Goal: Transaction & Acquisition: Purchase product/service

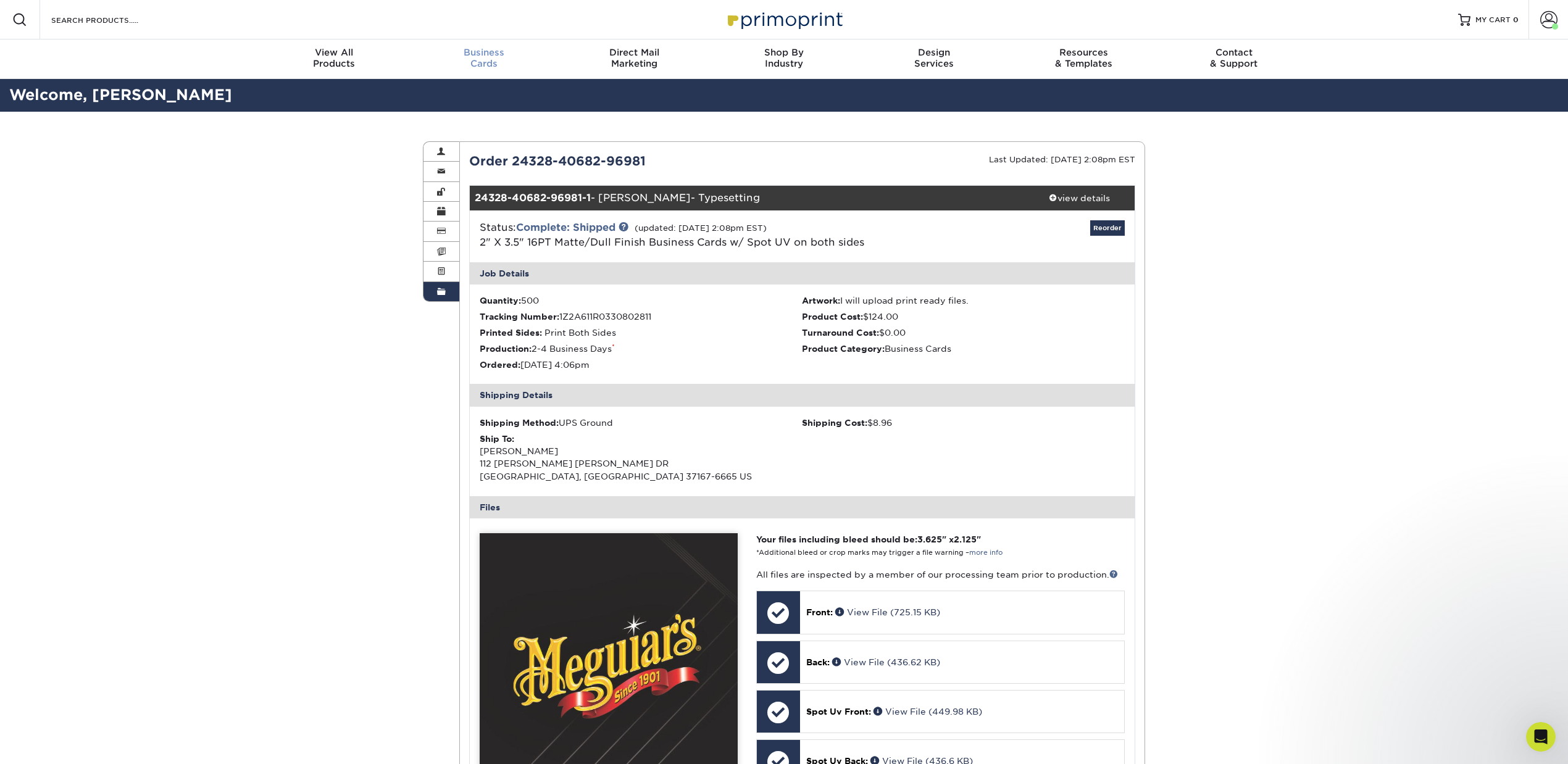
scroll to position [1, 0]
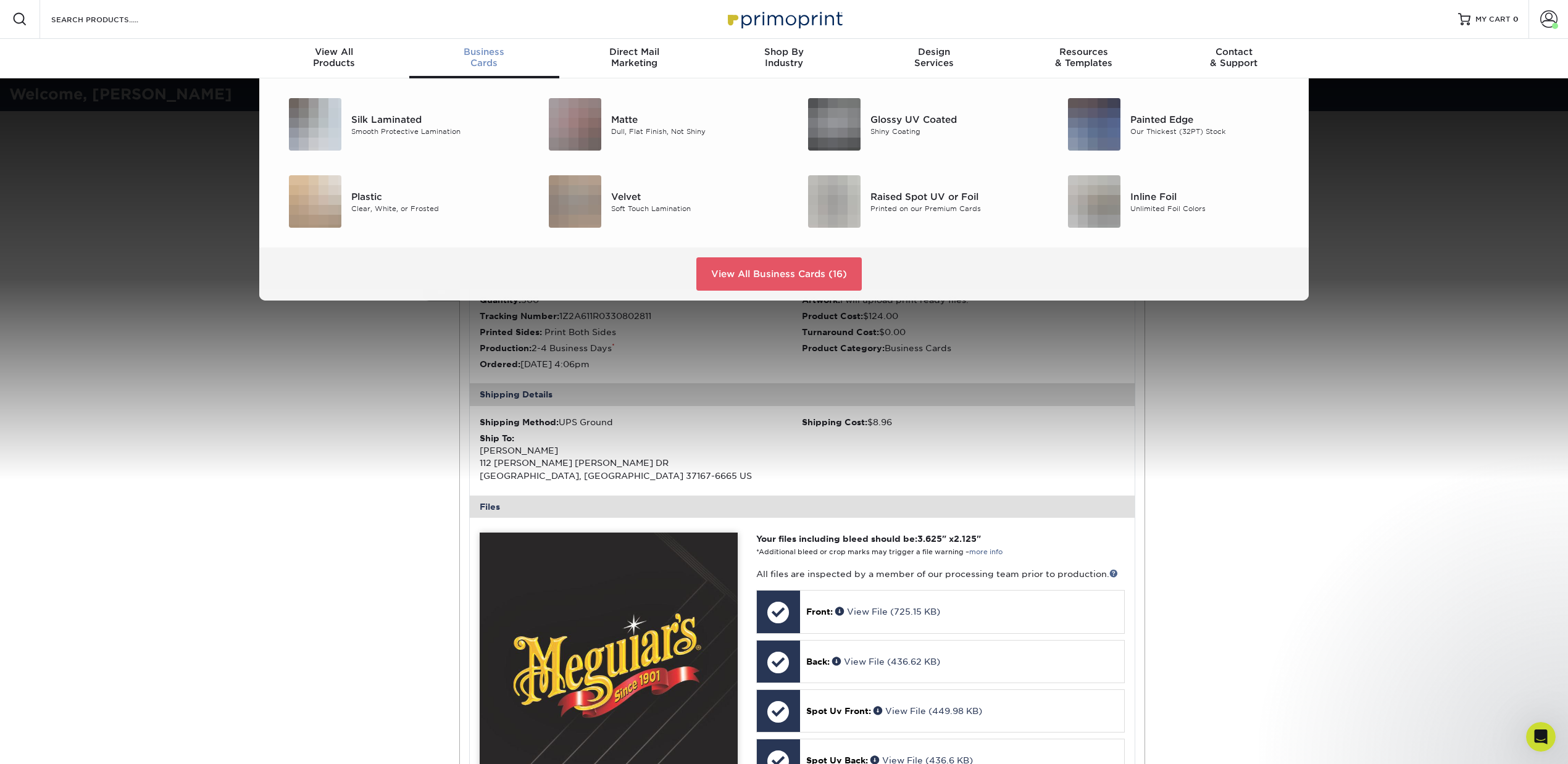
click at [474, 57] on div "Business Cards" at bounding box center [484, 58] width 150 height 22
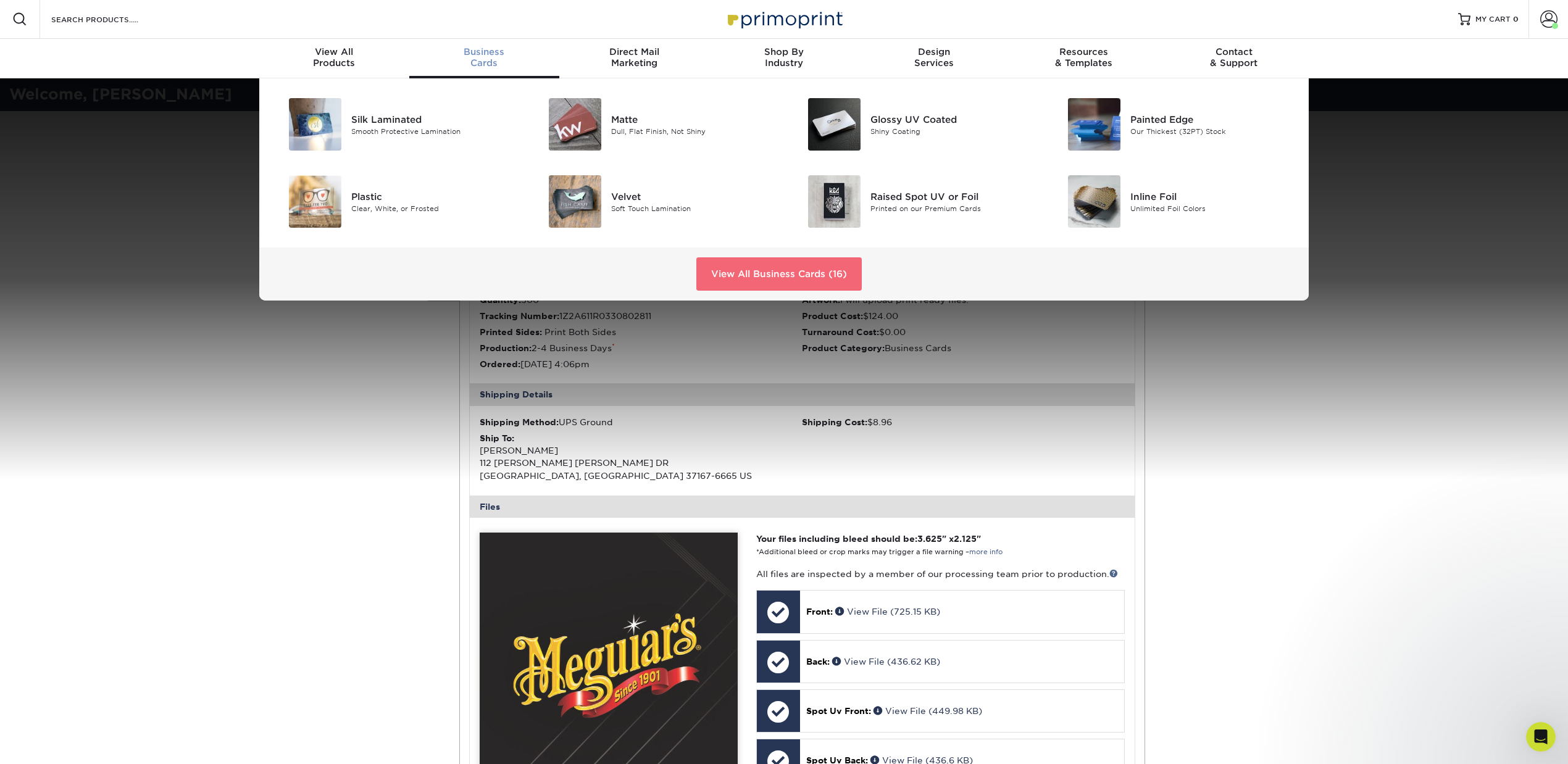
click at [744, 268] on link "View All Business Cards (16)" at bounding box center [779, 274] width 165 height 33
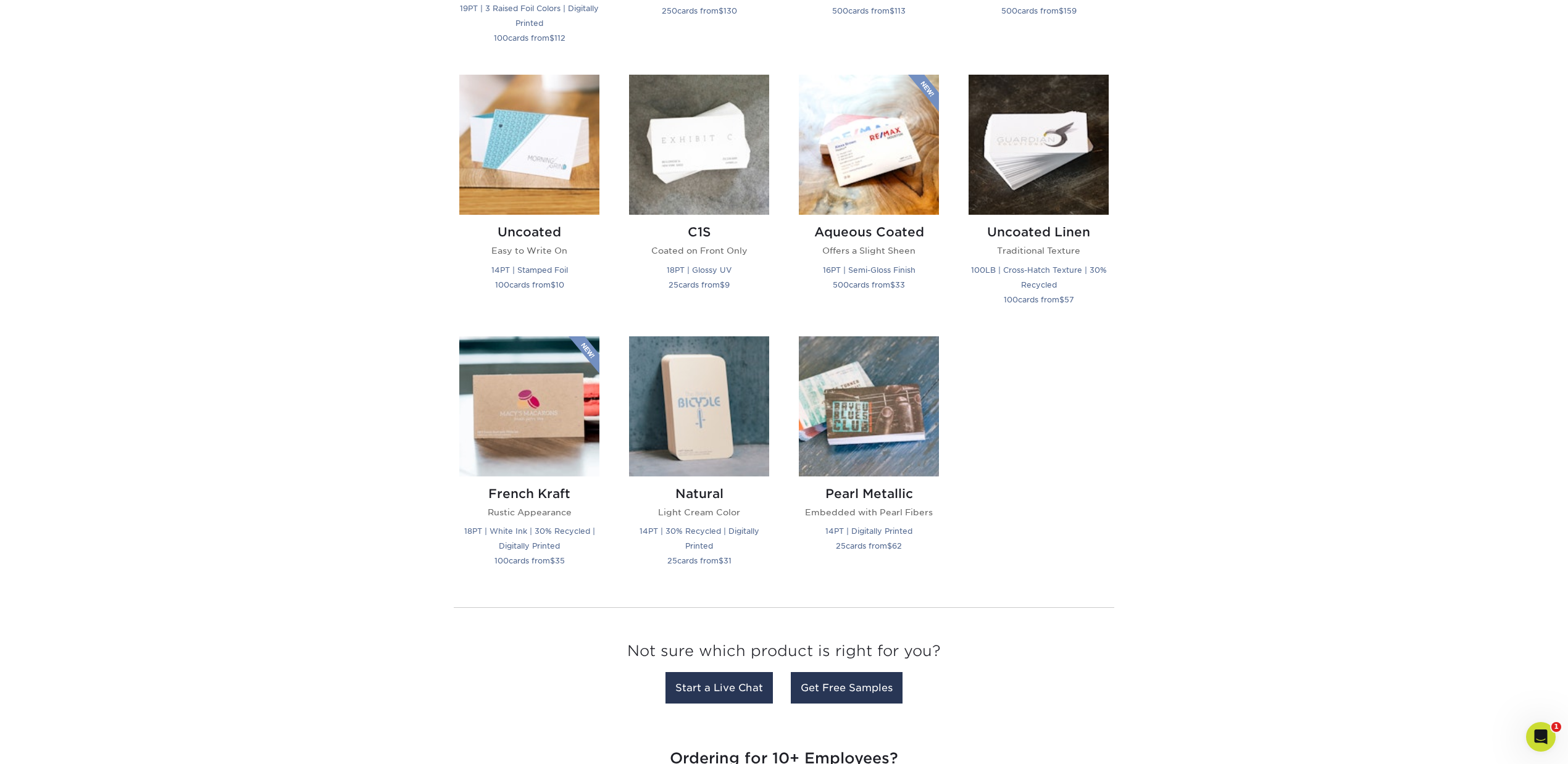
scroll to position [576, 0]
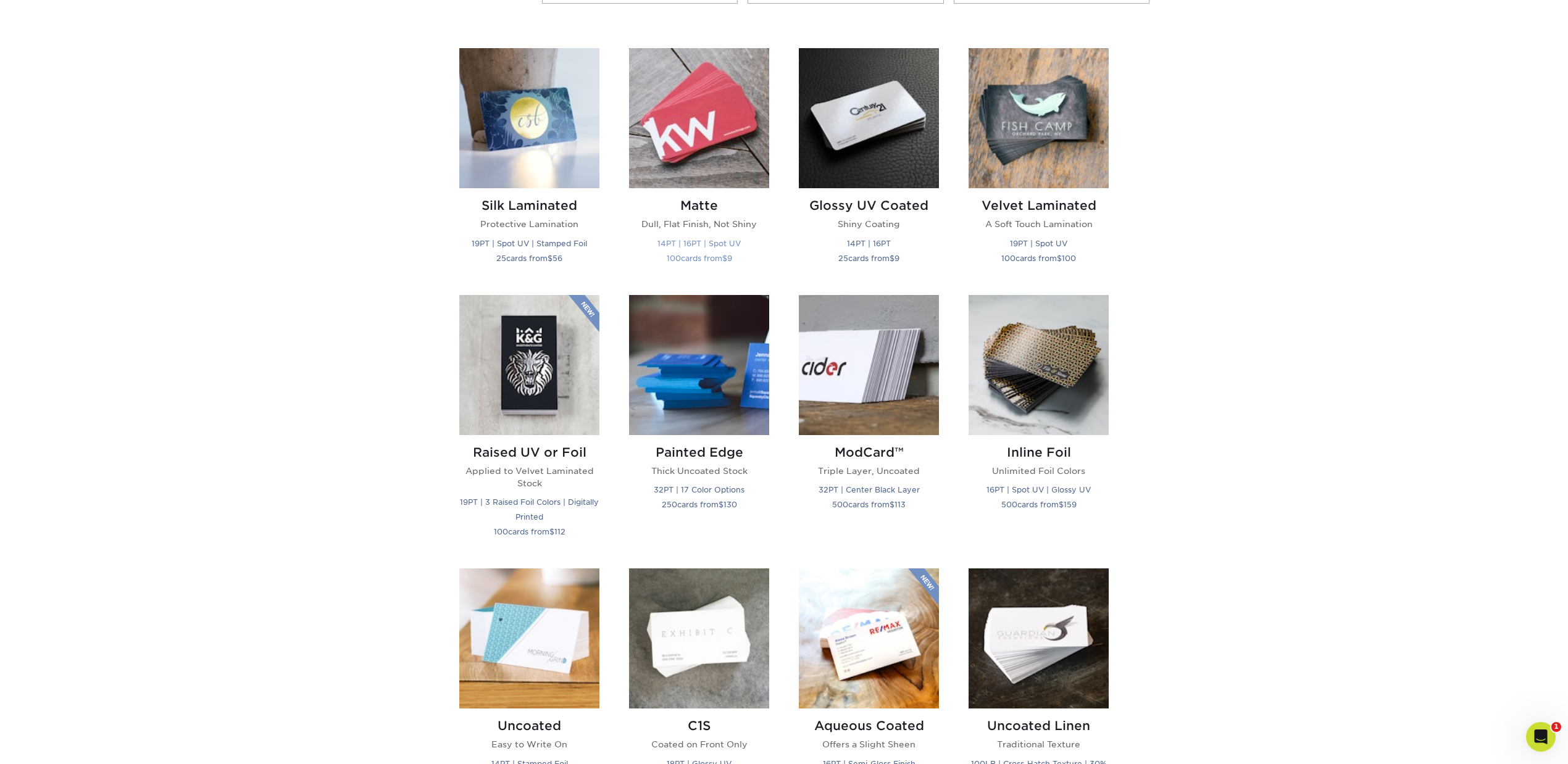
click at [710, 132] on img at bounding box center [699, 118] width 140 height 140
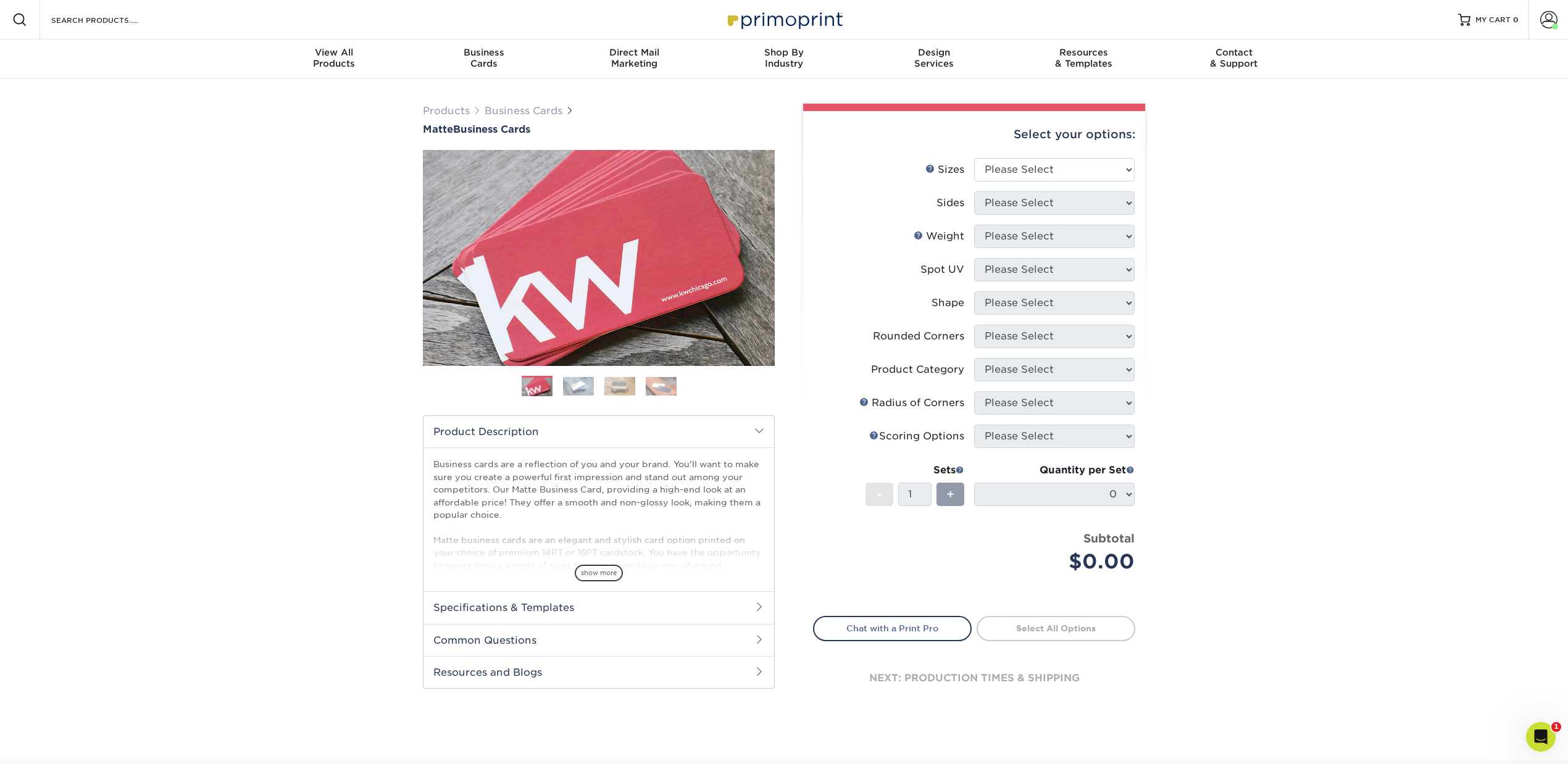
click at [697, 598] on h2 "Specifications & Templates" at bounding box center [598, 607] width 351 height 32
click at [1558, 20] on link "Account" at bounding box center [1548, 20] width 39 height 39
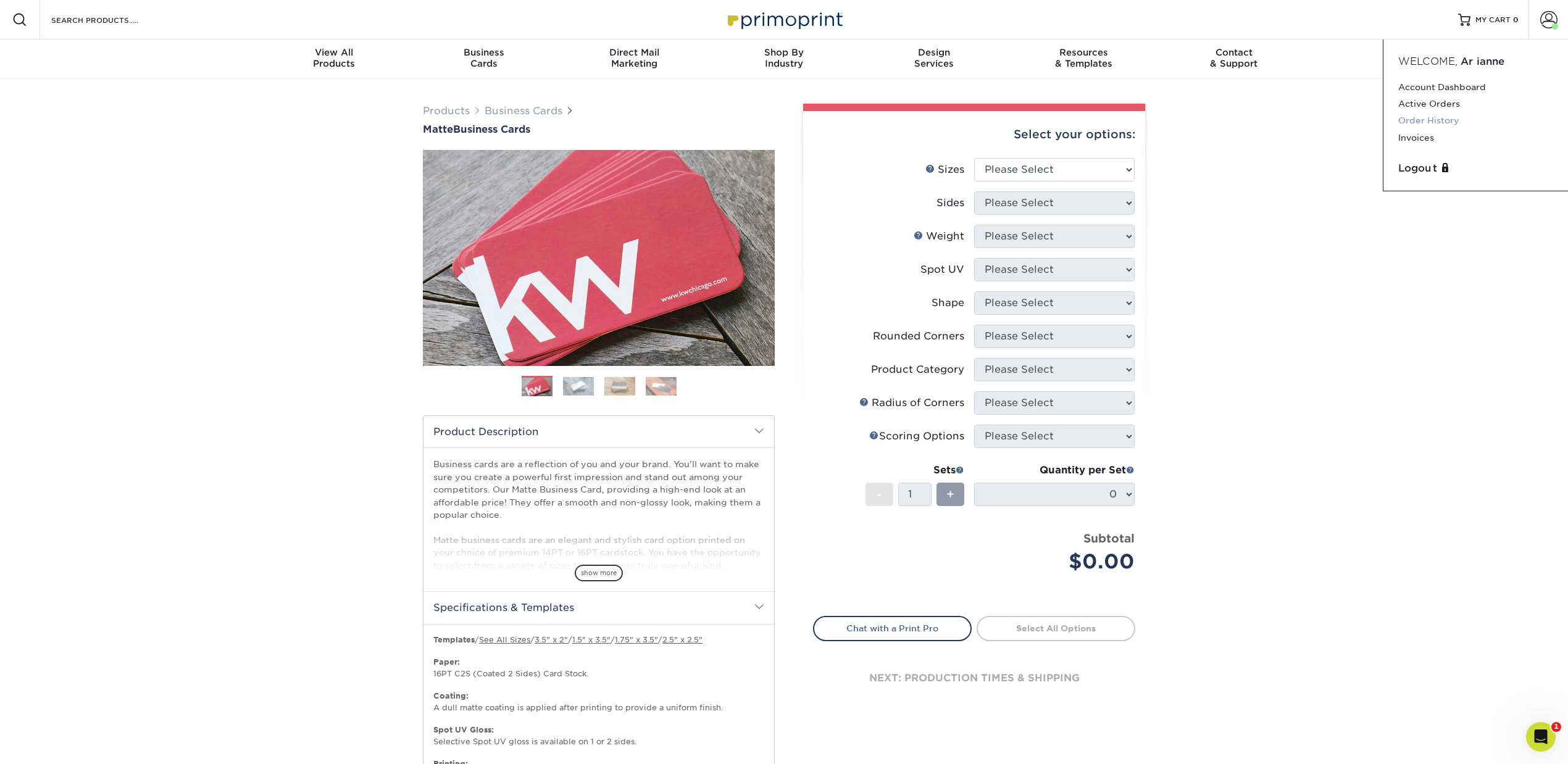
click at [1441, 122] on link "Order History" at bounding box center [1476, 120] width 155 height 16
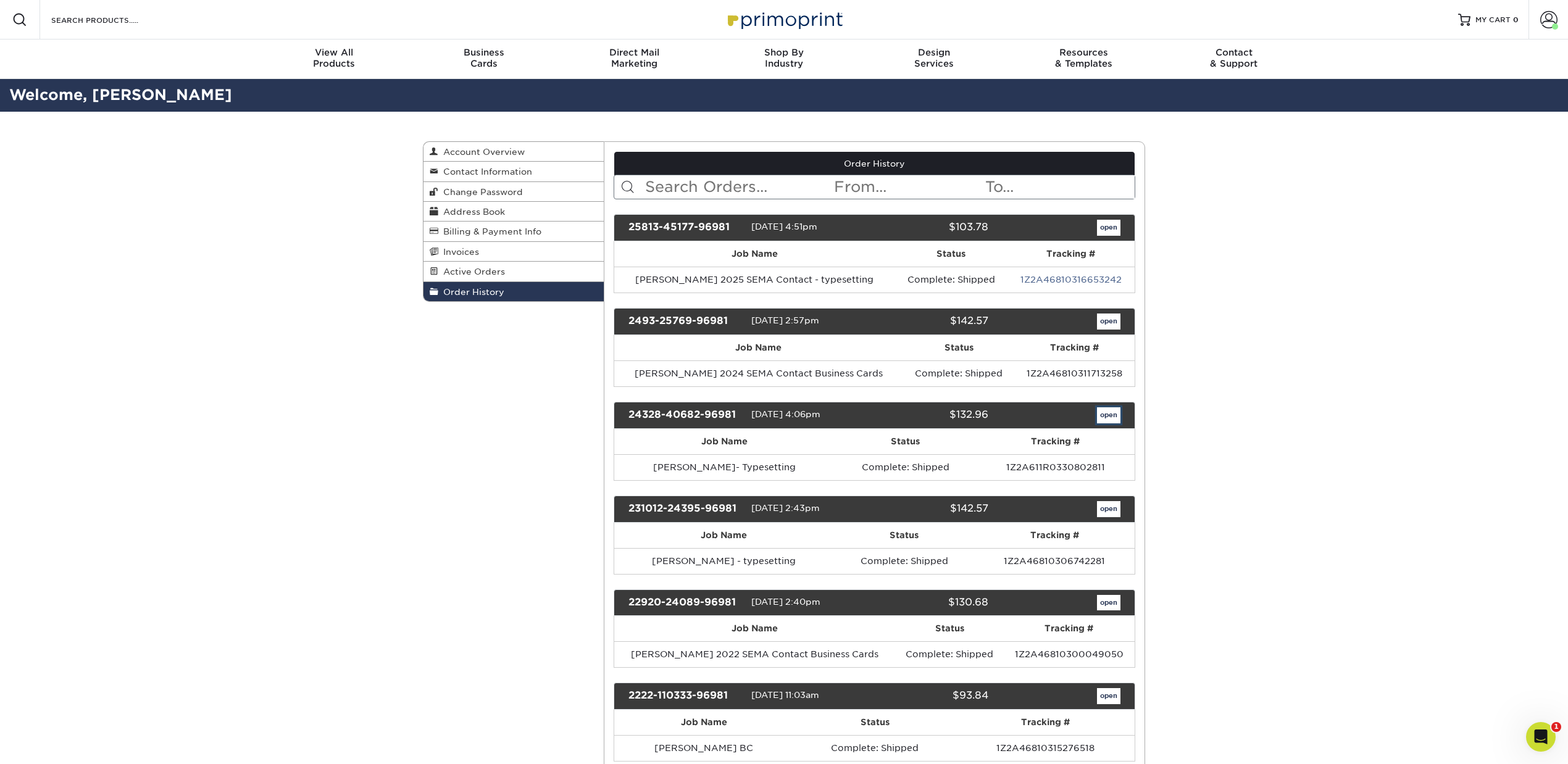
click at [1114, 415] on link "open" at bounding box center [1108, 415] width 24 height 16
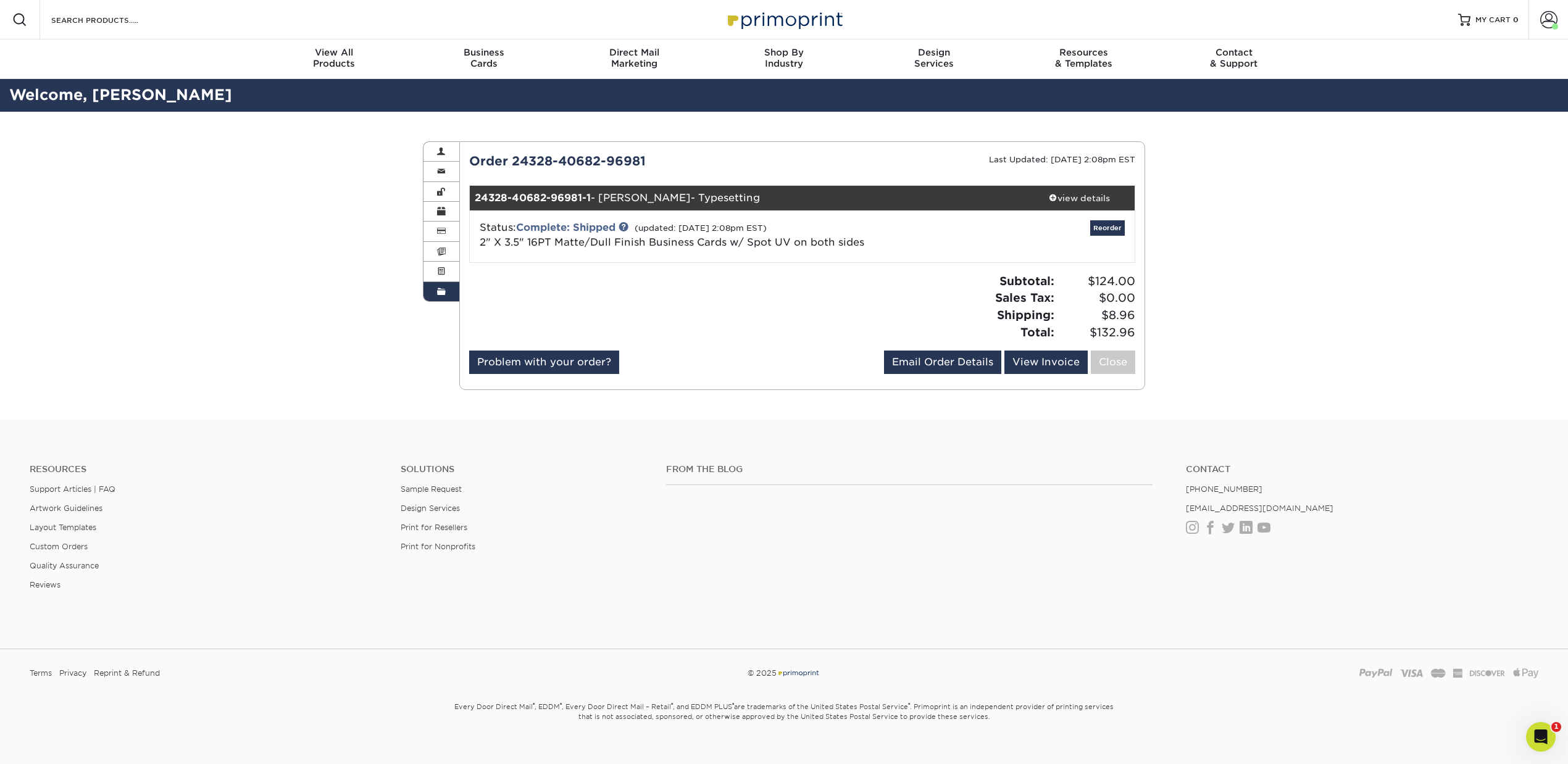
drag, startPoint x: 658, startPoint y: 161, endPoint x: 463, endPoint y: 151, distance: 195.3
click at [463, 151] on div "Current Orders 0 Active 0 Missing Files" at bounding box center [802, 266] width 686 height 249
copy div "Order 24328-40682-96981"
click at [1542, 733] on icon "Open Intercom Messenger" at bounding box center [1539, 735] width 20 height 20
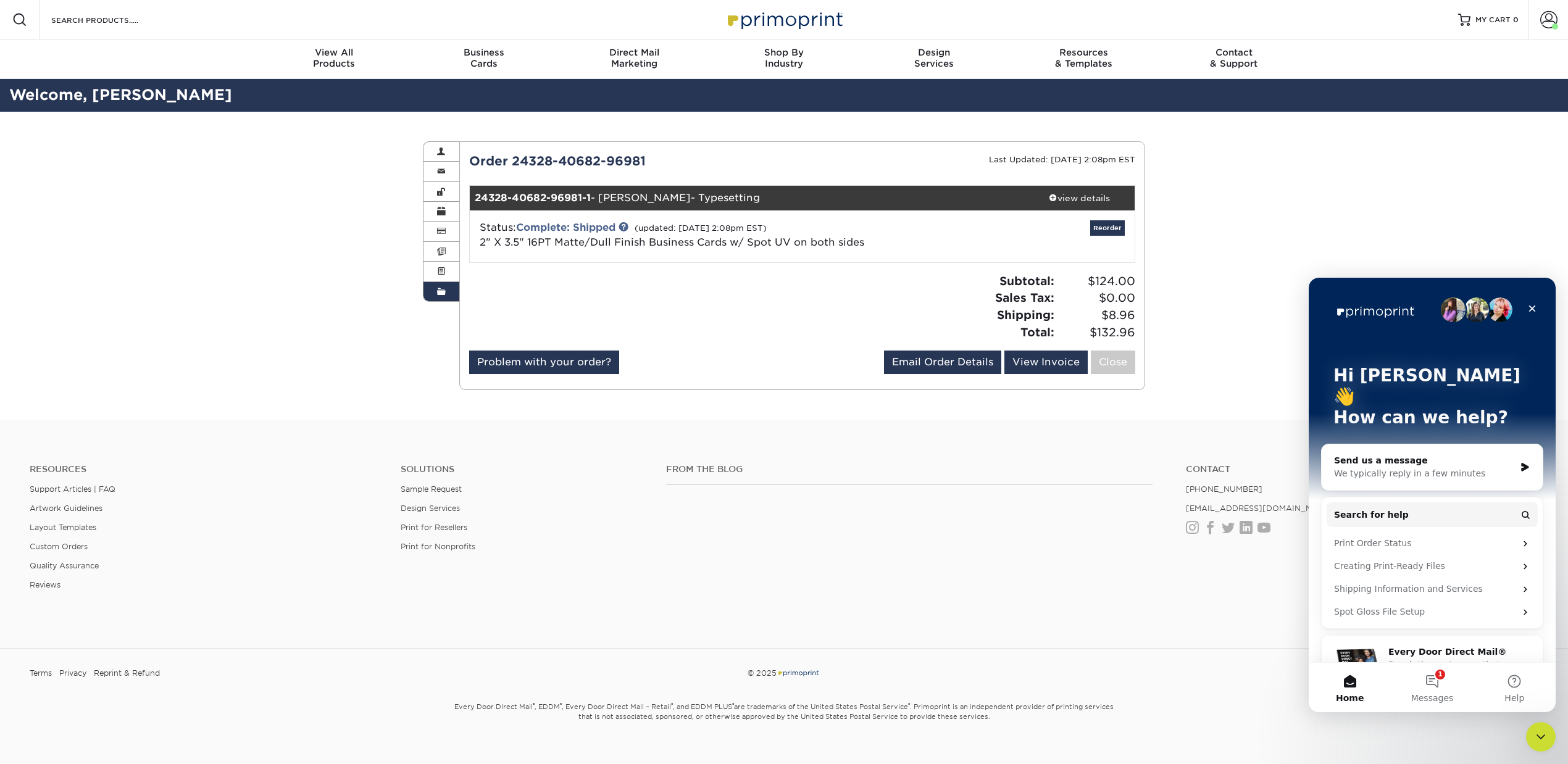
click at [1384, 454] on div "Send us a message" at bounding box center [1424, 461] width 181 height 13
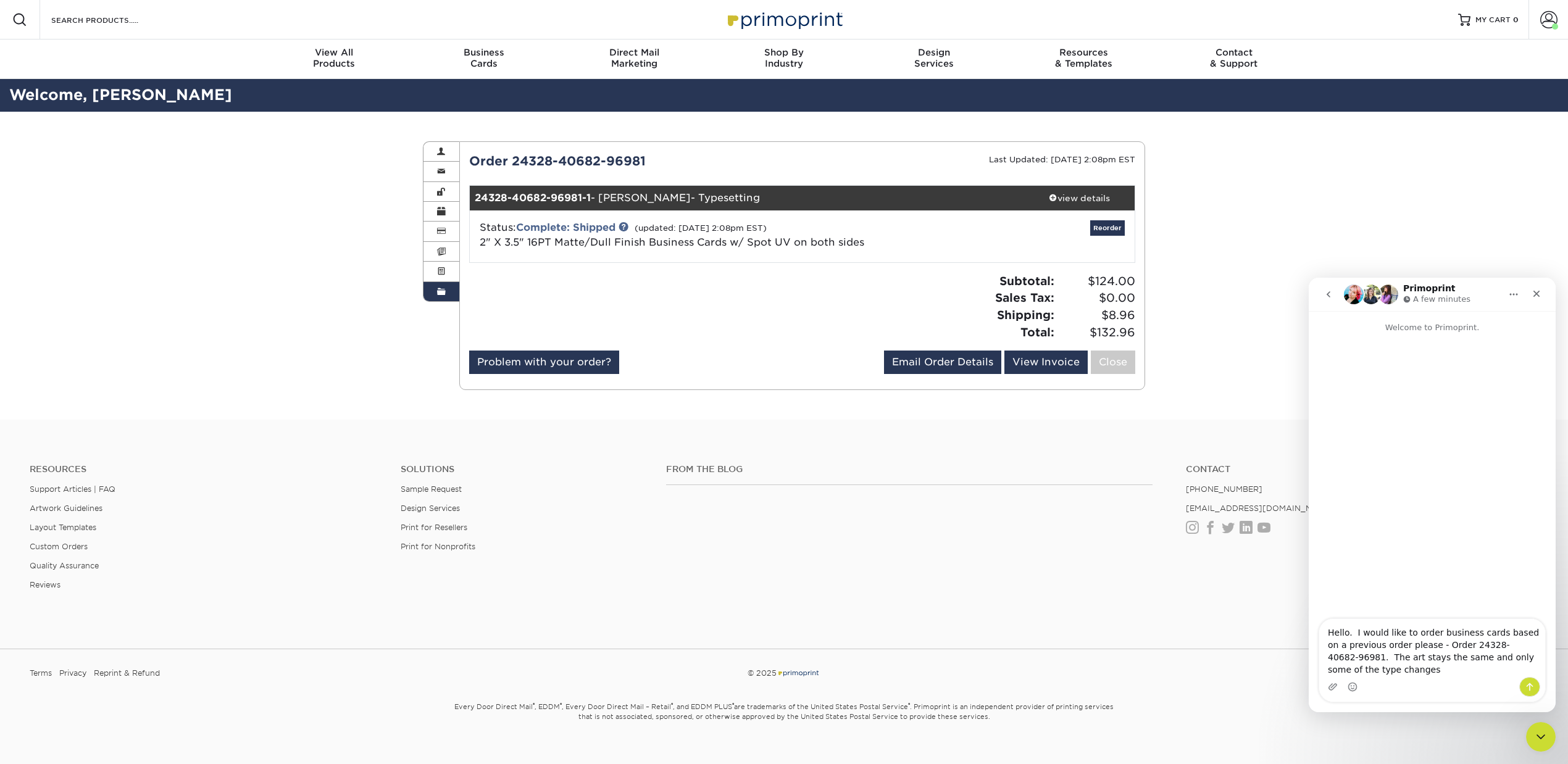
type textarea "Hello. I would like to order business cards based on a previous order please - …"
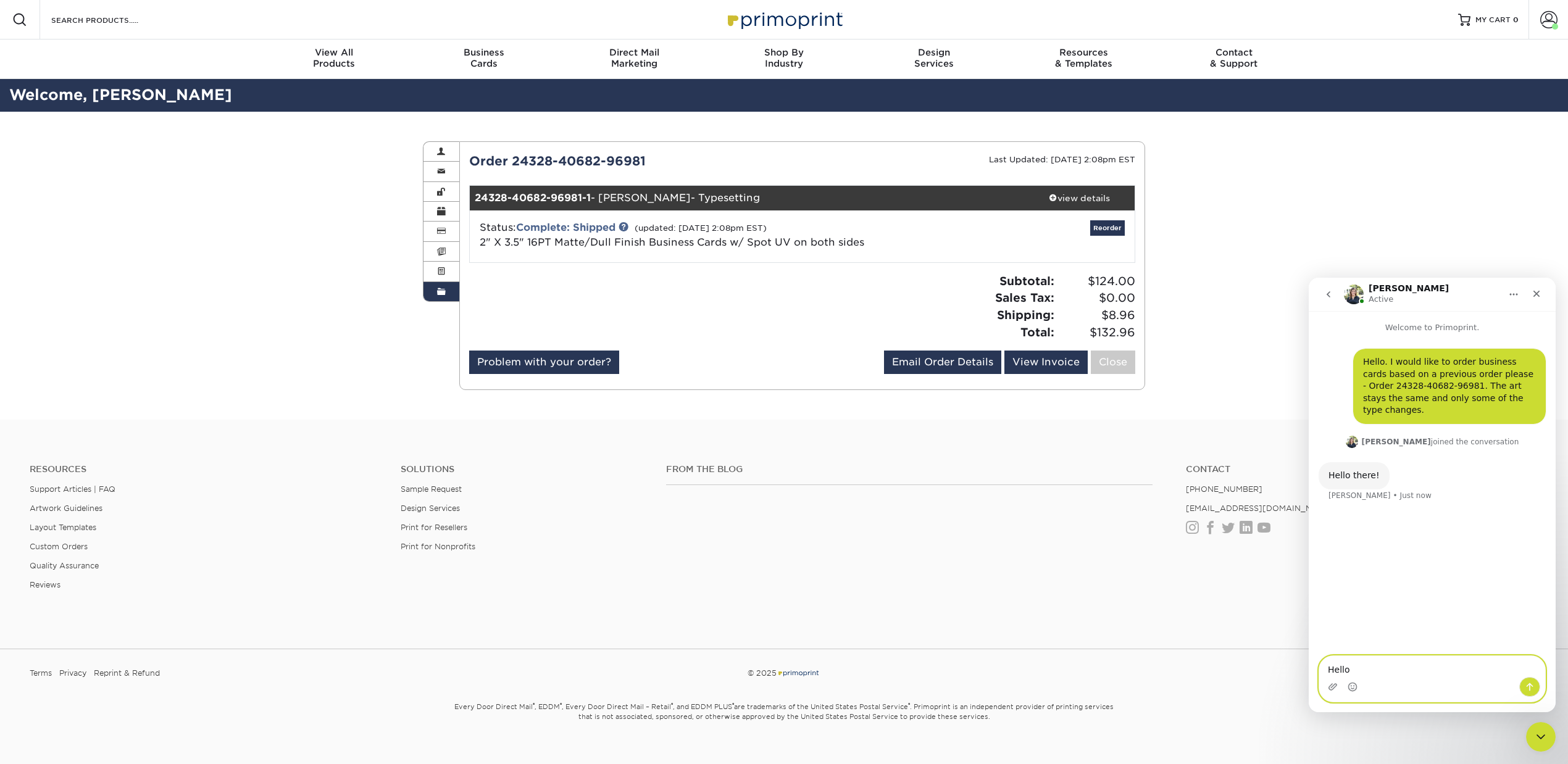
type textarea "Hello!"
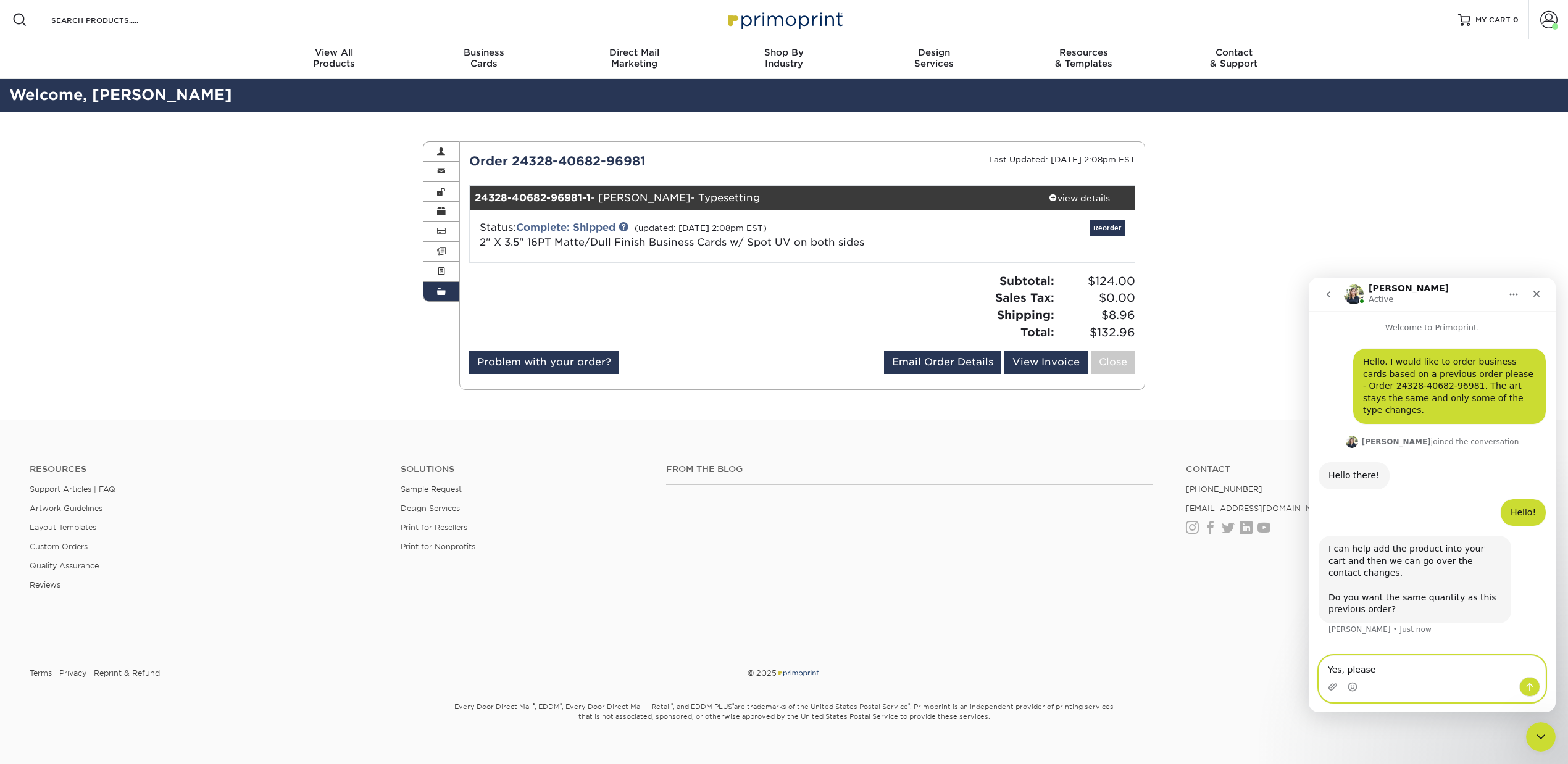
type textarea "Yes, please."
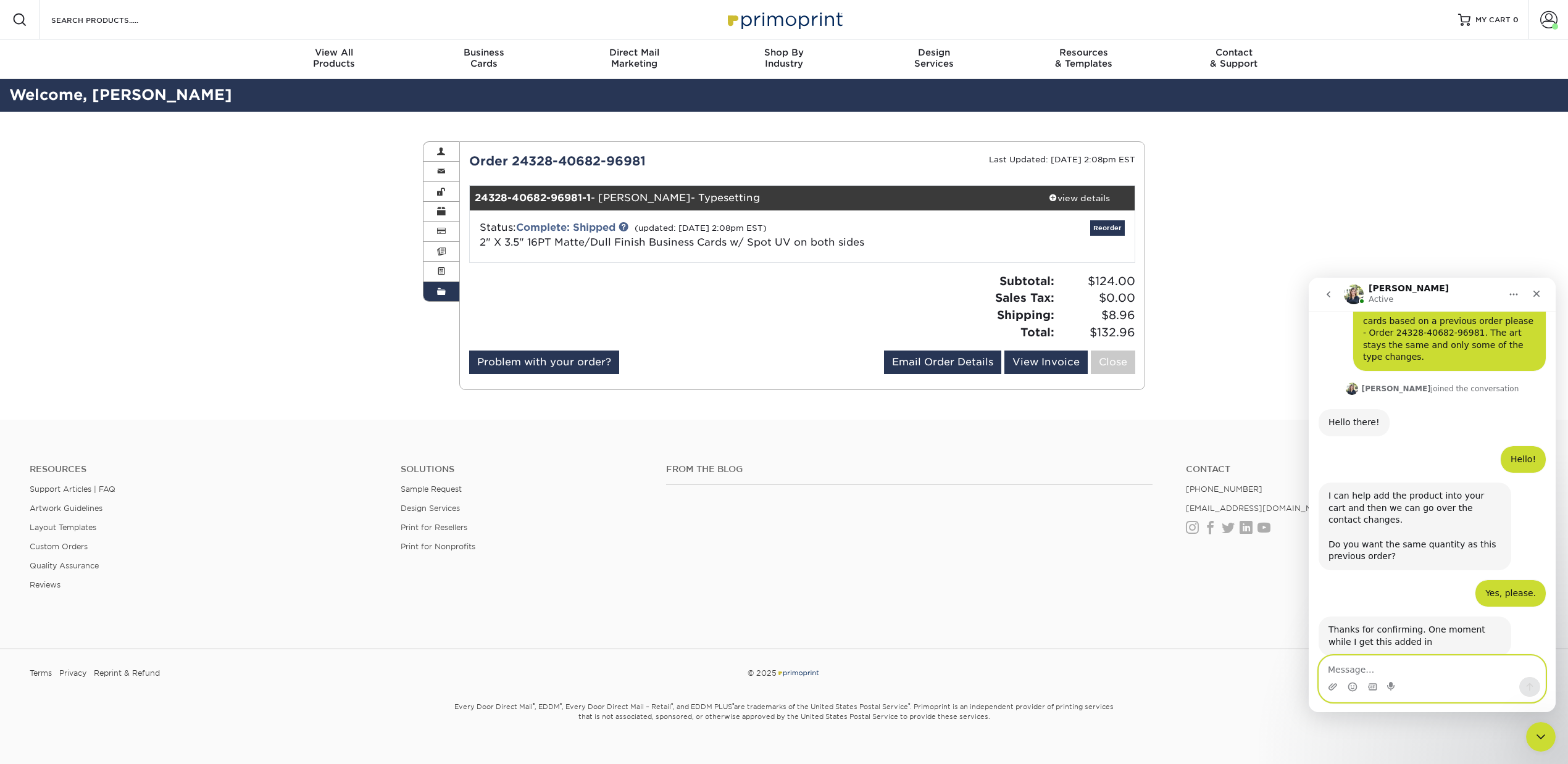
scroll to position [55, 0]
click at [1440, 622] on div "Thanks for confirming. One moment while I get this added in" at bounding box center [1415, 634] width 173 height 24
click at [1510, 643] on icon "Add reaction" at bounding box center [1508, 647] width 9 height 9
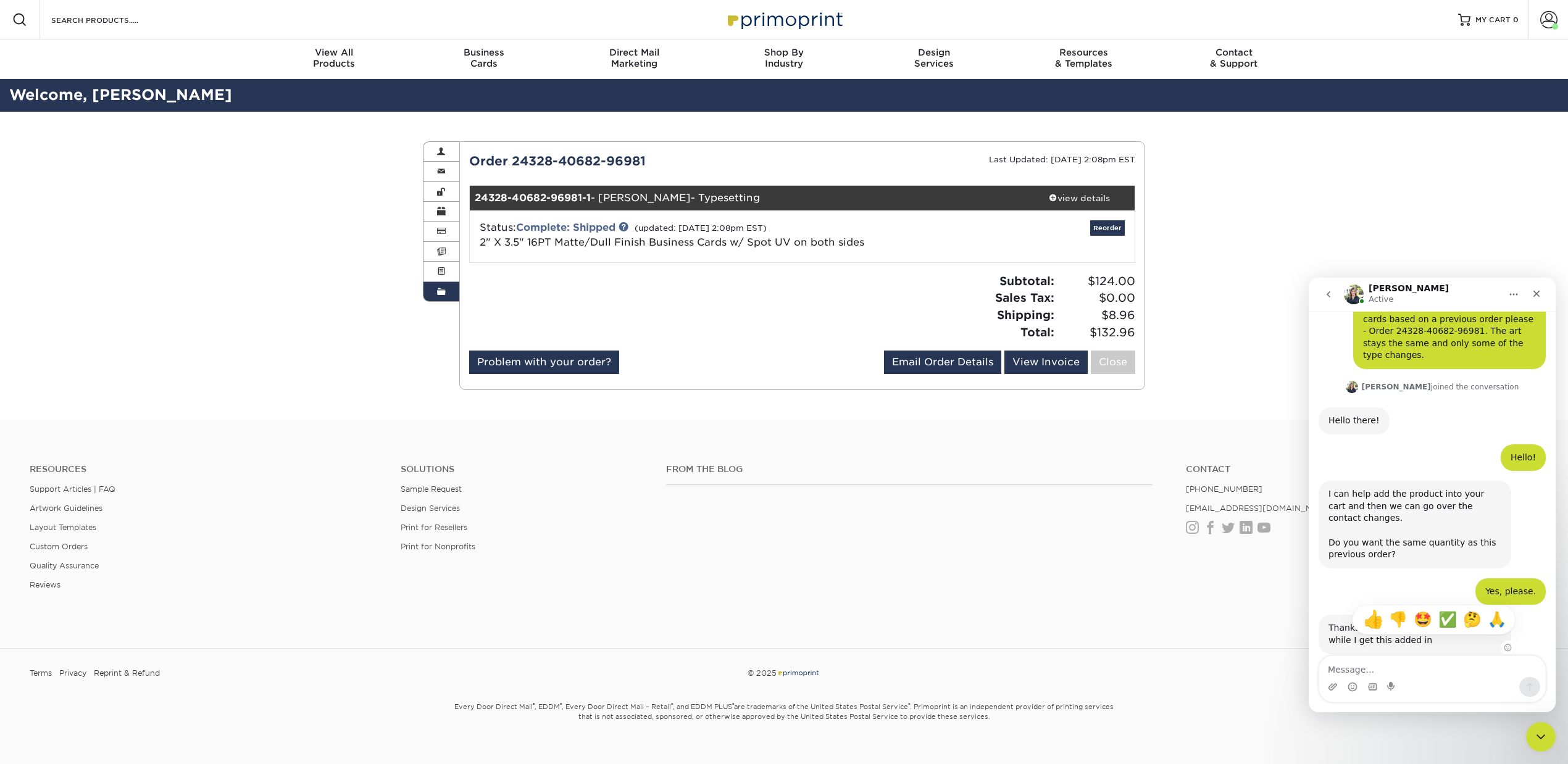
click at [1375, 611] on span "👍" at bounding box center [1371, 619] width 17 height 17
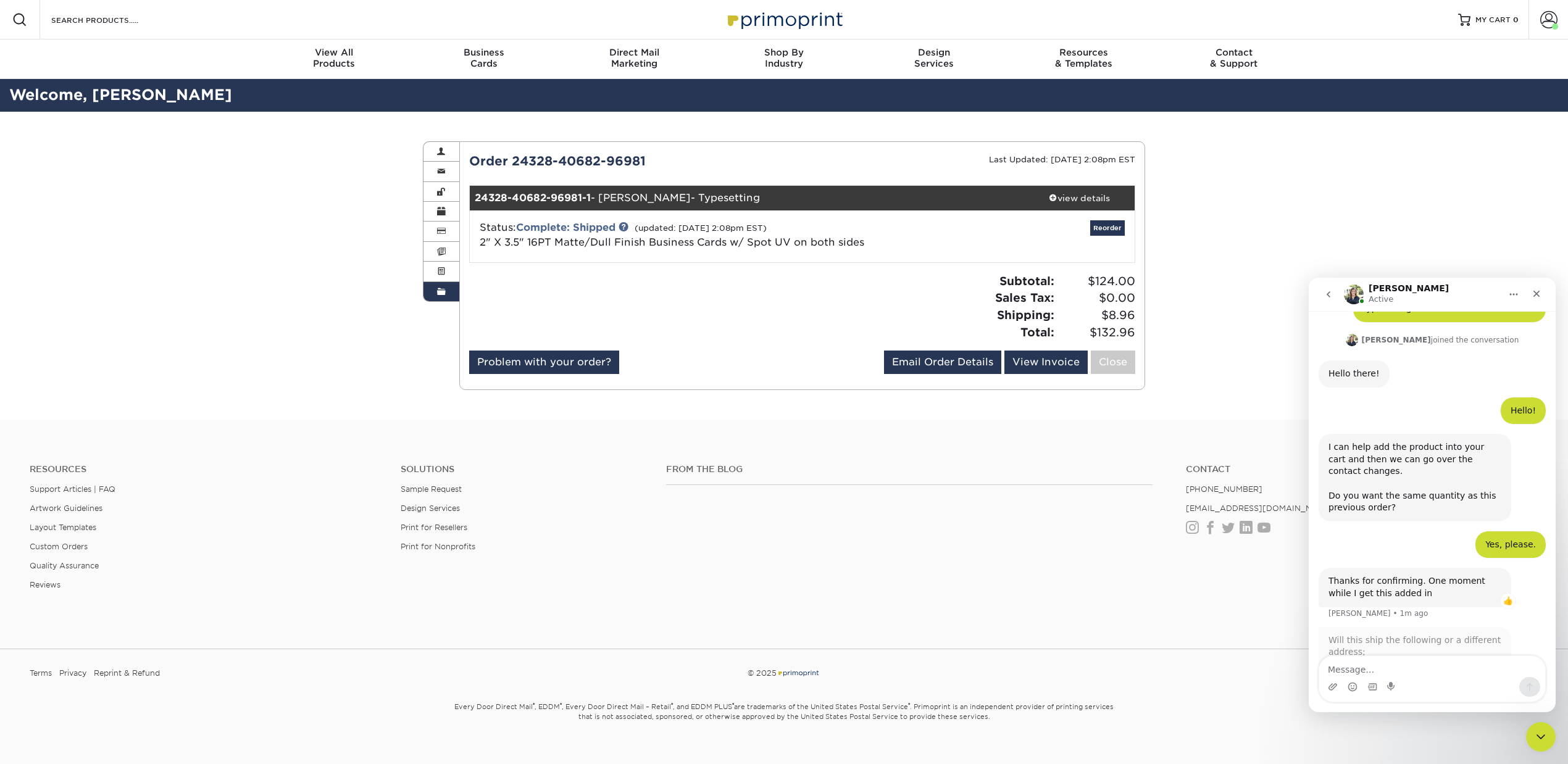
scroll to position [143, 0]
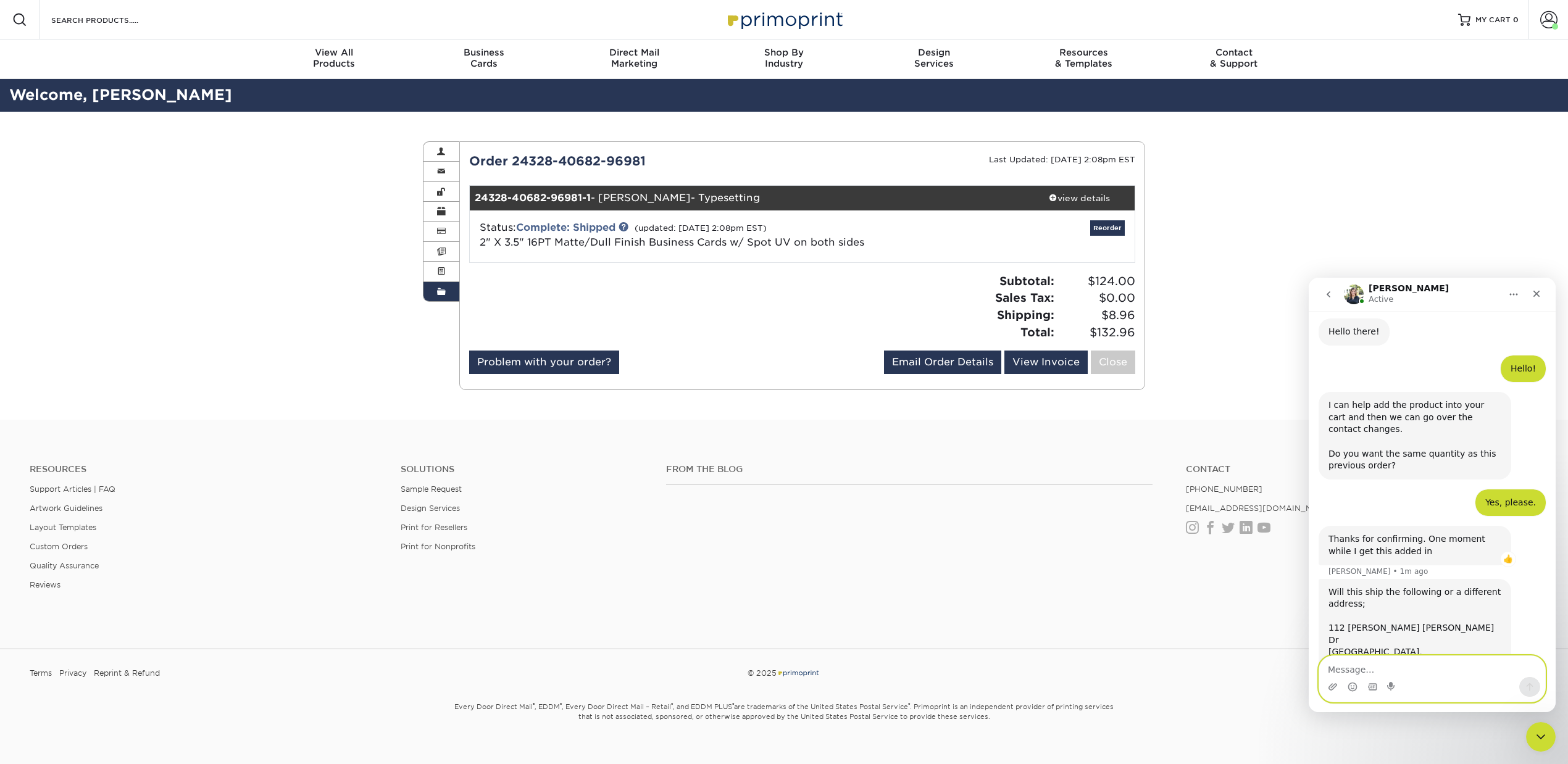
click at [1360, 662] on textarea "Message…" at bounding box center [1432, 666] width 226 height 21
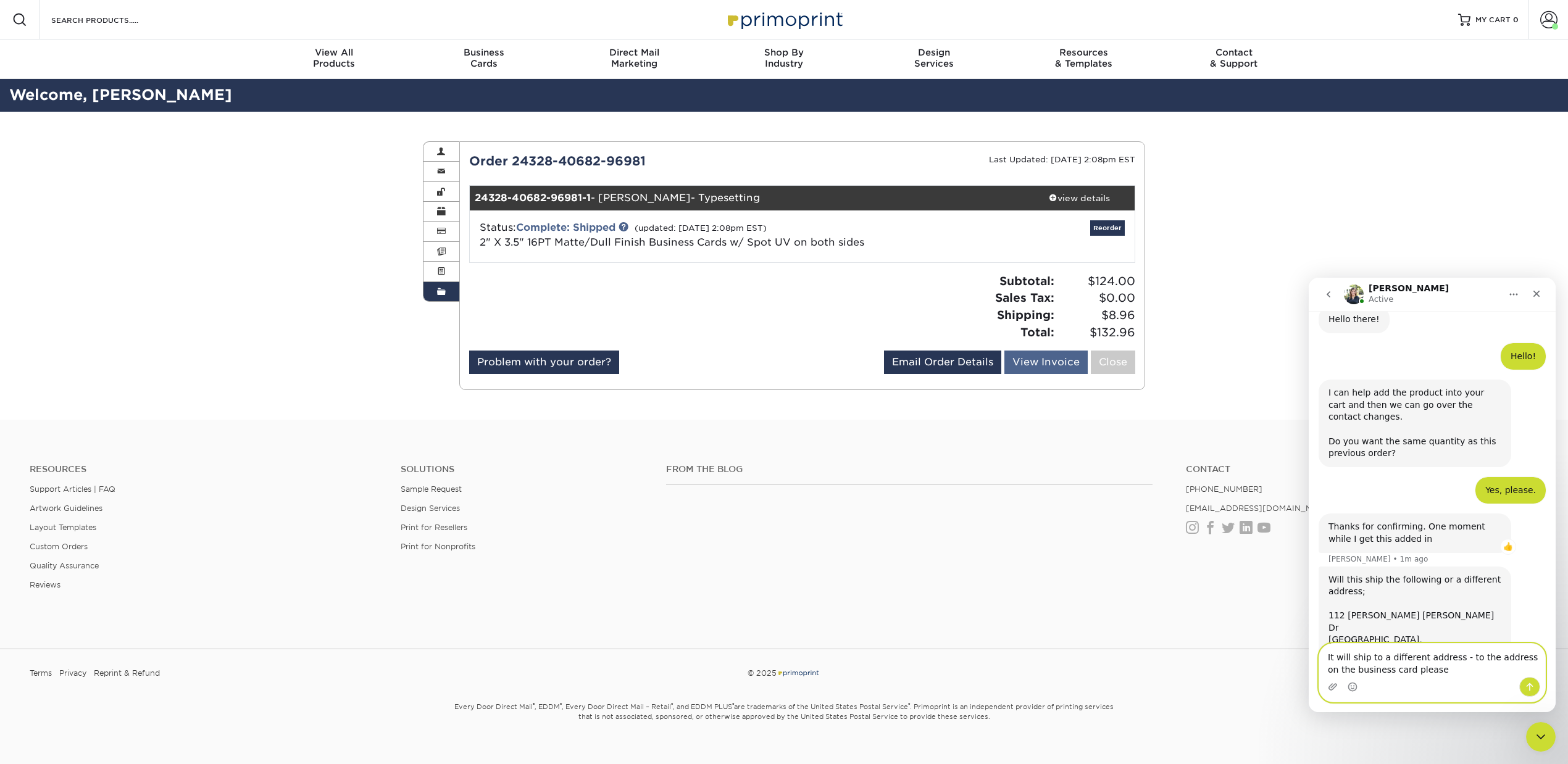
type textarea "It will ship to a different address - to the address on the business card pleas…"
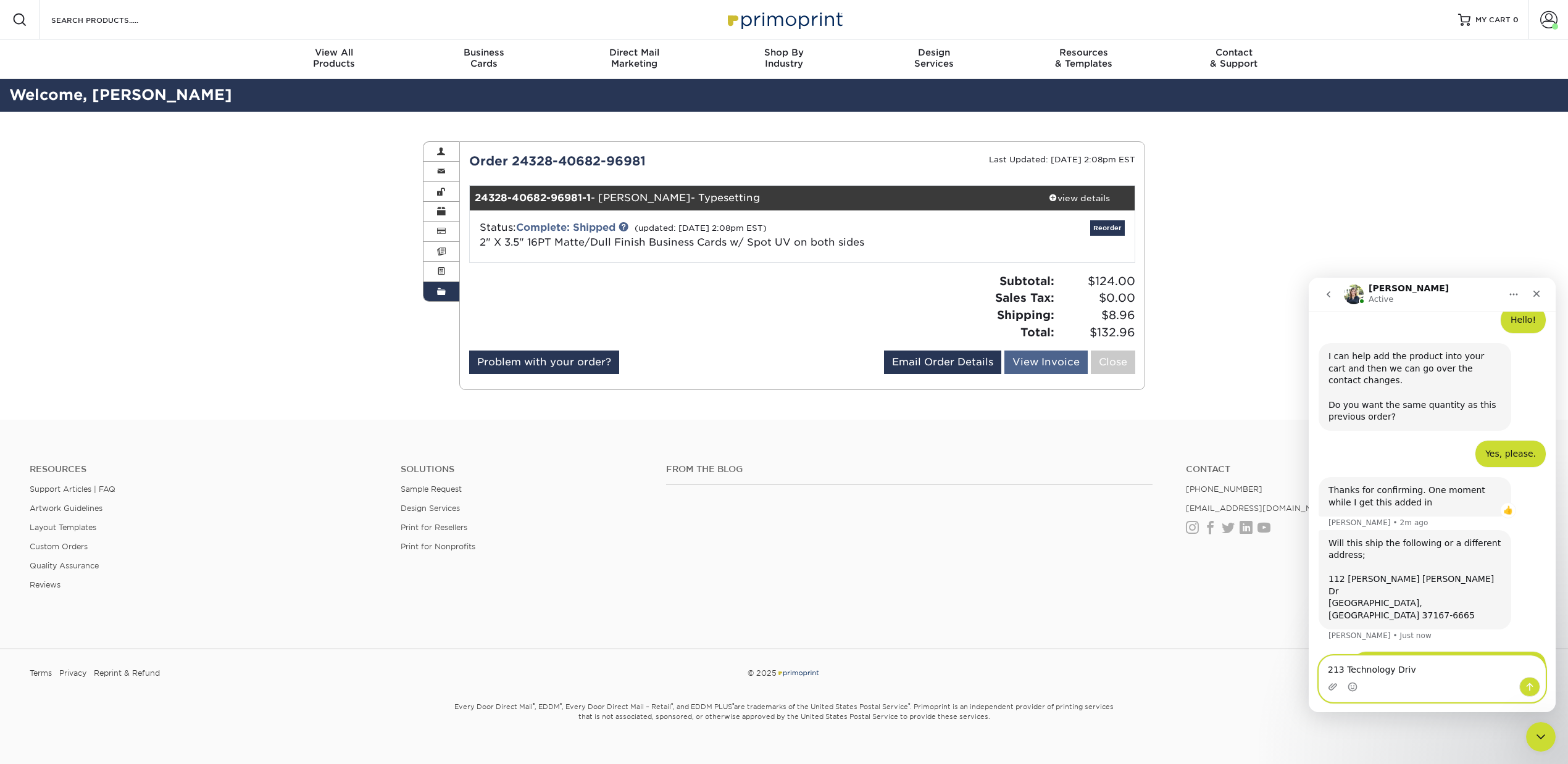
type textarea "[STREET_ADDRESS]"
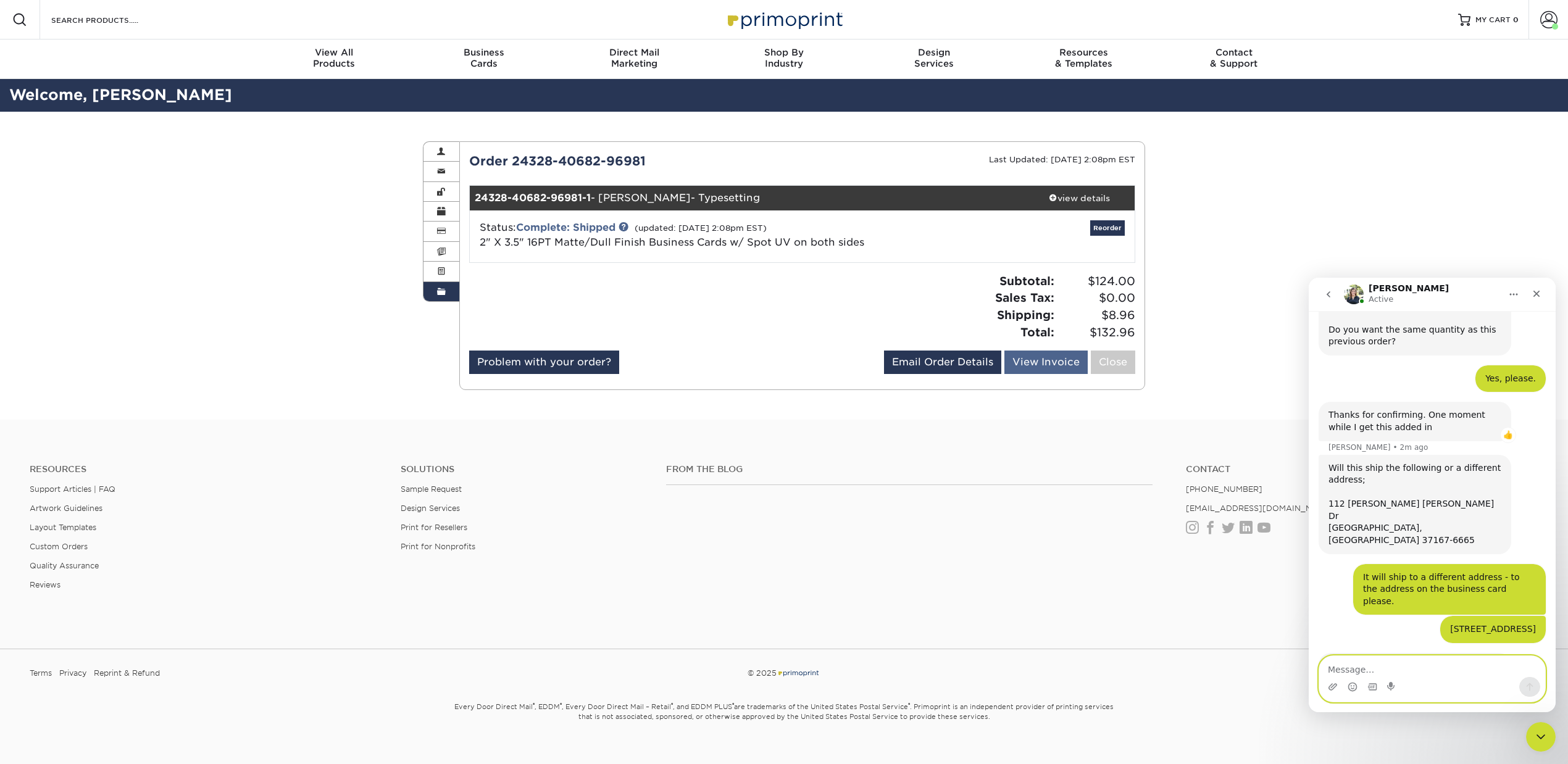
scroll to position [270, 0]
type textarea "[PERSON_NAME][GEOGRAPHIC_DATA]"
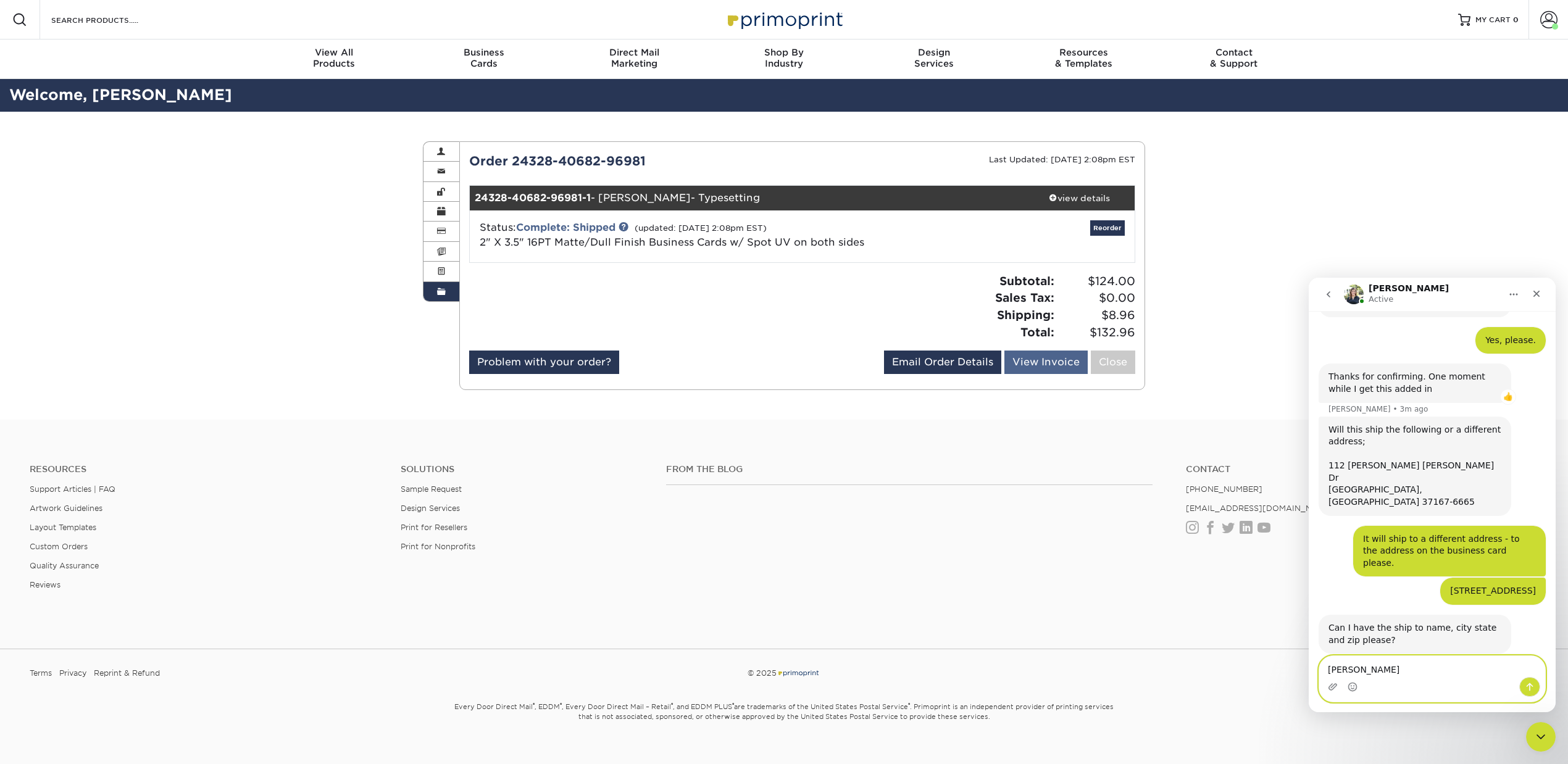
type textarea "[PERSON_NAME]"
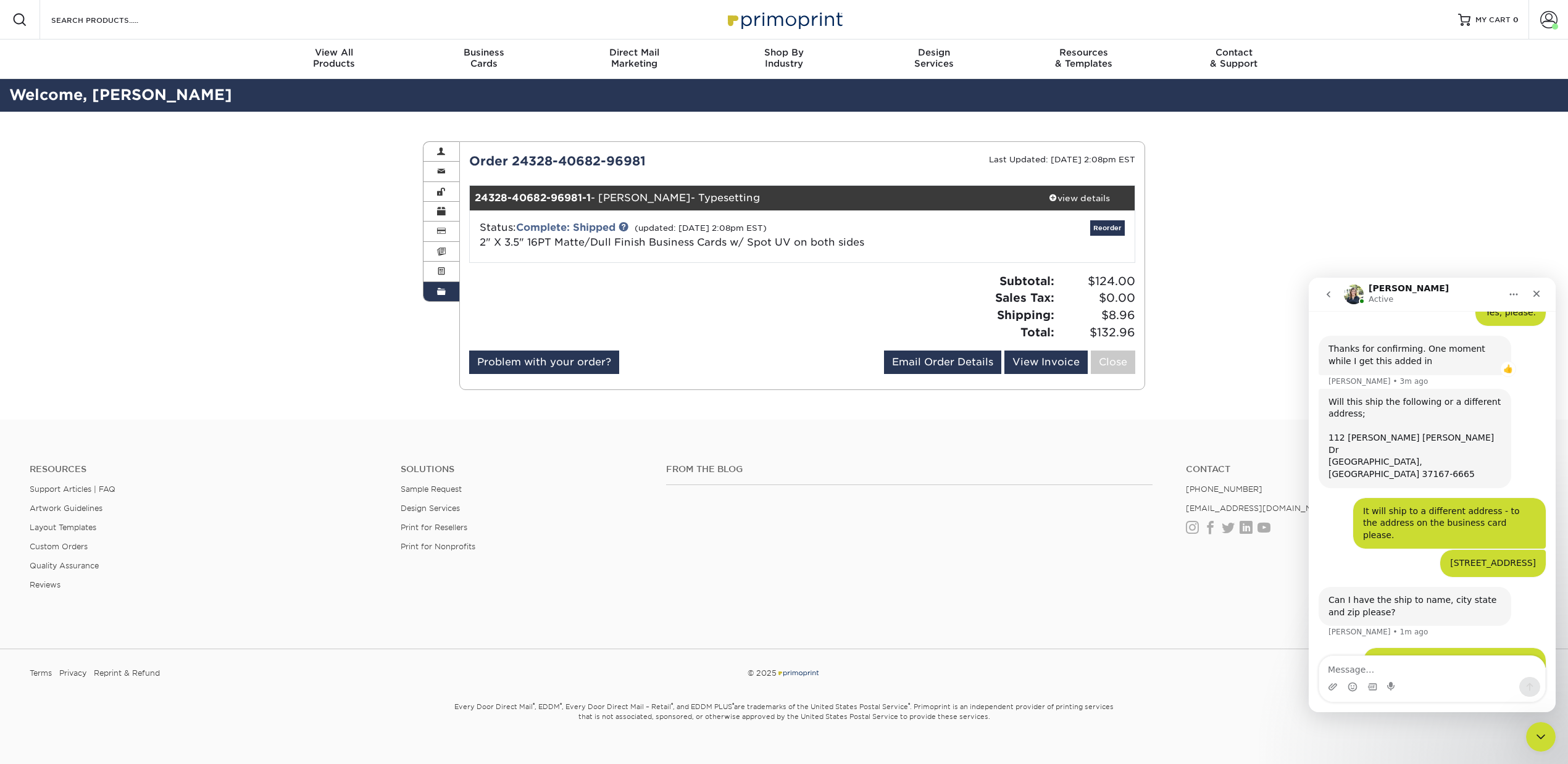
click at [307, 480] on ul "Resources Support Articles | FAQ Artwork Guidelines Layout Templates Custom Ord…" at bounding box center [206, 531] width 371 height 135
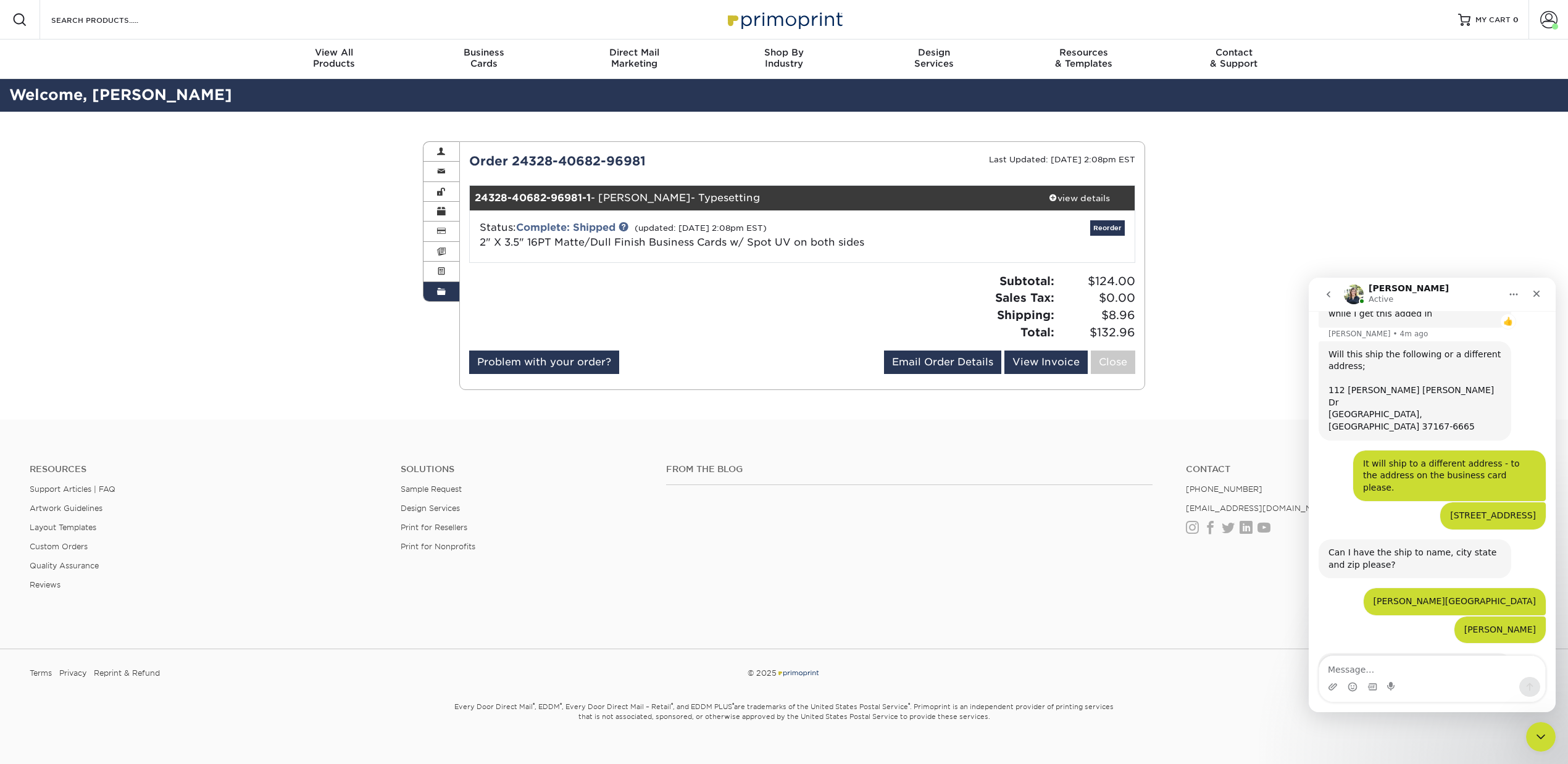
scroll to position [395, 0]
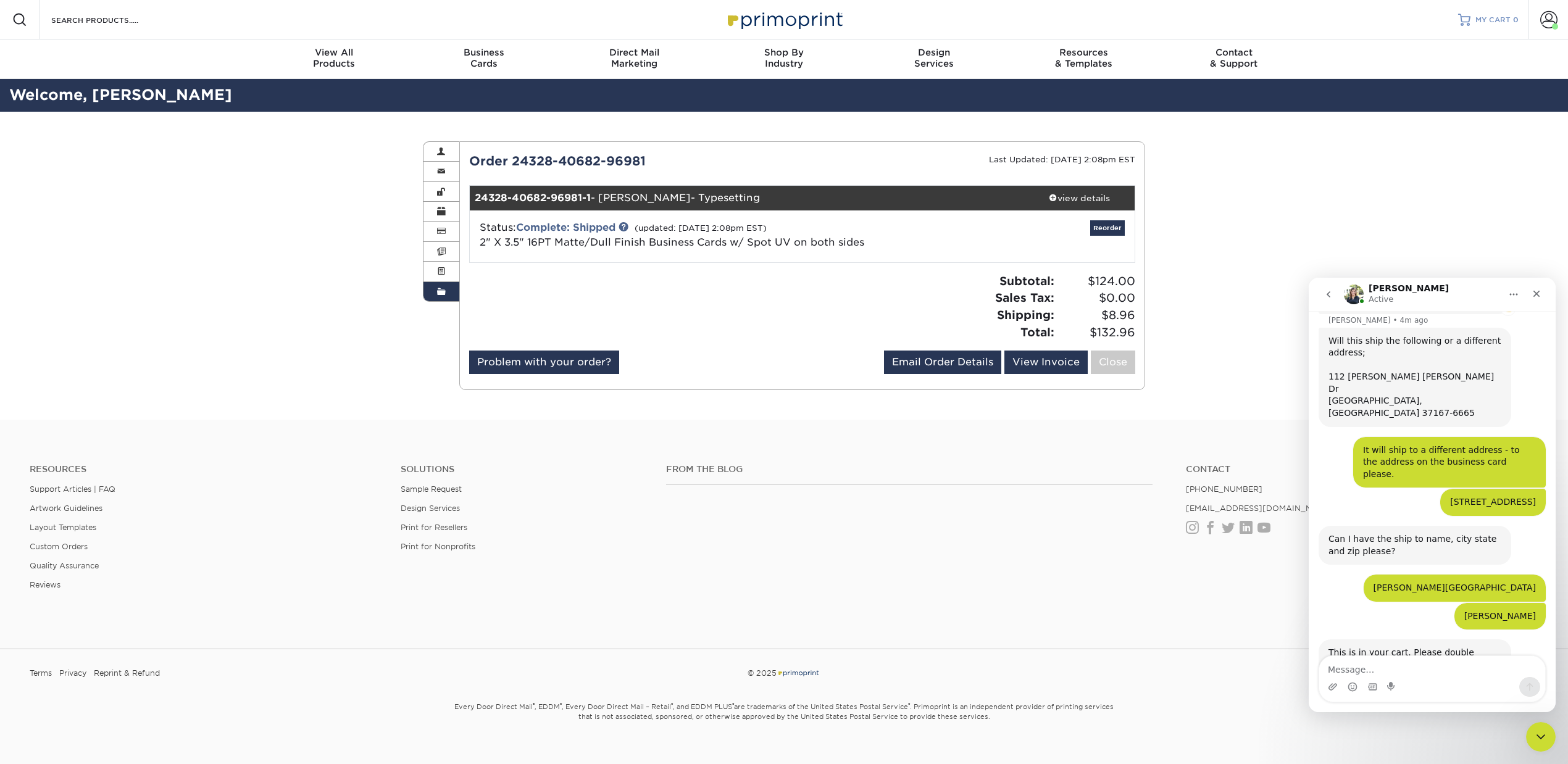
click at [1490, 23] on span "MY CART" at bounding box center [1493, 20] width 35 height 10
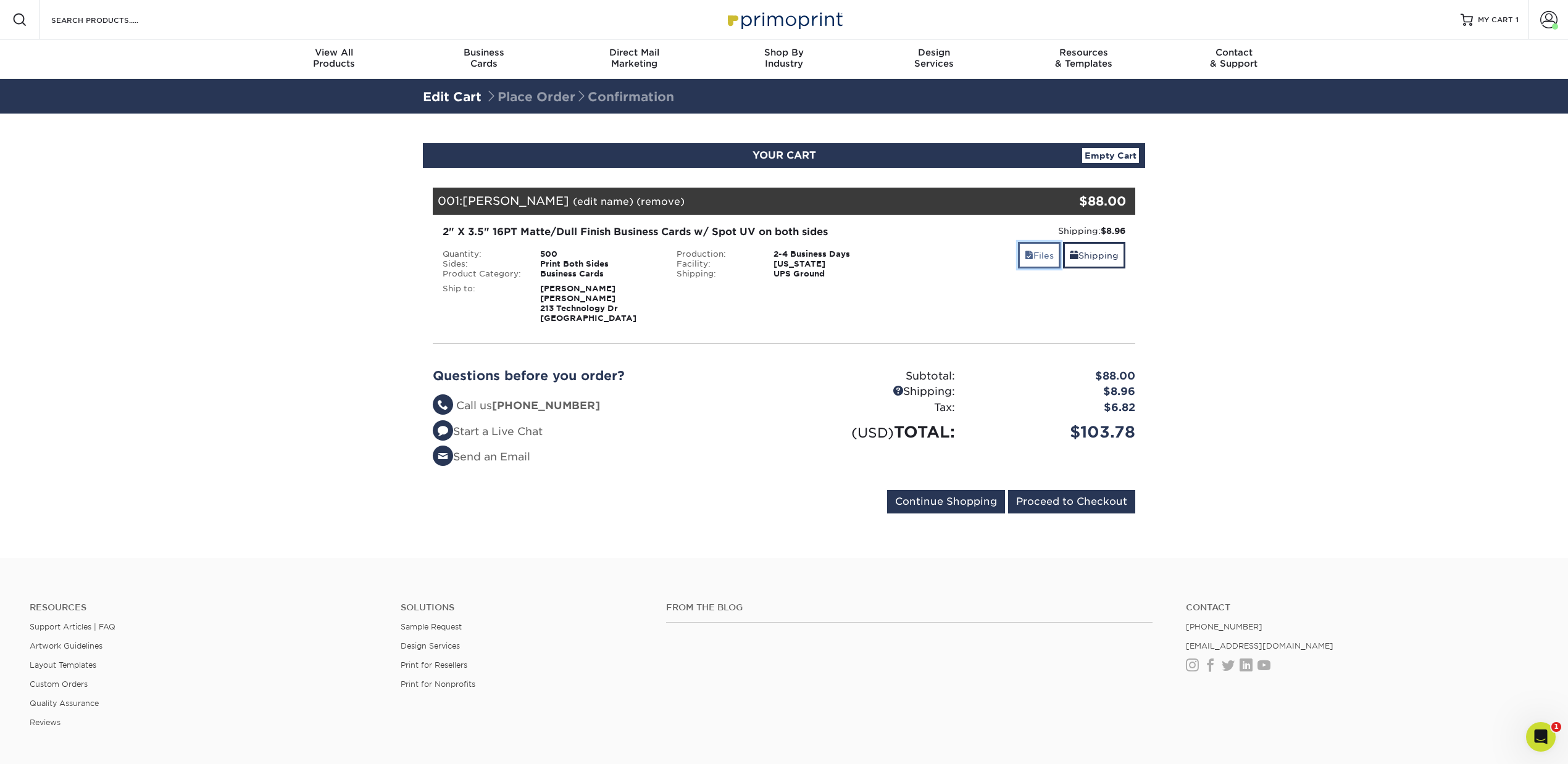
click at [1028, 260] on link "Files" at bounding box center [1039, 255] width 43 height 26
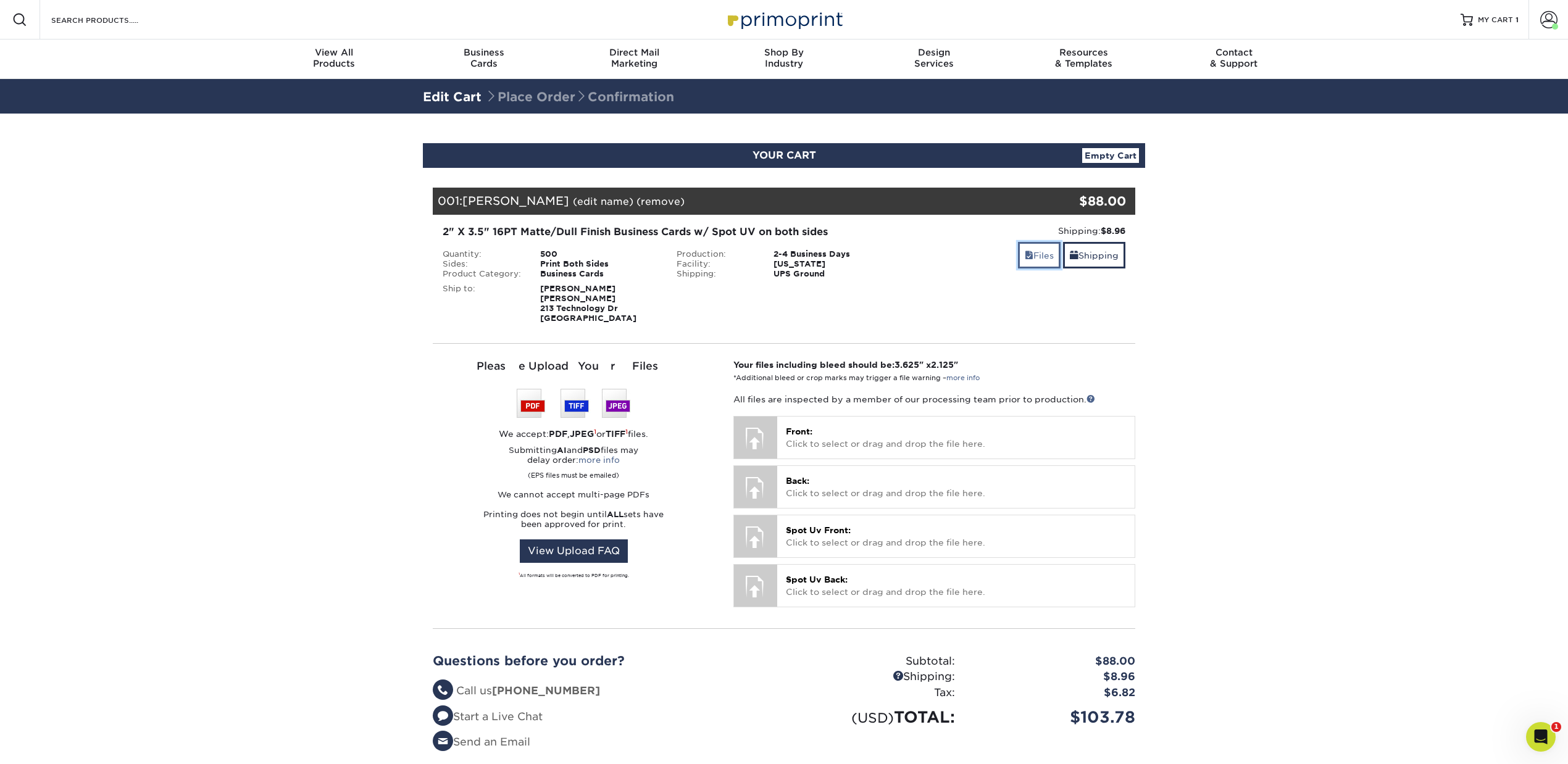
click at [1028, 260] on link "Files" at bounding box center [1039, 255] width 43 height 26
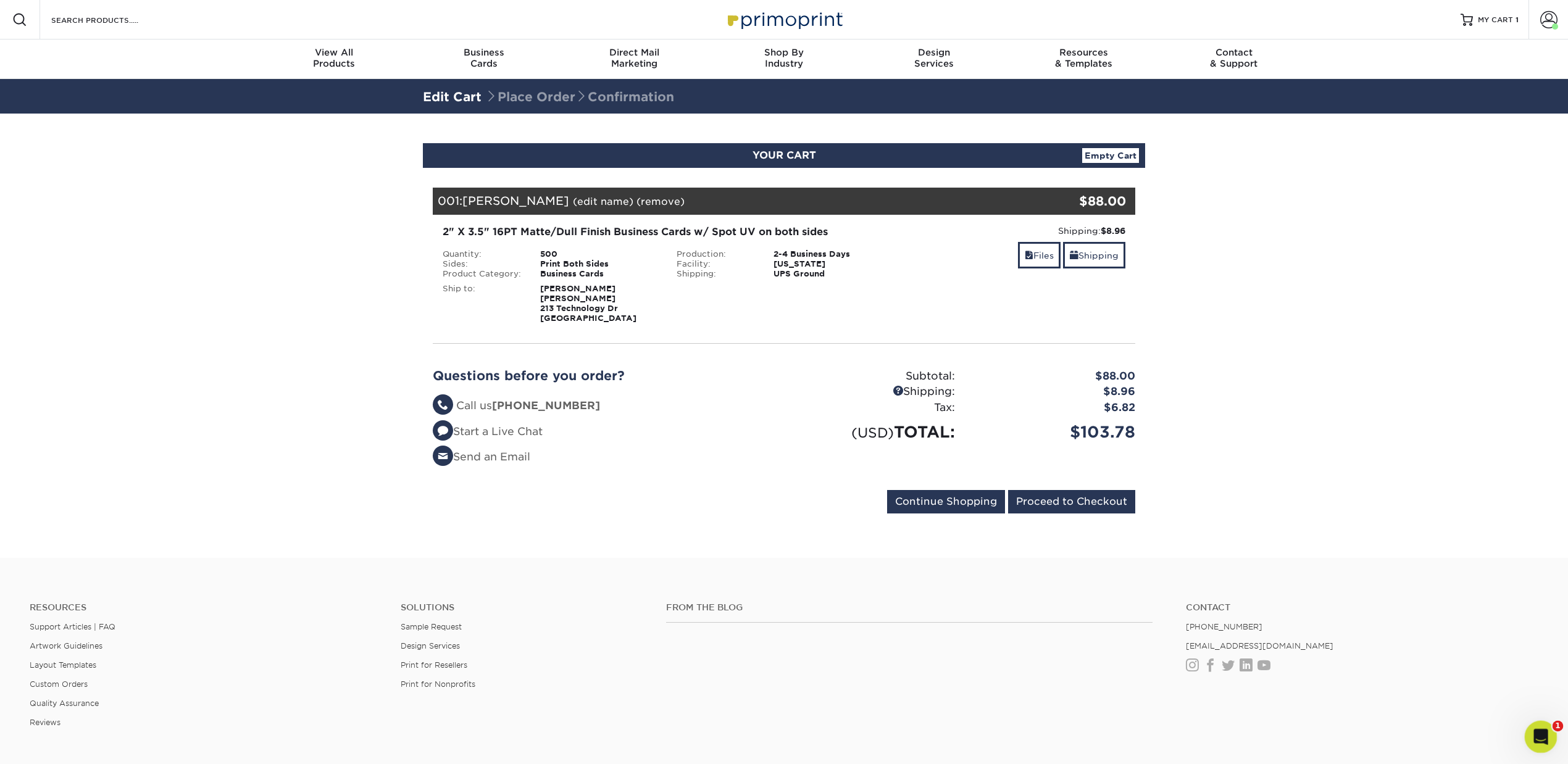
click at [1533, 727] on icon "Open Intercom Messenger" at bounding box center [1539, 735] width 20 height 20
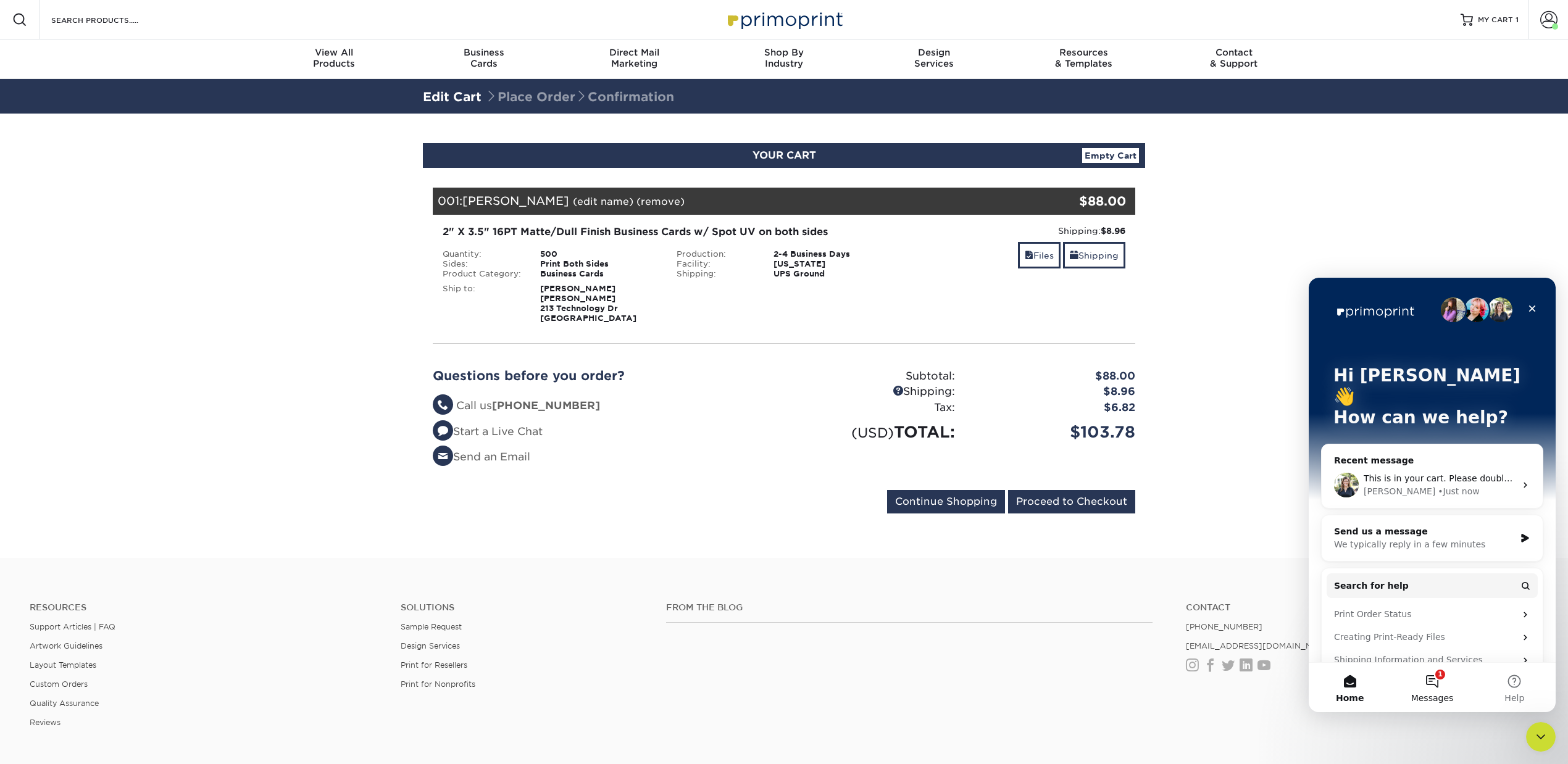
click at [1448, 679] on button "1 Messages" at bounding box center [1432, 687] width 82 height 49
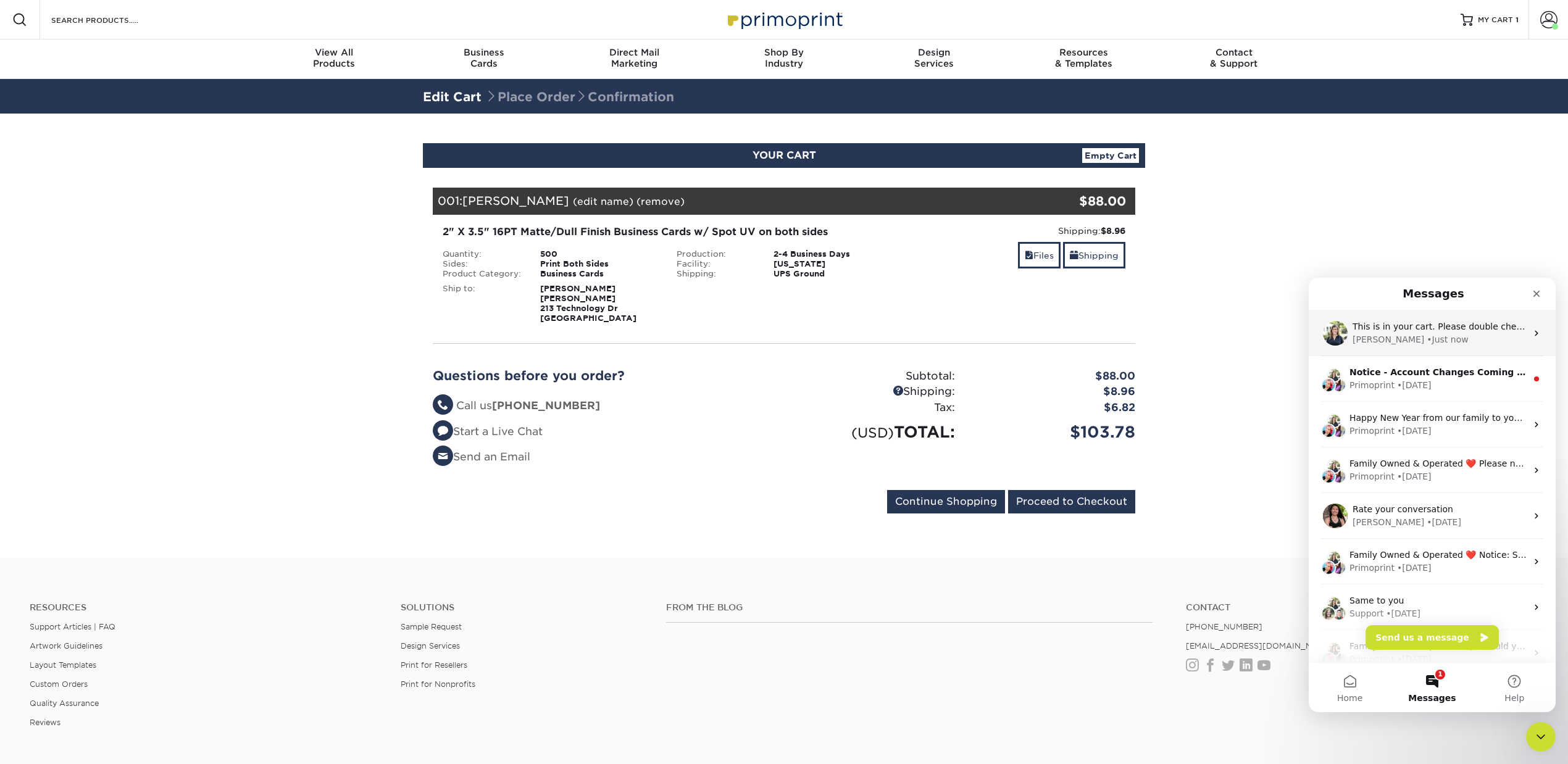
click at [1415, 340] on div "Irene • Just now" at bounding box center [1440, 340] width 174 height 13
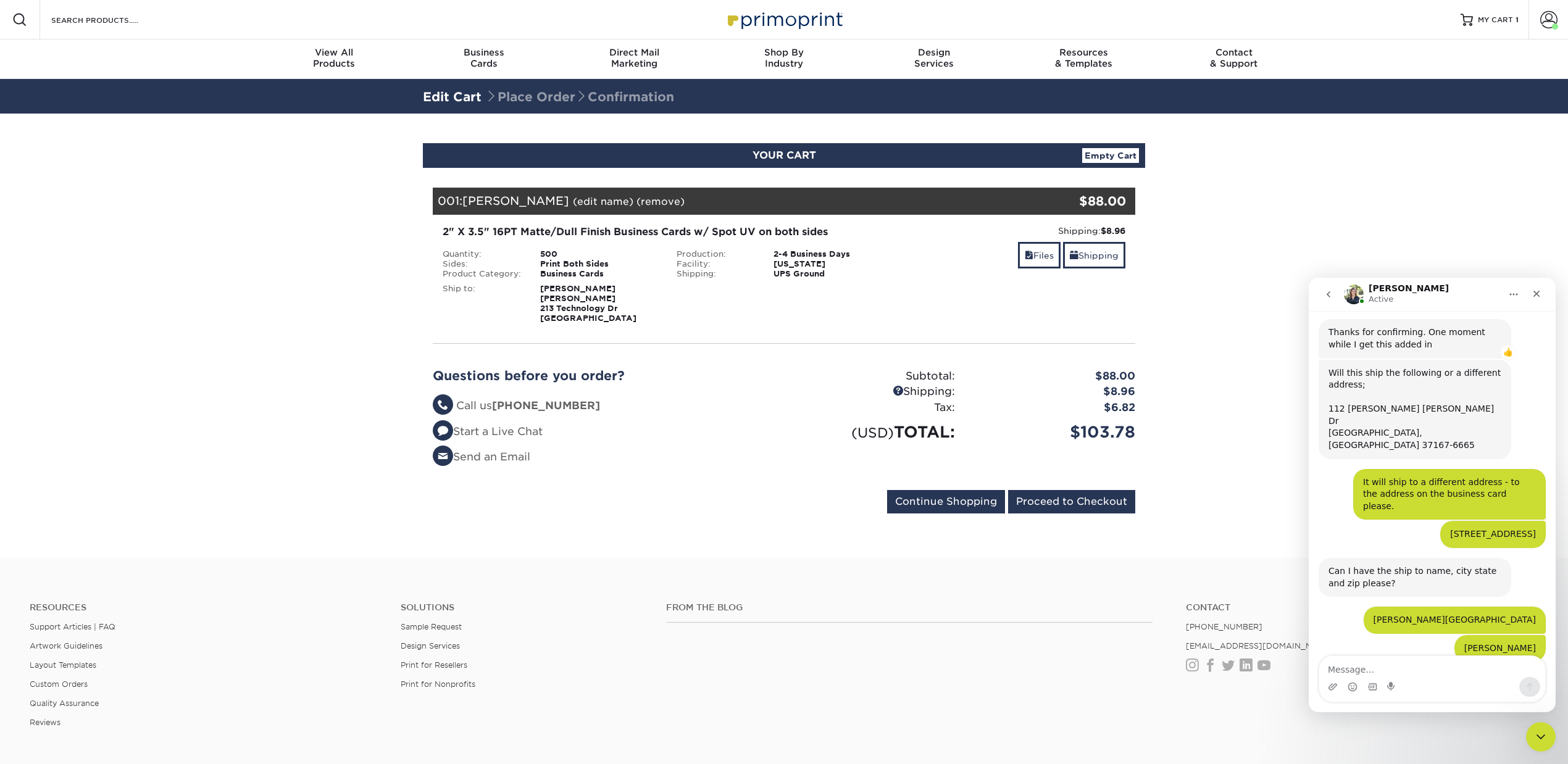
scroll to position [383, 0]
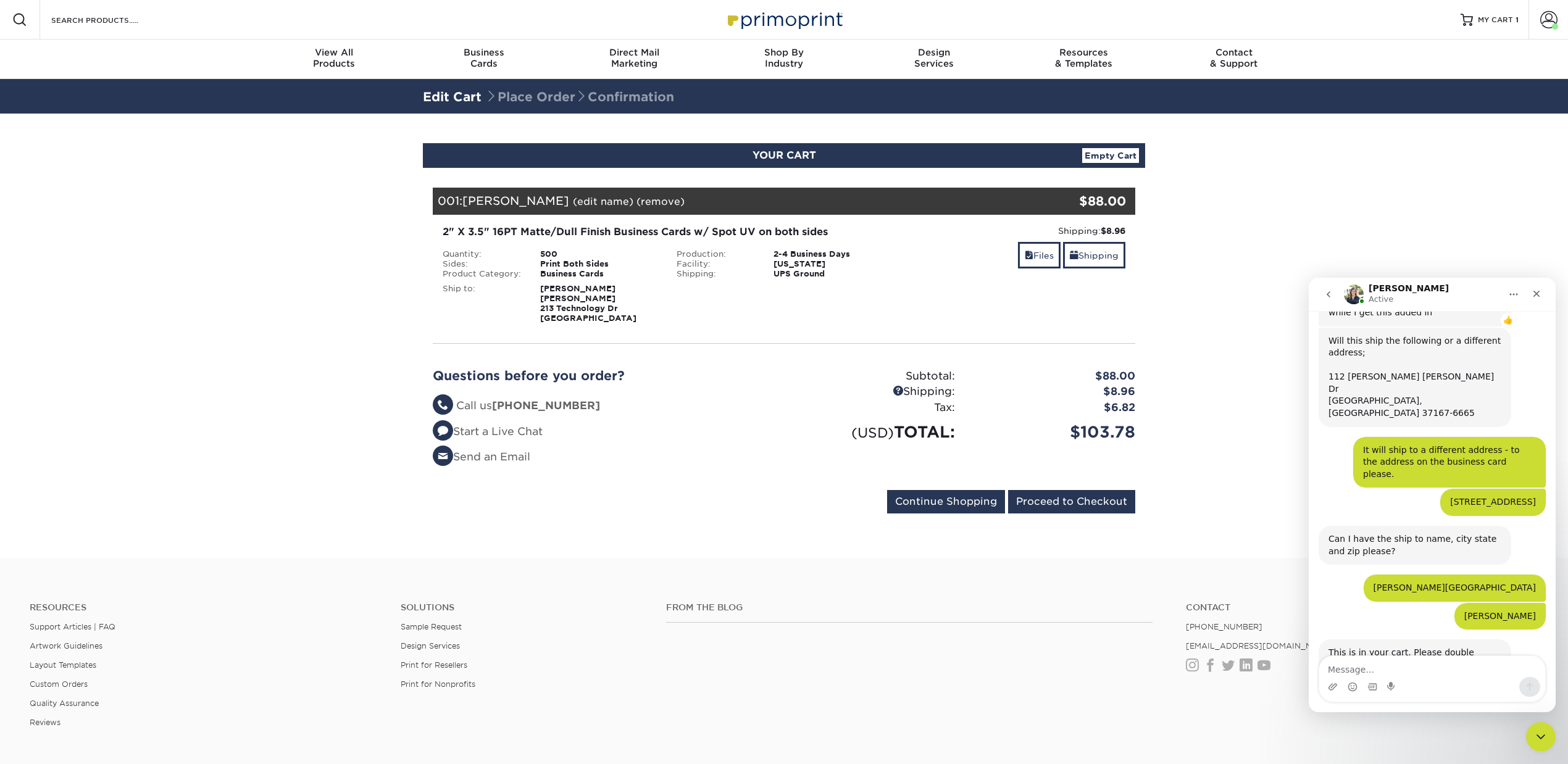
click at [1416, 670] on textarea "Message…" at bounding box center [1432, 666] width 226 height 21
type textarea "Looks good. I will complete now"
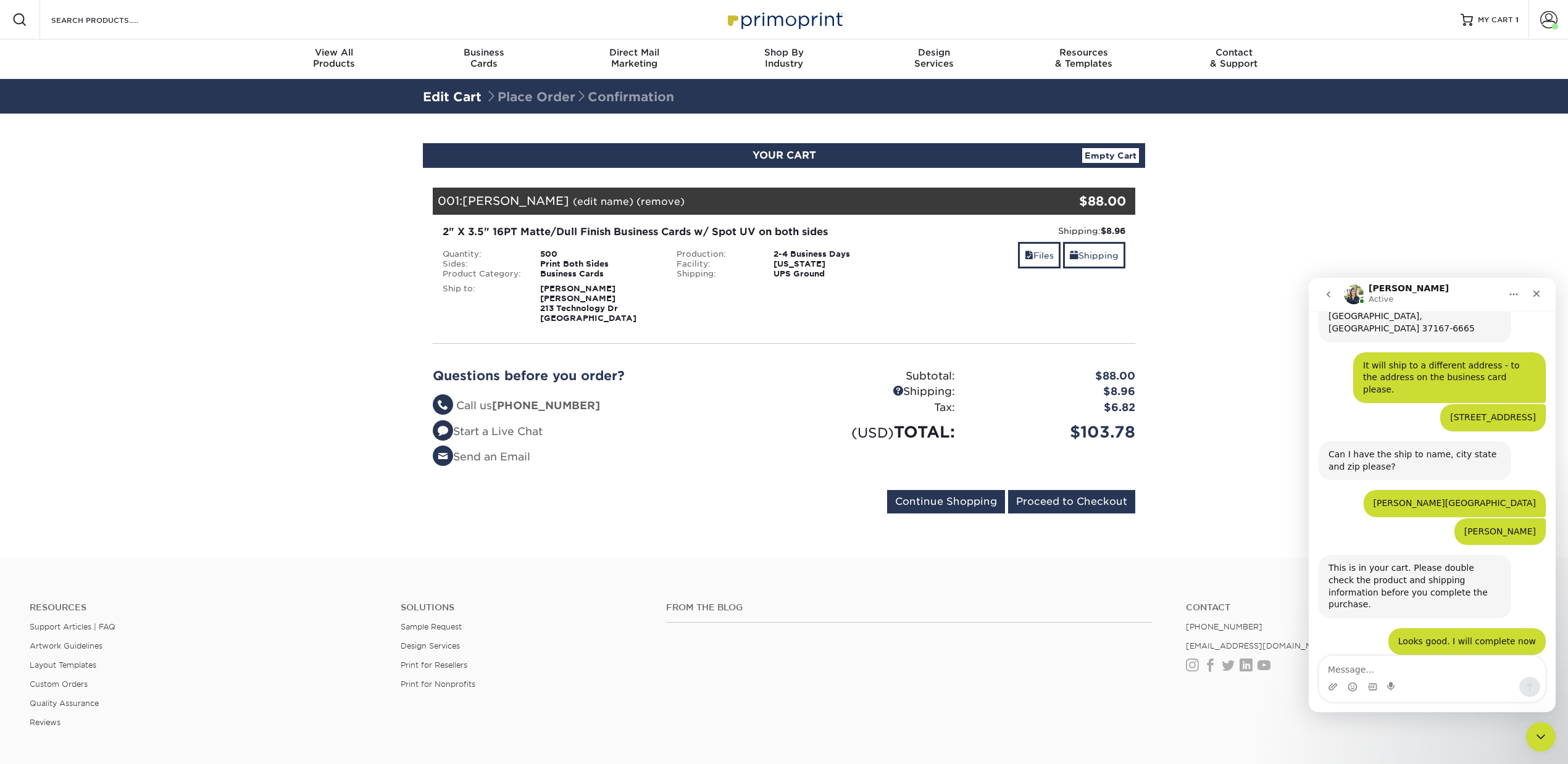
scroll to position [469, 0]
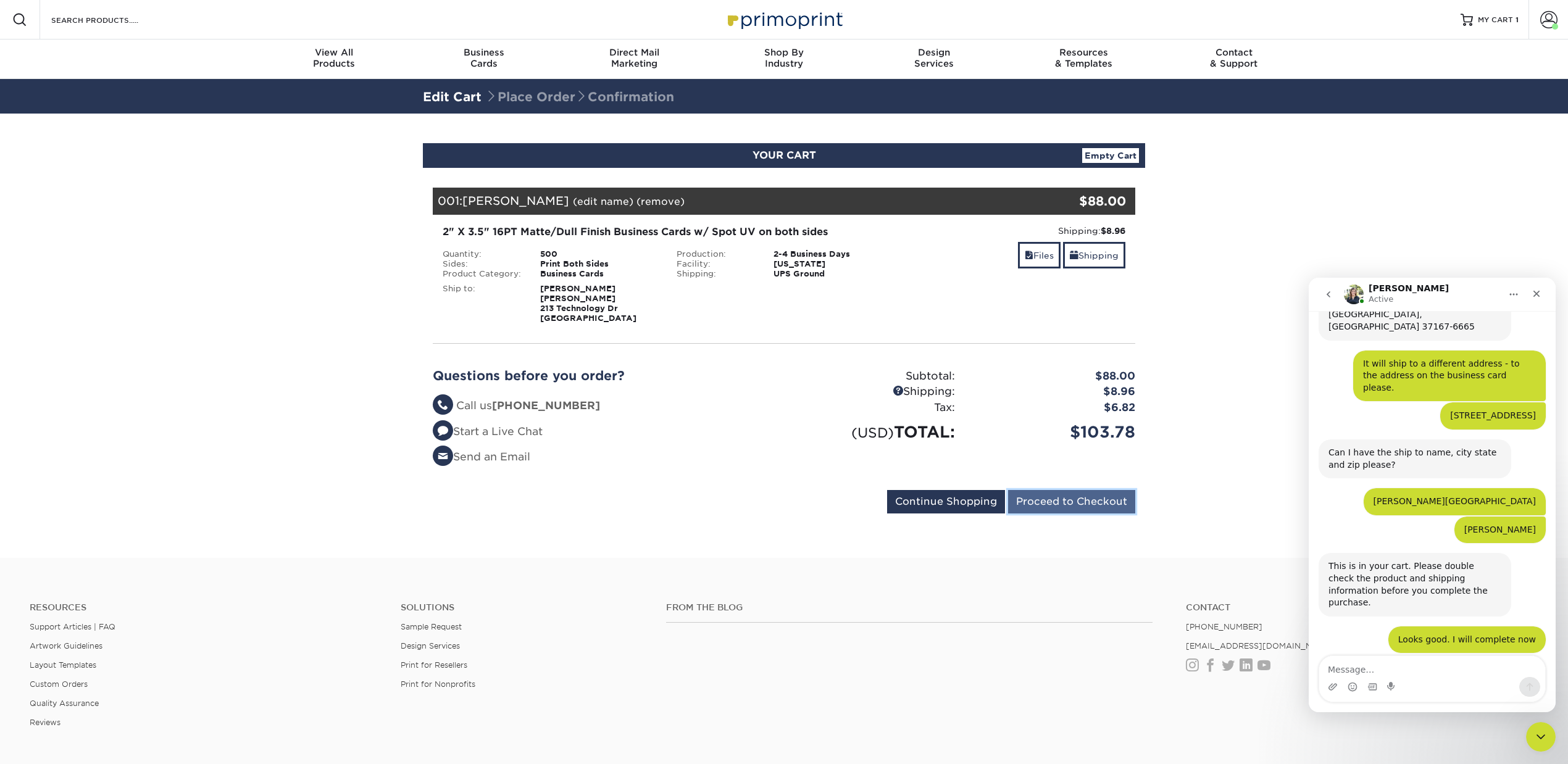
click at [1104, 501] on input "Proceed to Checkout" at bounding box center [1072, 502] width 127 height 24
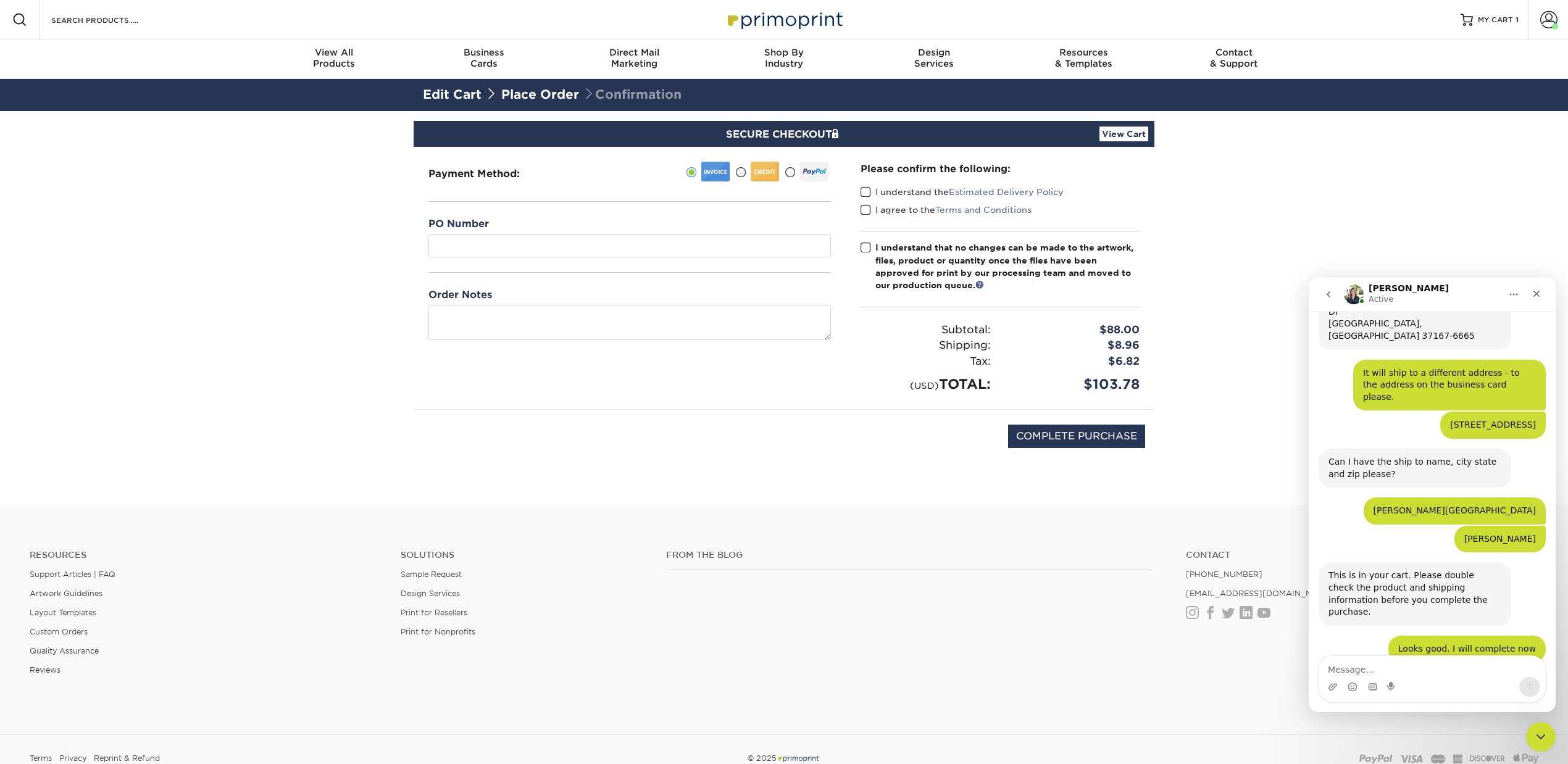
scroll to position [469, 0]
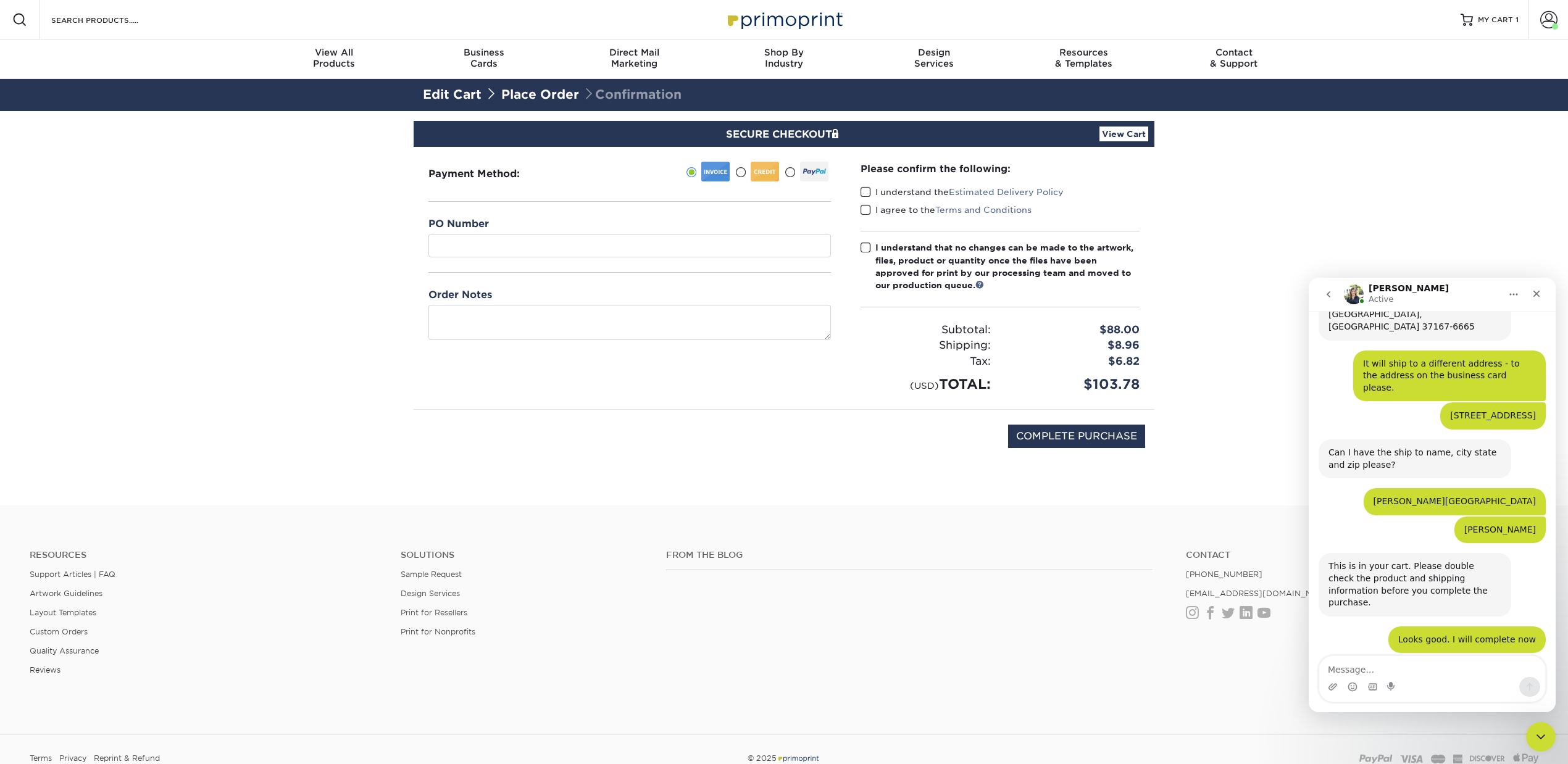
click at [870, 193] on span at bounding box center [866, 192] width 10 height 12
click at [0, 0] on input "I understand the Estimated Delivery Policy" at bounding box center [0, 0] width 0 height 0
click at [867, 204] on span at bounding box center [866, 210] width 10 height 12
click at [0, 0] on input "I agree to the Terms and Conditions" at bounding box center [0, 0] width 0 height 0
click at [861, 243] on span at bounding box center [866, 248] width 10 height 12
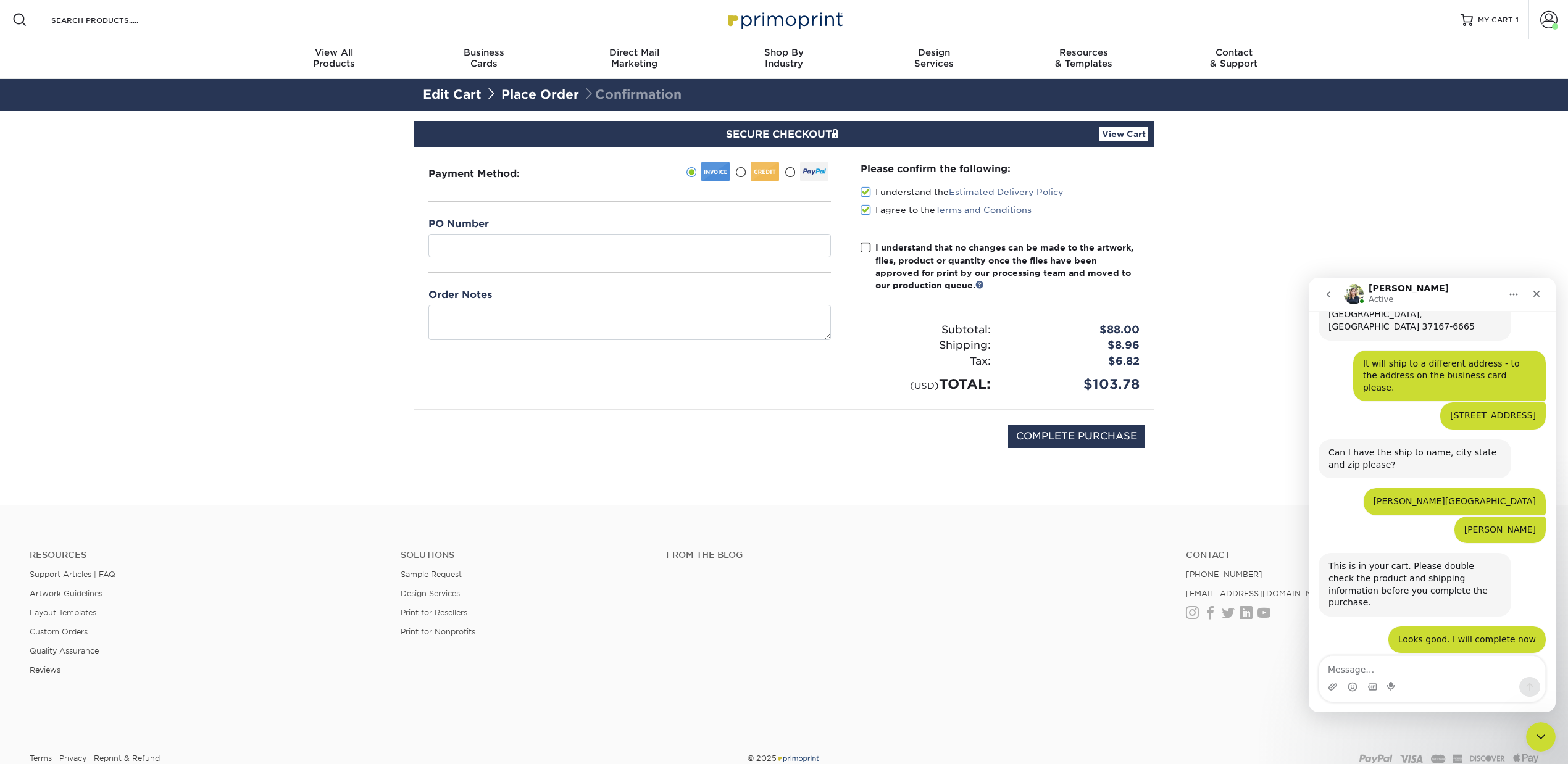
click at [0, 0] on input "I understand that no changes can be made to the artwork, files, product or quan…" at bounding box center [0, 0] width 0 height 0
click at [1055, 432] on input "COMPLETE PURCHASE" at bounding box center [1076, 436] width 137 height 24
type input "PROCESSING, PLEASE WAIT..."
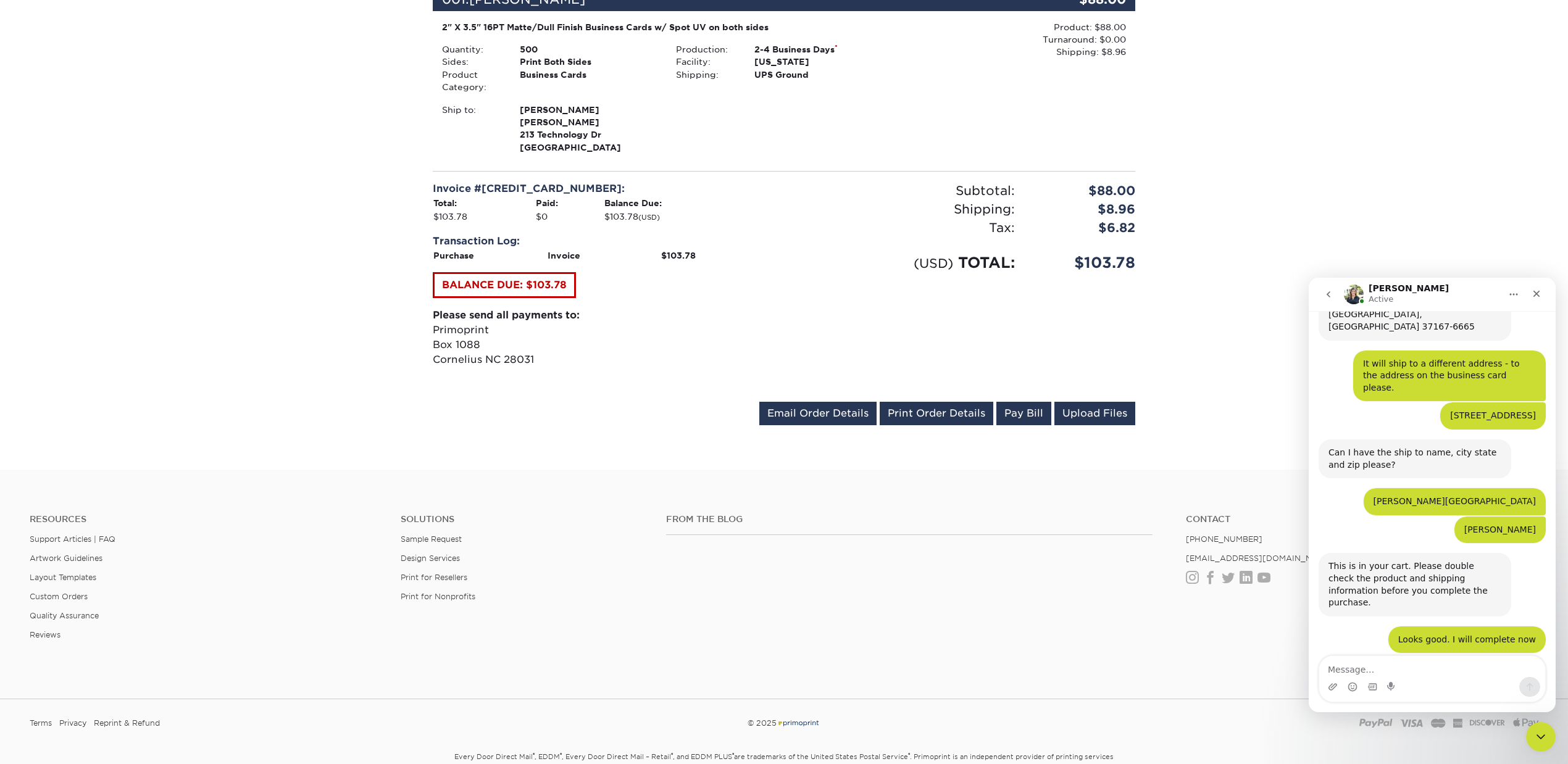
scroll to position [411, 0]
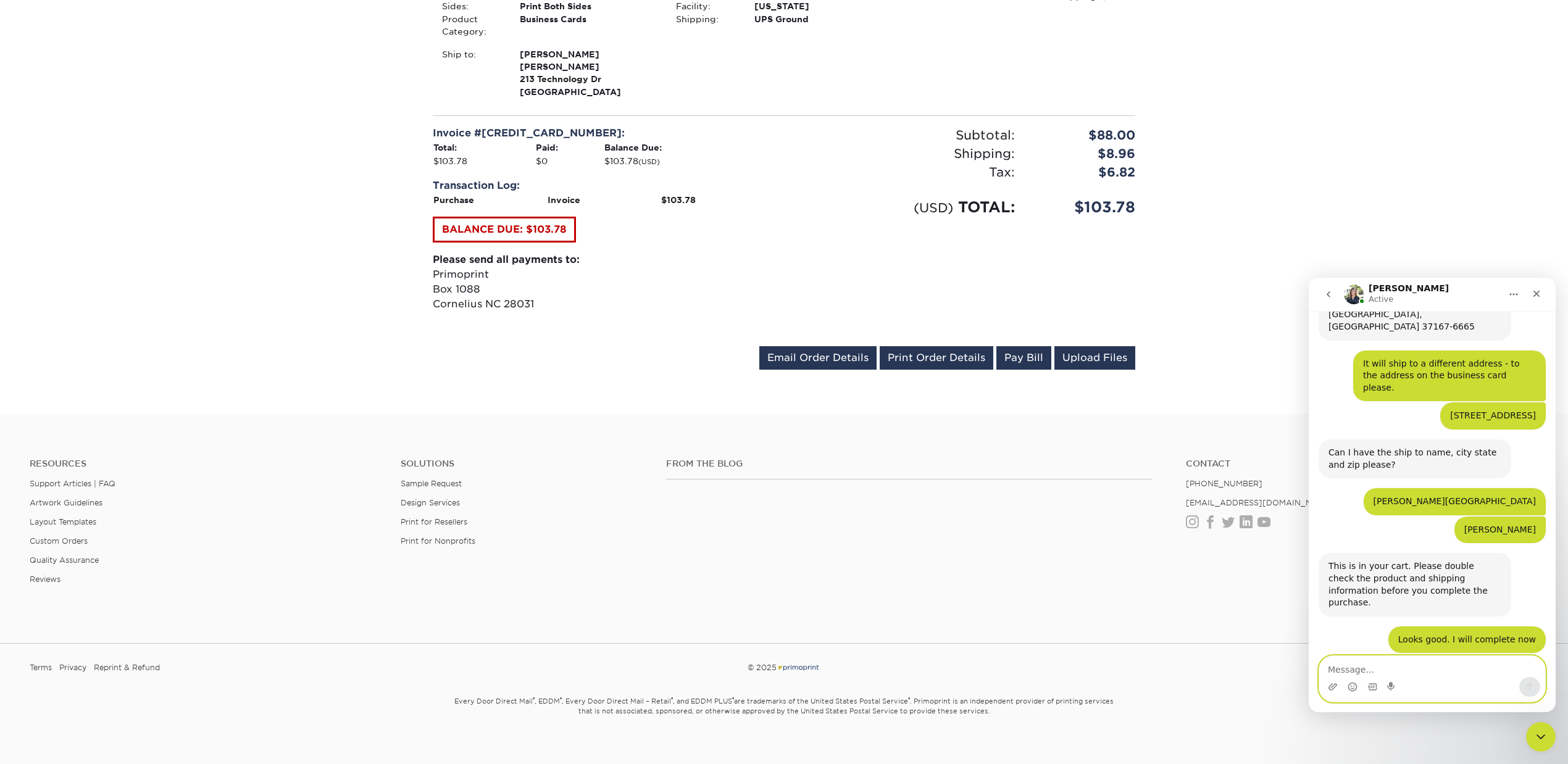
click at [1409, 664] on textarea "Message…" at bounding box center [1432, 666] width 226 height 21
type textarea "ok, it is done"
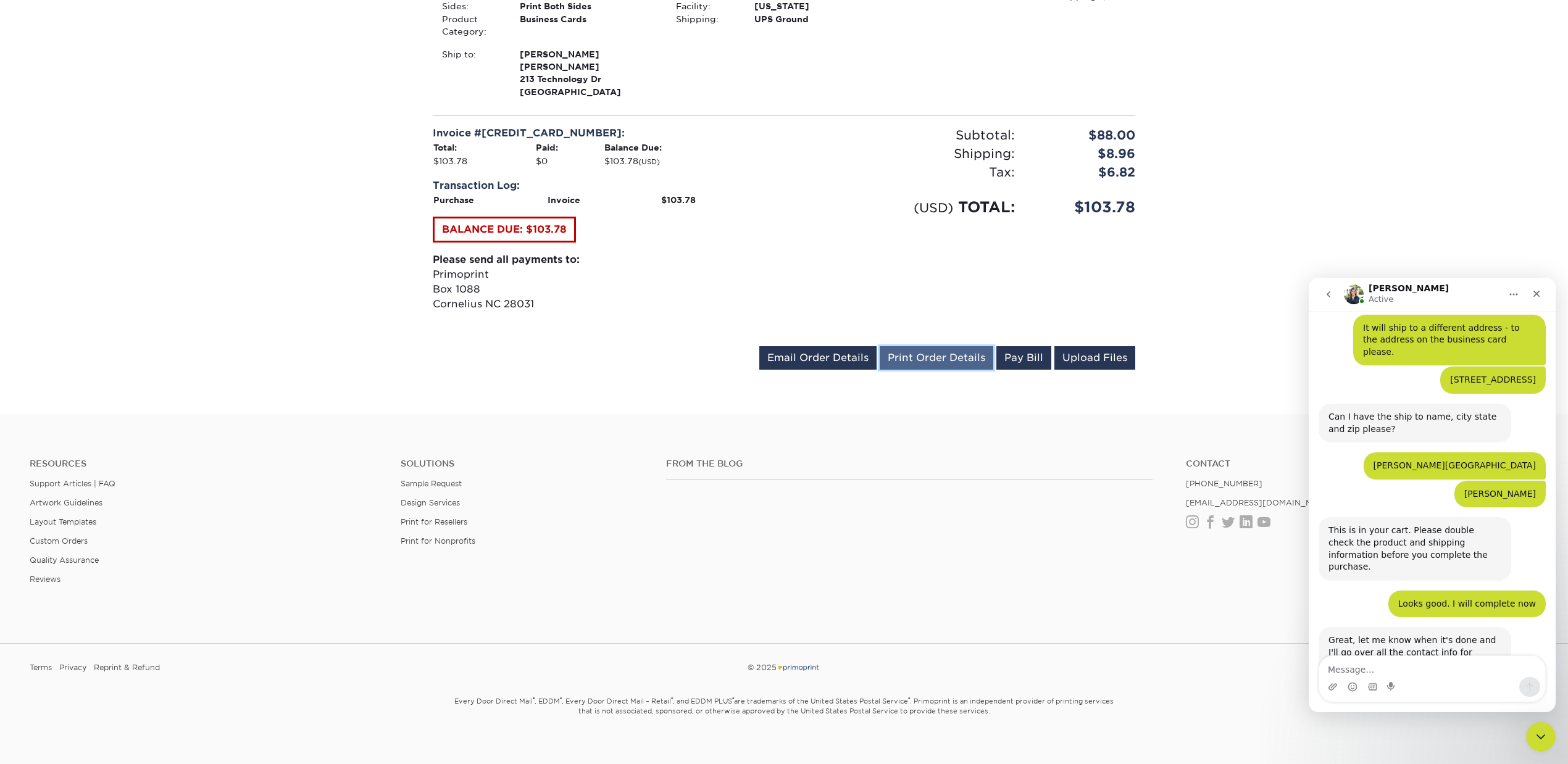
click at [921, 355] on link "Print Order Details" at bounding box center [936, 358] width 113 height 24
click at [1374, 700] on div "ok, it is done Arianne • Just now" at bounding box center [1432, 721] width 227 height 42
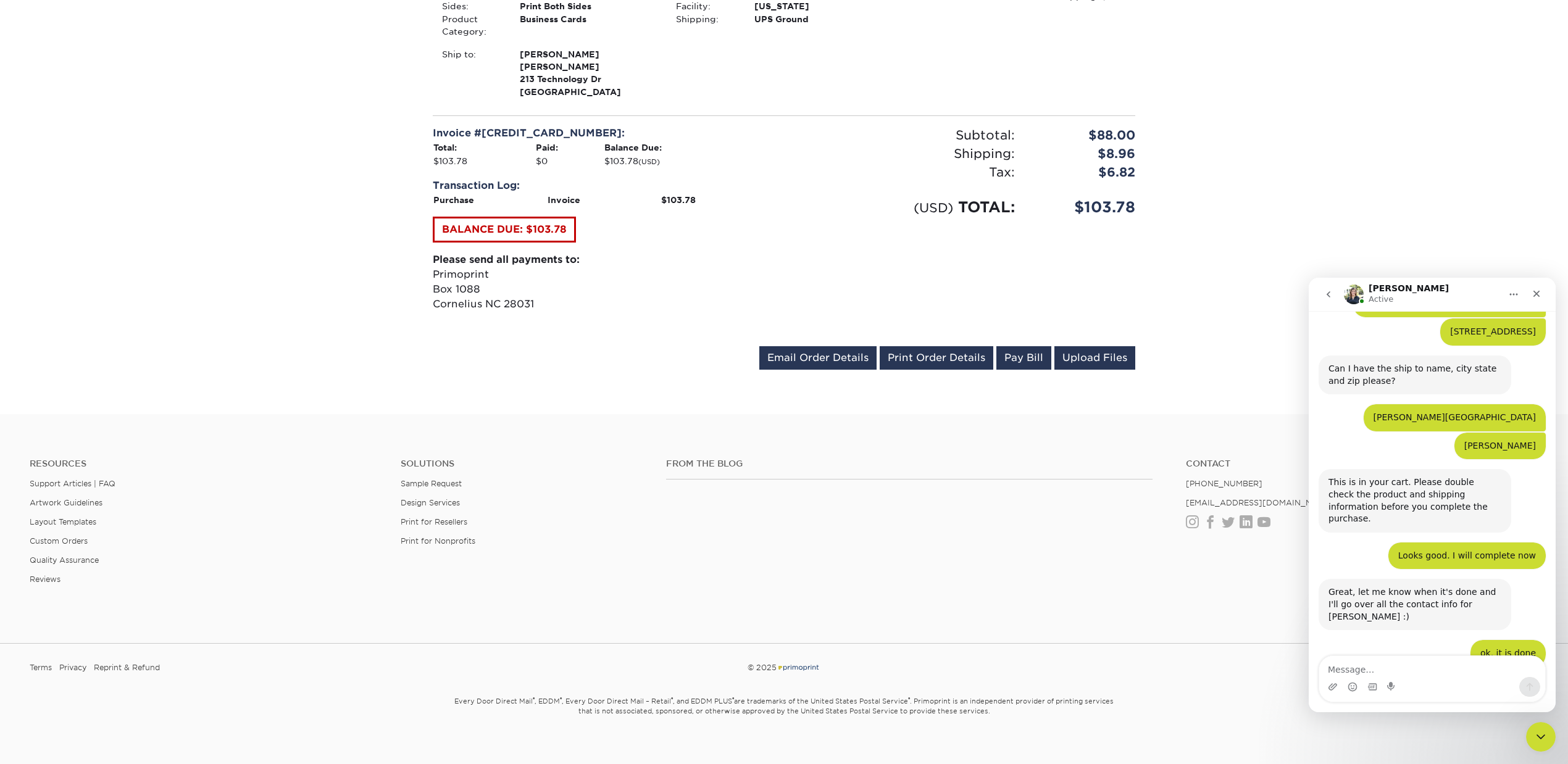
scroll to position [566, 0]
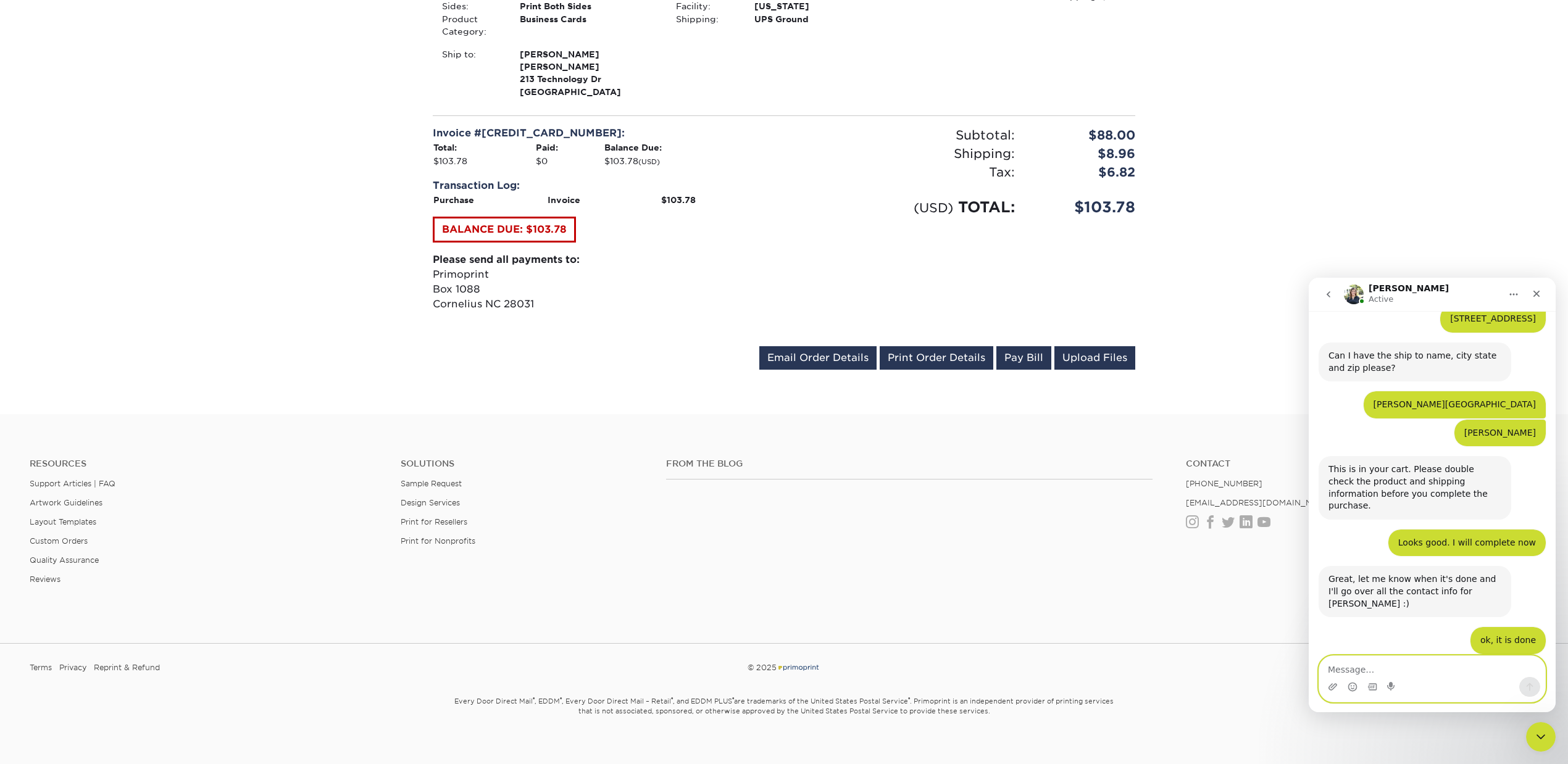
click at [1426, 666] on textarea "Message…" at bounding box center [1432, 666] width 226 height 21
type textarea "N"
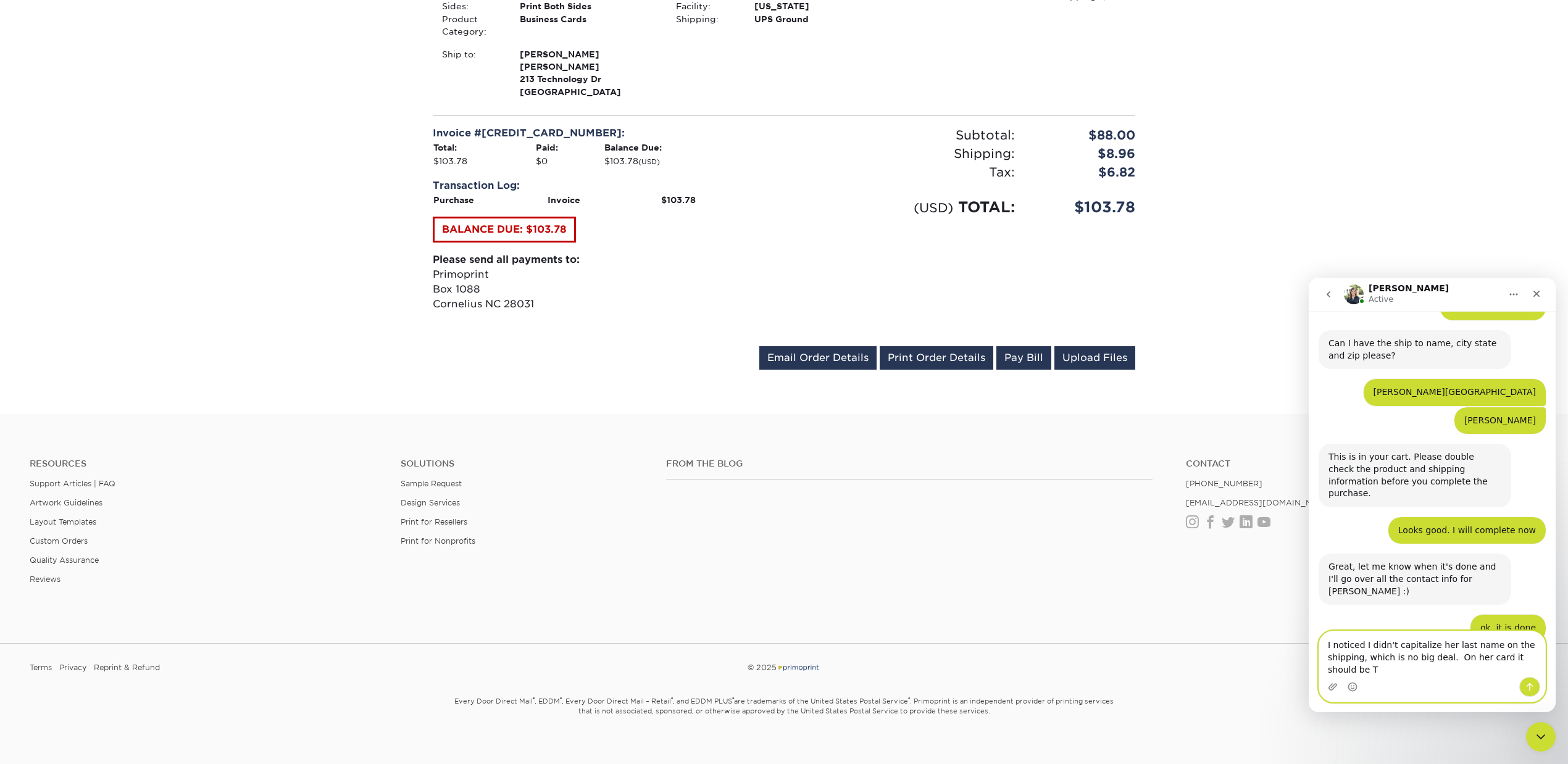
scroll to position [590, 0]
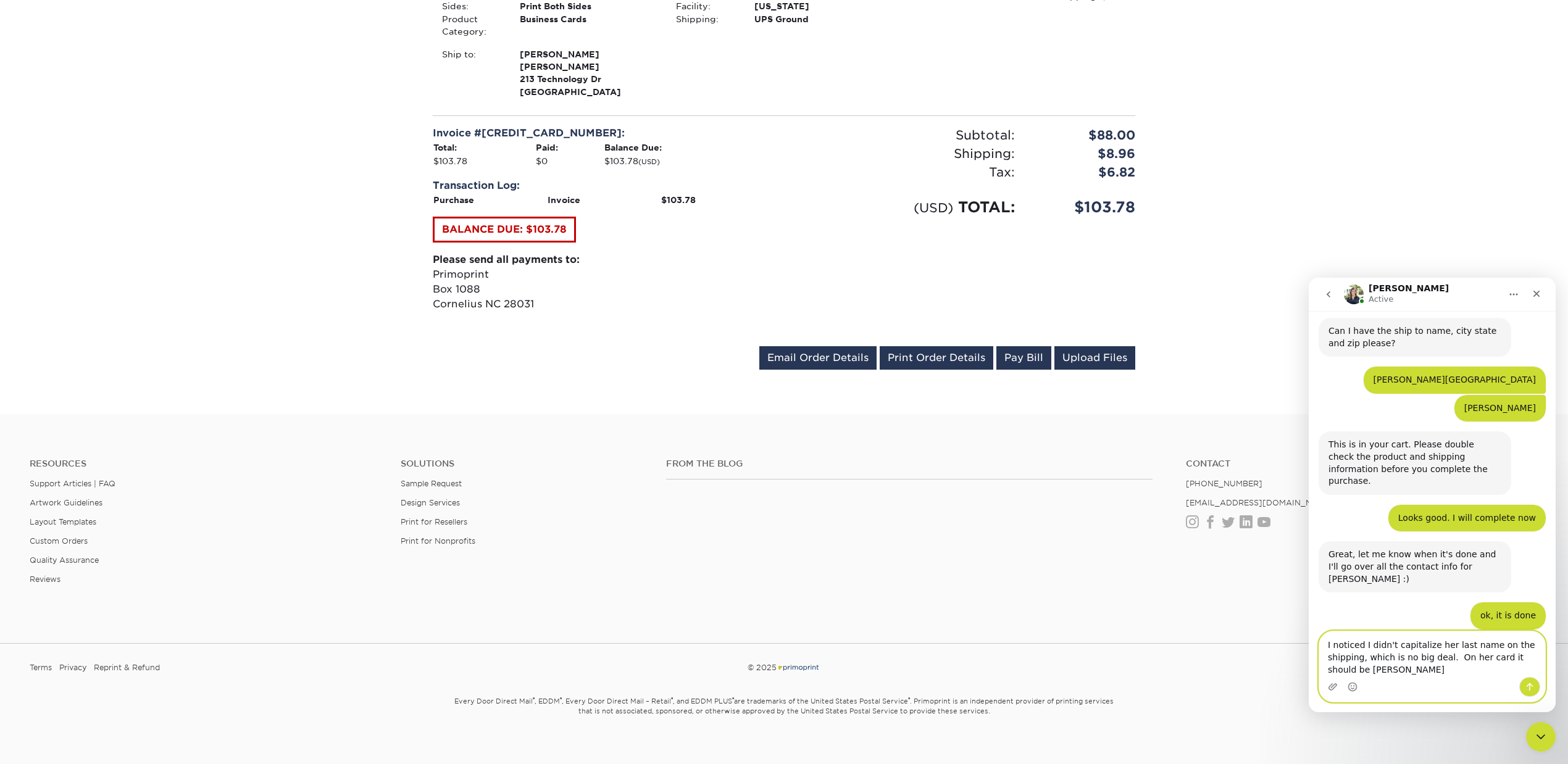
type textarea "I noticed I didn't capitalize her last name on the shipping, which is no big de…"
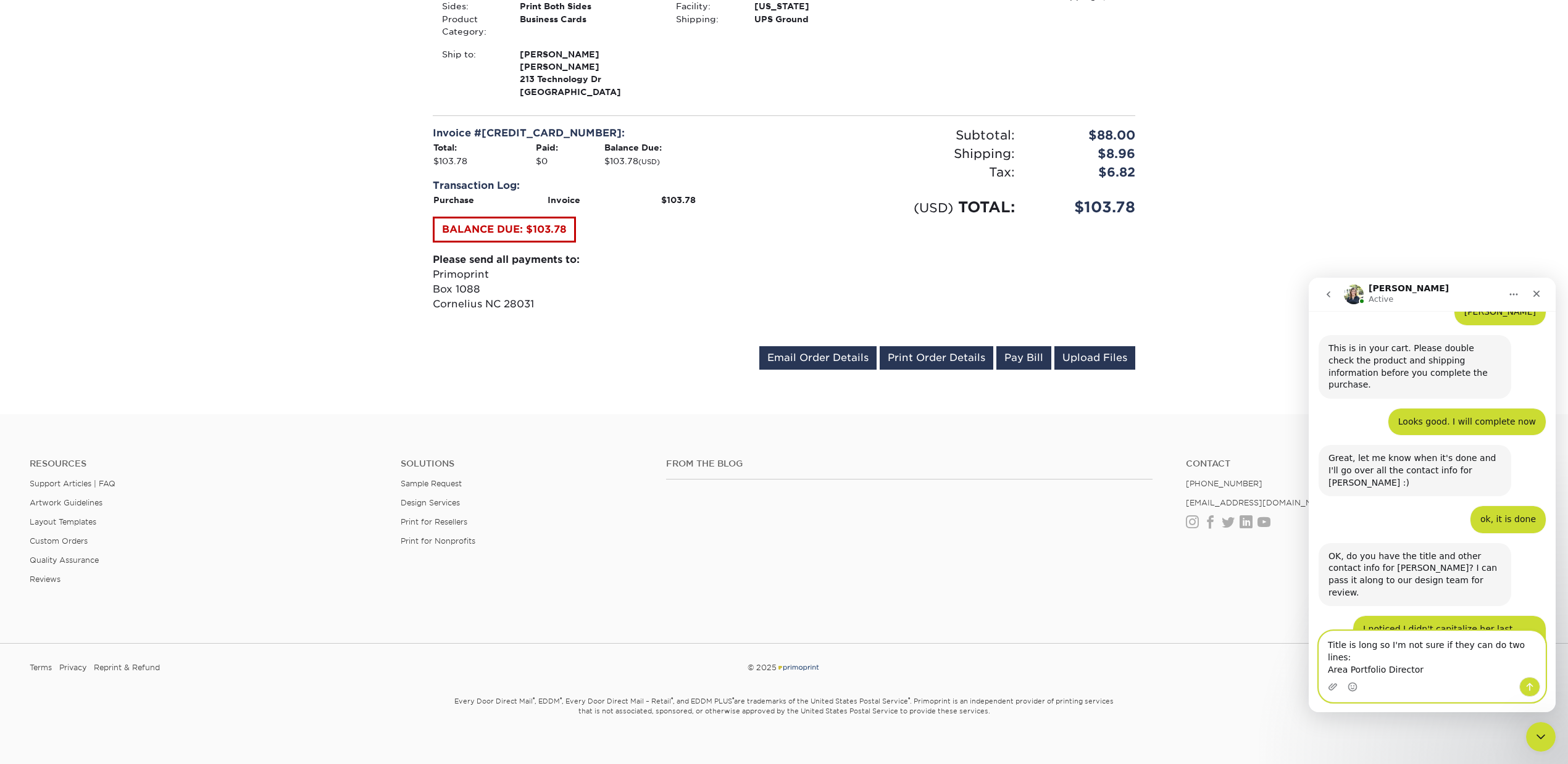
scroll to position [689, 0]
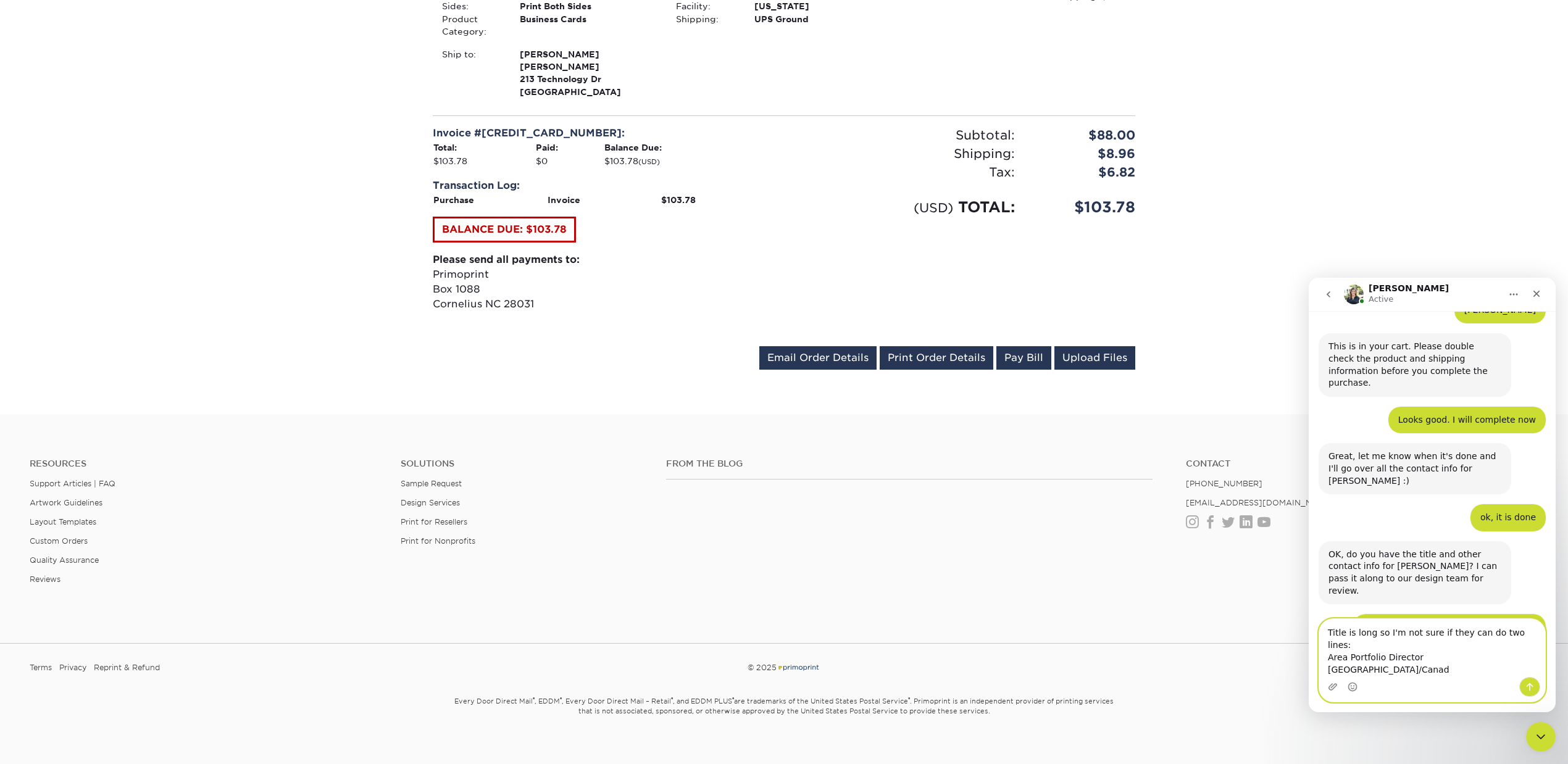
type textarea "Title is long so I'm not sure if they can do two lines: Area Portfolio Director…"
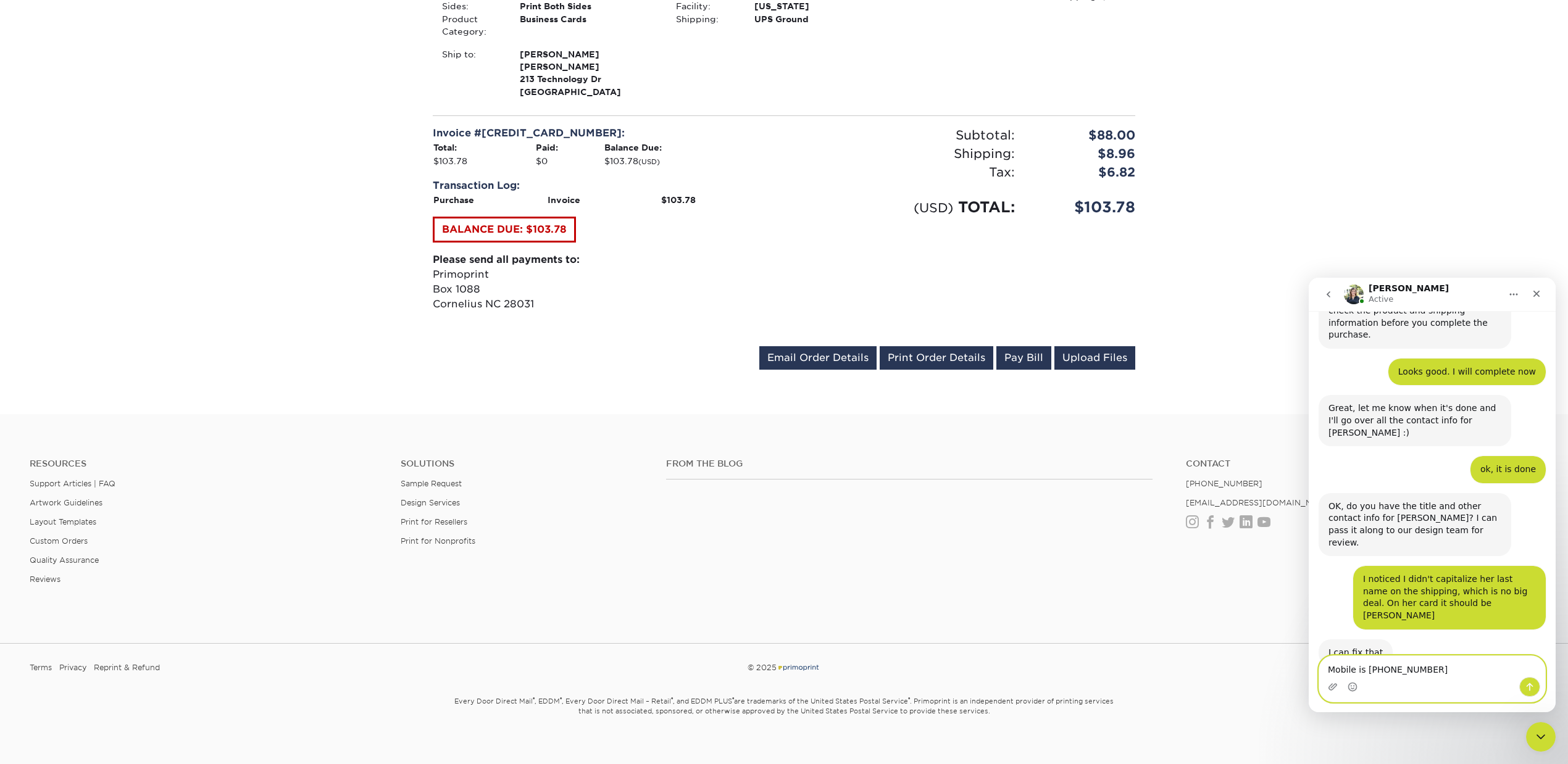
scroll to position [749, 0]
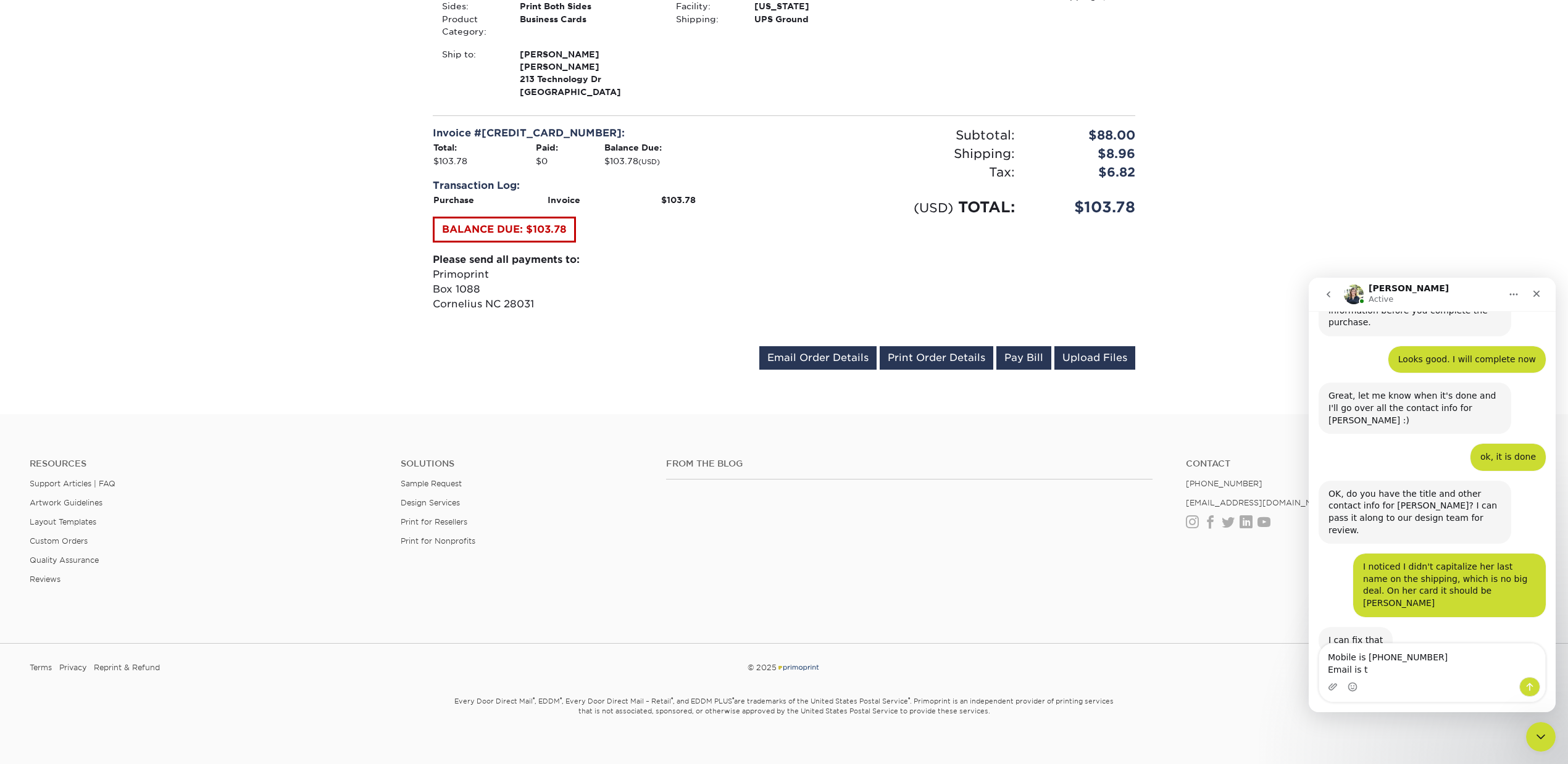
click at [1381, 679] on div "Intercom messenger" at bounding box center [1432, 687] width 226 height 20
click at [1374, 666] on textarea "Mobile is 949.275.5032 Email is t" at bounding box center [1432, 660] width 226 height 33
paste textarea "[EMAIL_ADDRESS][DOMAIN_NAME]"
type textarea "Mobile is 949.275.5032 Email is tleclerc@meguiars.com"
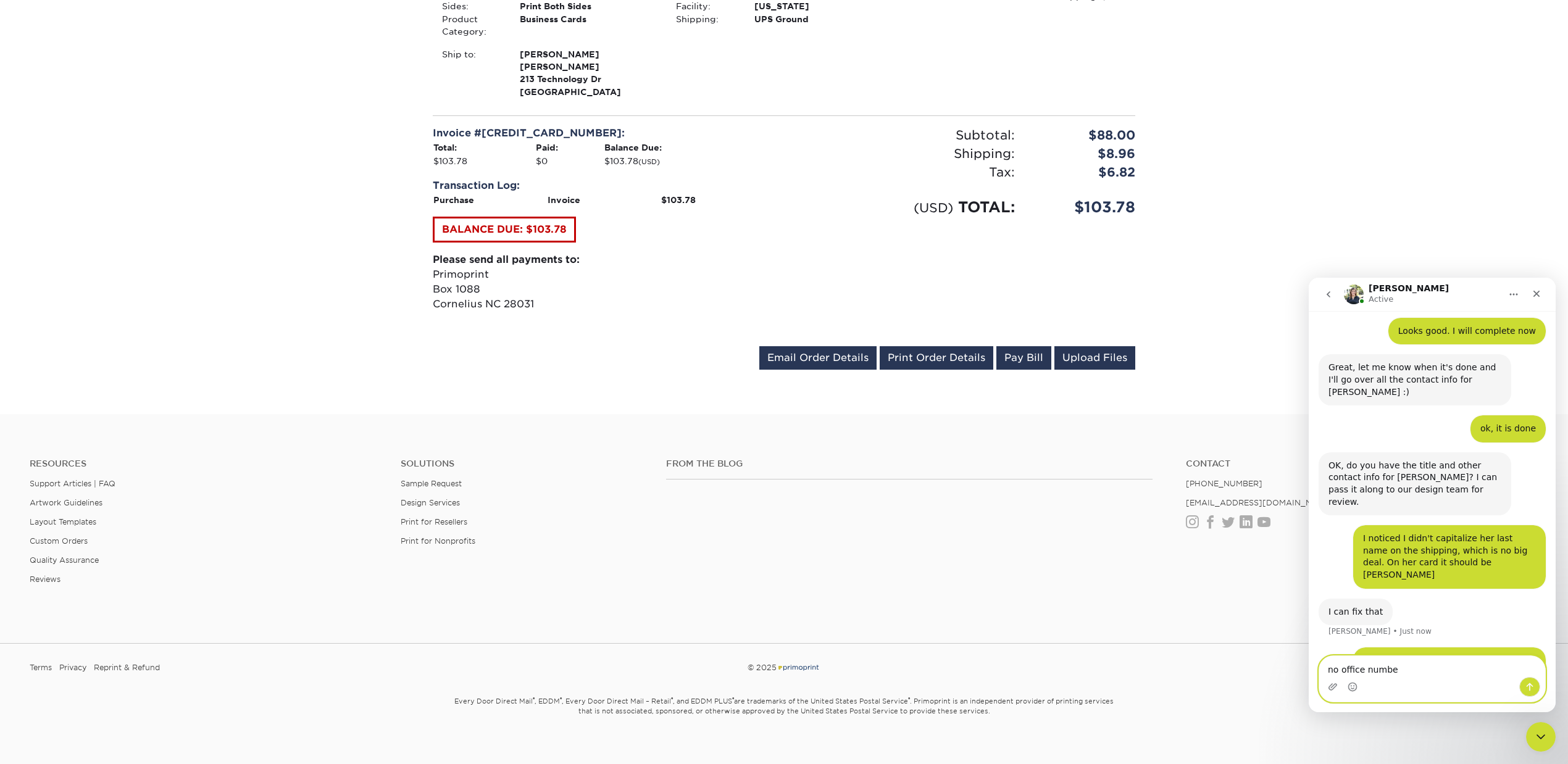
type textarea "no office number"
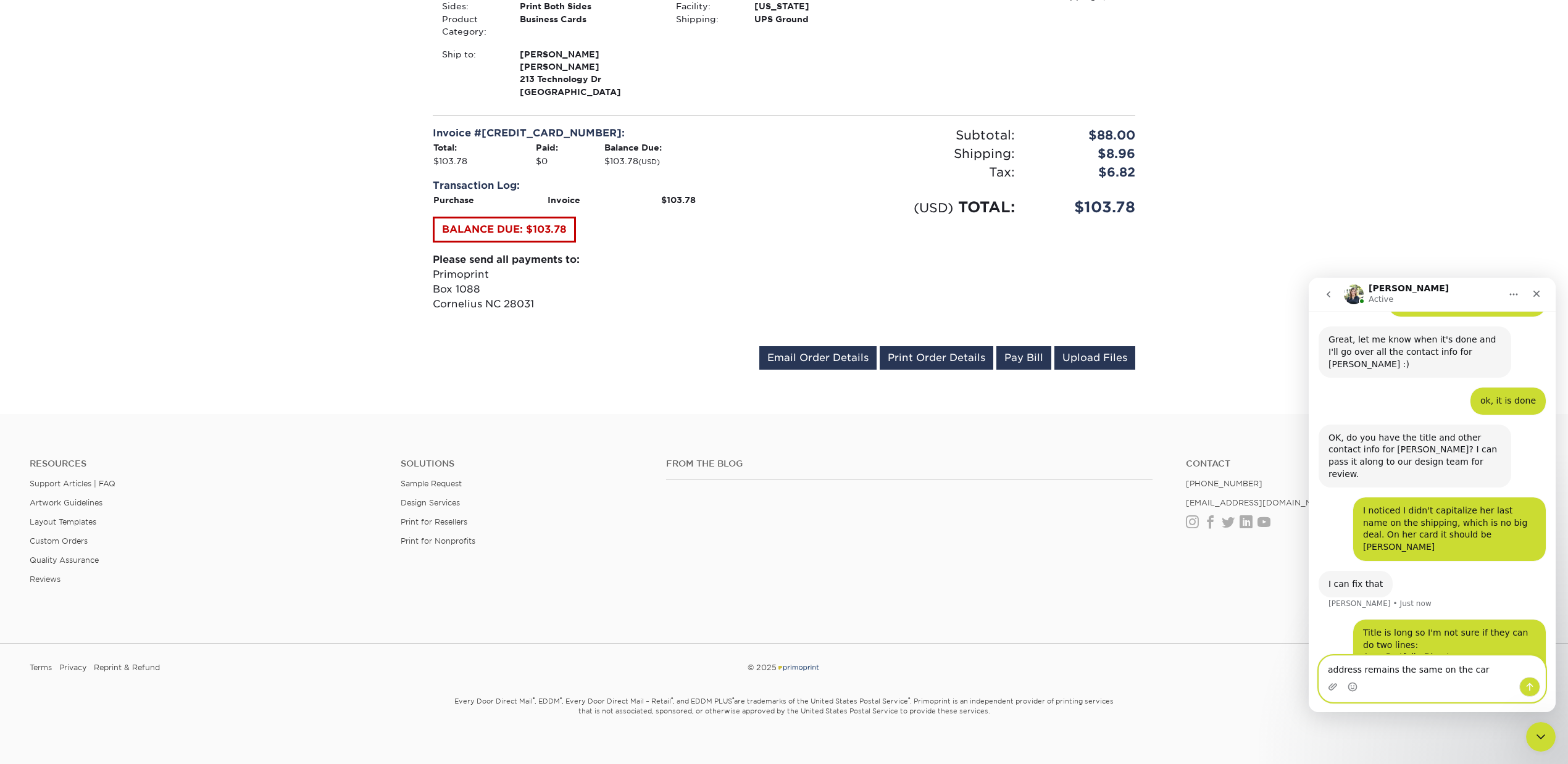
type textarea "address remains the same on the card"
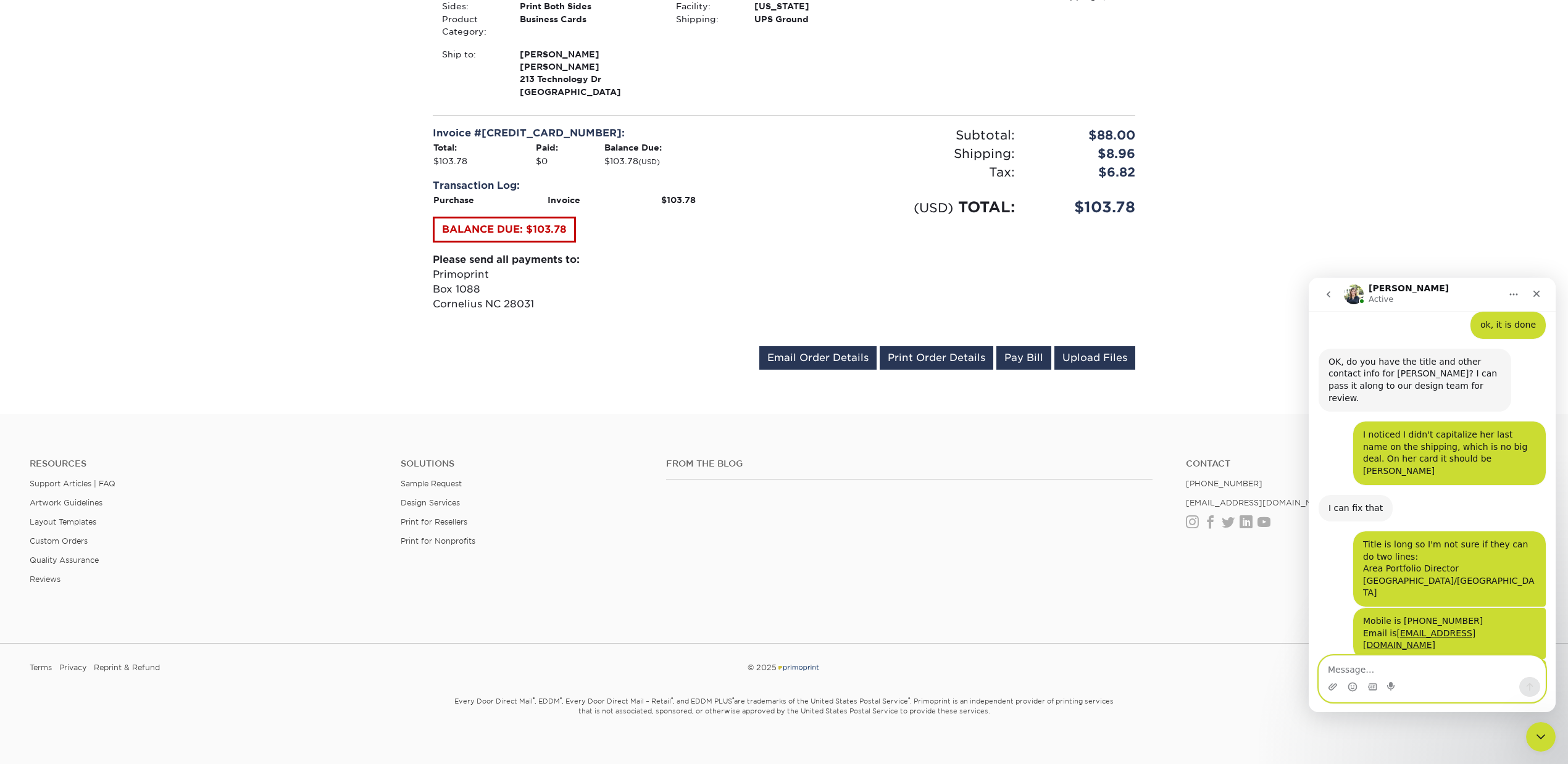
scroll to position [955, 0]
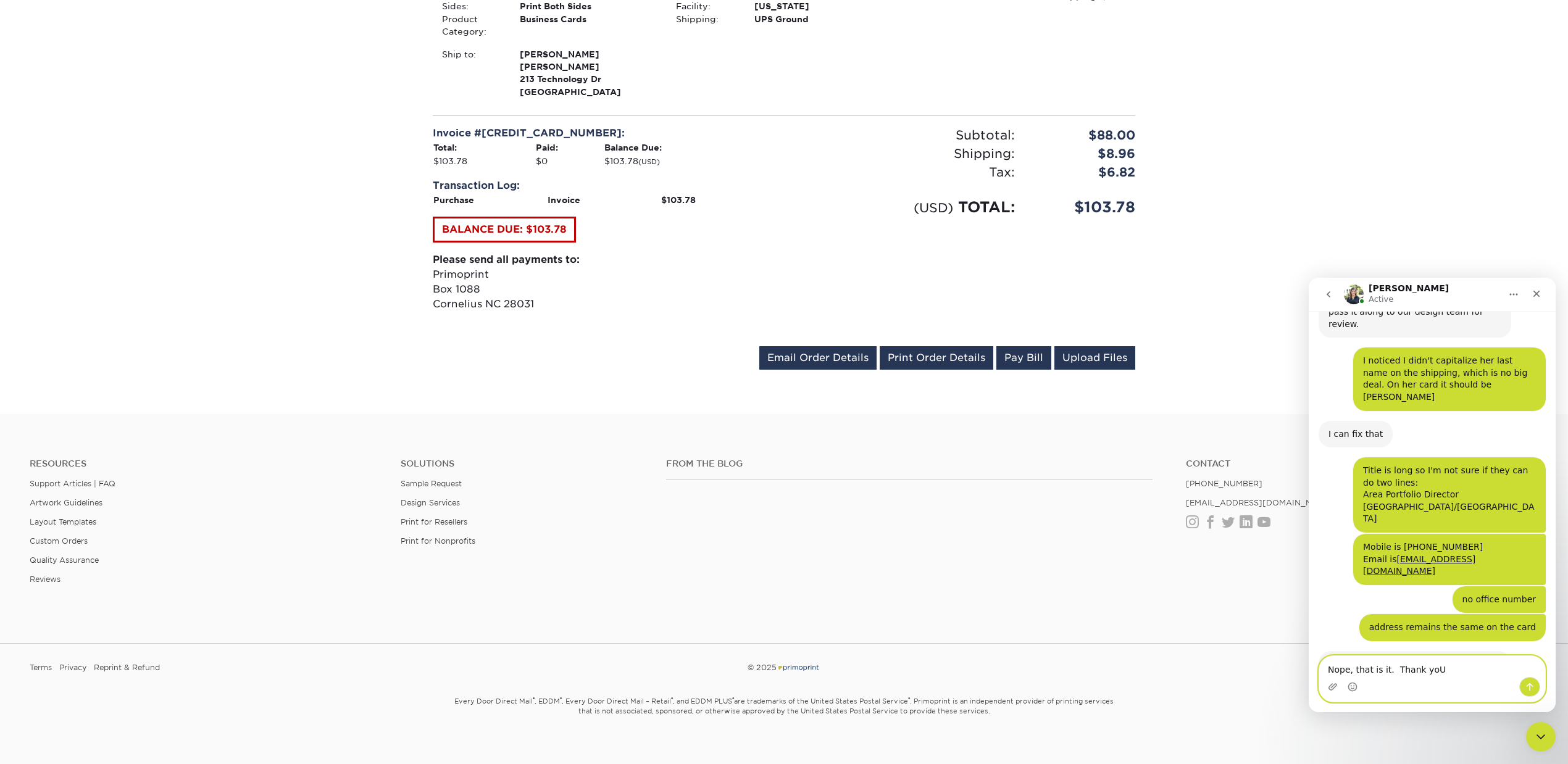
type textarea "Nope, that is it. Thank yoU!"
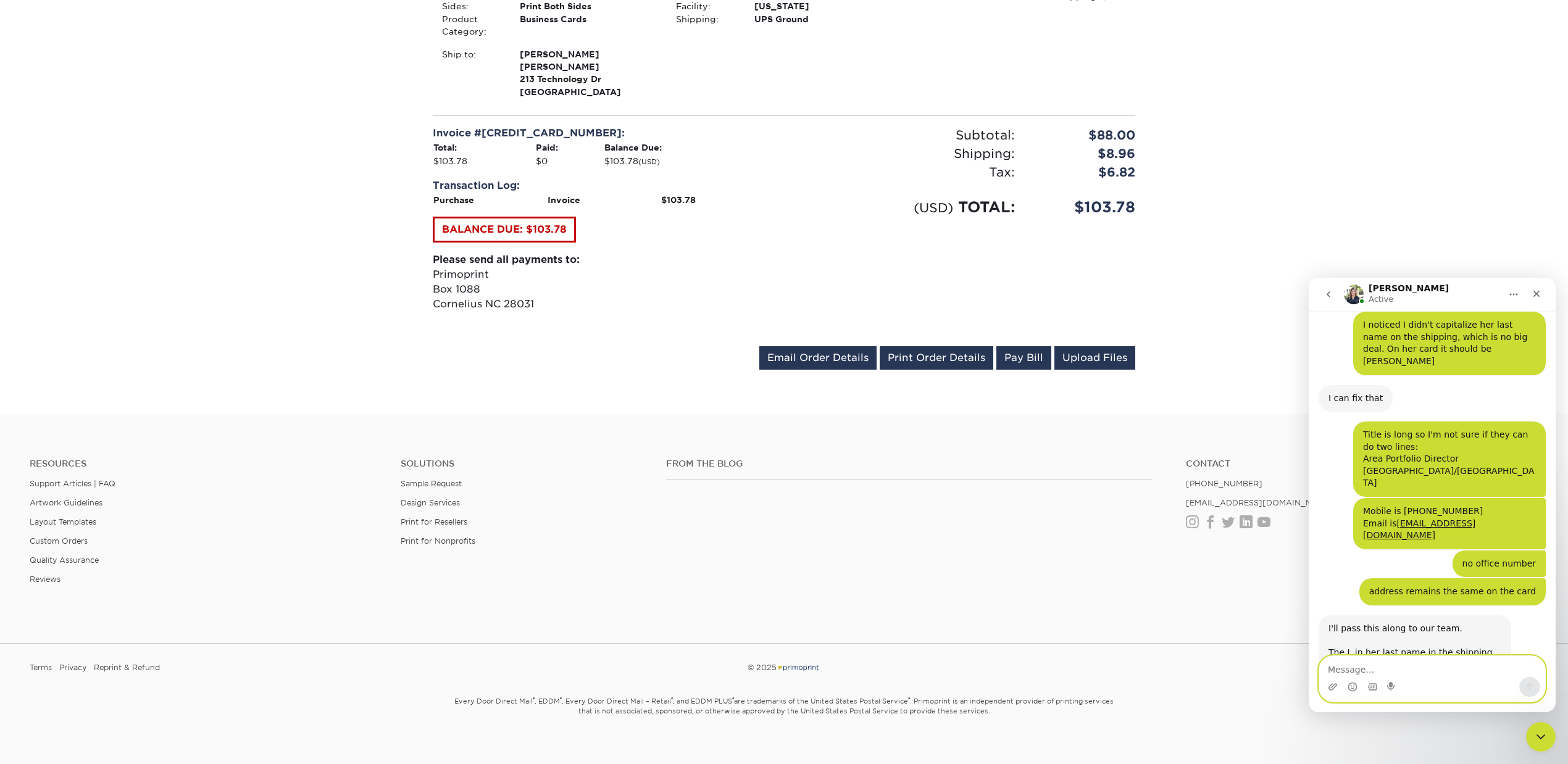
scroll to position [1039, 0]
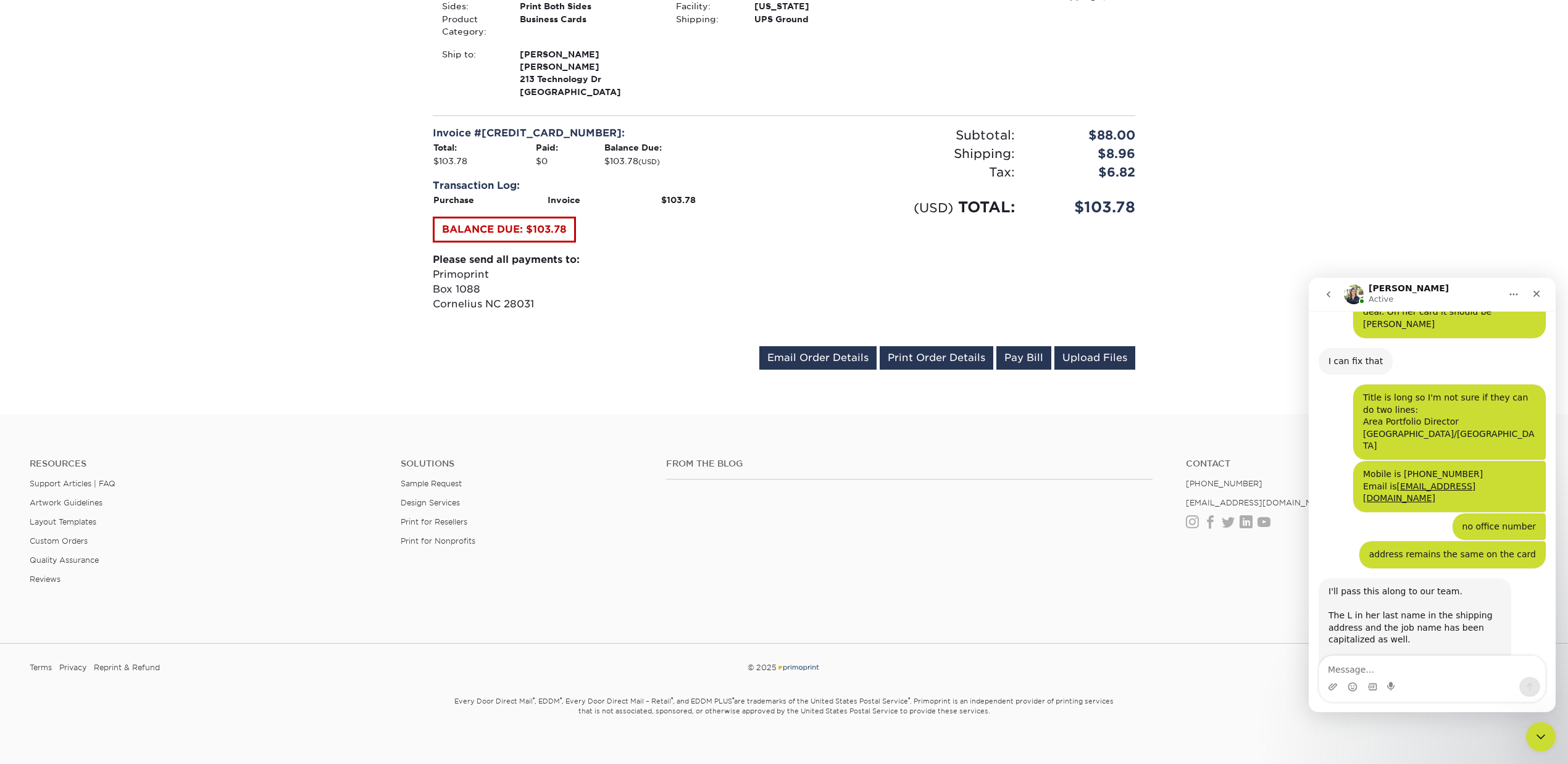
click at [1472, 586] on div "I'll pass this along to our team. The L in her last name in the shipping addres…" at bounding box center [1415, 634] width 173 height 97
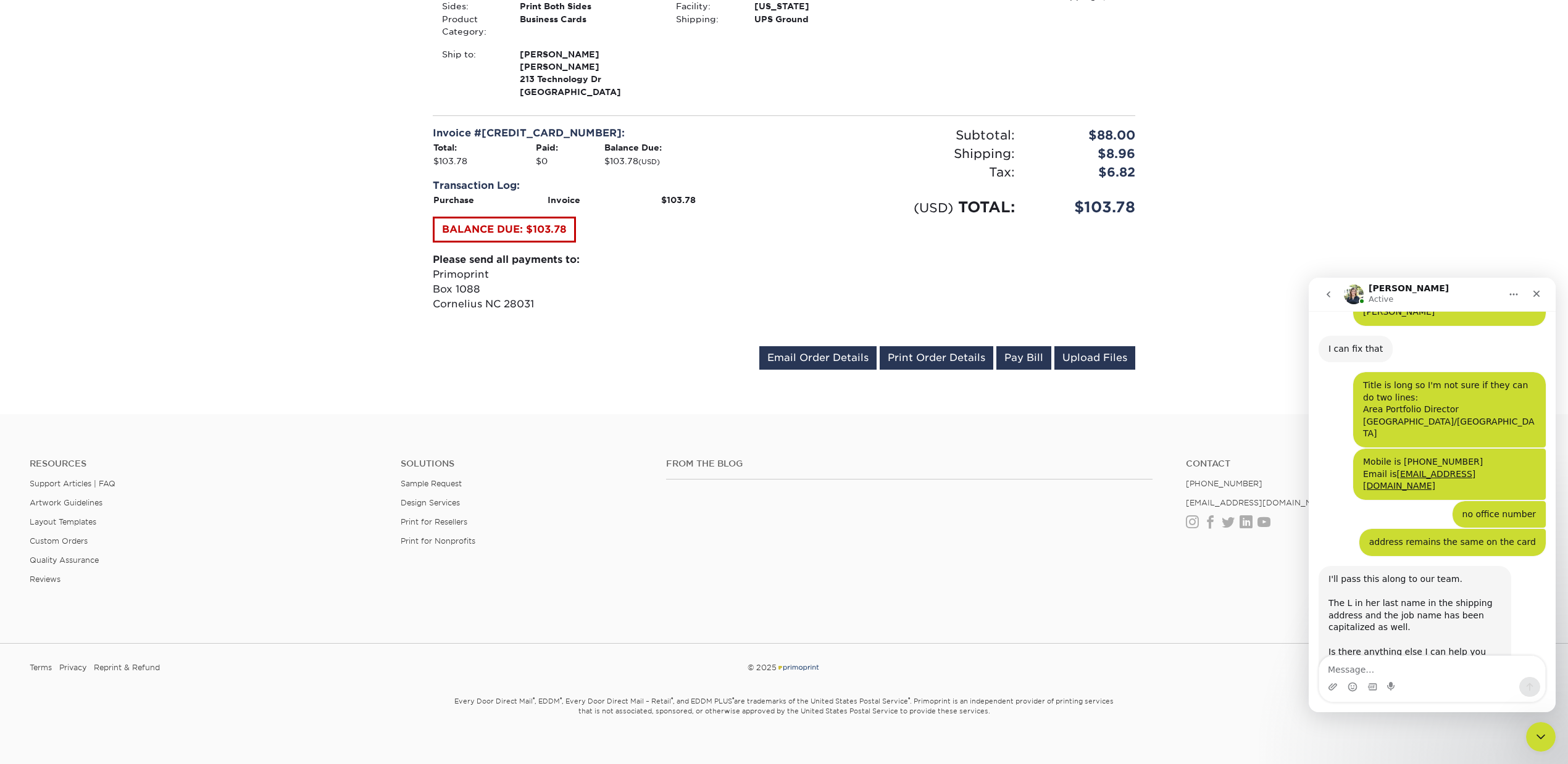
click at [1500, 573] on div "I'll pass this along to our team. The L in her last name in the shipping addres…" at bounding box center [1415, 622] width 173 height 97
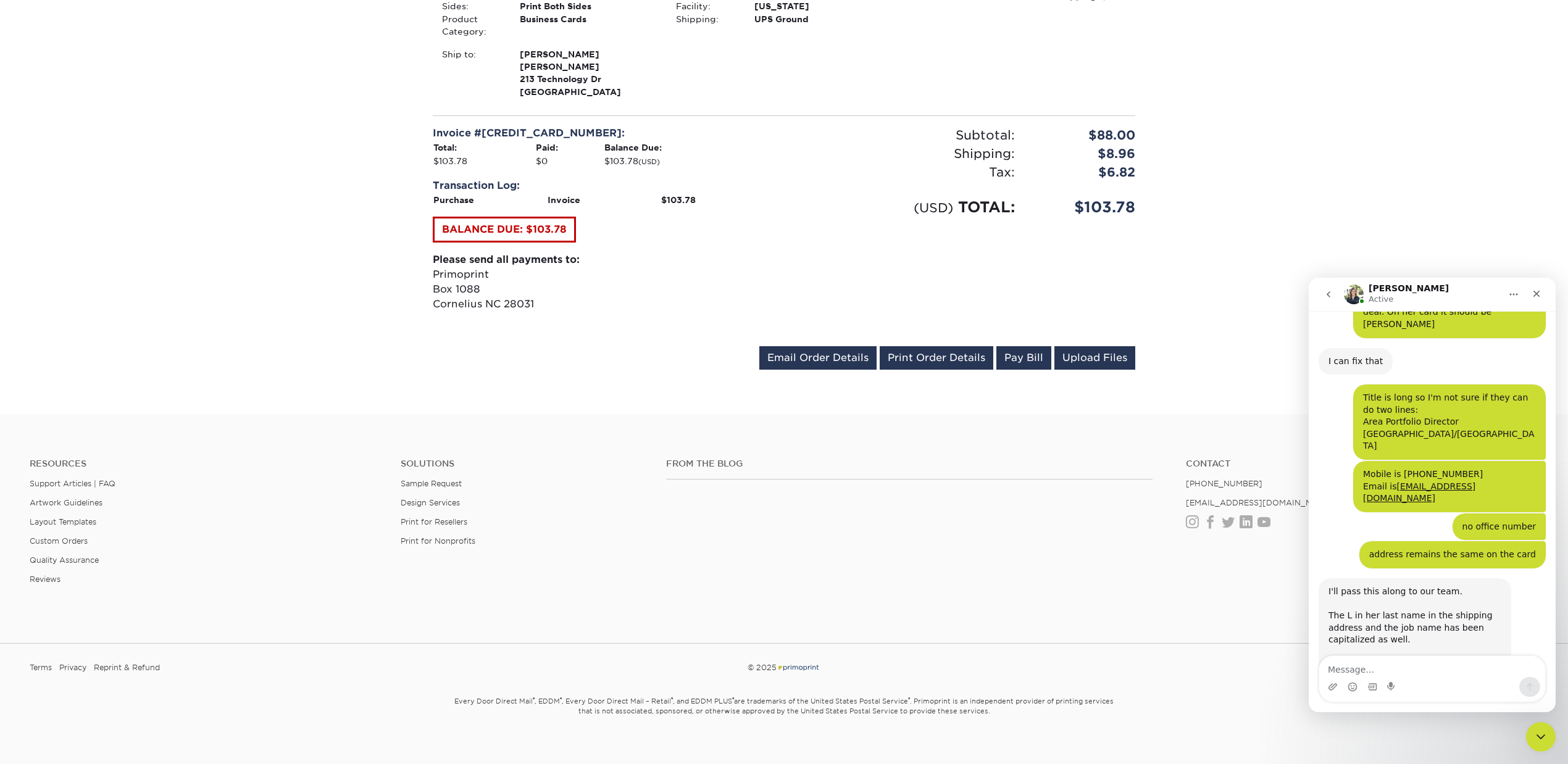
click at [1511, 679] on icon "Add reaction" at bounding box center [1508, 683] width 9 height 9
click at [1368, 647] on span "👍" at bounding box center [1371, 655] width 17 height 17
click at [1426, 668] on textarea "Message…" at bounding box center [1432, 666] width 226 height 21
type textarea "same to you"
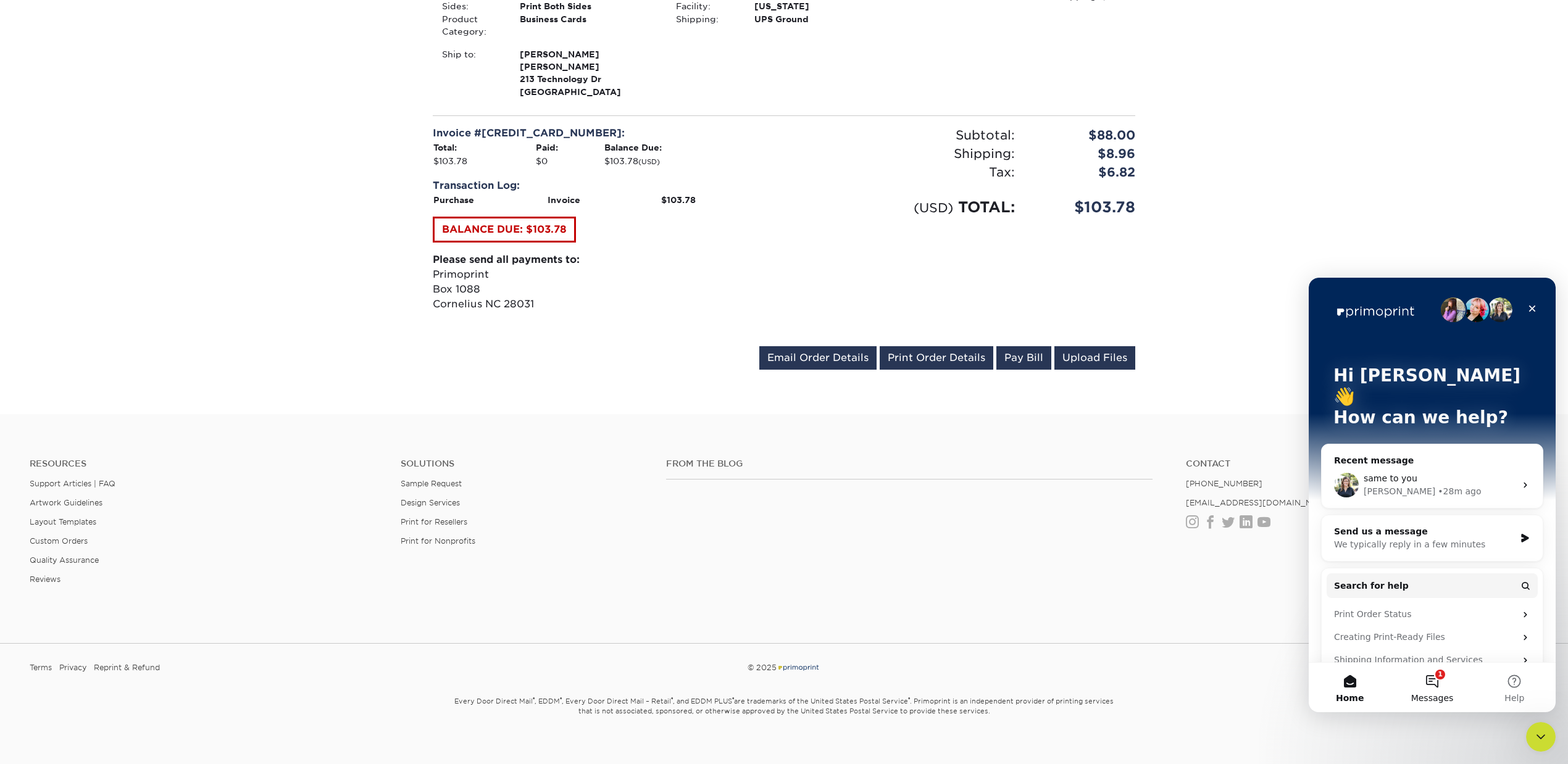
click at [1440, 688] on button "1 Messages" at bounding box center [1432, 687] width 82 height 49
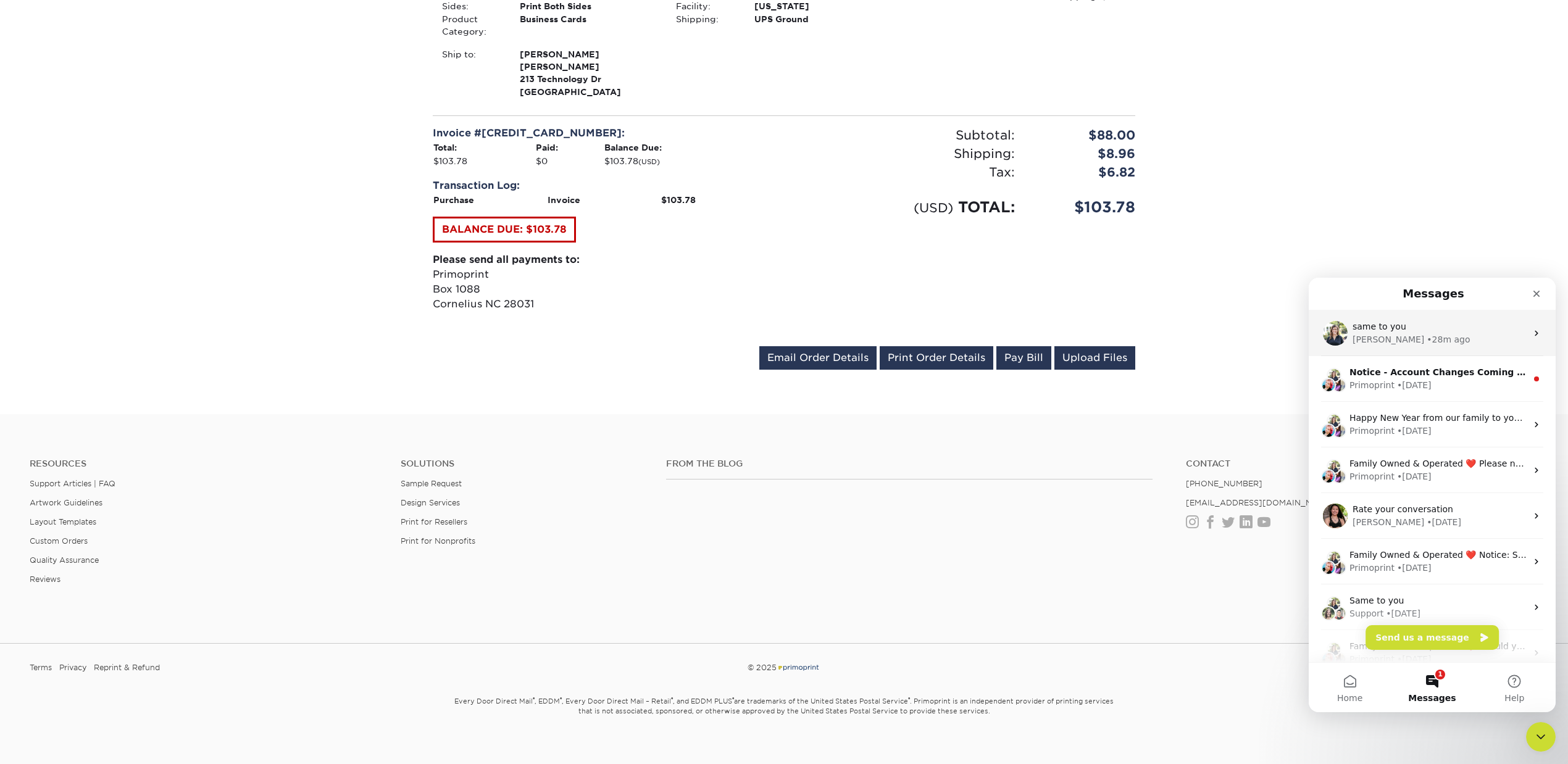
click at [1440, 330] on div "same to you" at bounding box center [1440, 327] width 174 height 13
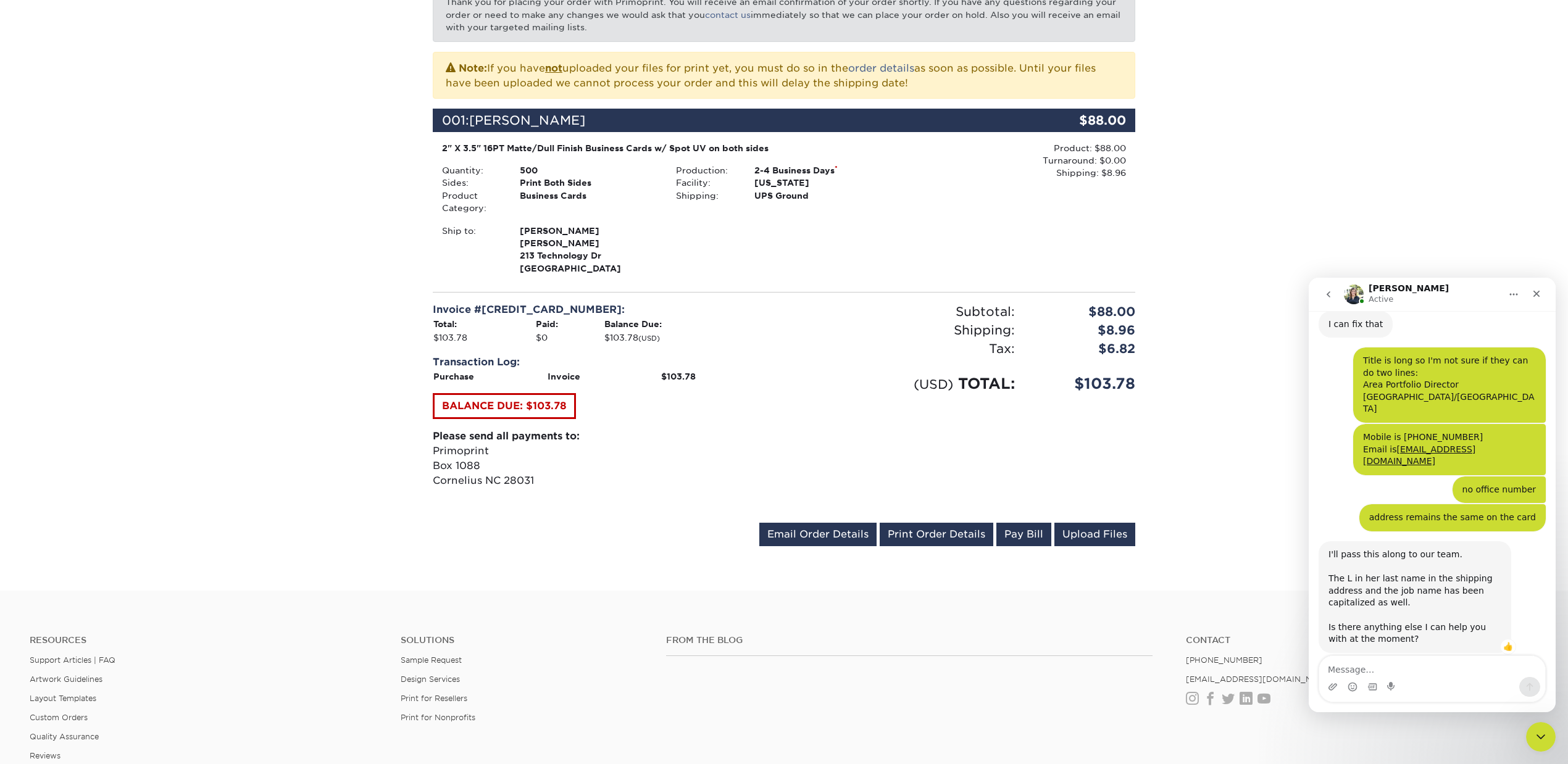
scroll to position [0, 0]
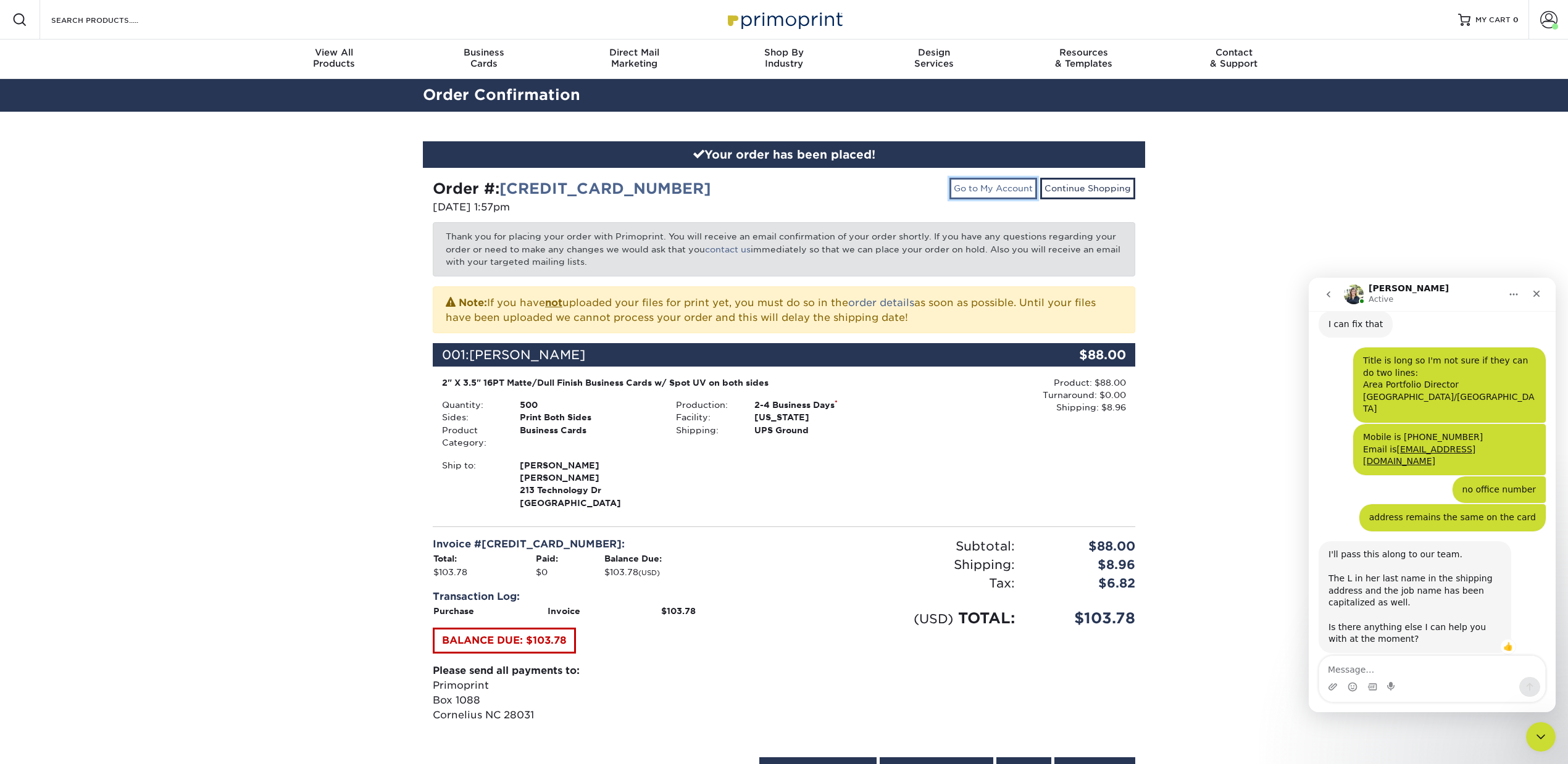
click at [1017, 191] on link "Go to My Account" at bounding box center [993, 188] width 88 height 21
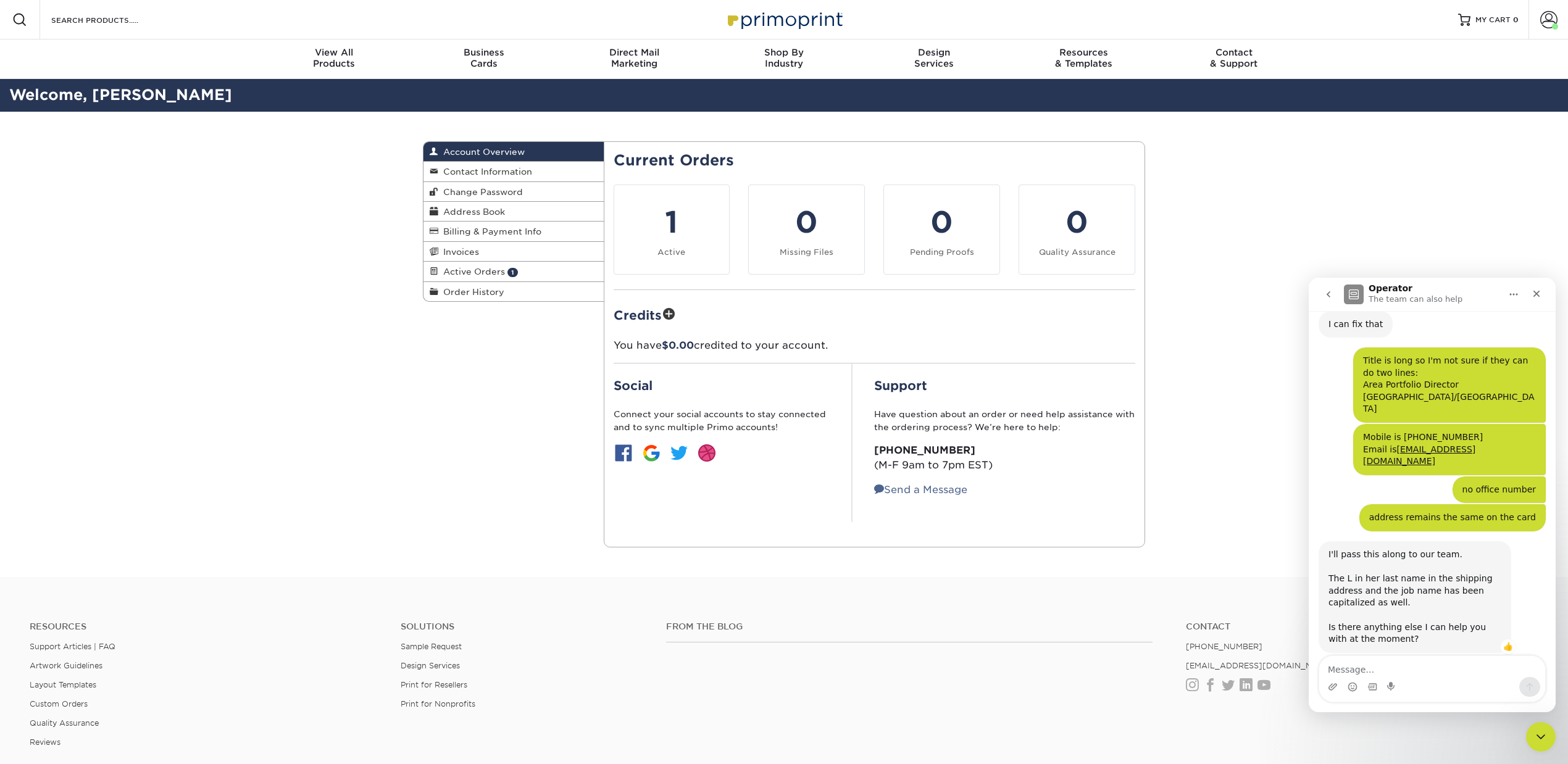
scroll to position [1185, 0]
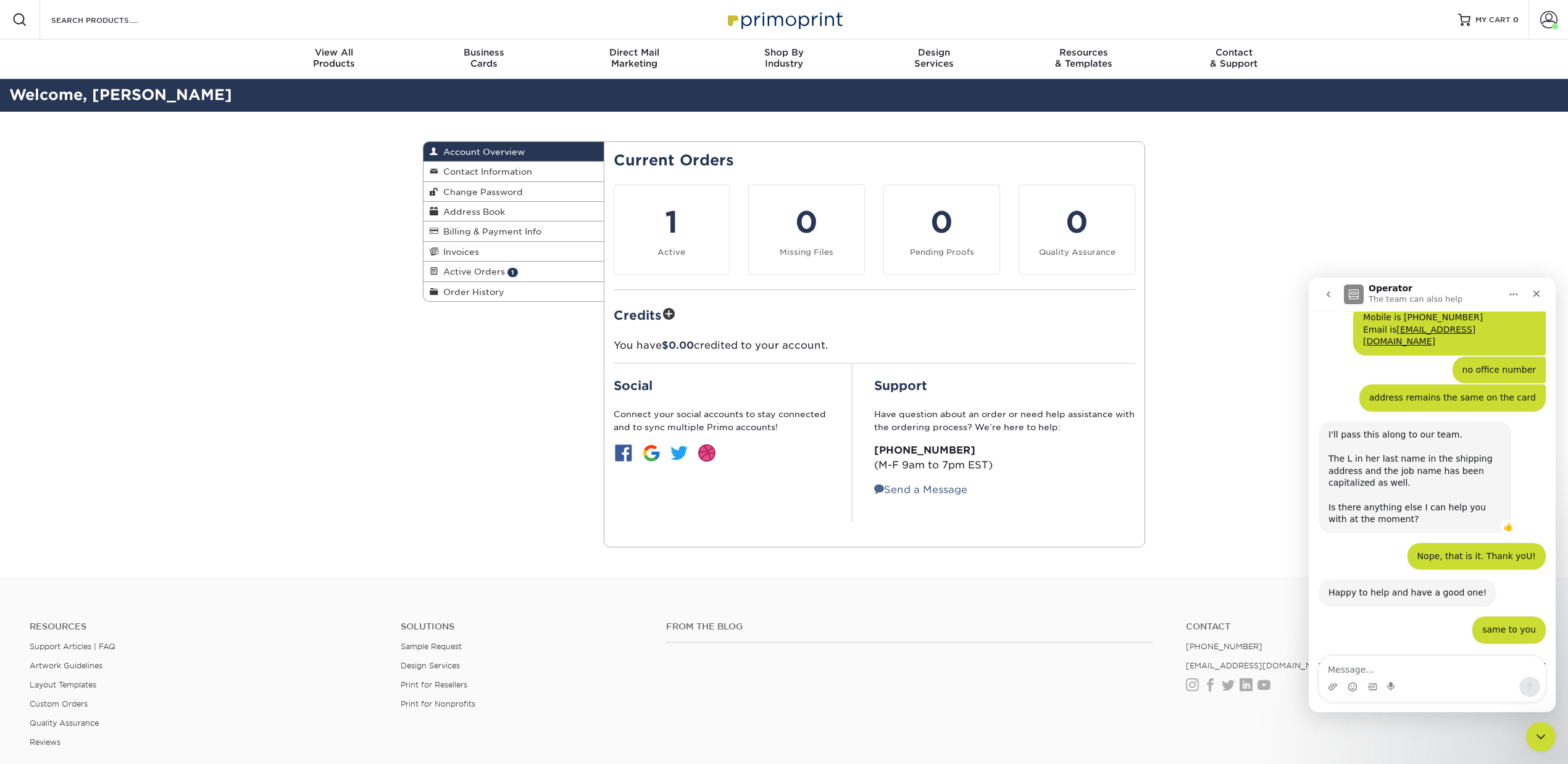
click at [1196, 257] on div "Account Overview Account Overview Contact Information Change Password Address B…" at bounding box center [784, 344] width 1568 height 465
click at [672, 202] on div "1" at bounding box center [672, 222] width 101 height 45
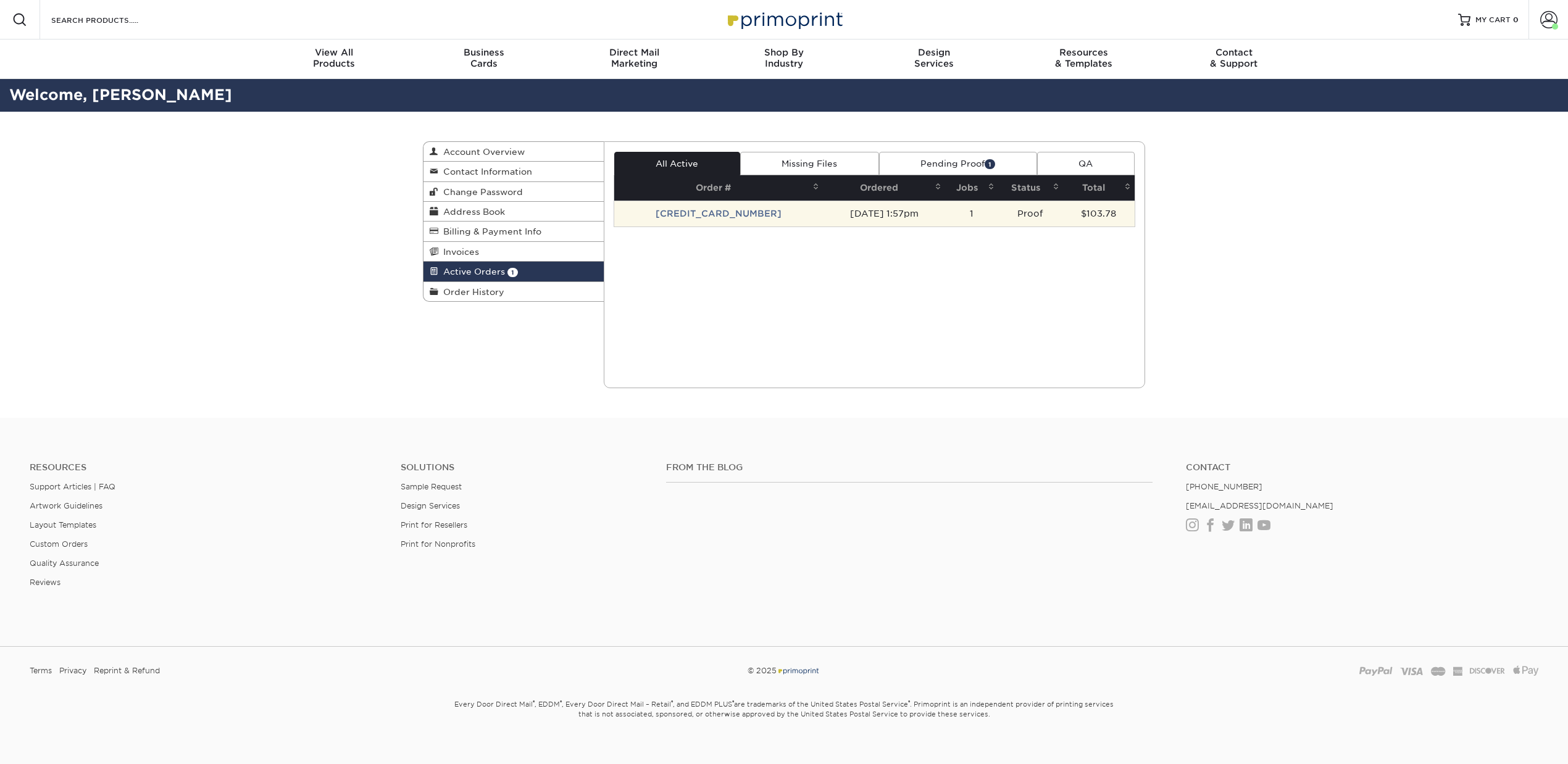
click at [727, 213] on td "[CREDIT_CARD_NUMBER]" at bounding box center [718, 214] width 209 height 26
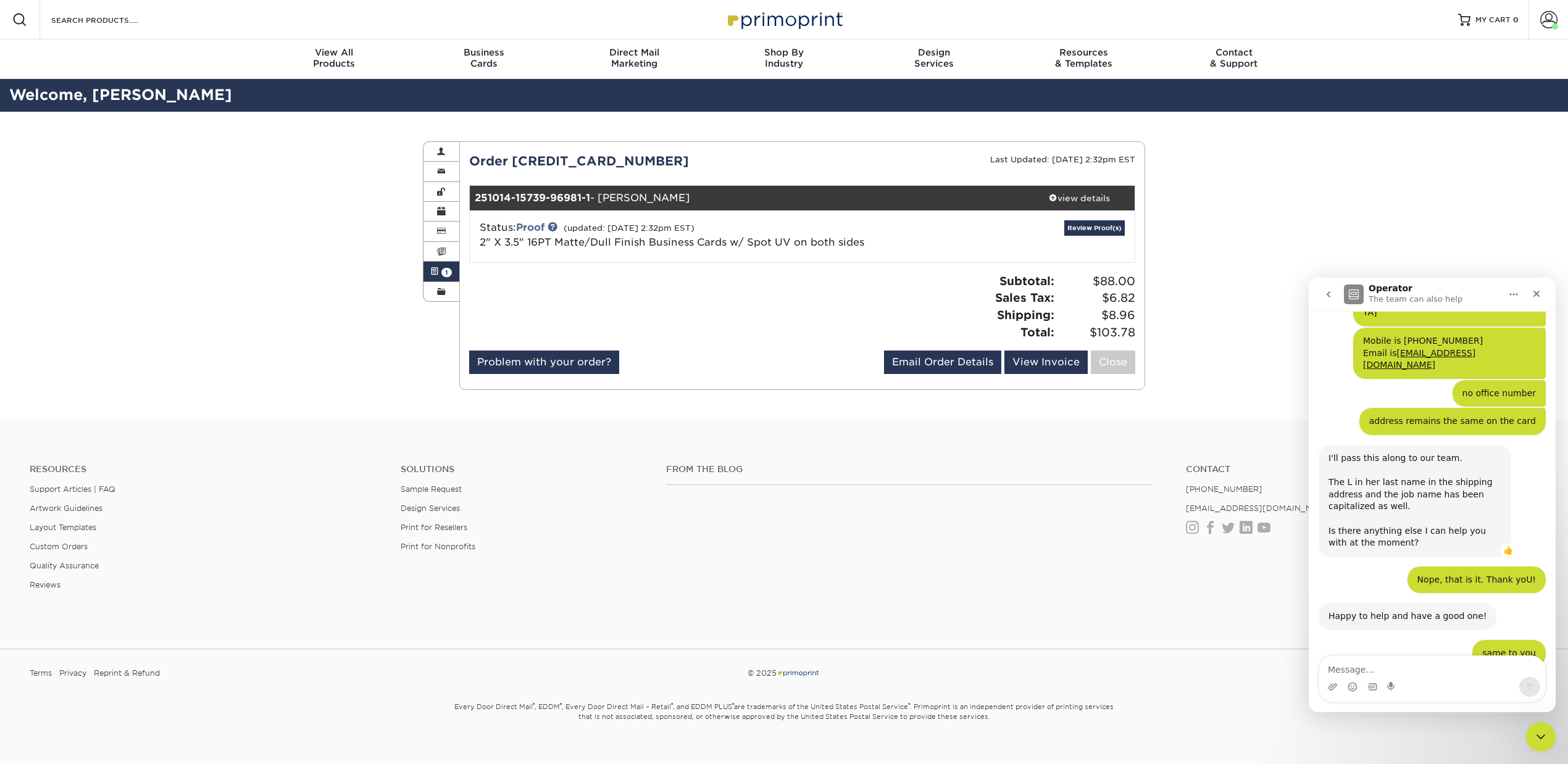
scroll to position [1164, 0]
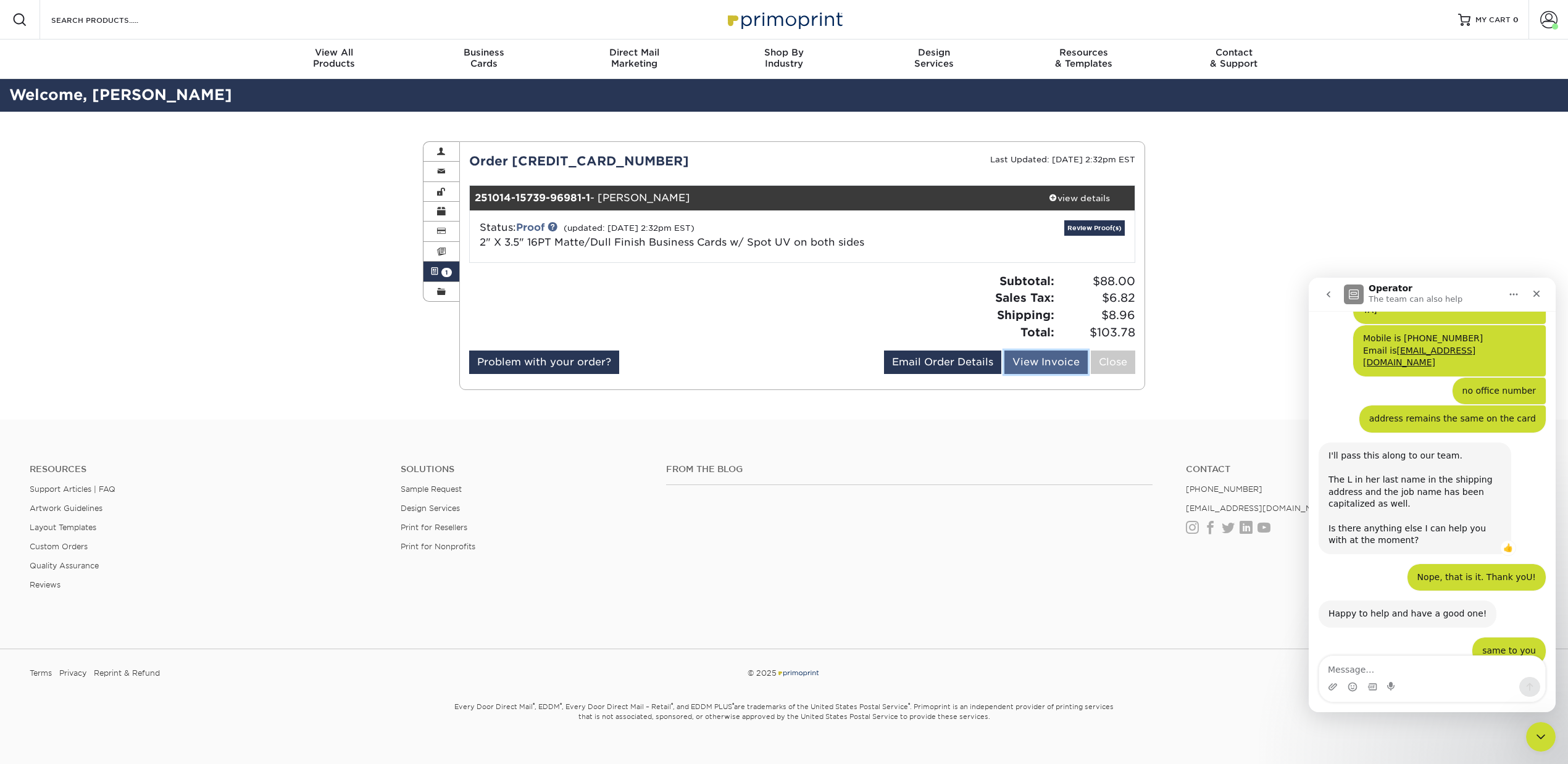
click at [1053, 358] on link "View Invoice" at bounding box center [1046, 362] width 83 height 24
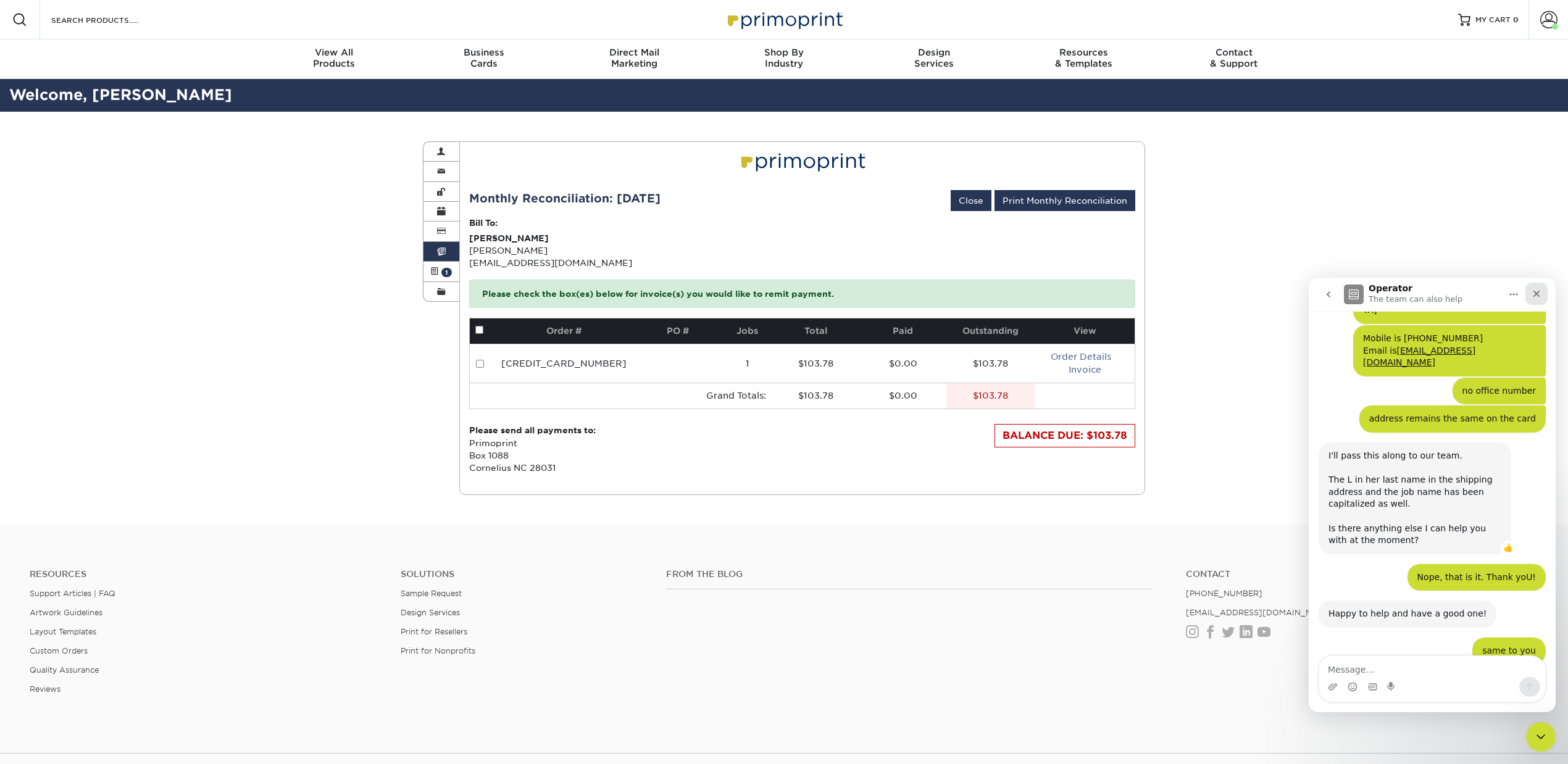
click at [1533, 300] on div "Close" at bounding box center [1537, 294] width 22 height 22
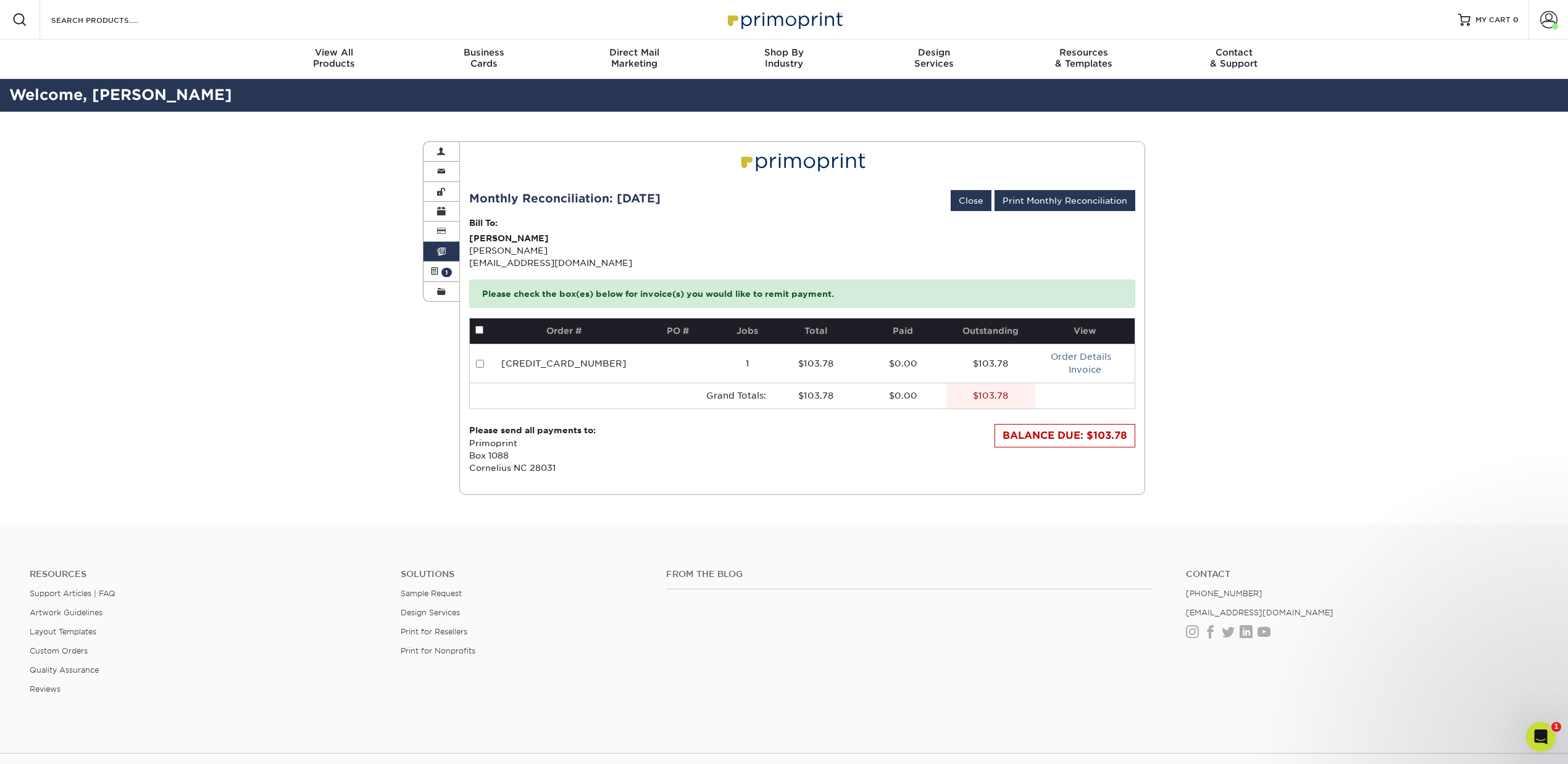
scroll to position [1163, 0]
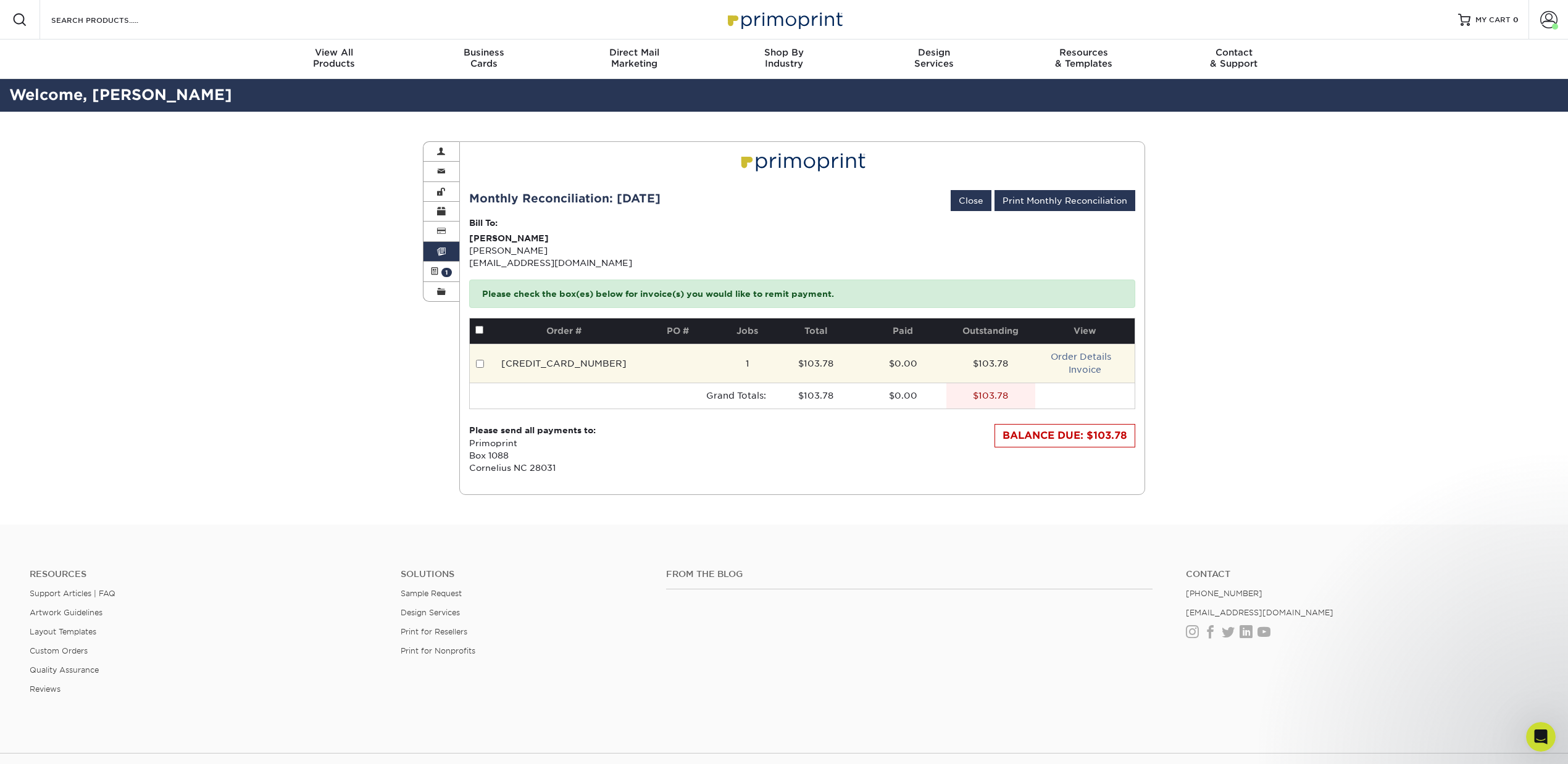
click at [480, 358] on td at bounding box center [483, 363] width 26 height 39
click at [478, 363] on input "checkbox" at bounding box center [480, 364] width 8 height 8
checkbox input "true"
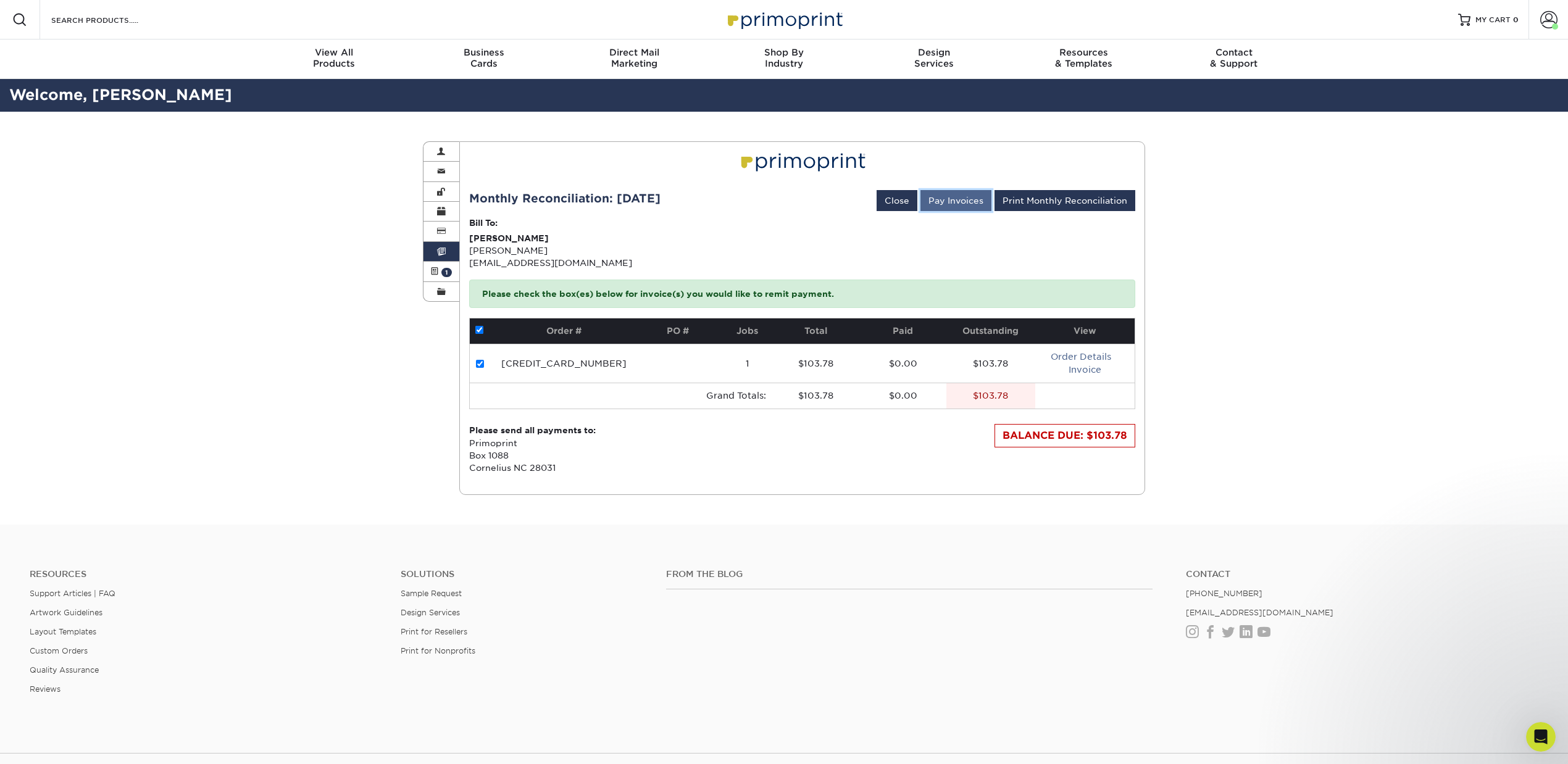
click at [952, 203] on button "Pay Invoices" at bounding box center [956, 201] width 71 height 21
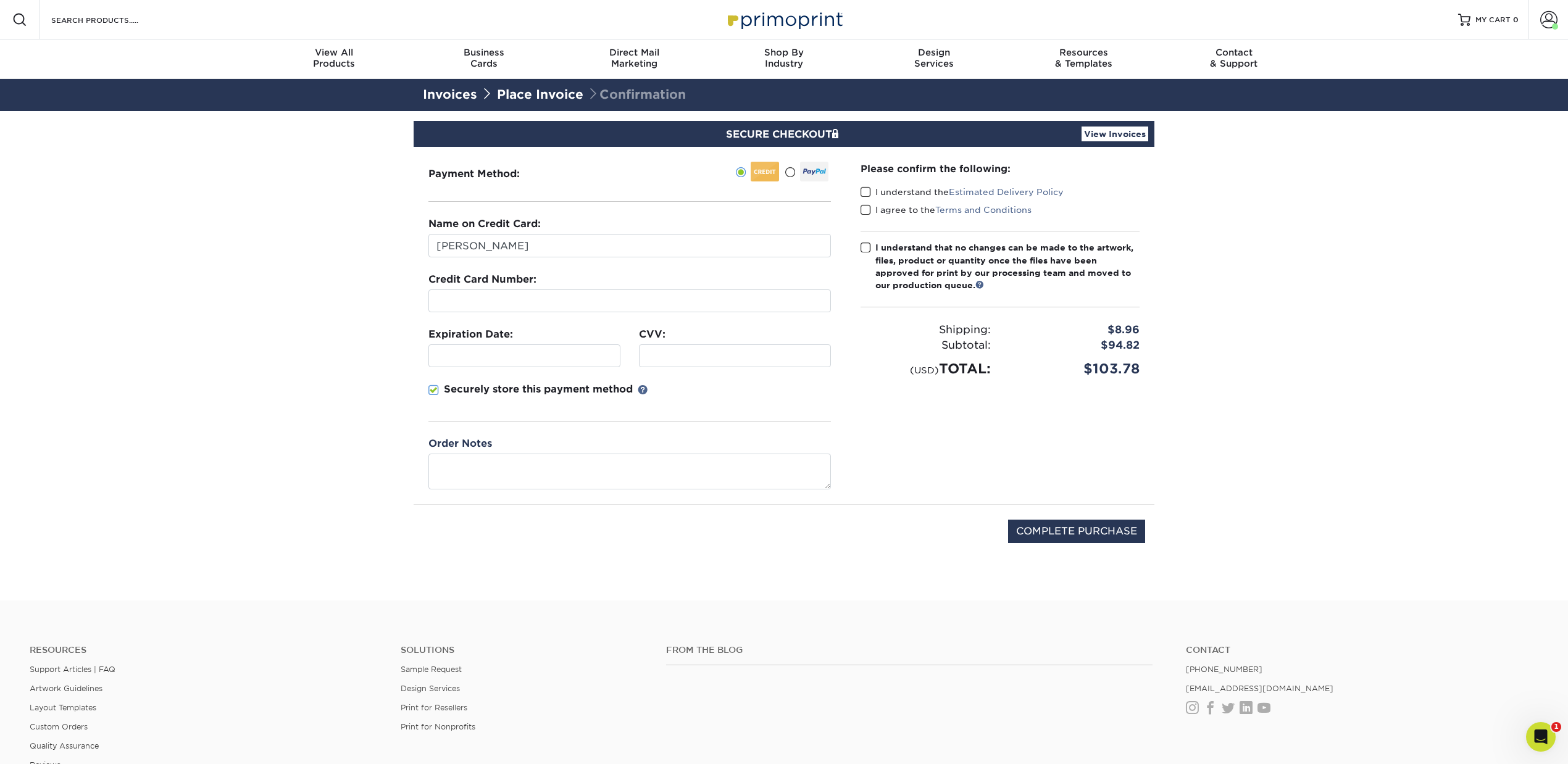
click at [1110, 133] on link "View Invoices" at bounding box center [1115, 134] width 67 height 15
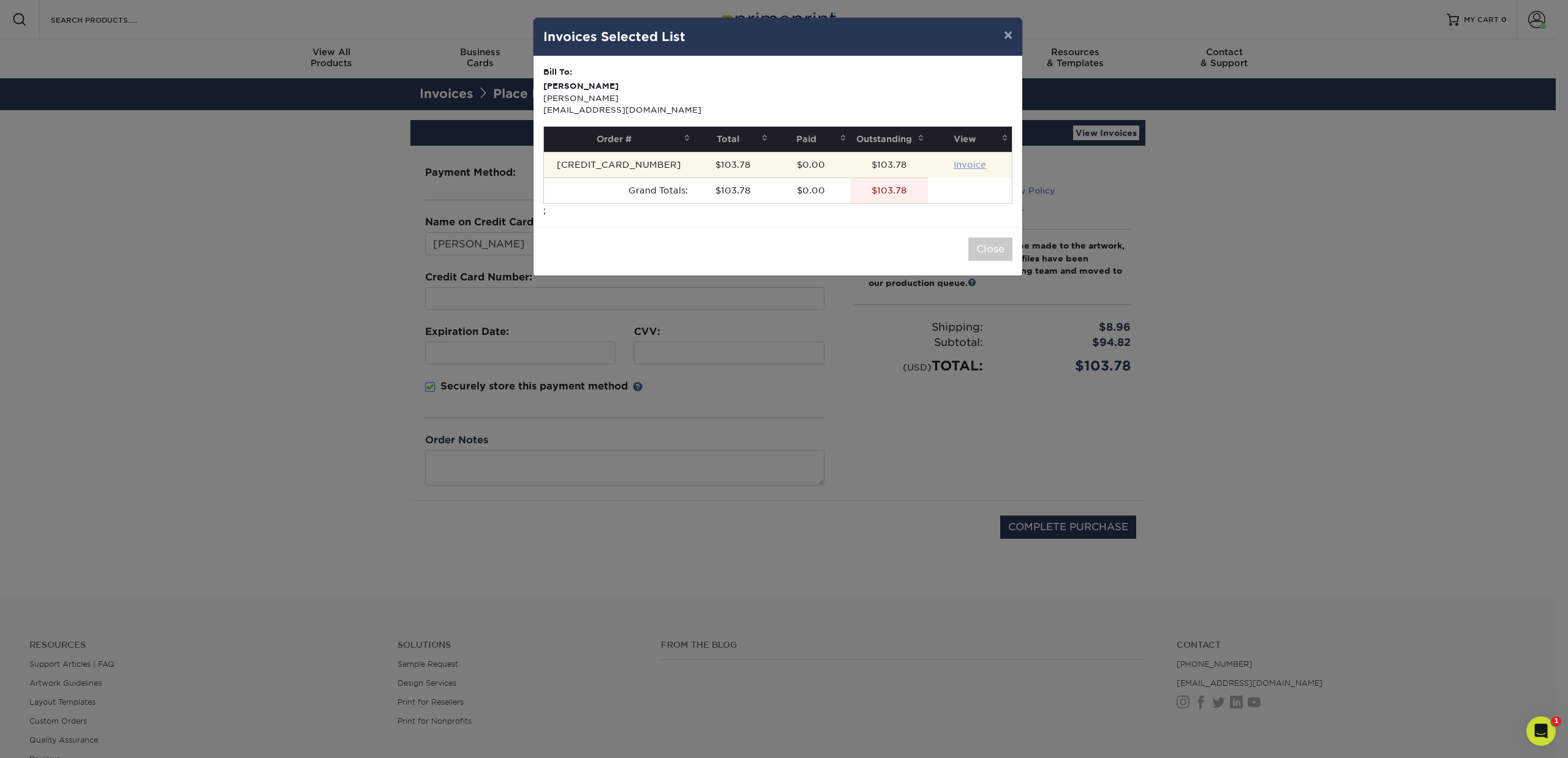
click at [977, 167] on link "Invoice" at bounding box center [970, 164] width 33 height 10
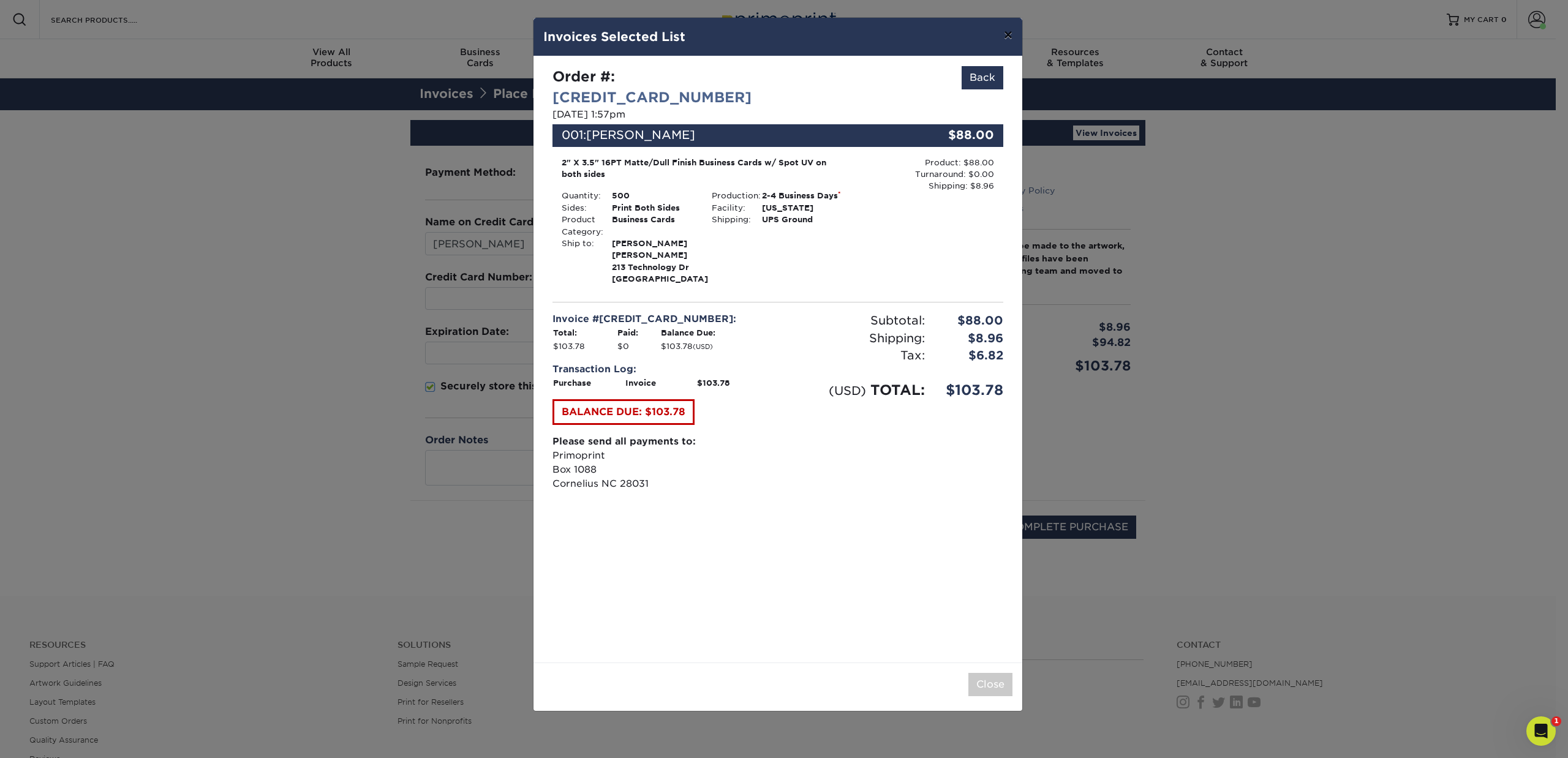
click at [1004, 39] on button "×" at bounding box center [1007, 34] width 28 height 34
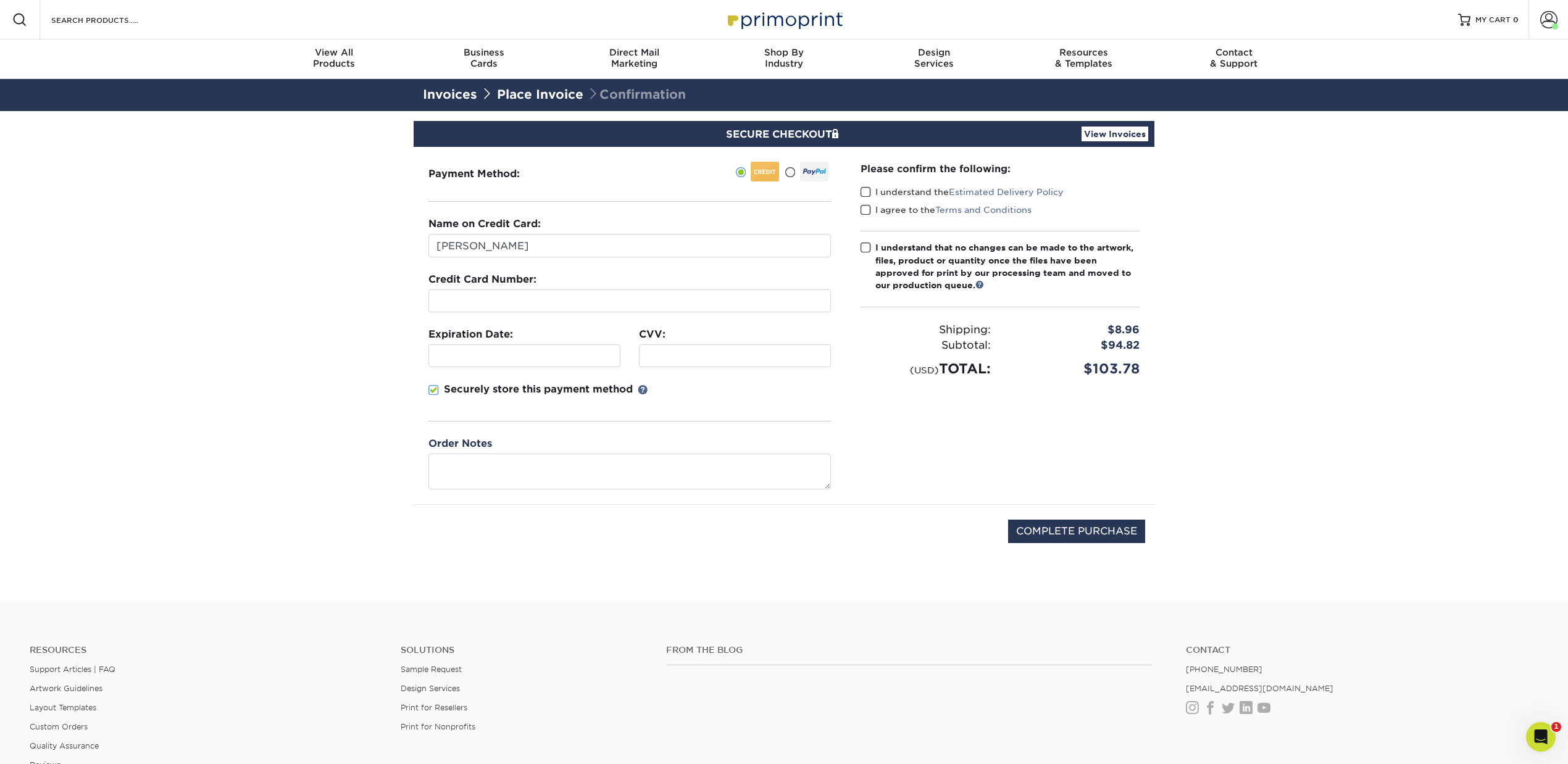
click at [467, 95] on link "Invoices" at bounding box center [450, 94] width 54 height 15
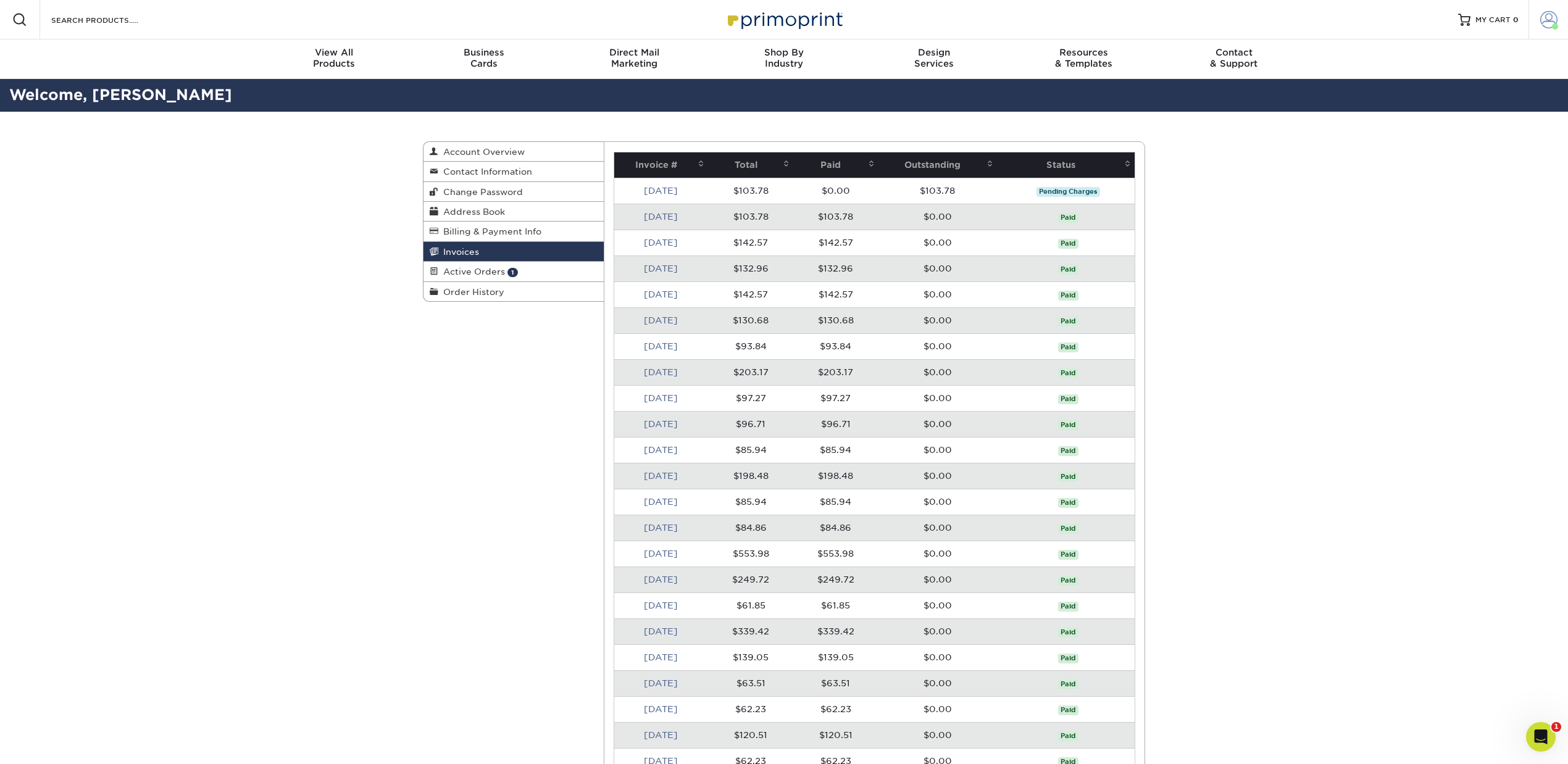
click at [1547, 17] on span at bounding box center [1549, 20] width 17 height 17
click at [1447, 106] on link "Active Orders" at bounding box center [1476, 104] width 155 height 16
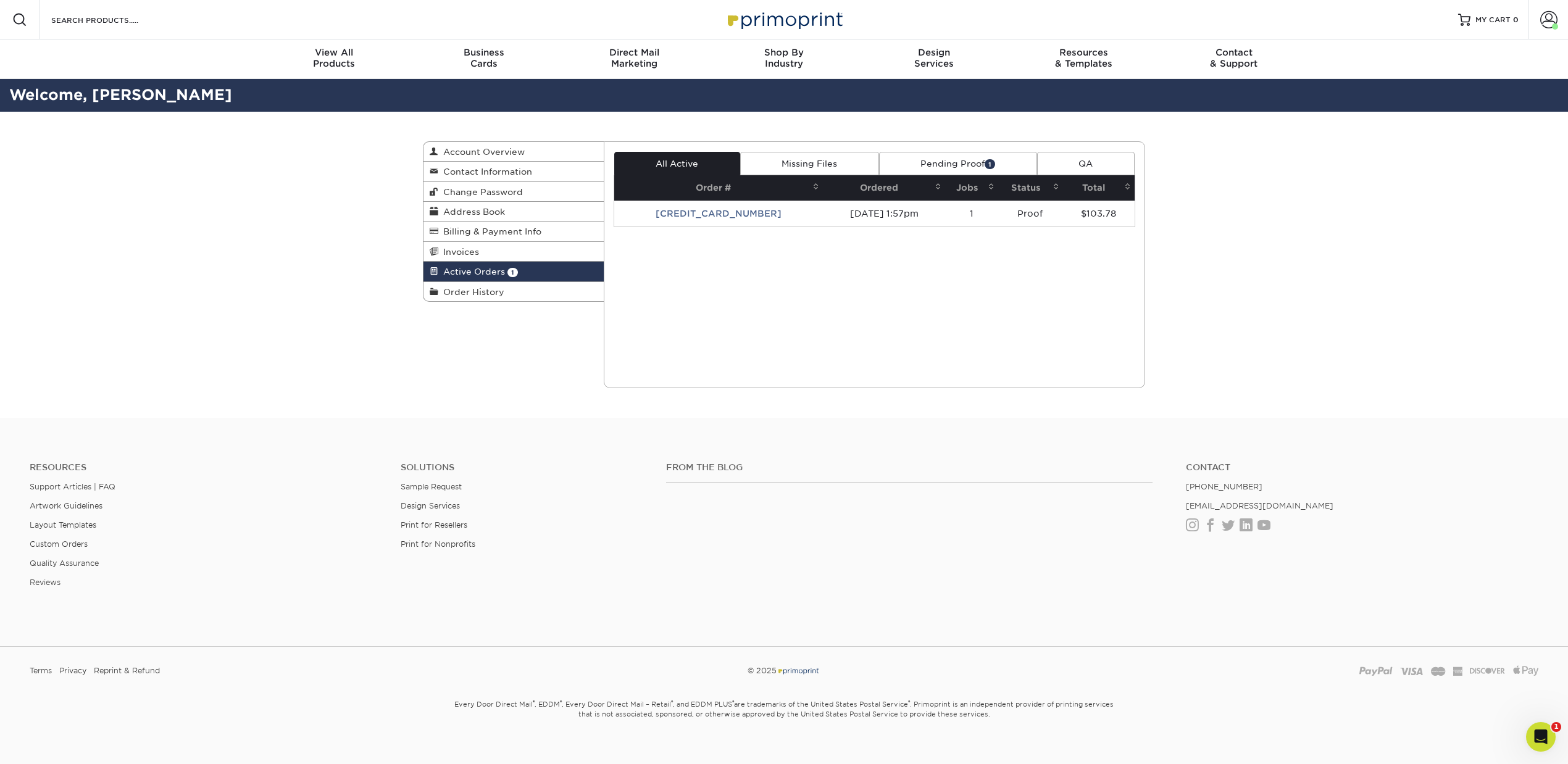
click at [930, 170] on link "Pending Proof 1" at bounding box center [958, 164] width 158 height 24
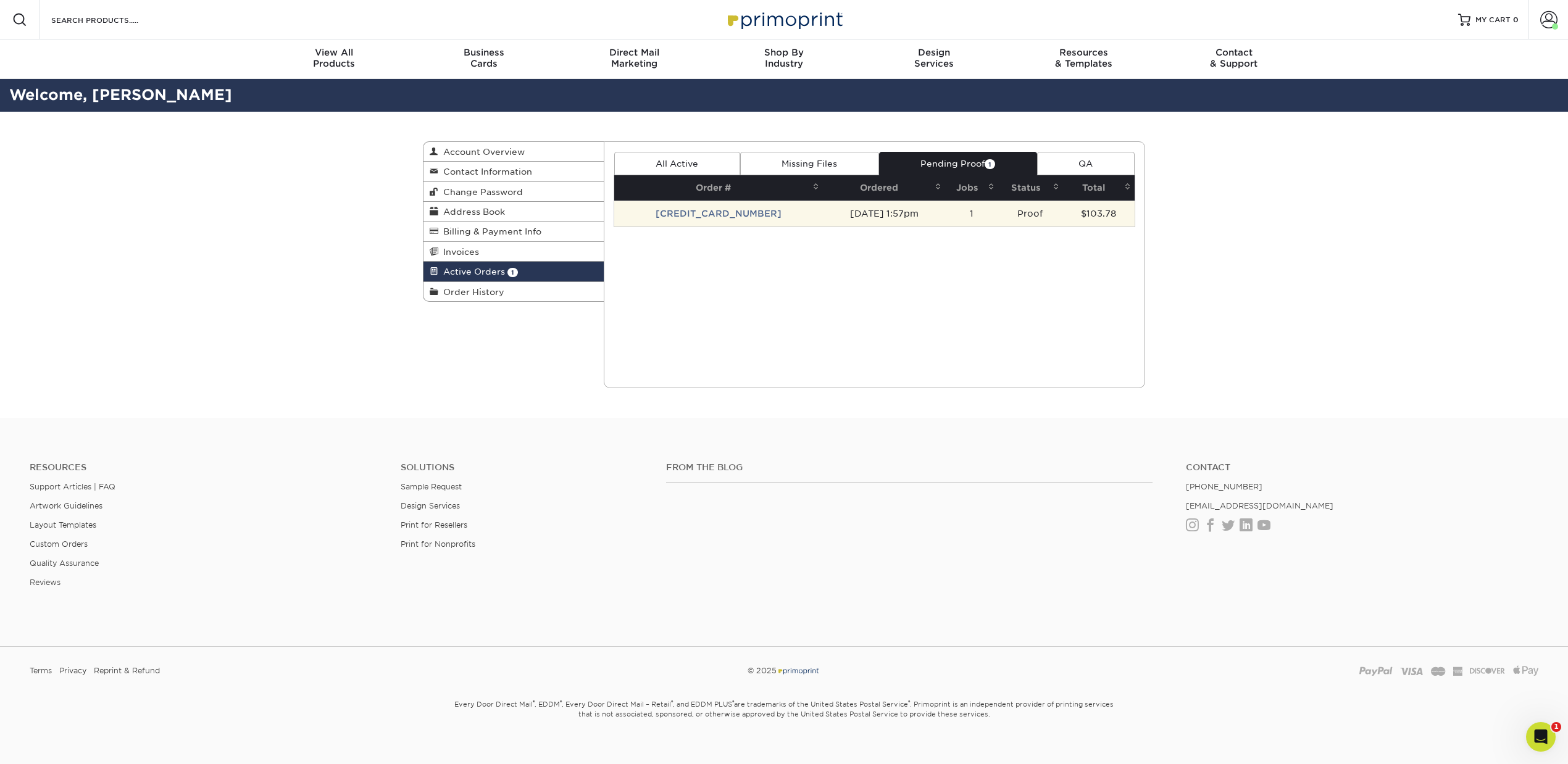
click at [737, 208] on td "[CREDIT_CARD_NUMBER]" at bounding box center [718, 214] width 209 height 26
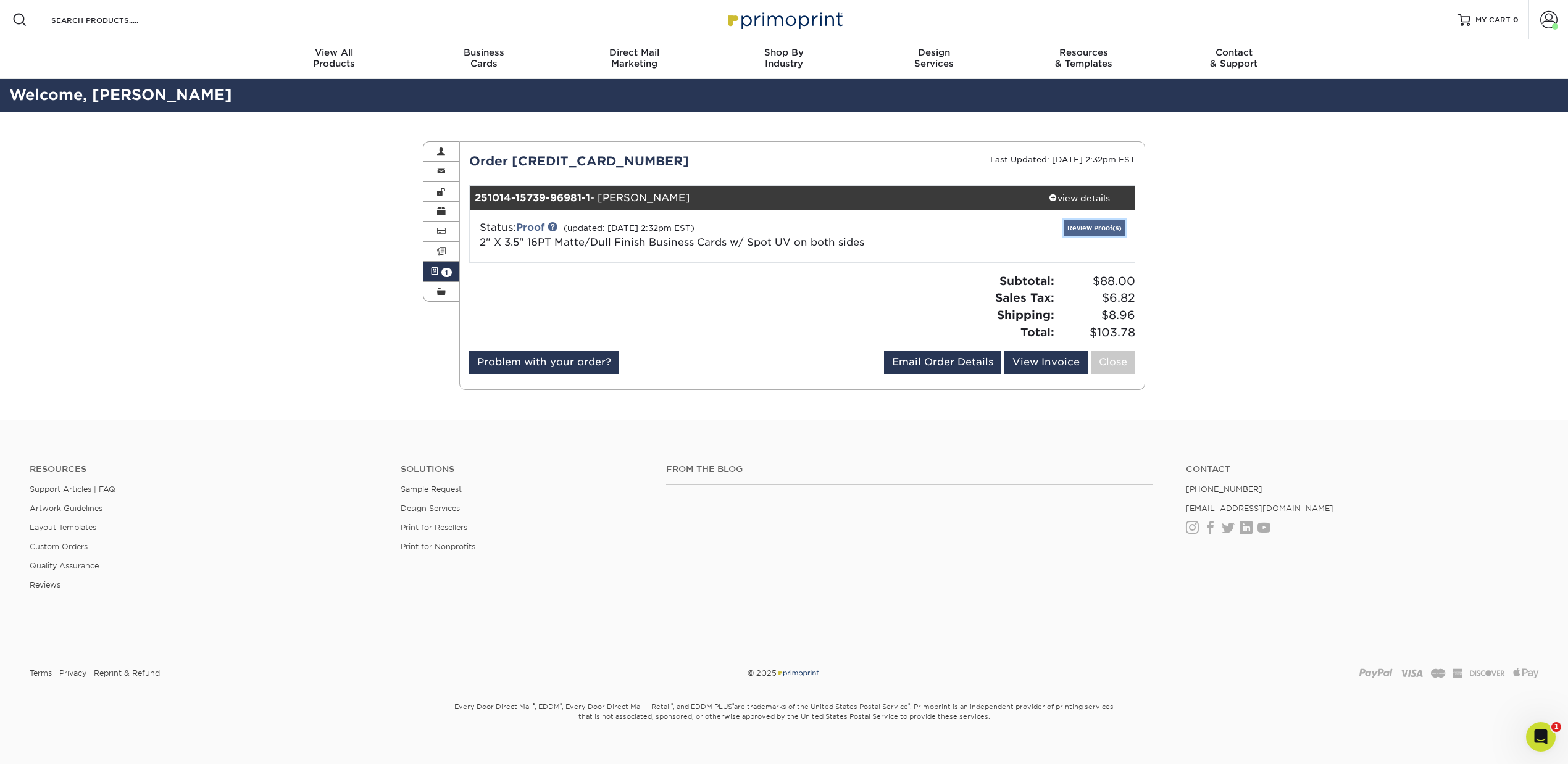
click at [1109, 223] on link "Review Proof(s)" at bounding box center [1095, 228] width 60 height 16
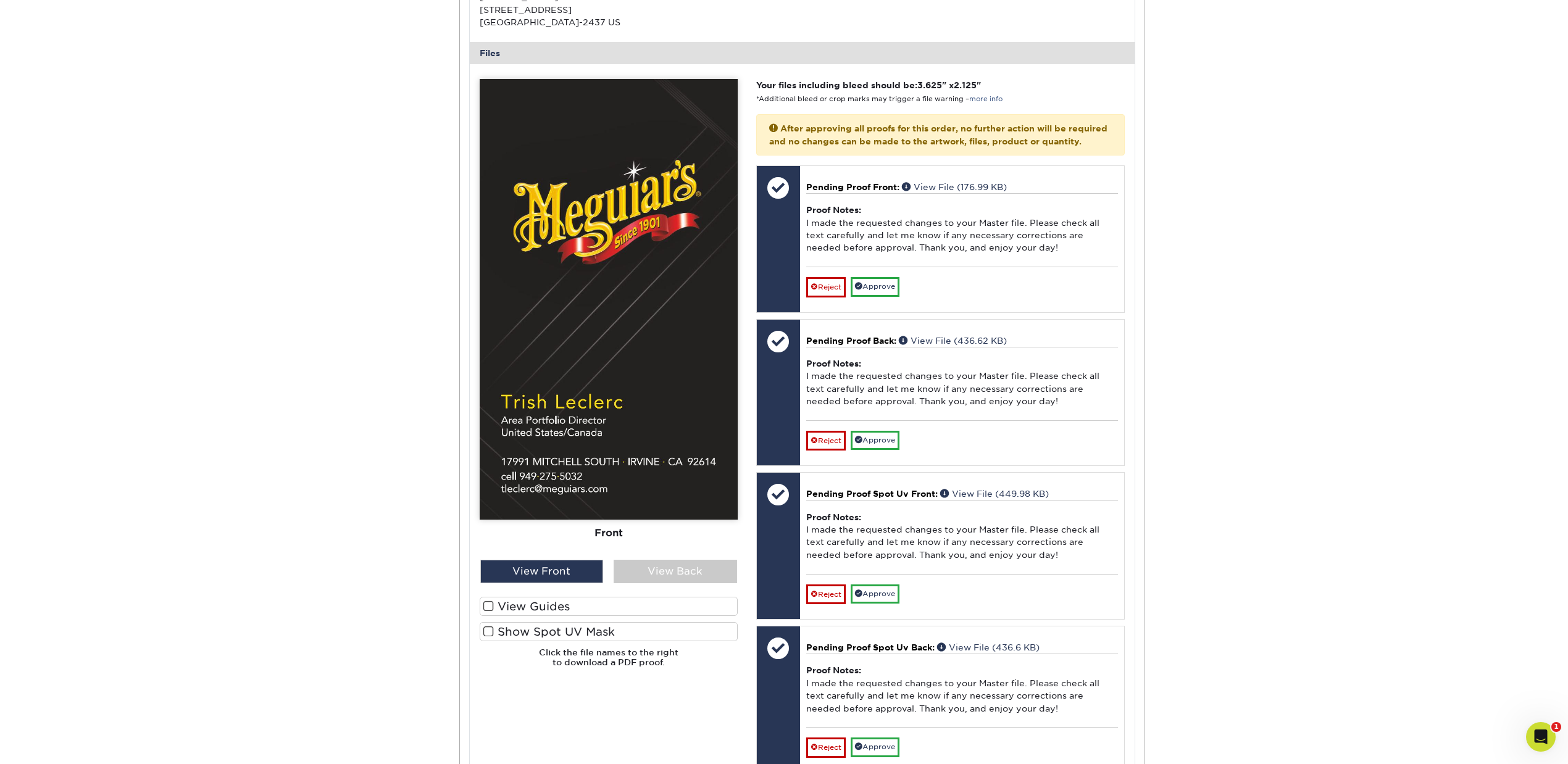
scroll to position [493, 0]
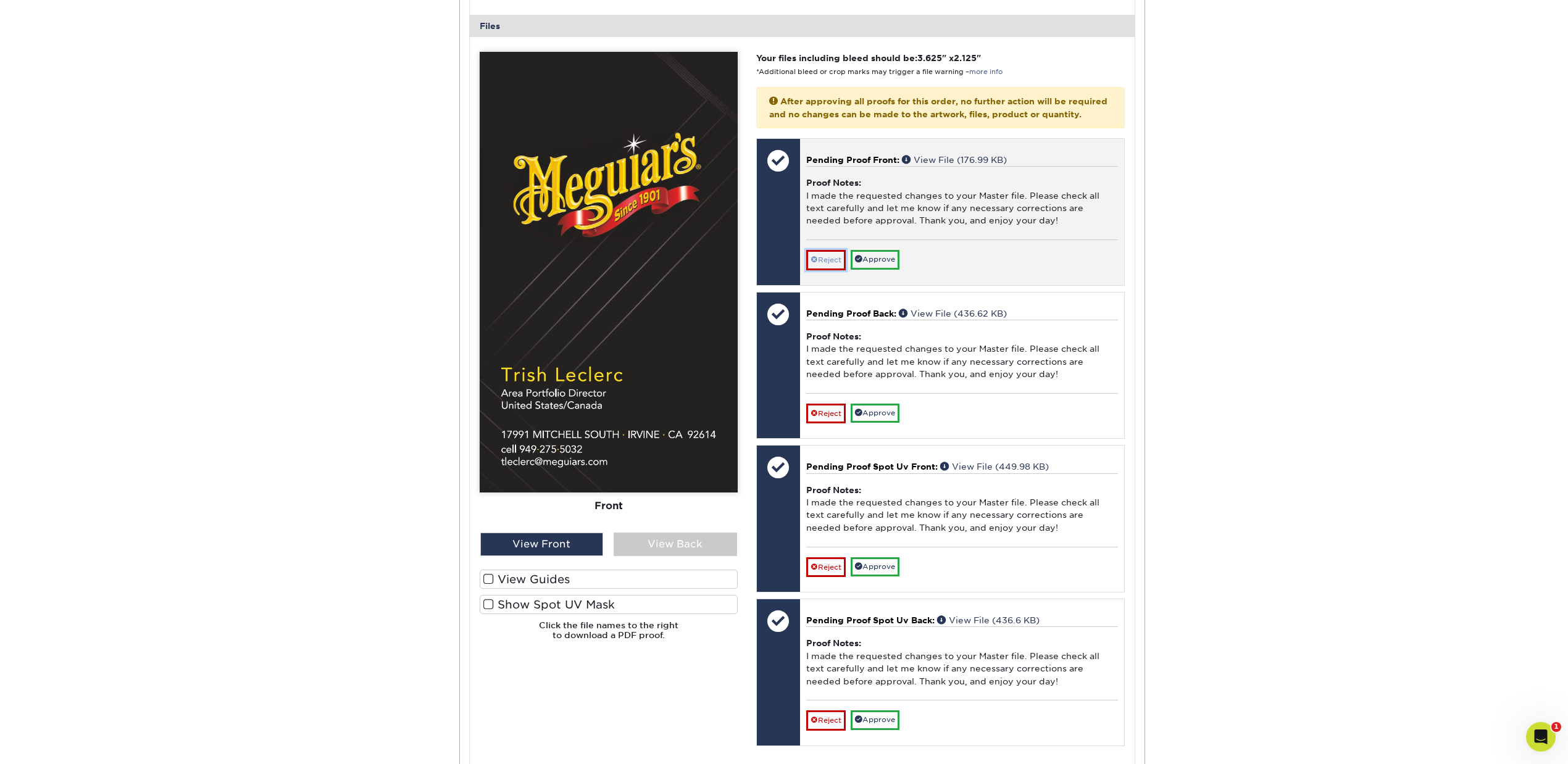
click at [825, 269] on link "Reject" at bounding box center [826, 259] width 39 height 20
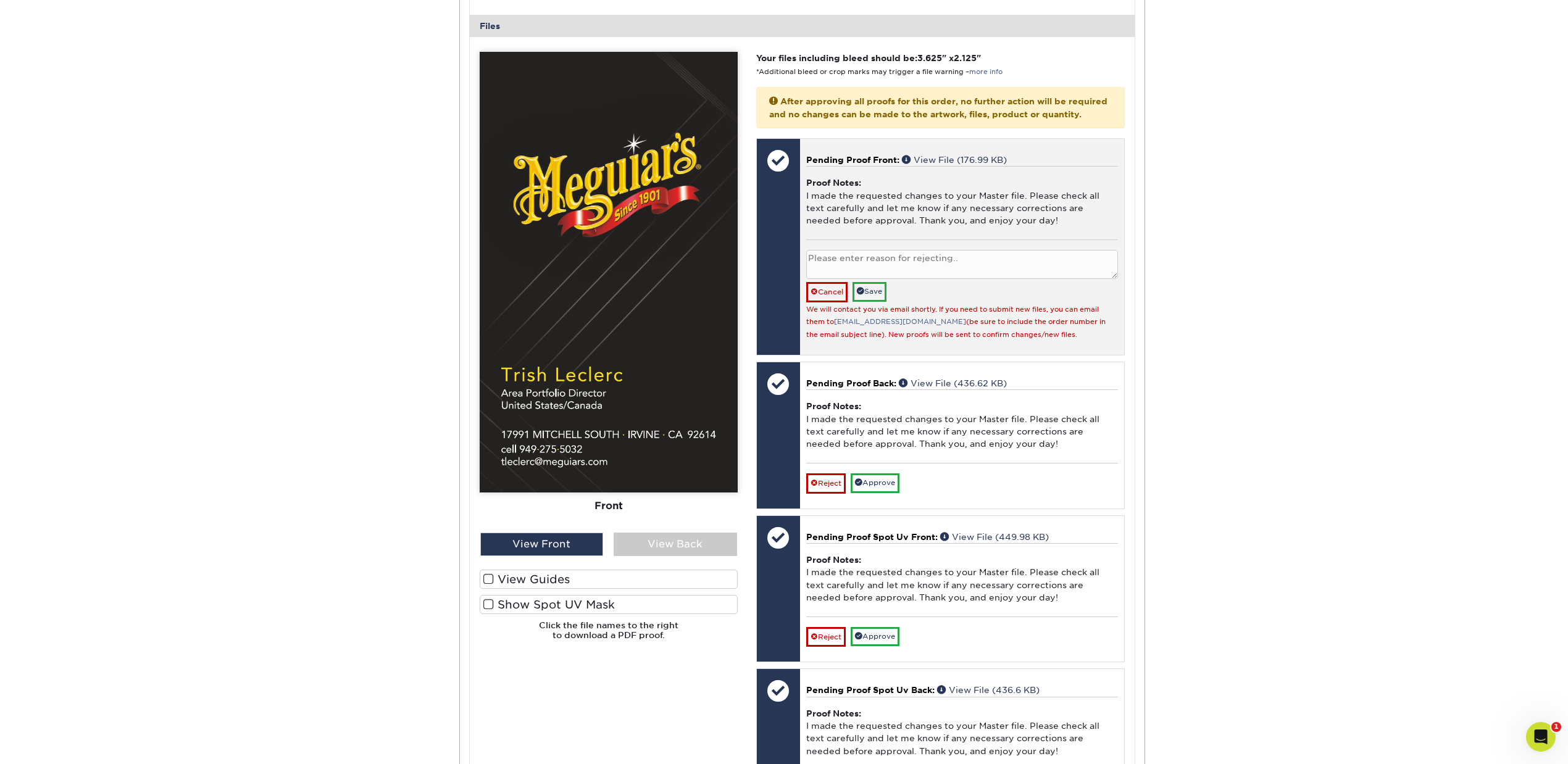
click at [840, 273] on textarea at bounding box center [962, 264] width 312 height 29
type textarea "The address does not match the order we copied but reverts to an older address.…"
click at [869, 301] on link "Save" at bounding box center [870, 291] width 34 height 19
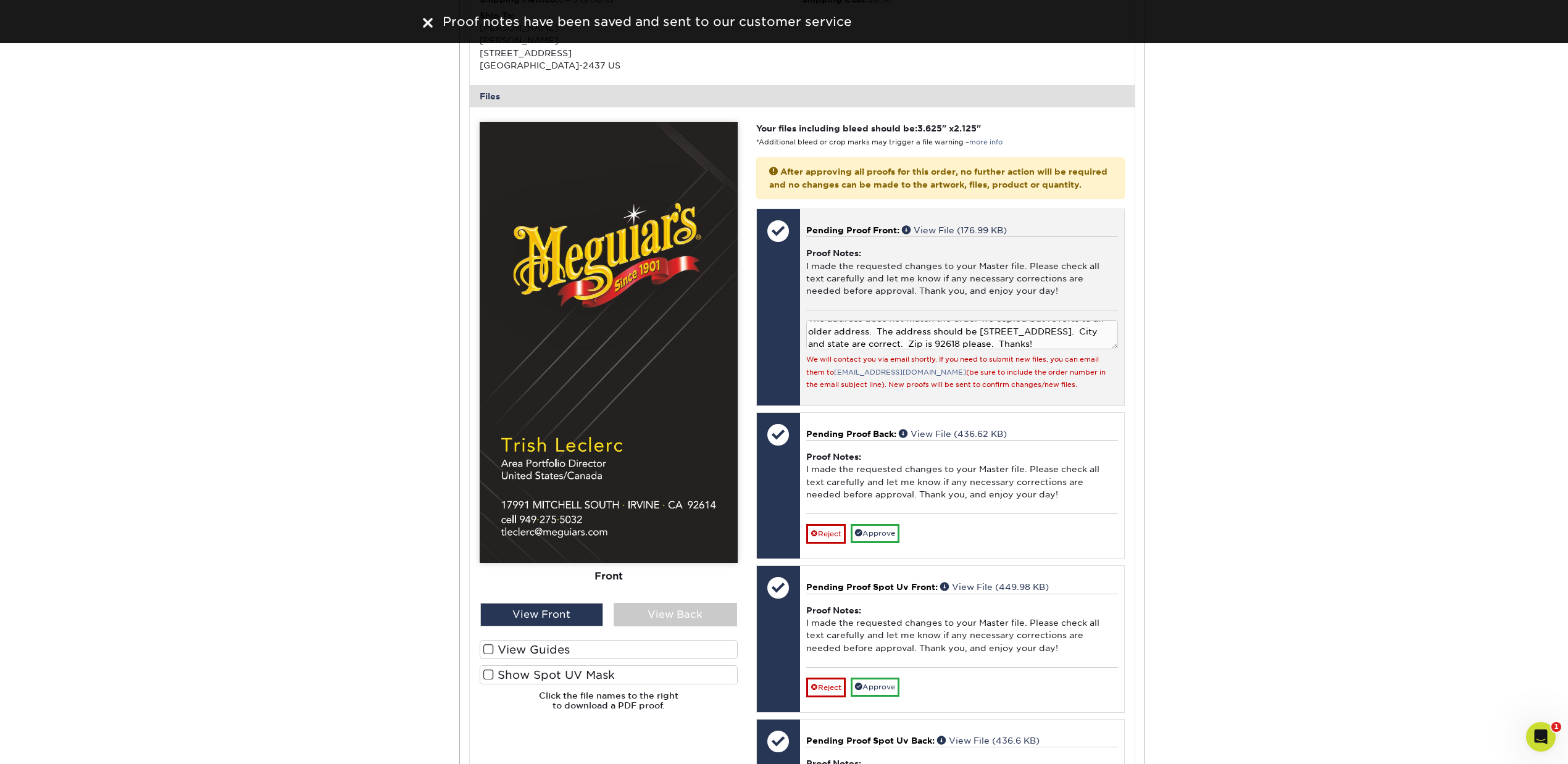
scroll to position [493, 0]
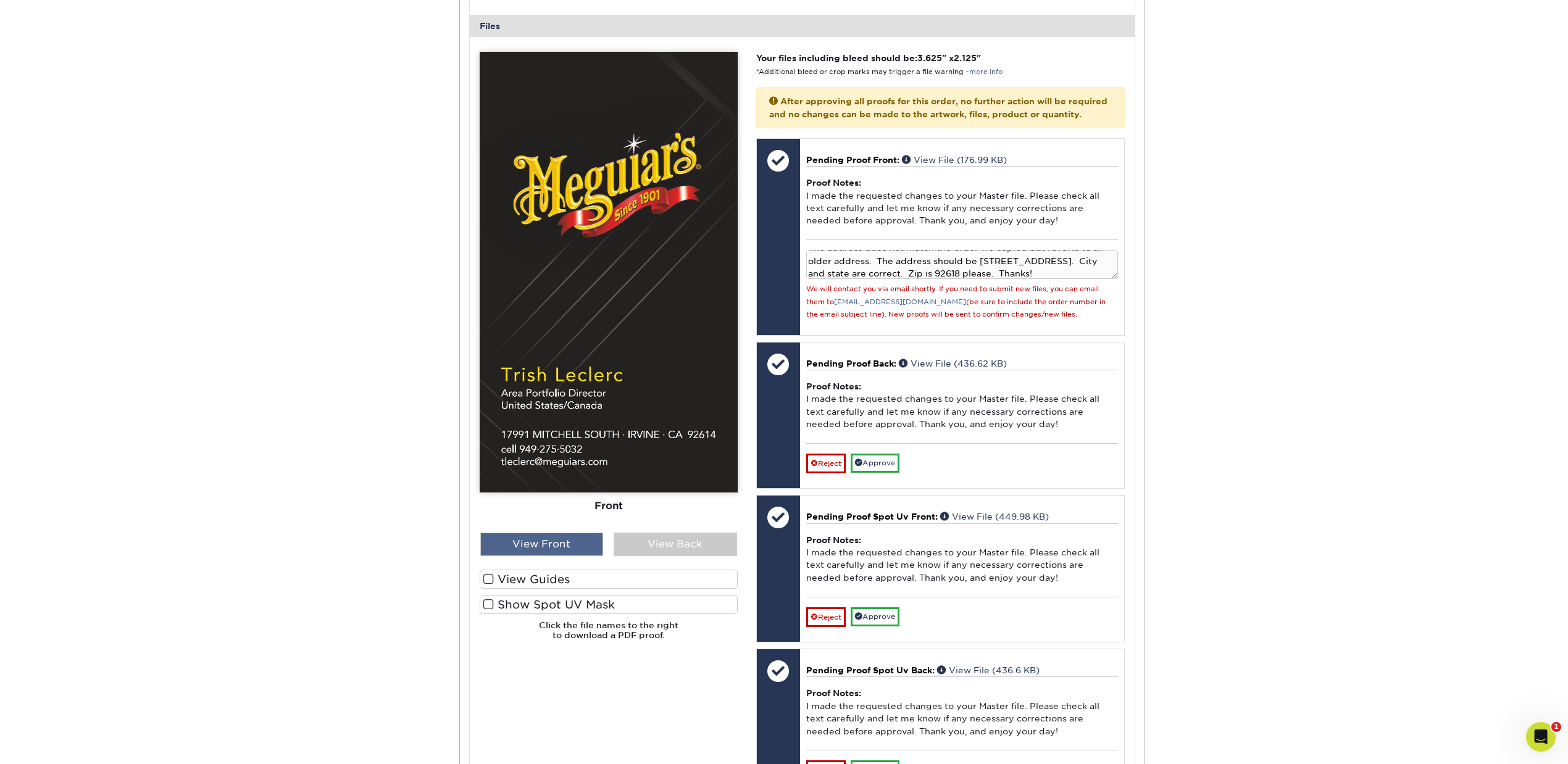
click at [561, 536] on div "View Front" at bounding box center [542, 544] width 123 height 24
click at [646, 539] on div "View Back" at bounding box center [675, 544] width 123 height 24
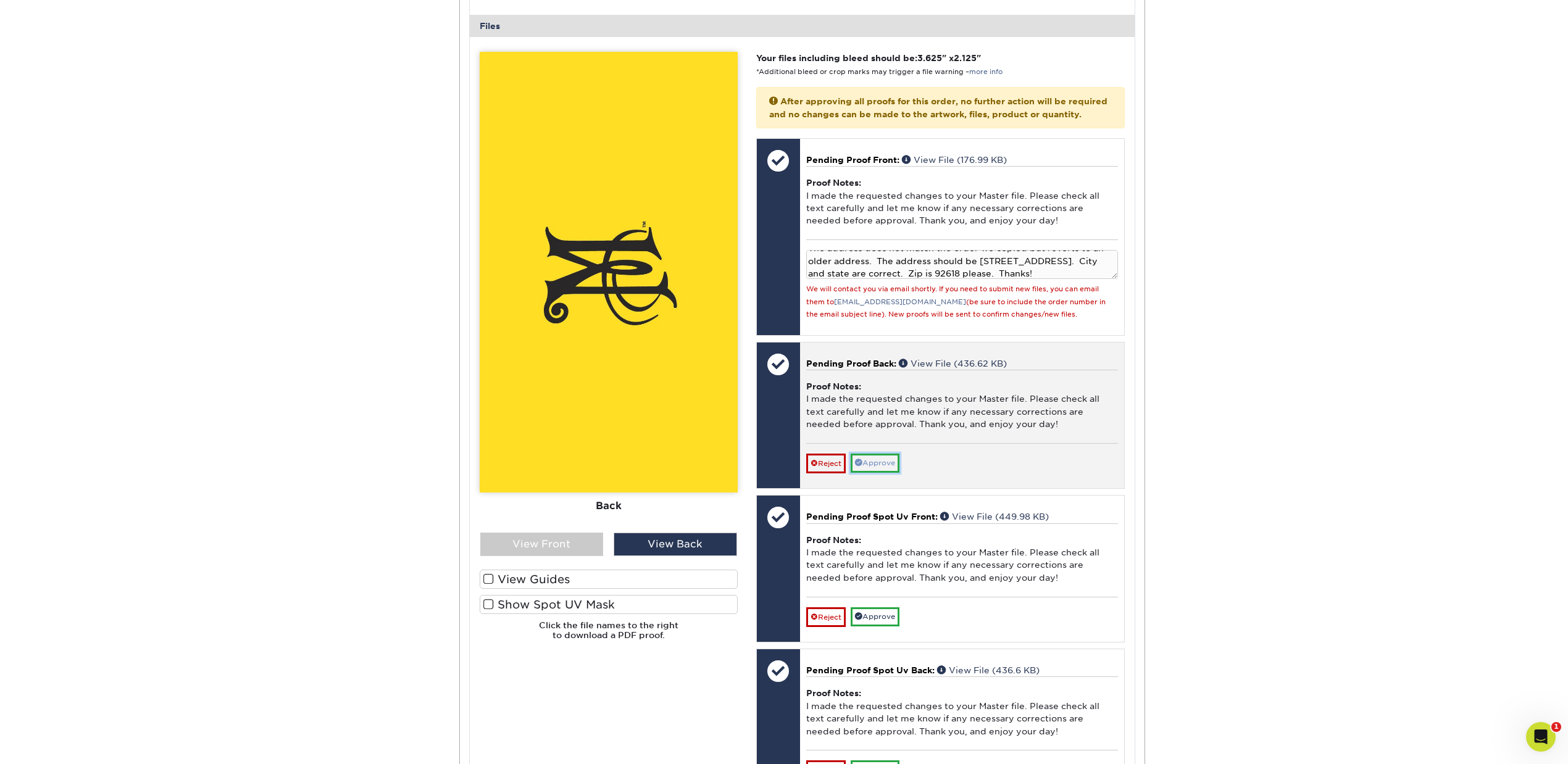
click at [892, 470] on link "Approve" at bounding box center [875, 463] width 49 height 19
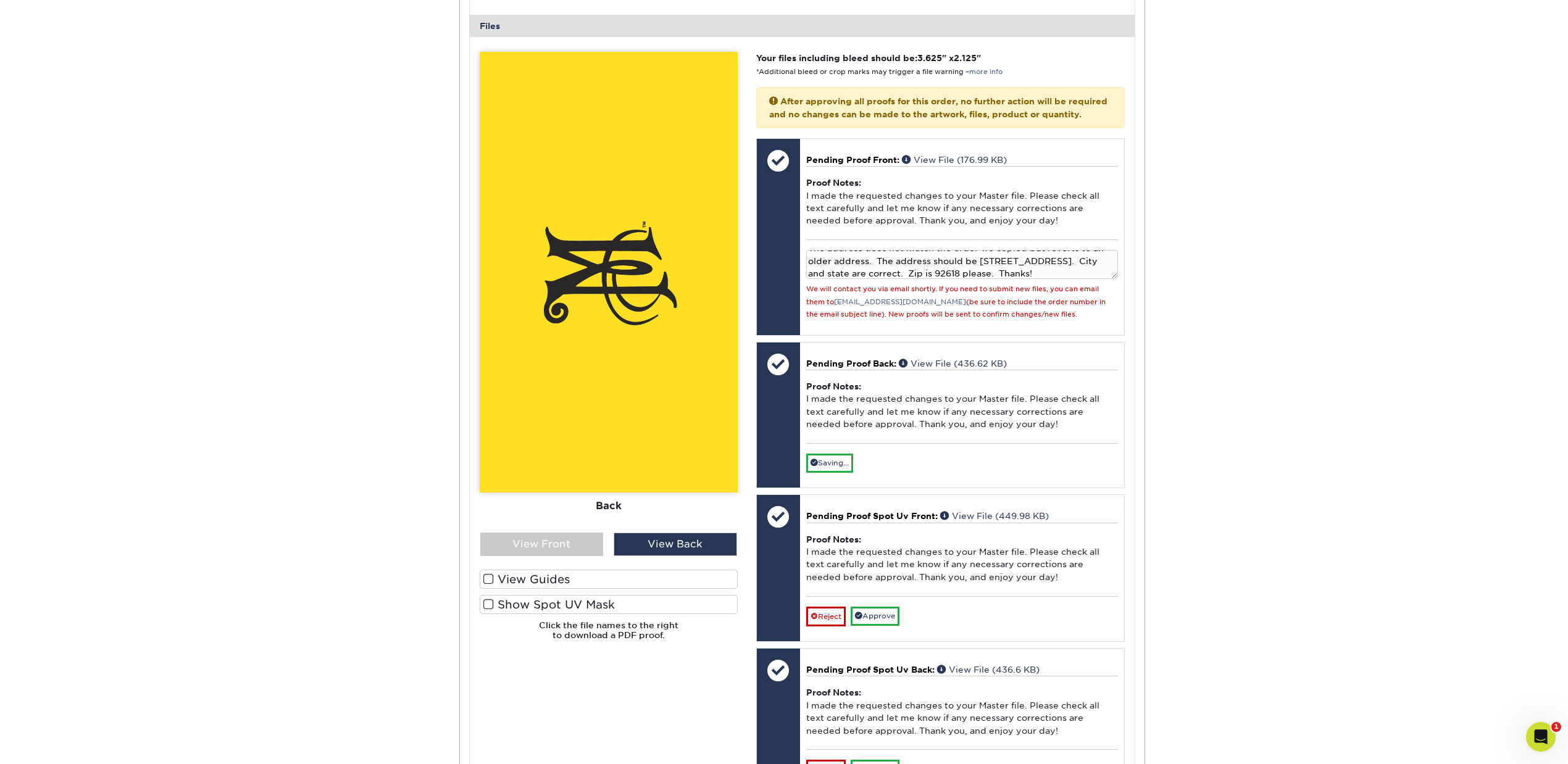
click at [559, 581] on label "View Guides" at bounding box center [609, 579] width 258 height 19
click at [0, 0] on input "View Guides" at bounding box center [0, 0] width 0 height 0
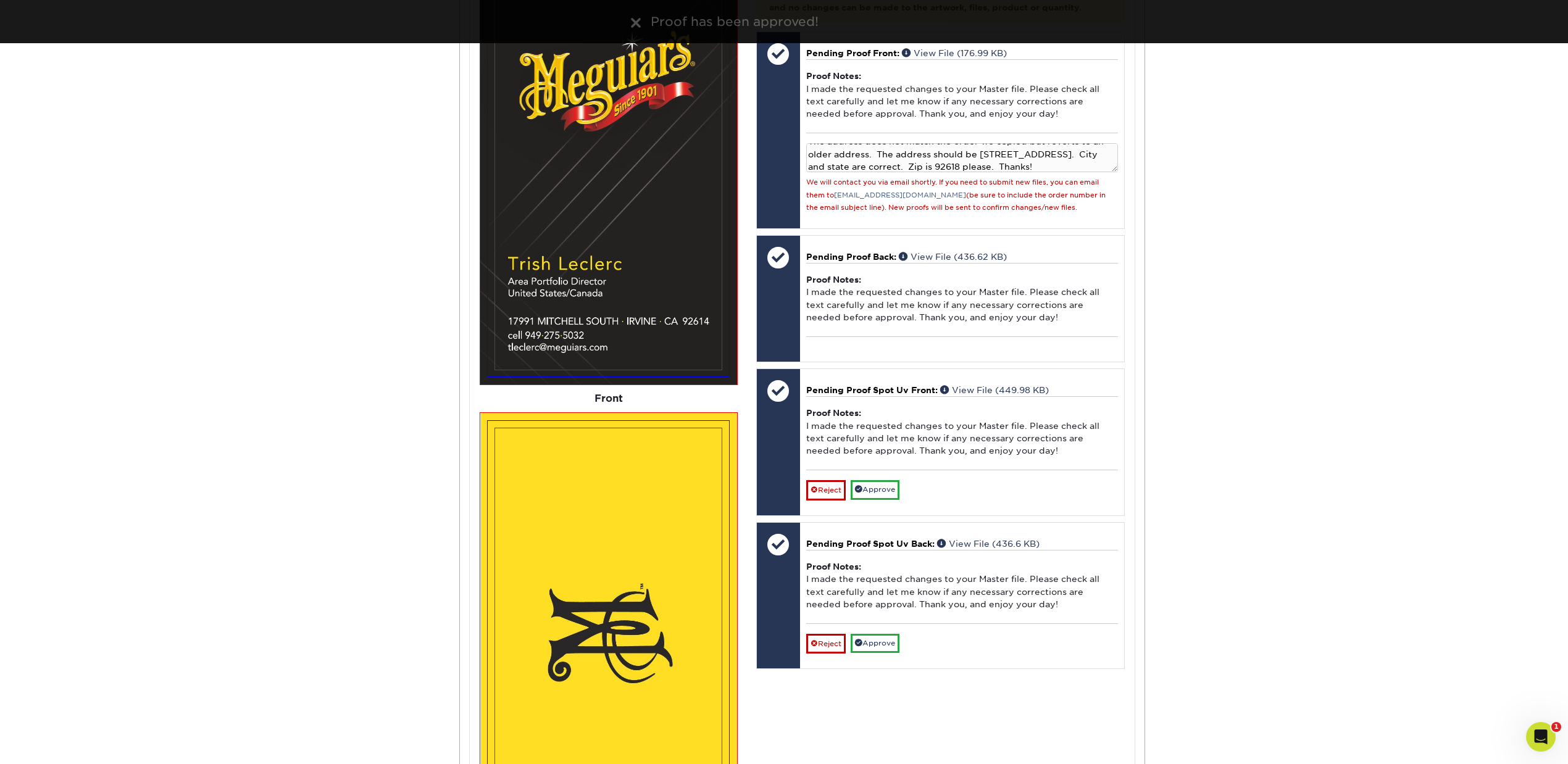
scroll to position [822, 0]
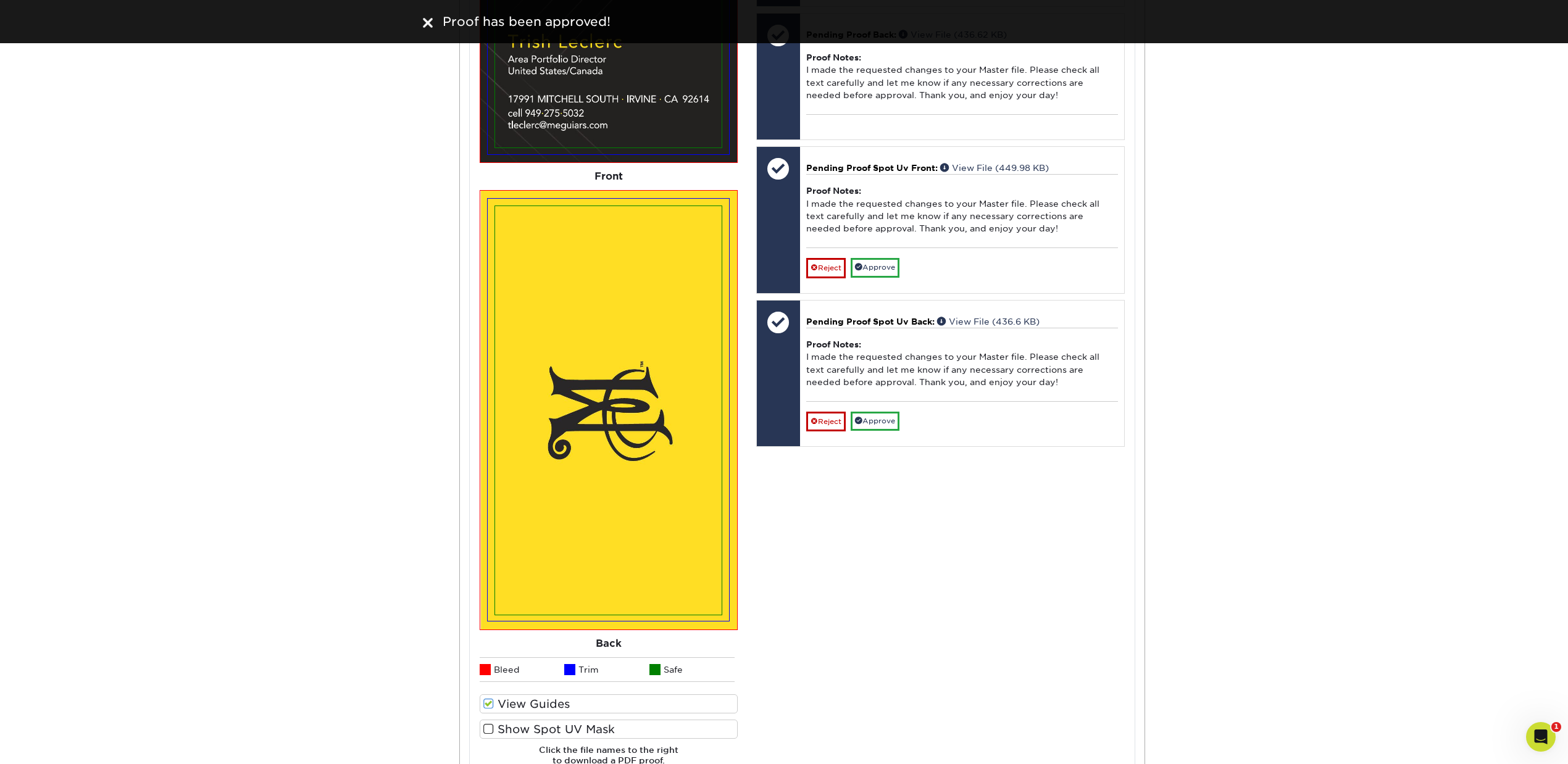
click at [541, 724] on label "Show Spot UV Mask" at bounding box center [609, 729] width 258 height 19
click at [0, 0] on input "Show Spot UV Mask" at bounding box center [0, 0] width 0 height 0
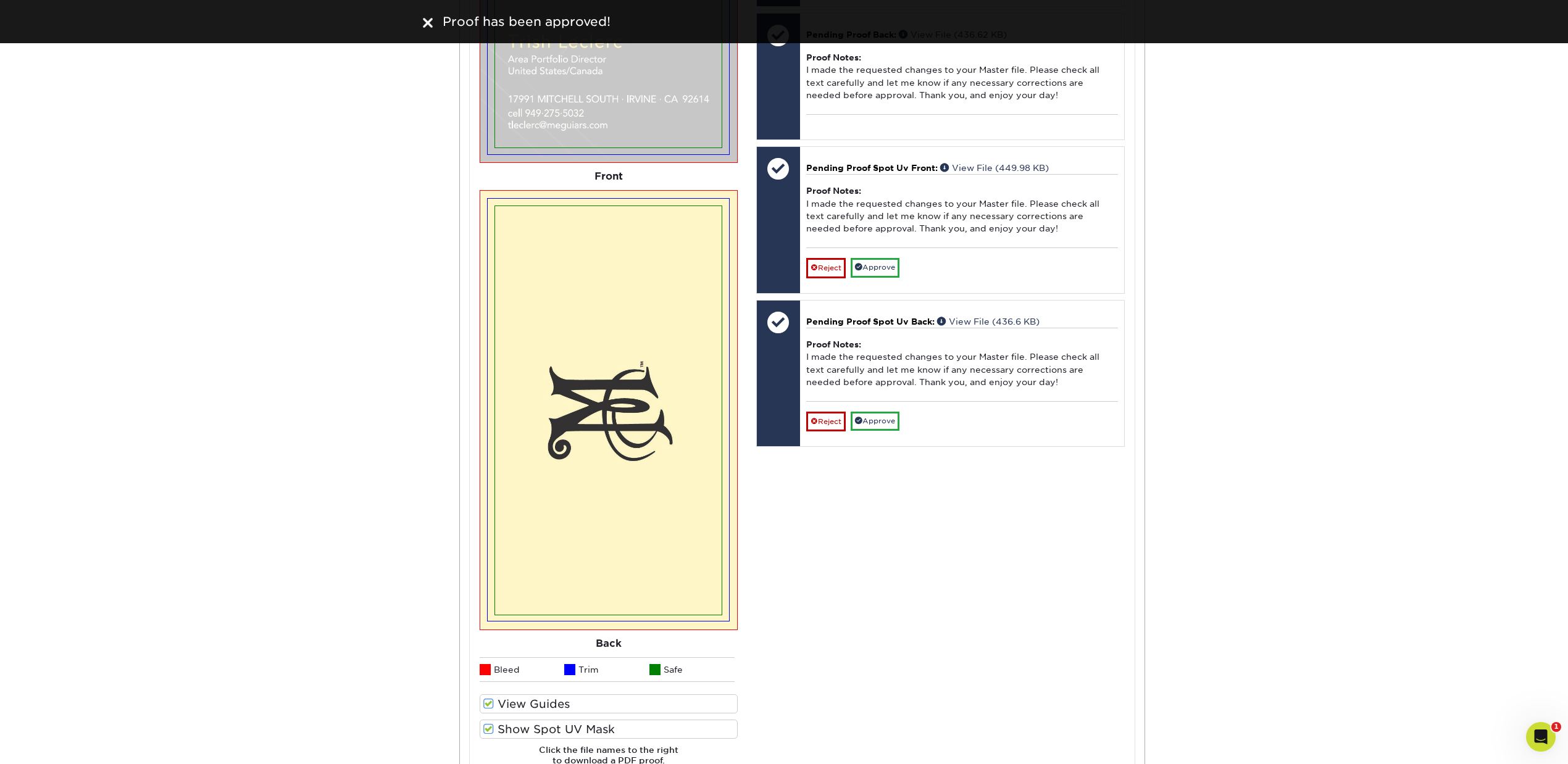
click at [511, 702] on label "View Guides" at bounding box center [609, 703] width 258 height 19
click at [0, 0] on input "View Guides" at bounding box center [0, 0] width 0 height 0
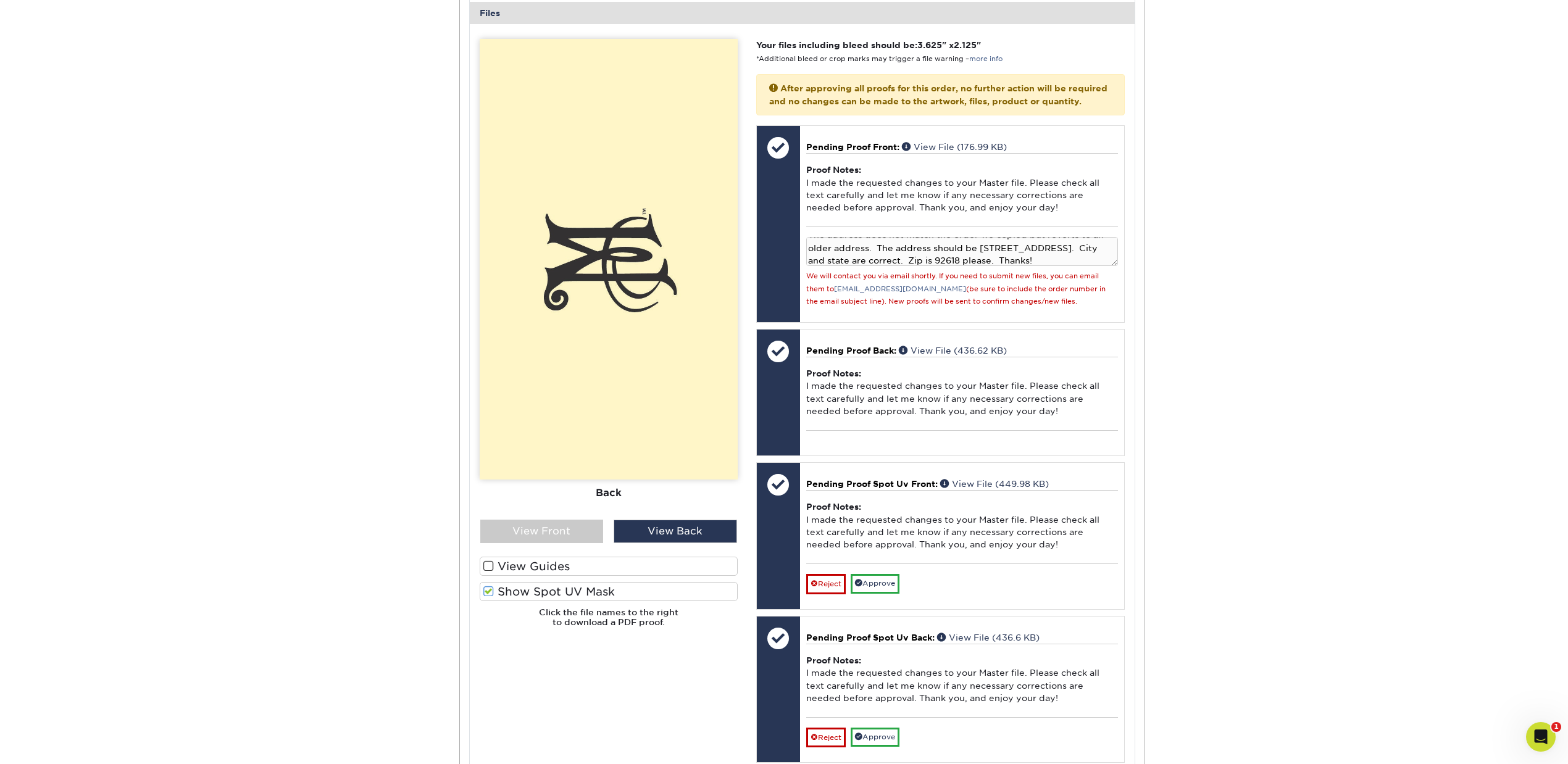
scroll to position [617, 0]
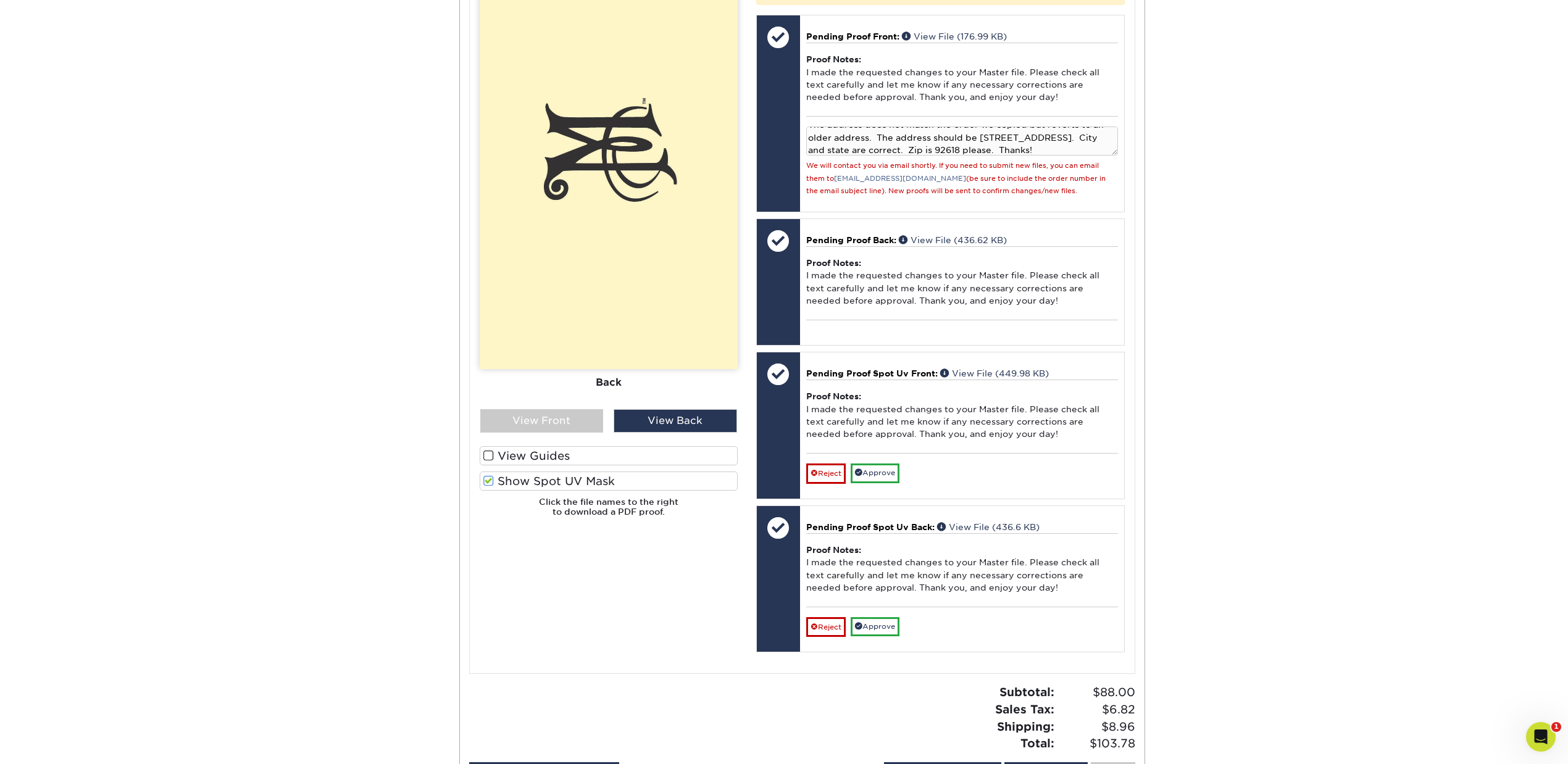
click at [549, 450] on label "View Guides" at bounding box center [609, 455] width 258 height 19
click at [0, 0] on input "View Guides" at bounding box center [0, 0] width 0 height 0
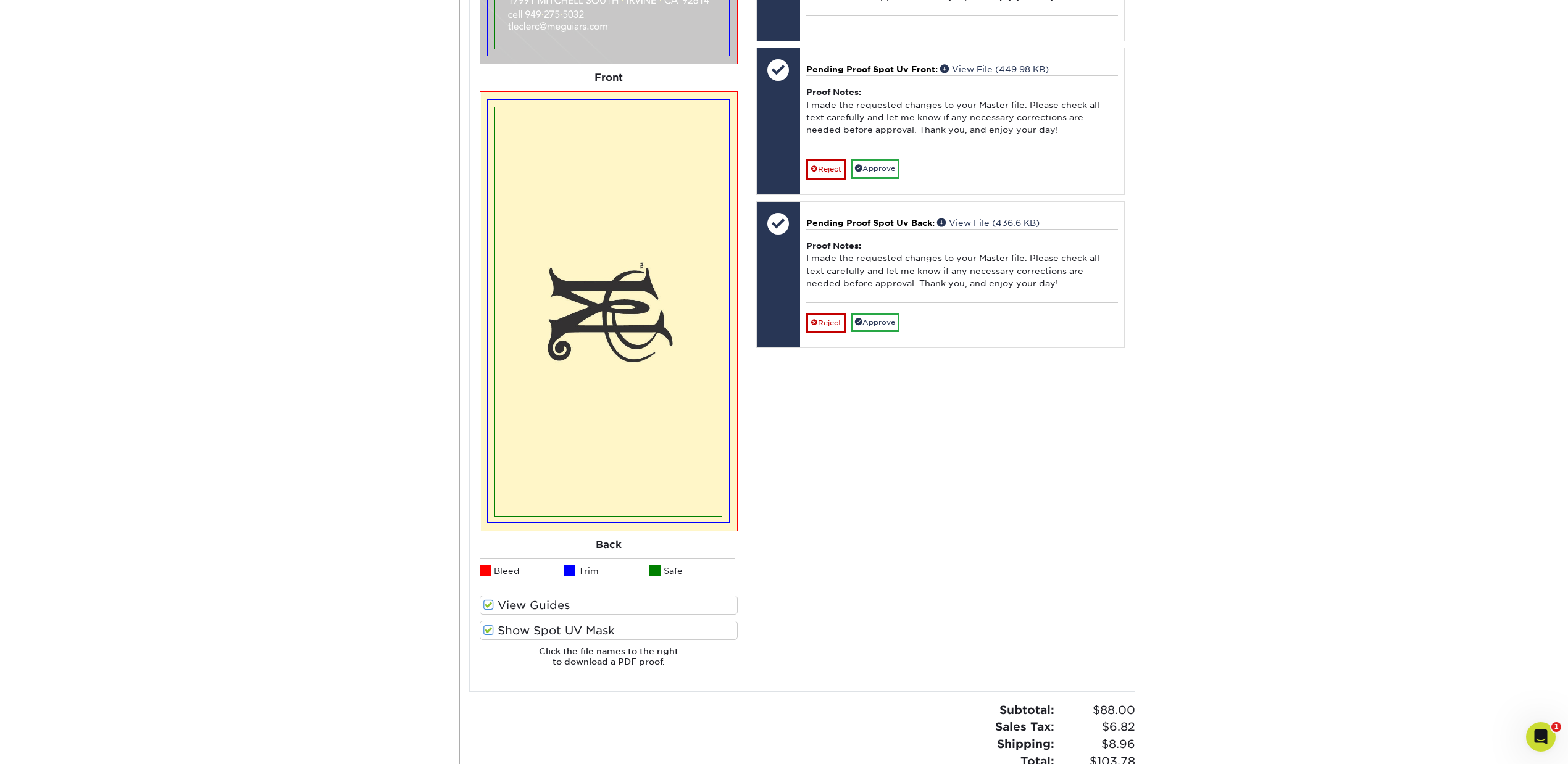
scroll to position [905, 0]
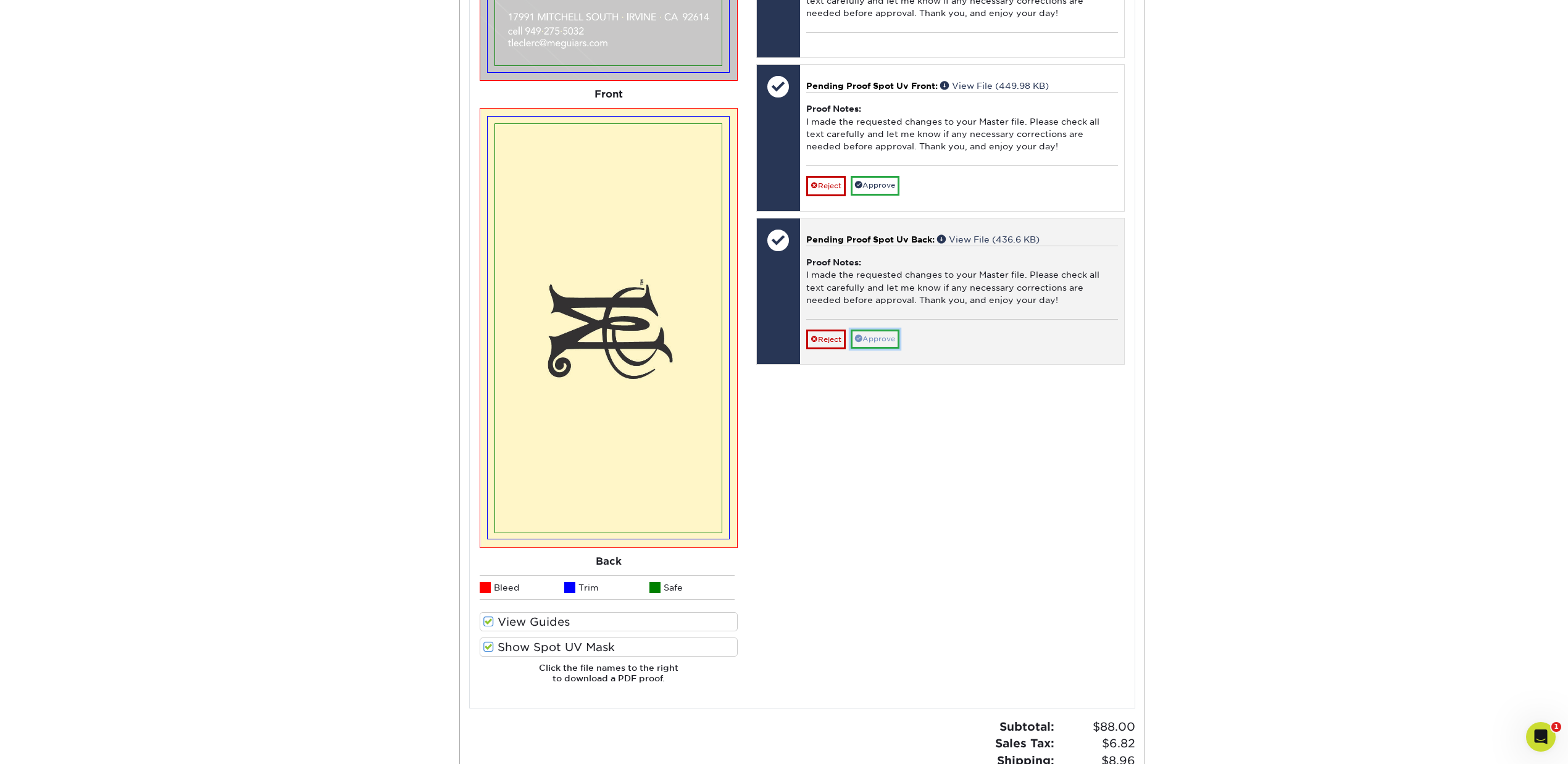
click at [888, 349] on link "Approve" at bounding box center [875, 339] width 49 height 19
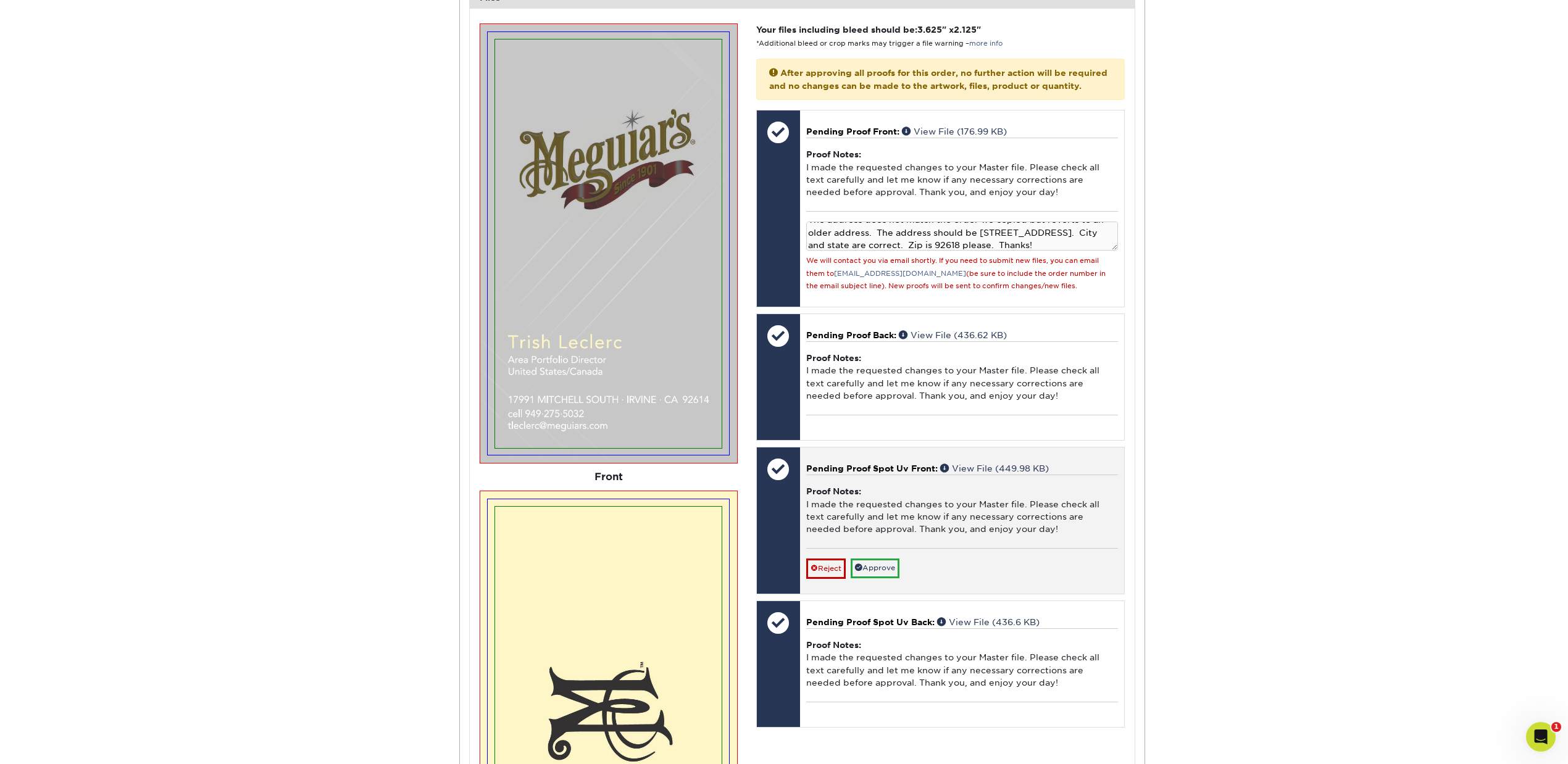
scroll to position [493, 0]
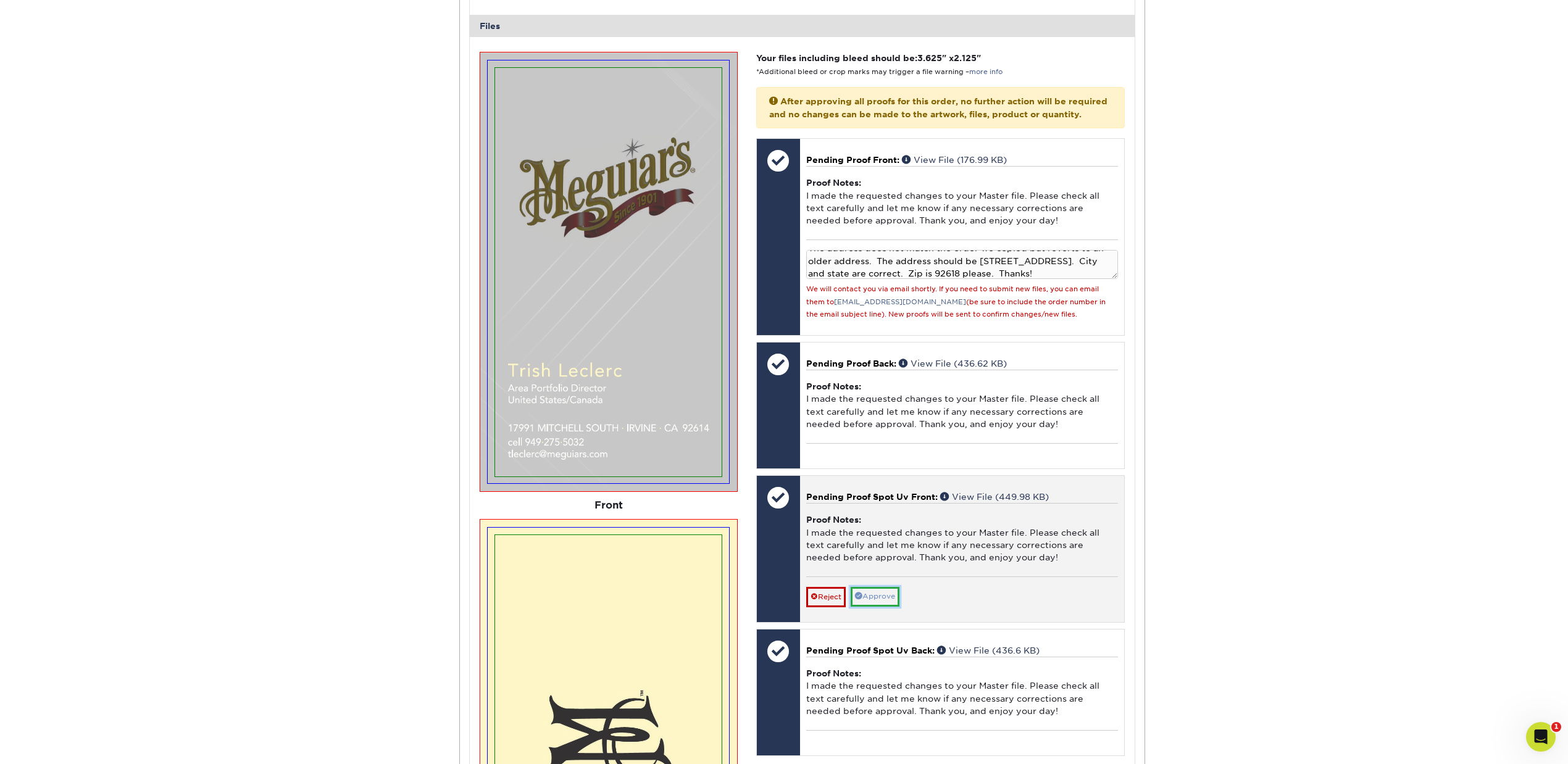
click at [887, 606] on link "Approve" at bounding box center [875, 596] width 49 height 19
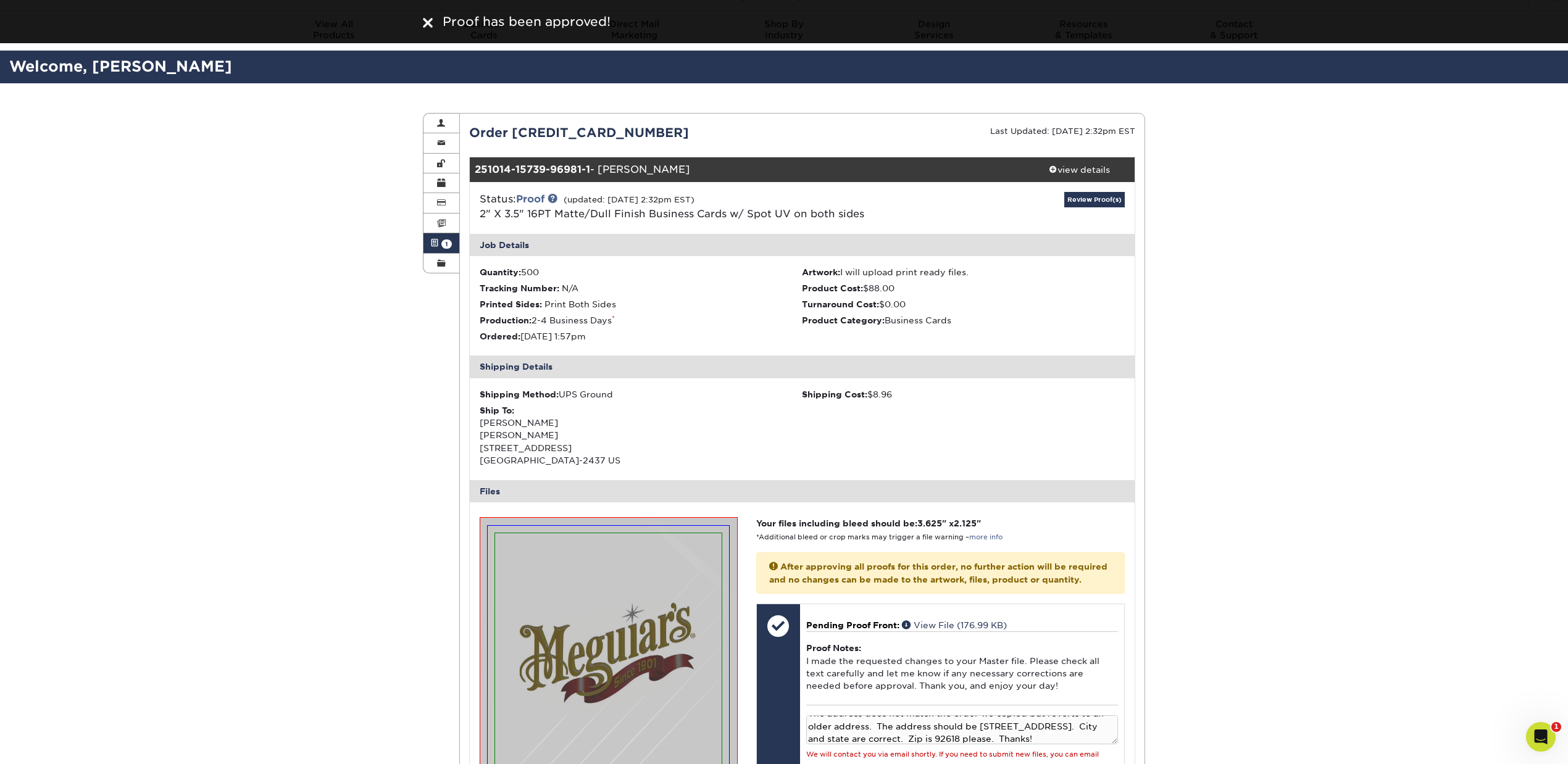
scroll to position [0, 0]
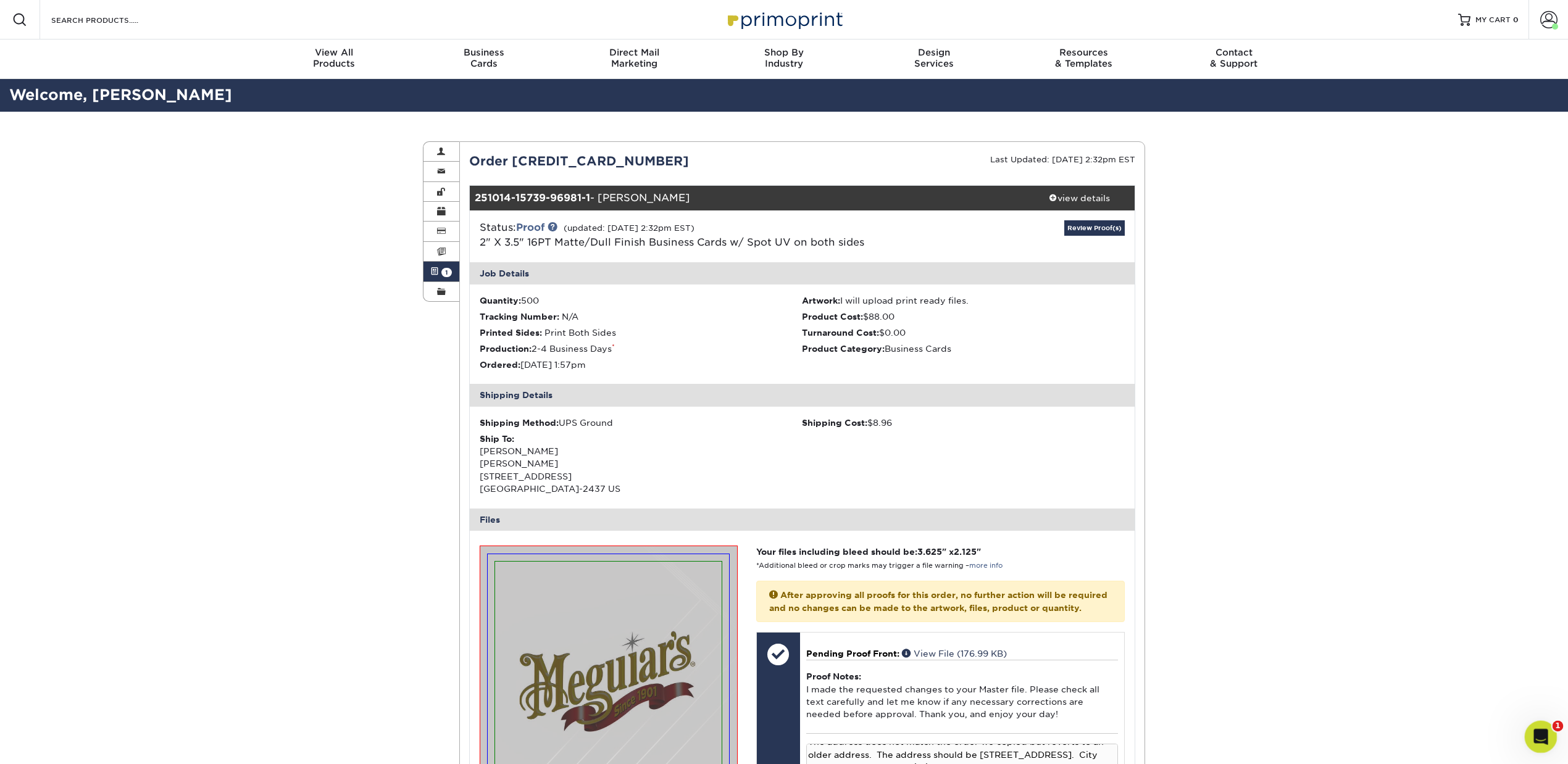
click at [1527, 720] on div "Open Intercom Messenger" at bounding box center [1539, 735] width 29 height 29
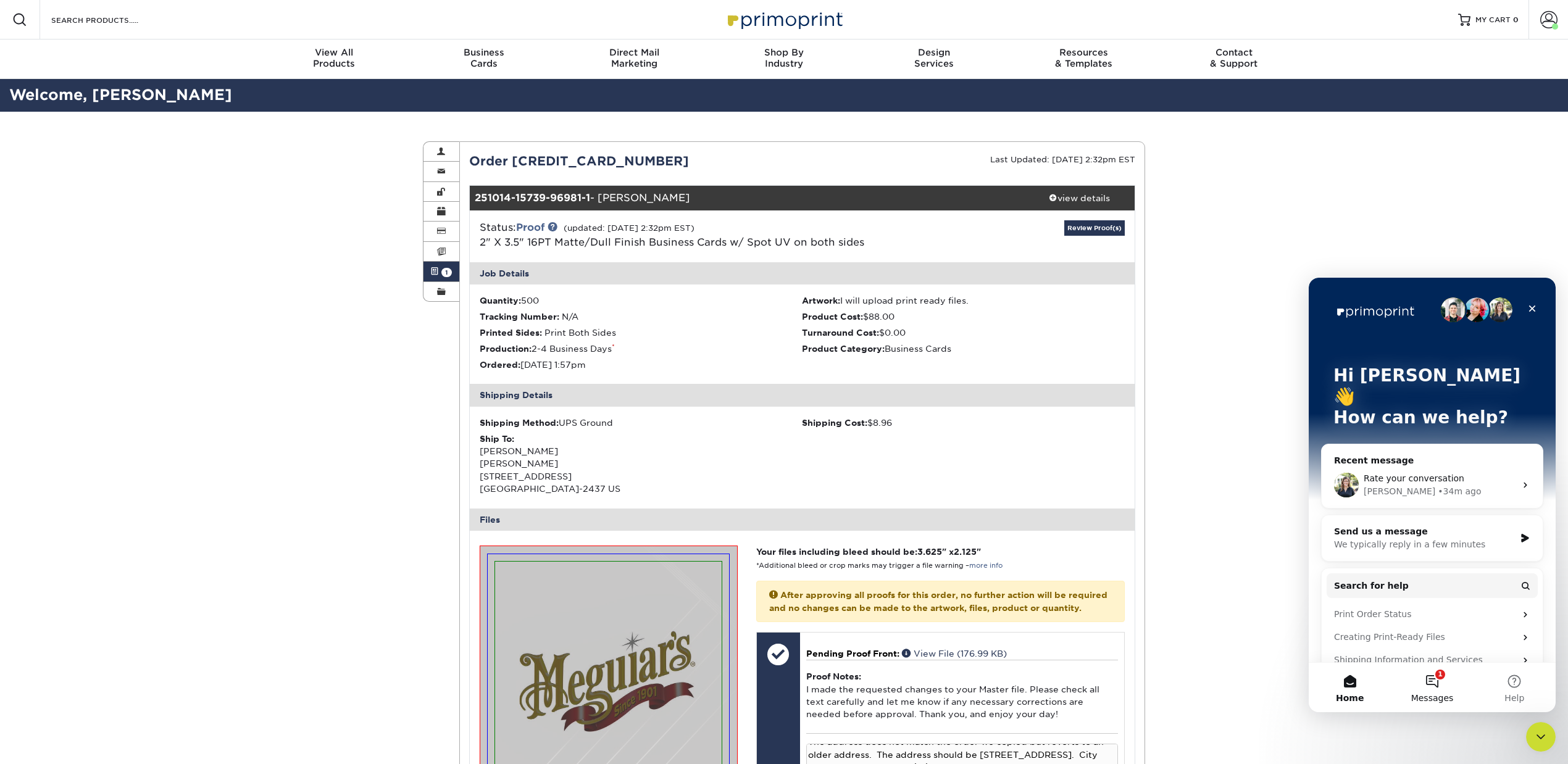
click at [1443, 672] on button "1 Messages" at bounding box center [1432, 687] width 82 height 49
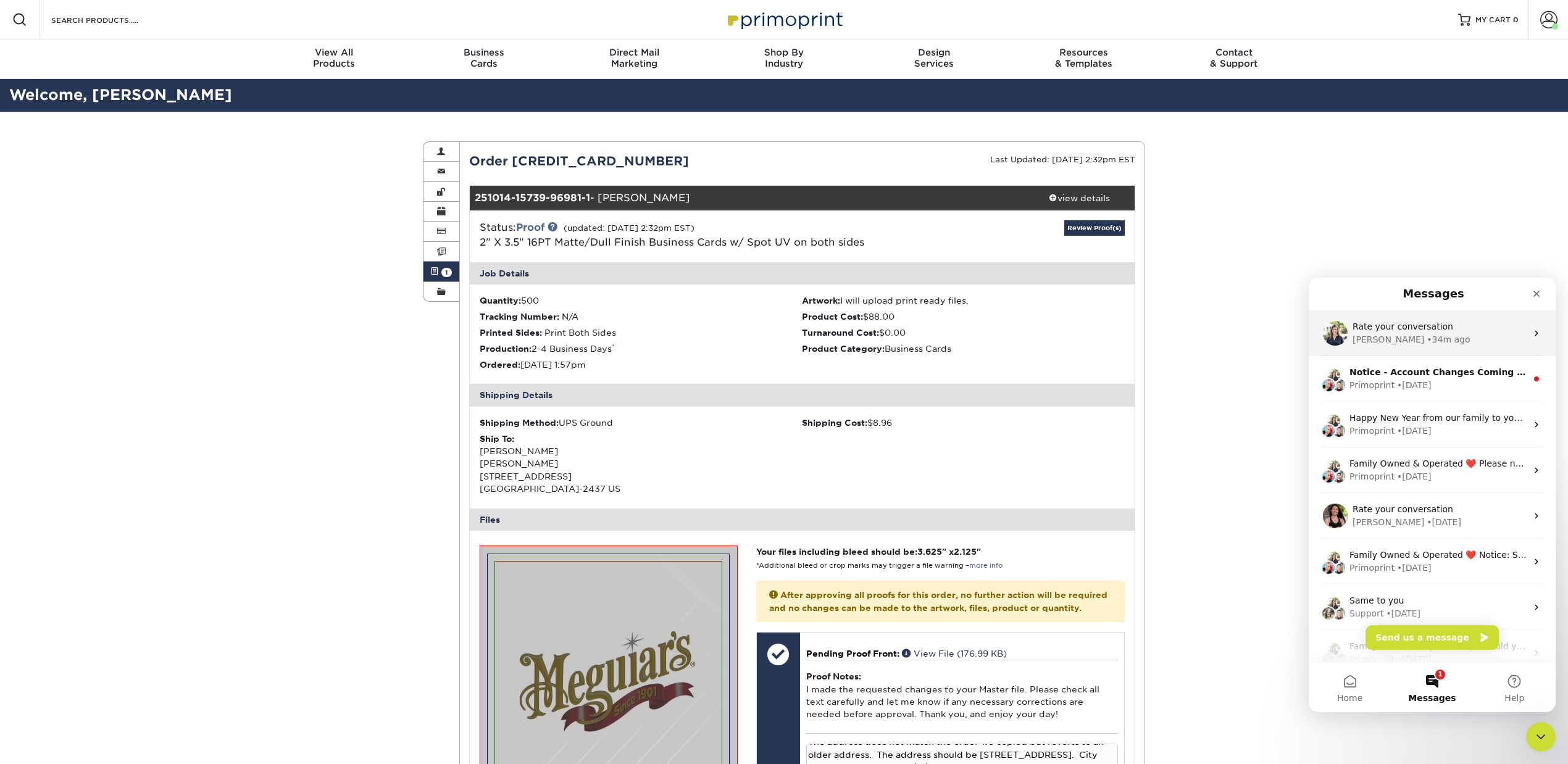
click at [1442, 330] on div "Rate your conversation" at bounding box center [1440, 327] width 174 height 13
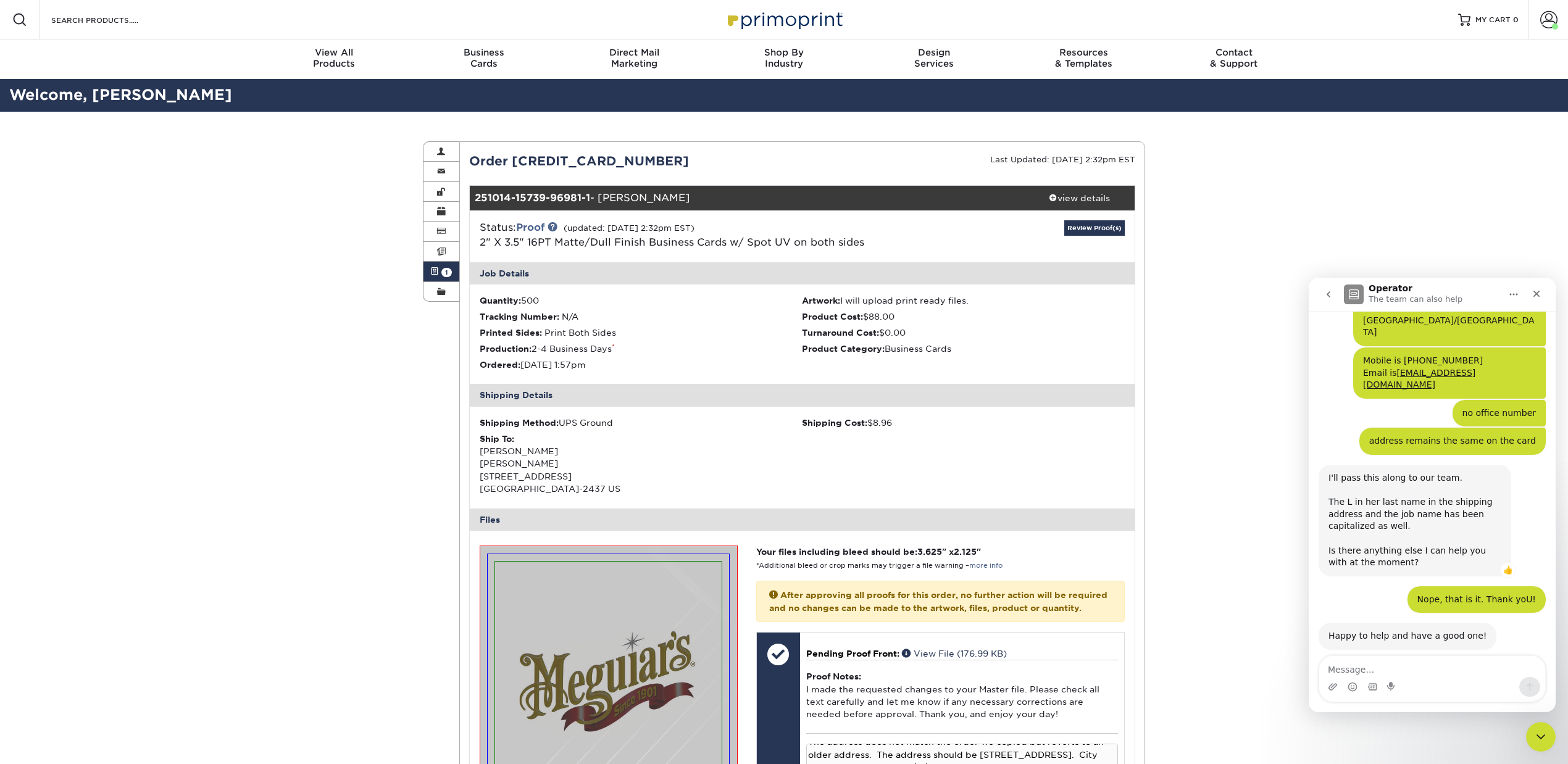
scroll to position [1164, 0]
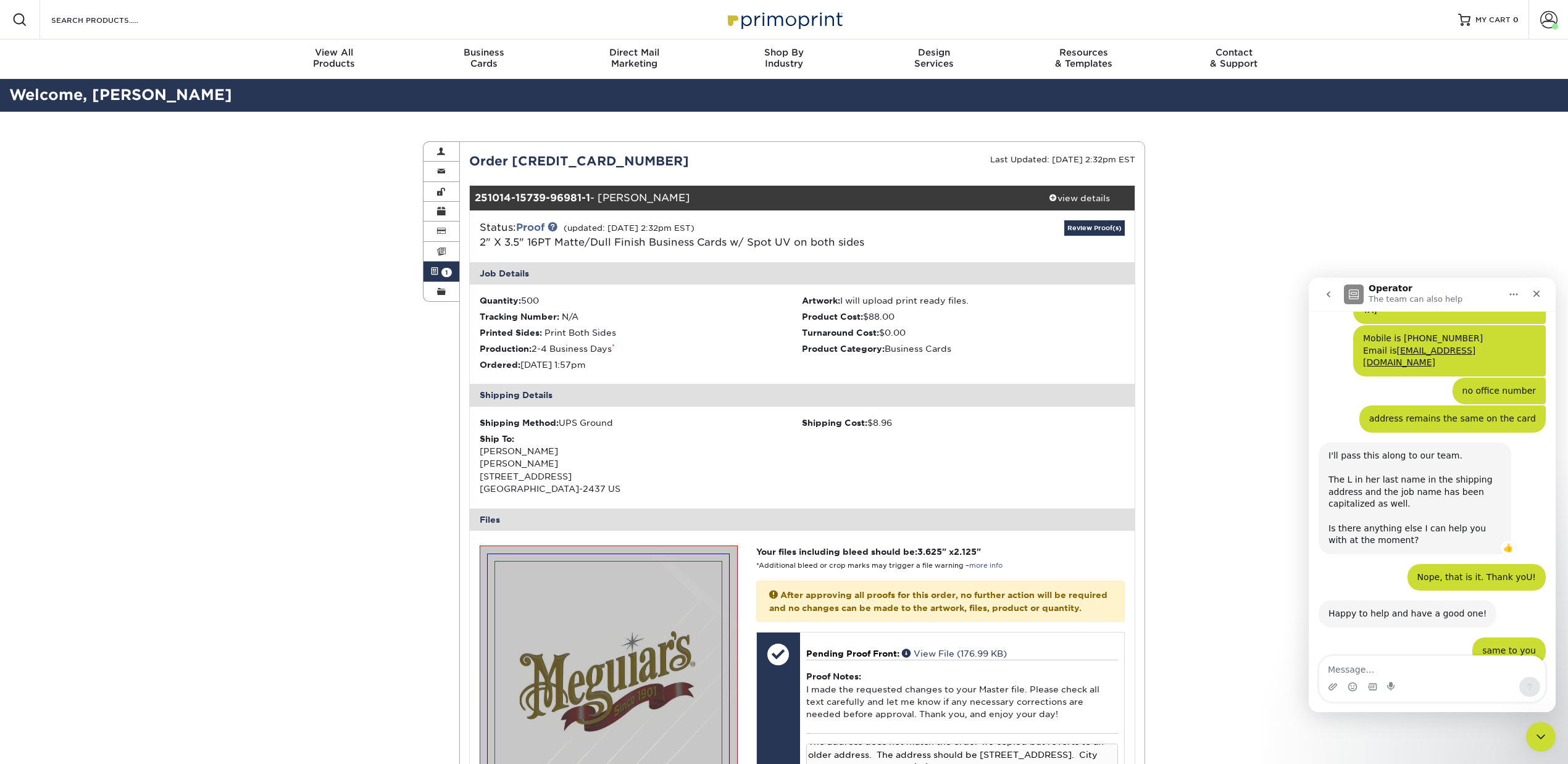
click at [1462, 748] on span "Amazing" at bounding box center [1463, 759] width 22 height 22
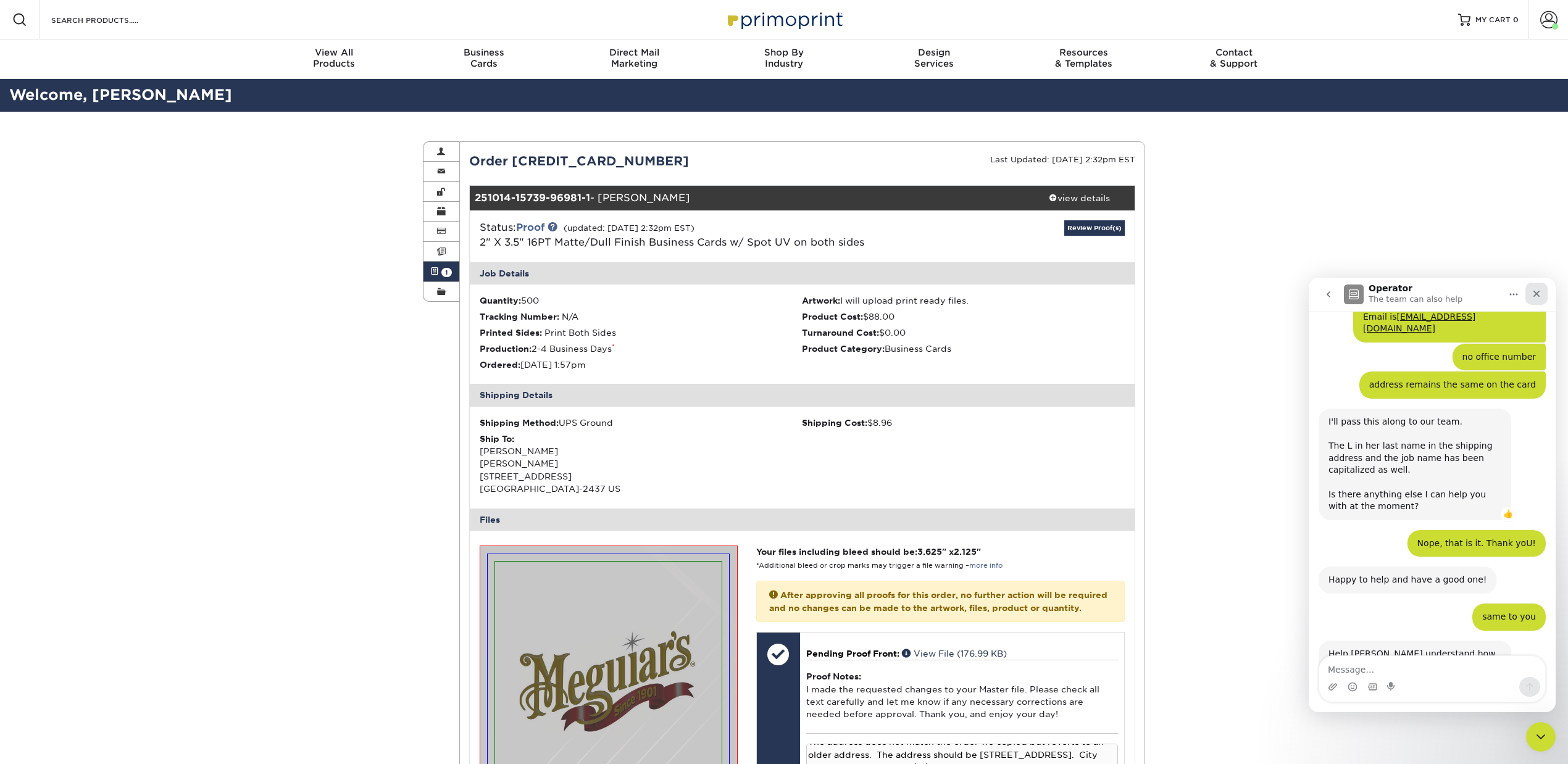
click at [1543, 293] on div "Close" at bounding box center [1537, 294] width 22 height 22
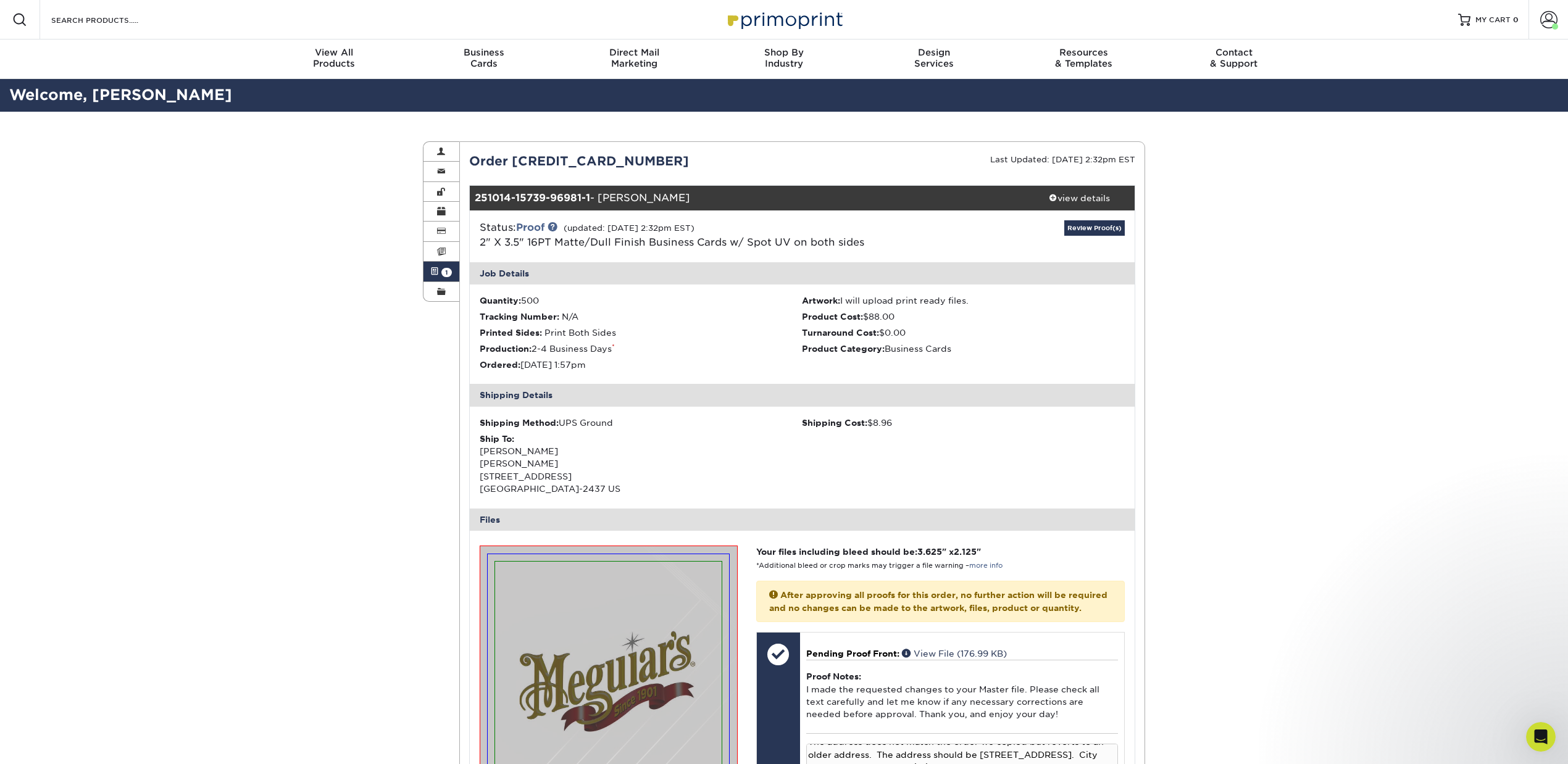
scroll to position [1197, 0]
click at [1074, 228] on link "Review Proof(s)" at bounding box center [1095, 228] width 60 height 16
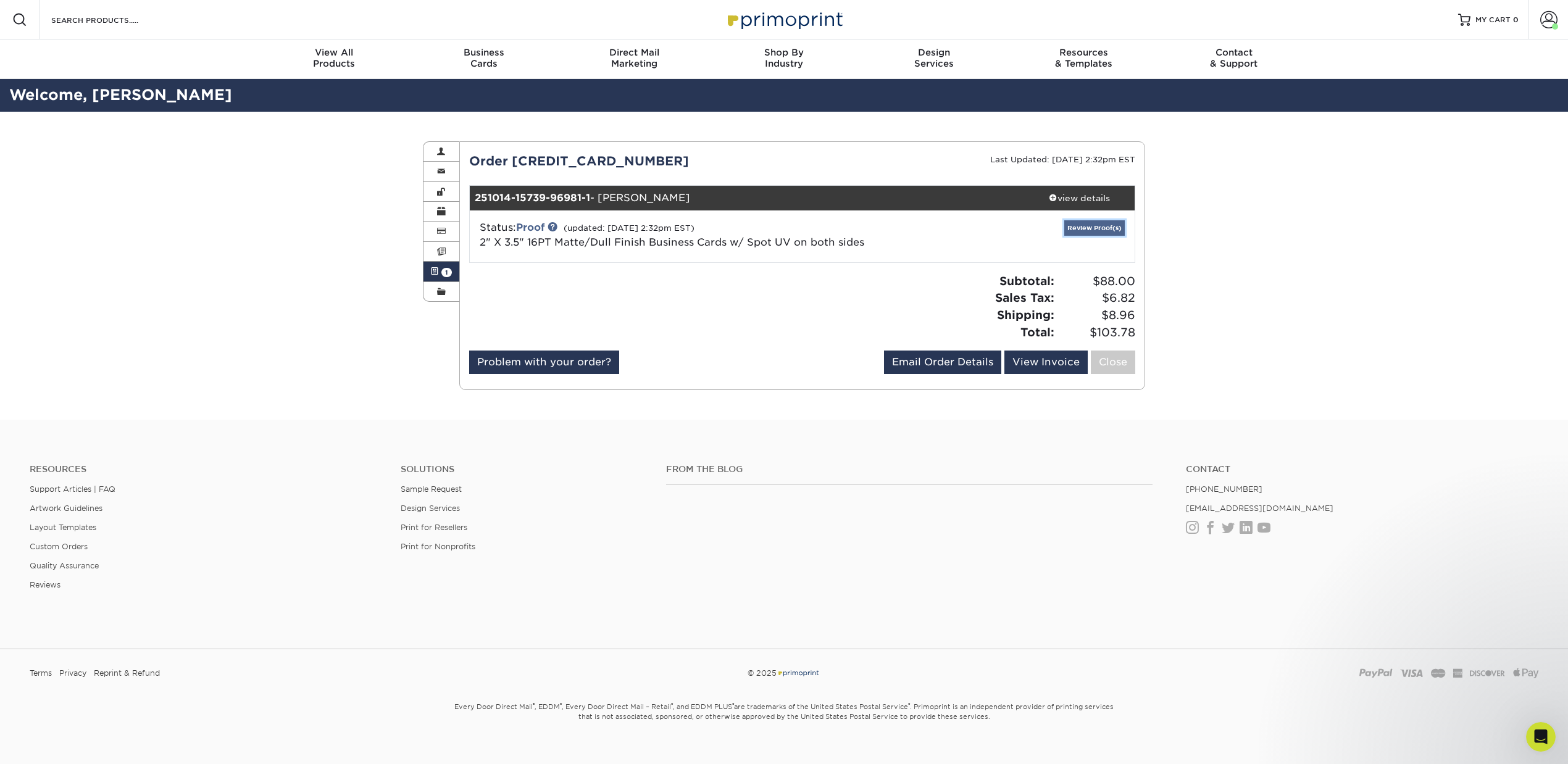
click at [1074, 228] on link "Review Proof(s)" at bounding box center [1095, 228] width 60 height 16
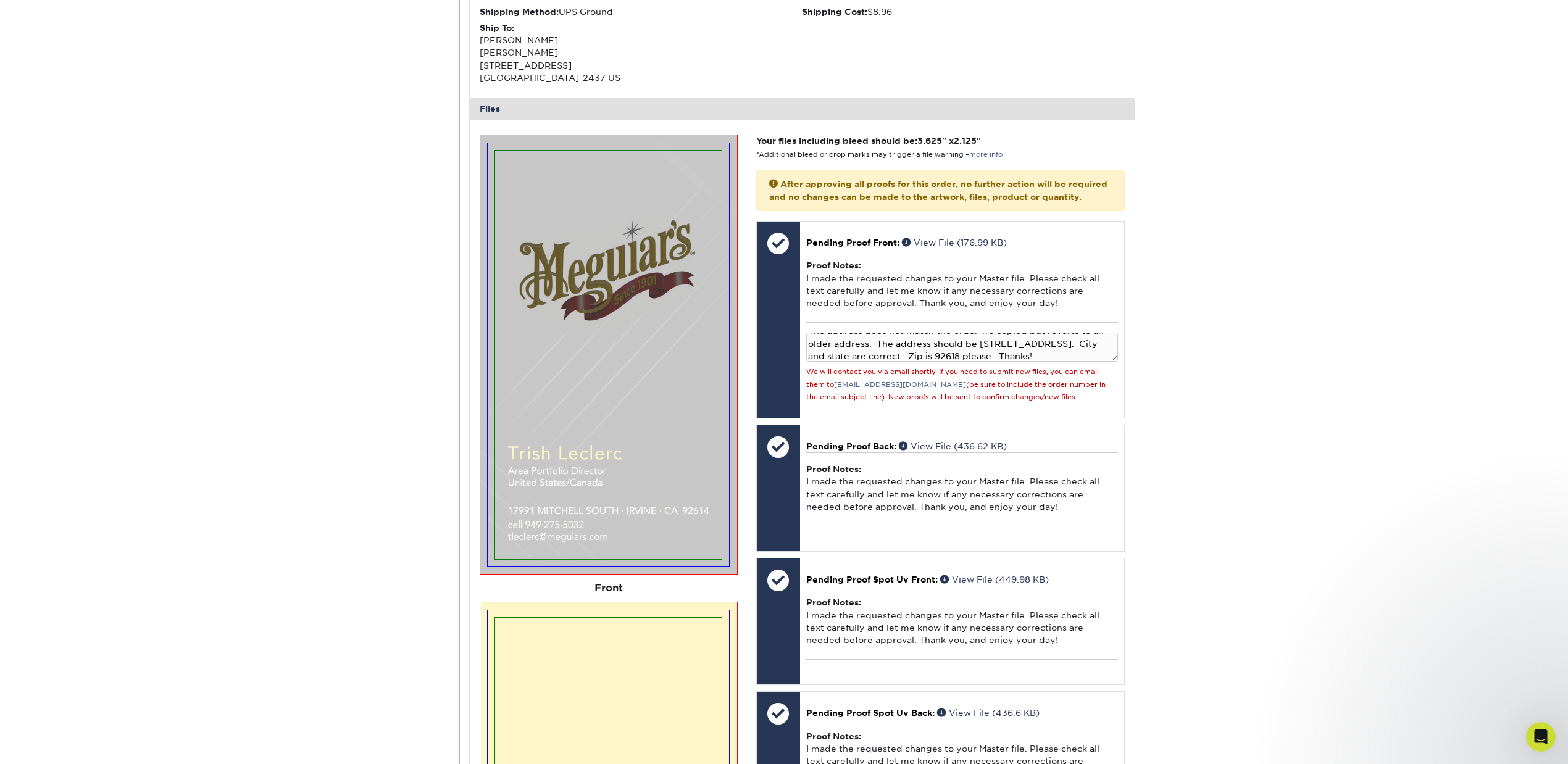
scroll to position [0, 0]
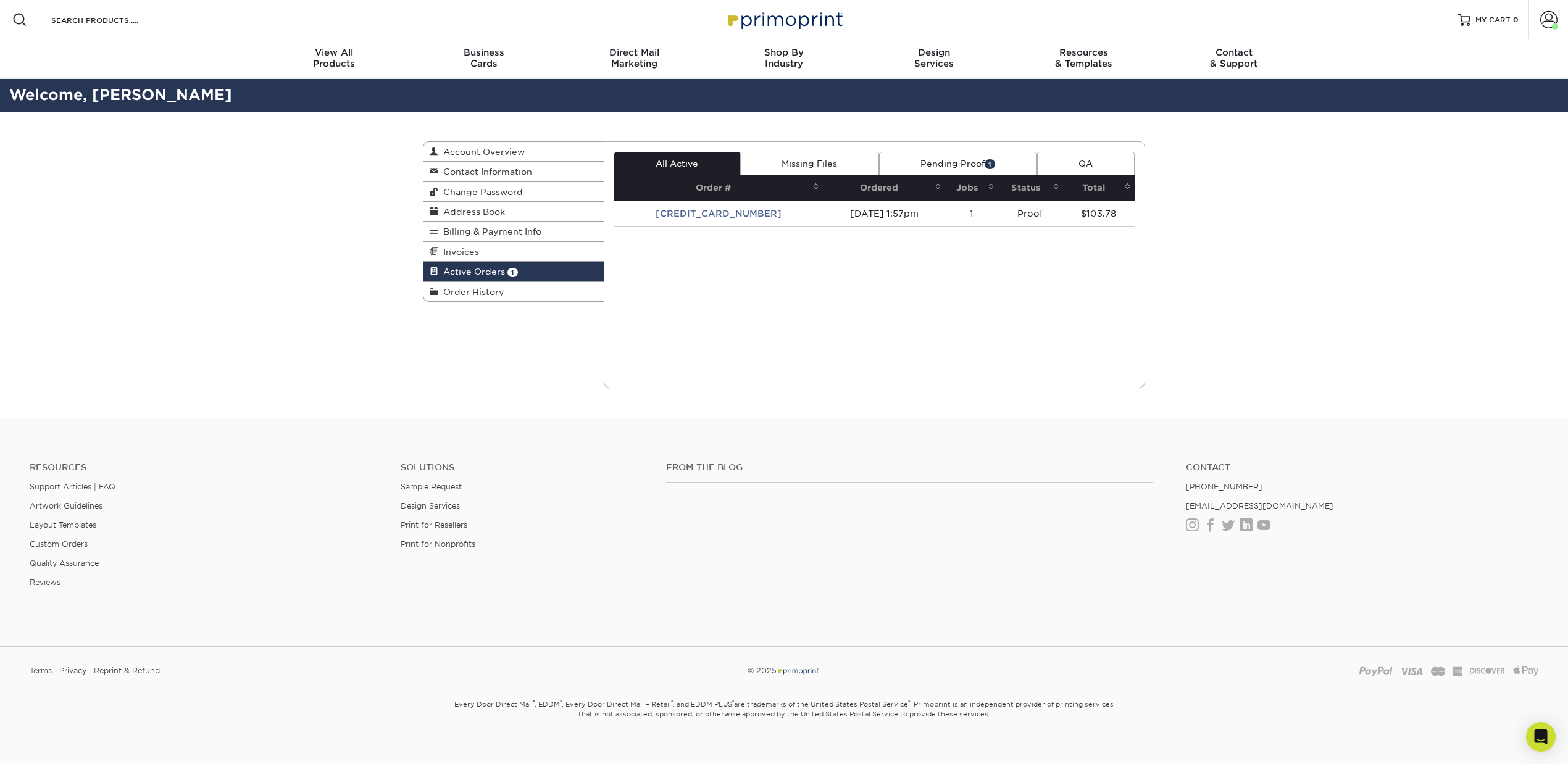
click at [925, 166] on link "Pending Proof 1" at bounding box center [958, 164] width 158 height 24
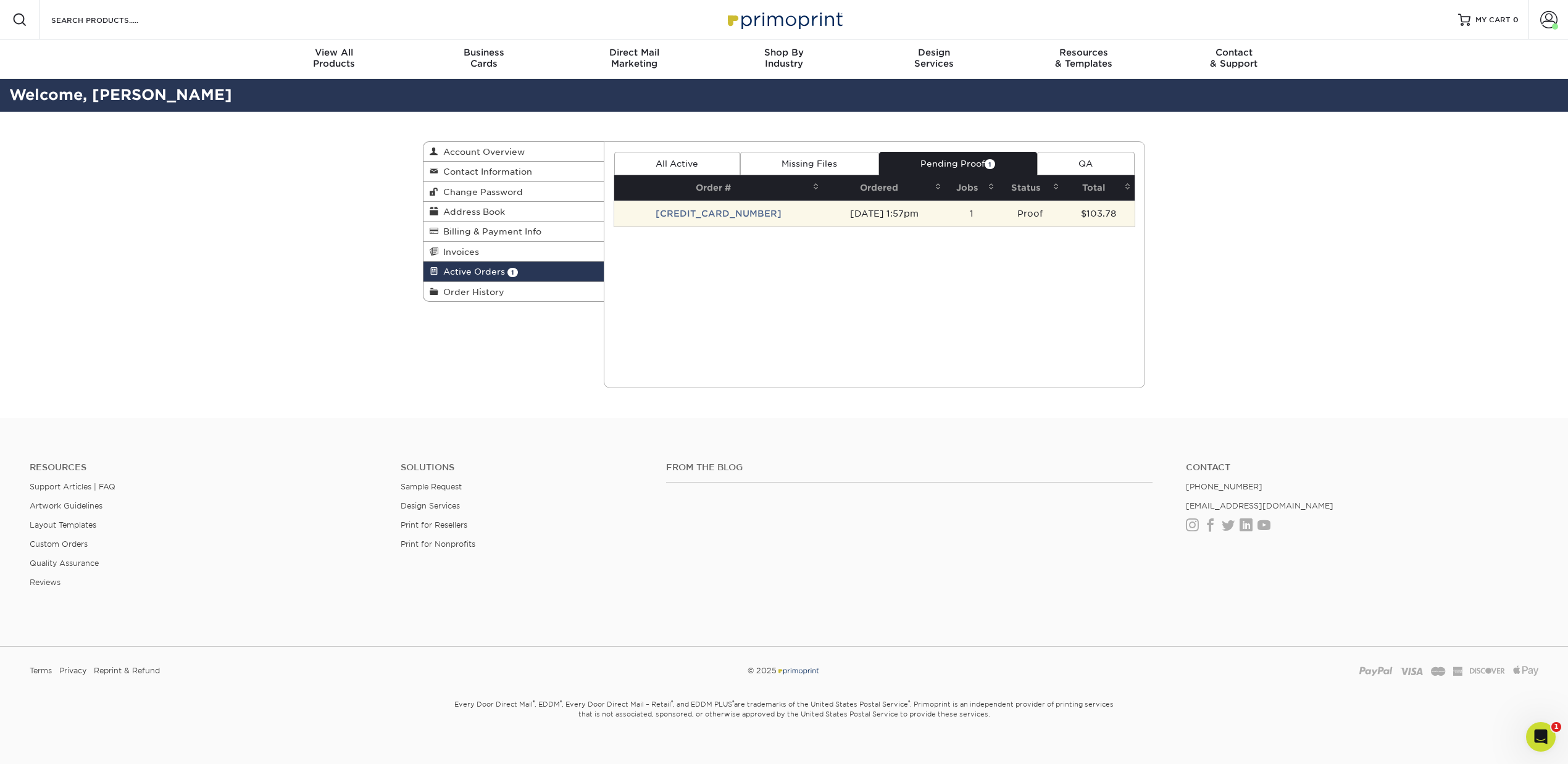
click at [695, 216] on td "[CREDIT_CARD_NUMBER]" at bounding box center [718, 214] width 209 height 26
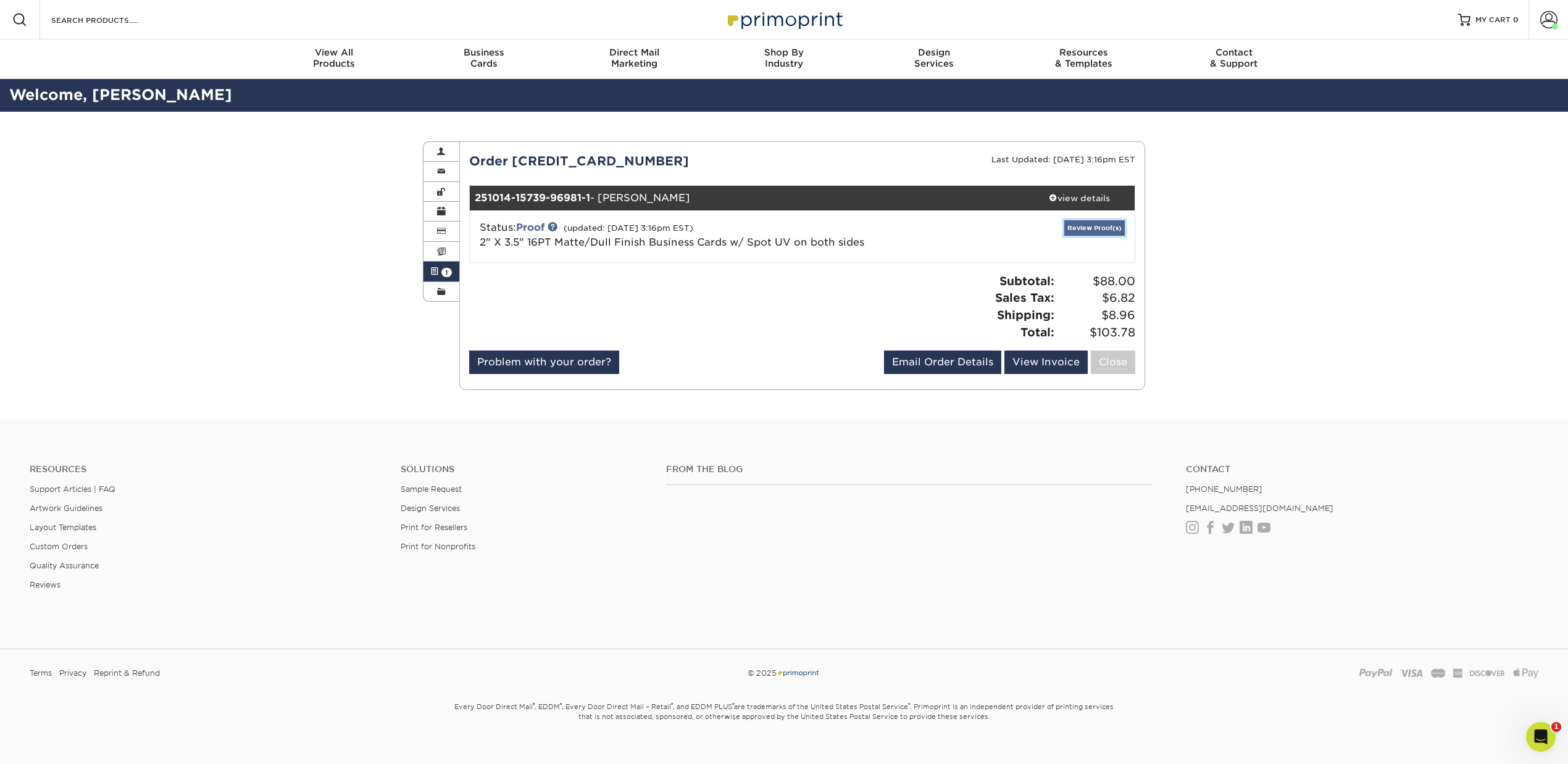
click at [1076, 228] on link "Review Proof(s)" at bounding box center [1095, 228] width 60 height 16
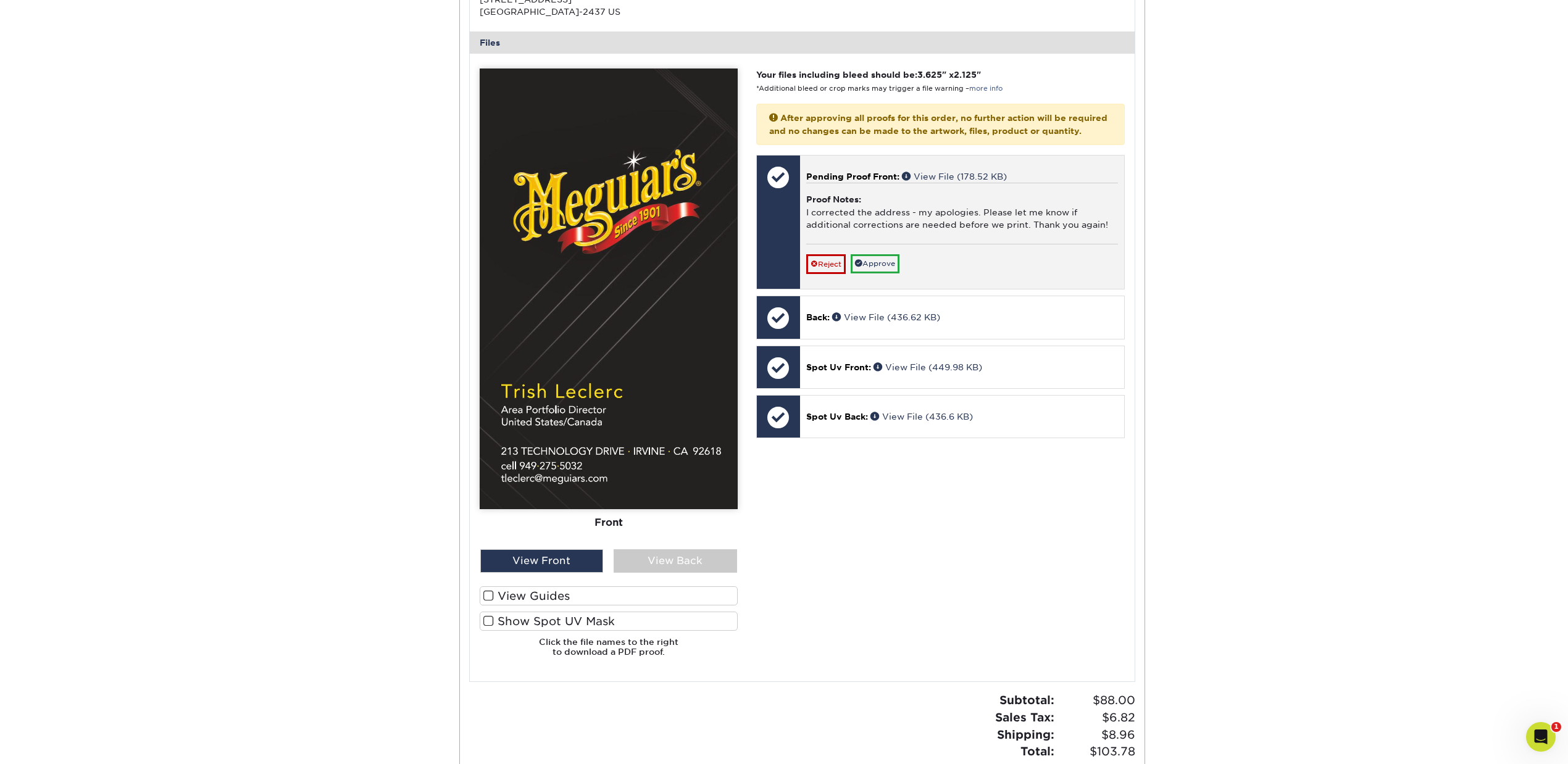
scroll to position [493, 0]
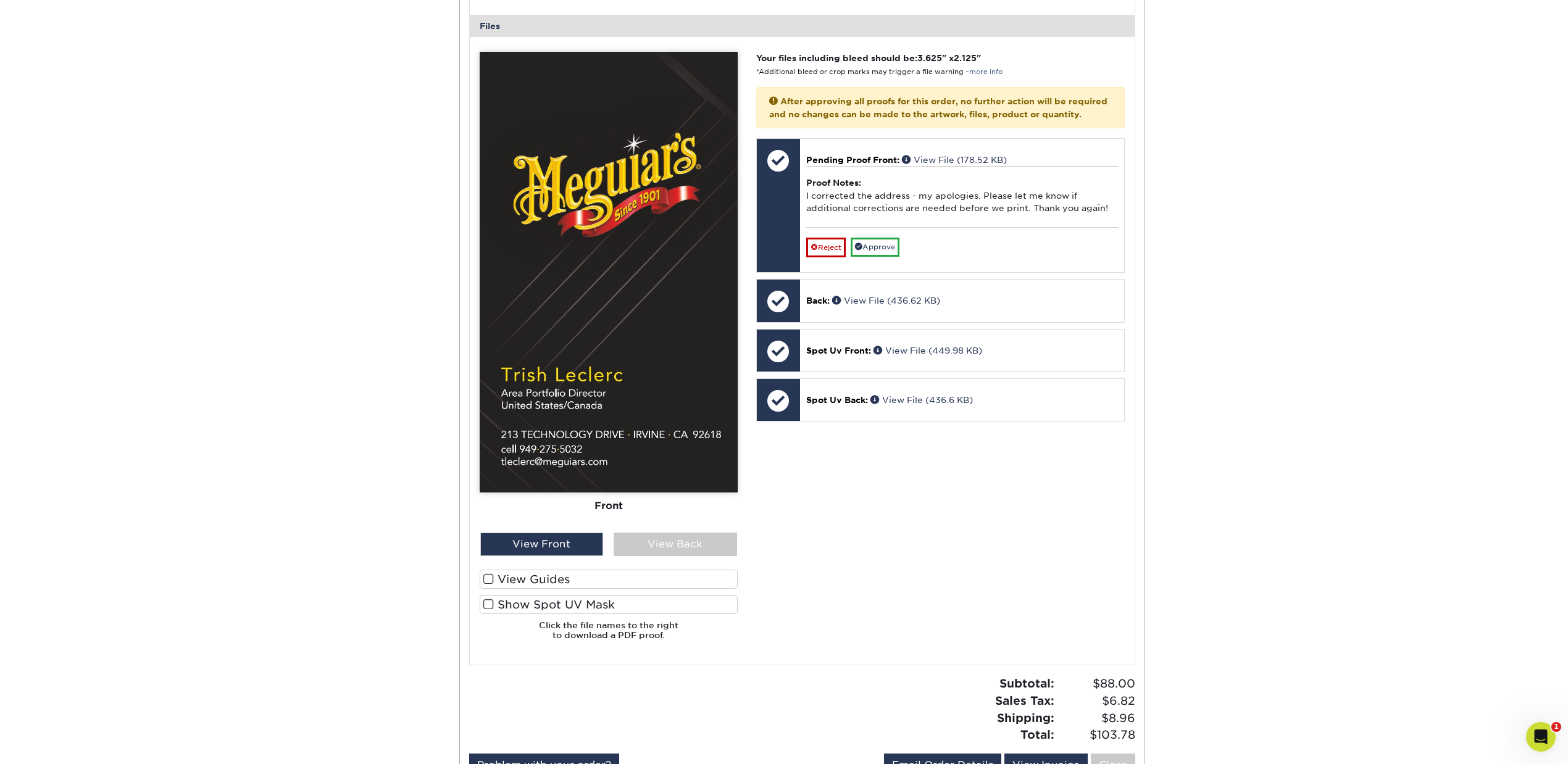
click at [511, 584] on label "View Guides" at bounding box center [609, 579] width 258 height 19
click at [0, 0] on input "View Guides" at bounding box center [0, 0] width 0 height 0
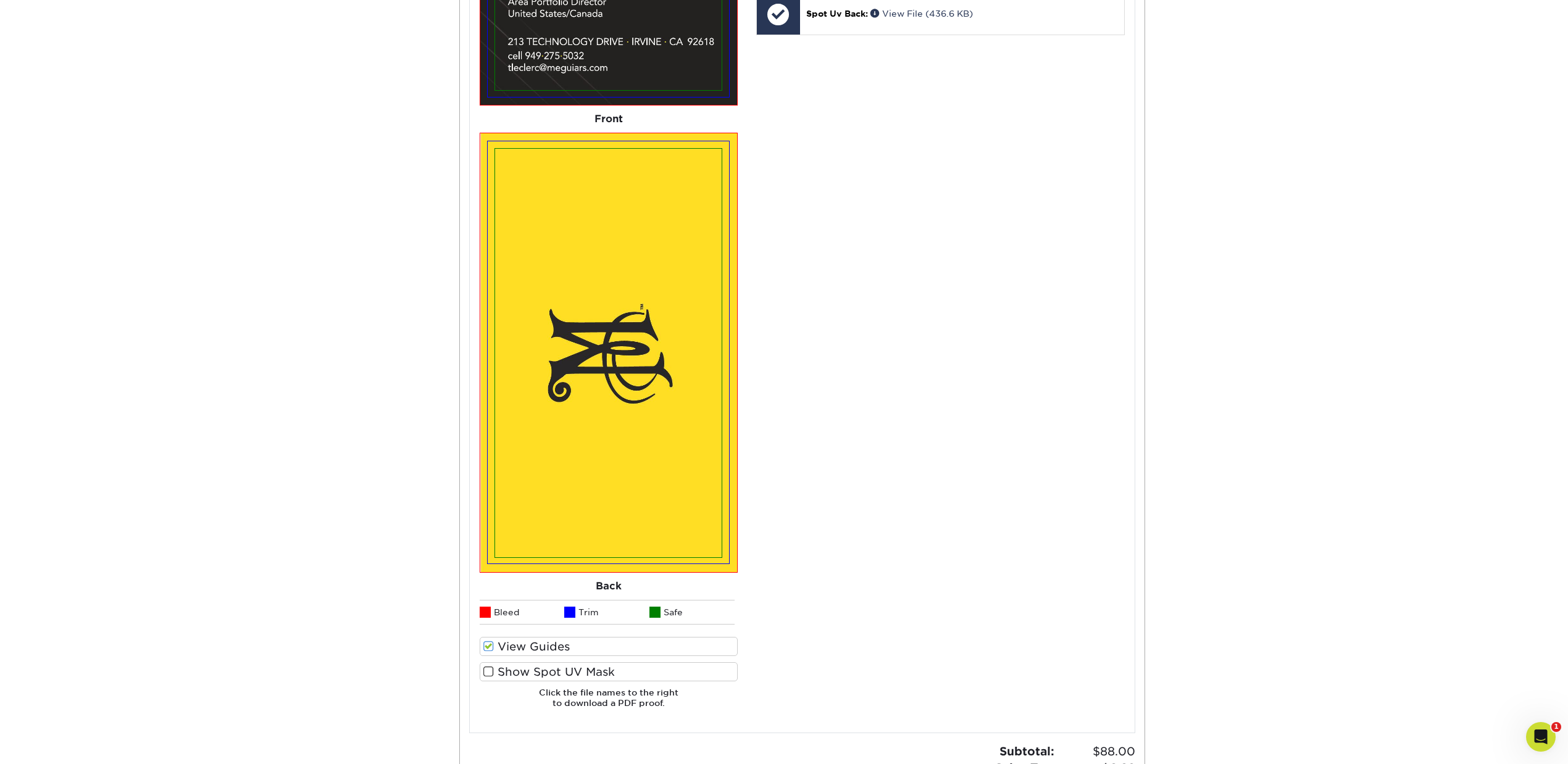
scroll to position [905, 0]
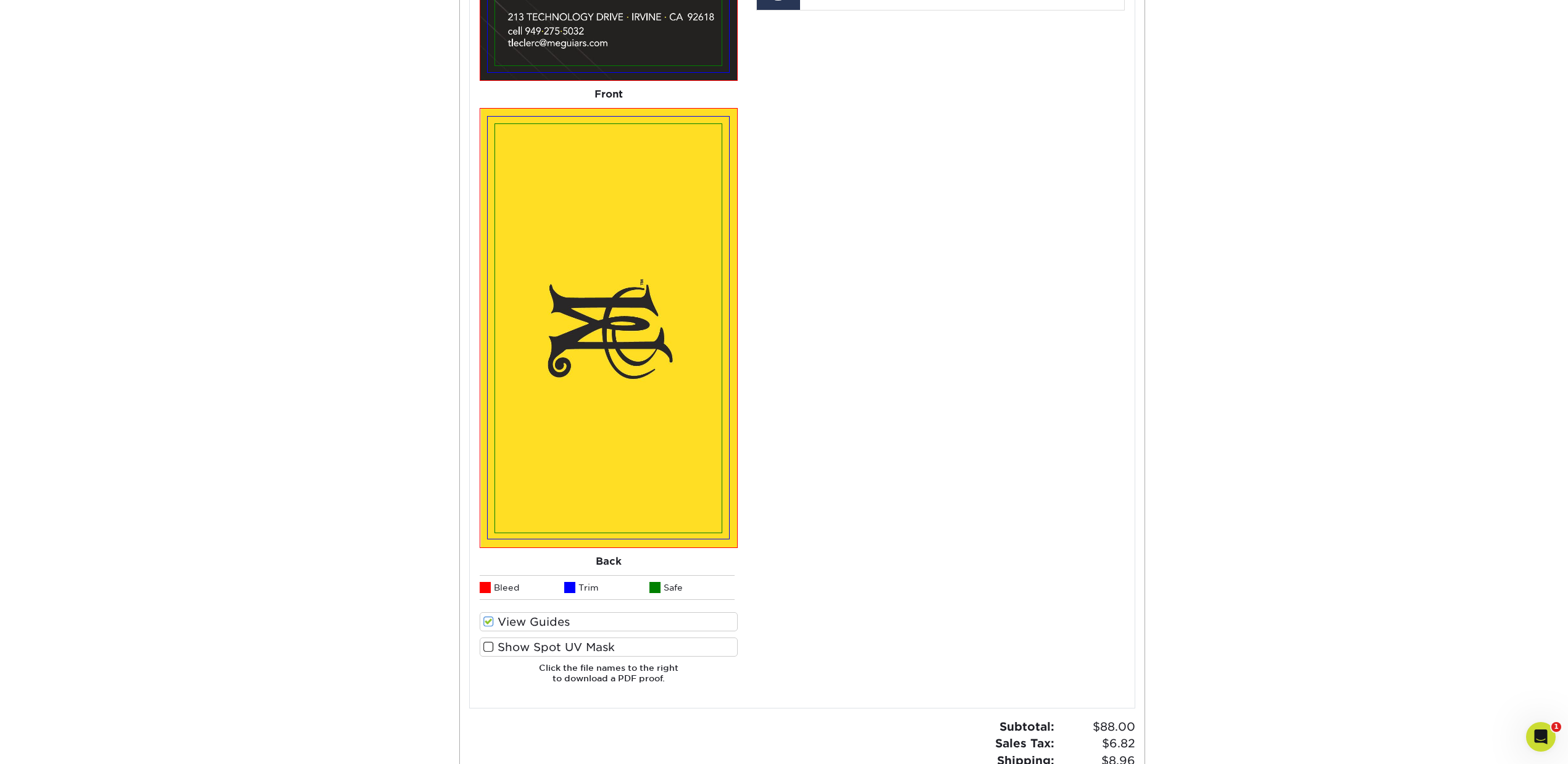
click at [499, 642] on label "Show Spot UV Mask" at bounding box center [609, 647] width 258 height 19
click at [0, 0] on input "Show Spot UV Mask" at bounding box center [0, 0] width 0 height 0
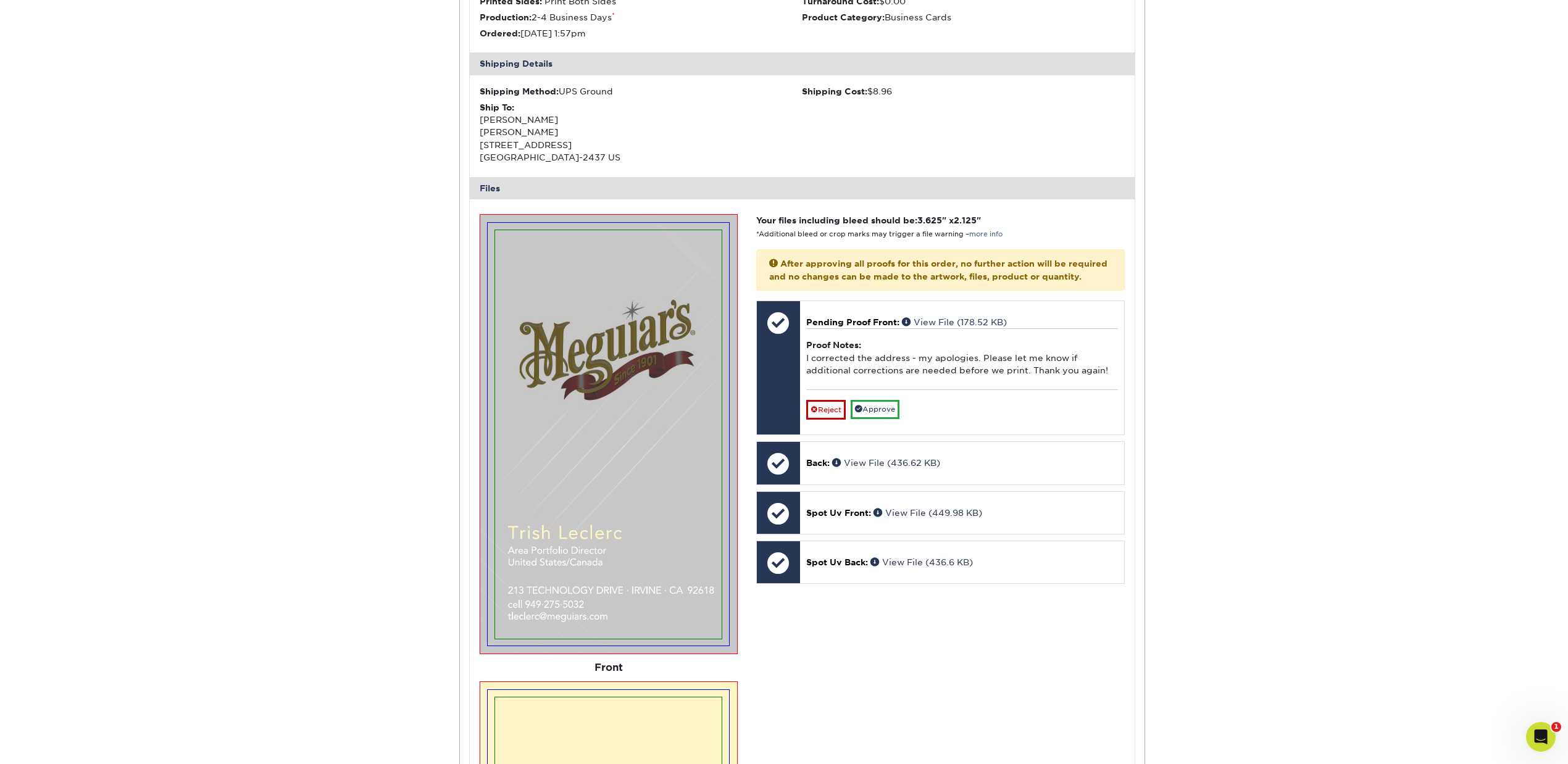
scroll to position [247, 0]
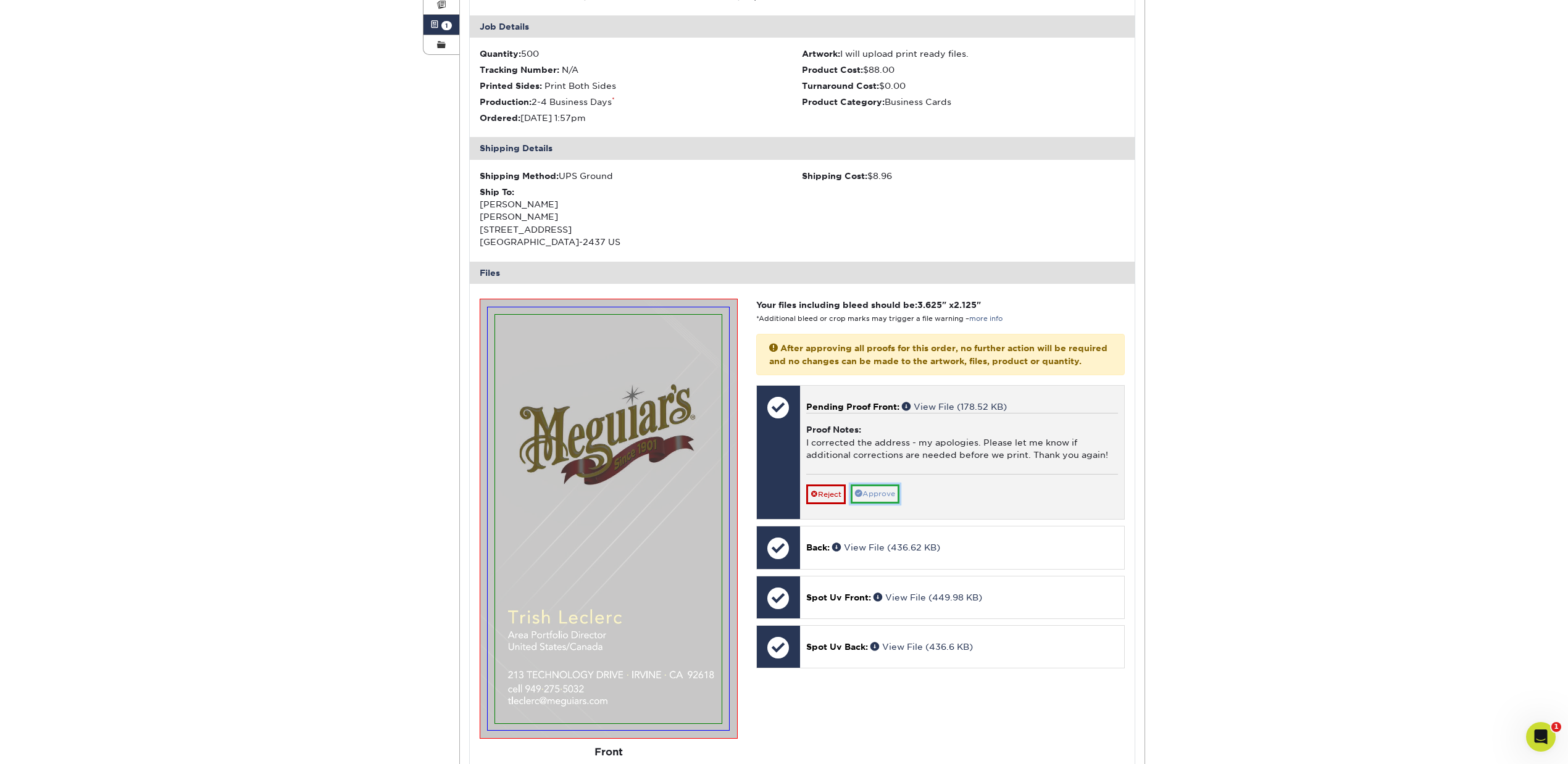
click at [894, 503] on link "Approve" at bounding box center [875, 493] width 49 height 19
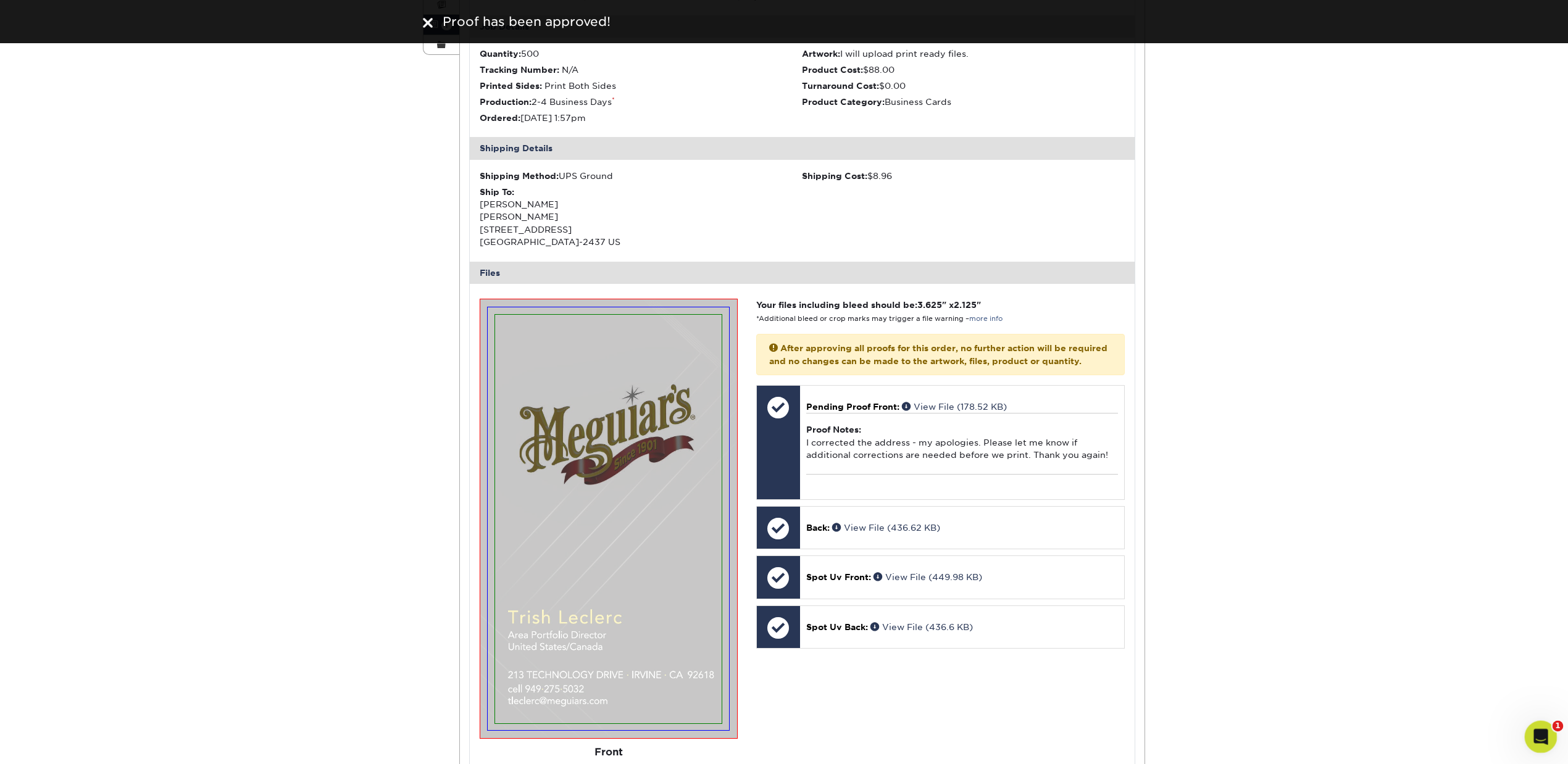
click at [1542, 729] on icon "Open Intercom Messenger" at bounding box center [1539, 735] width 20 height 20
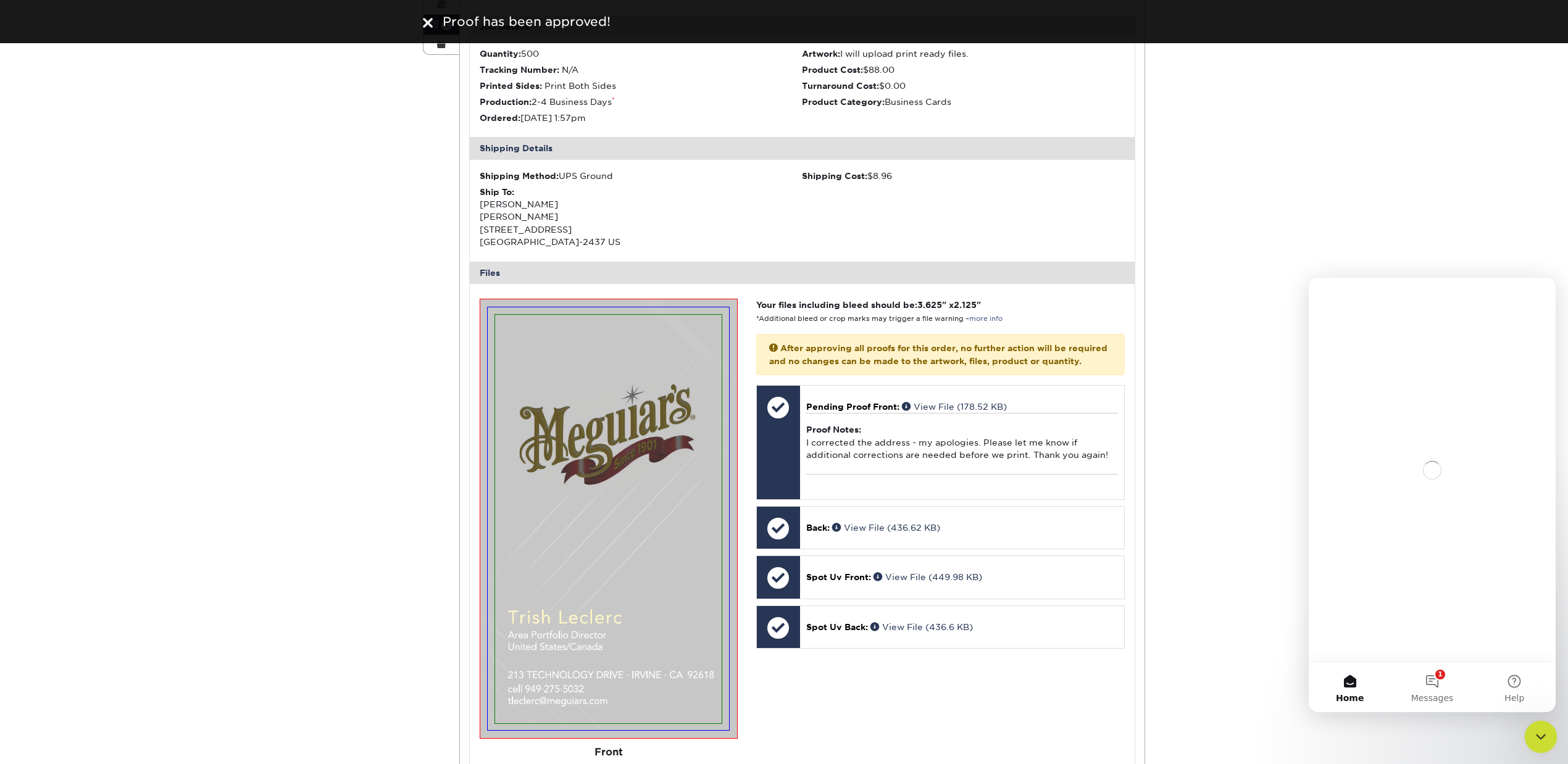
scroll to position [0, 0]
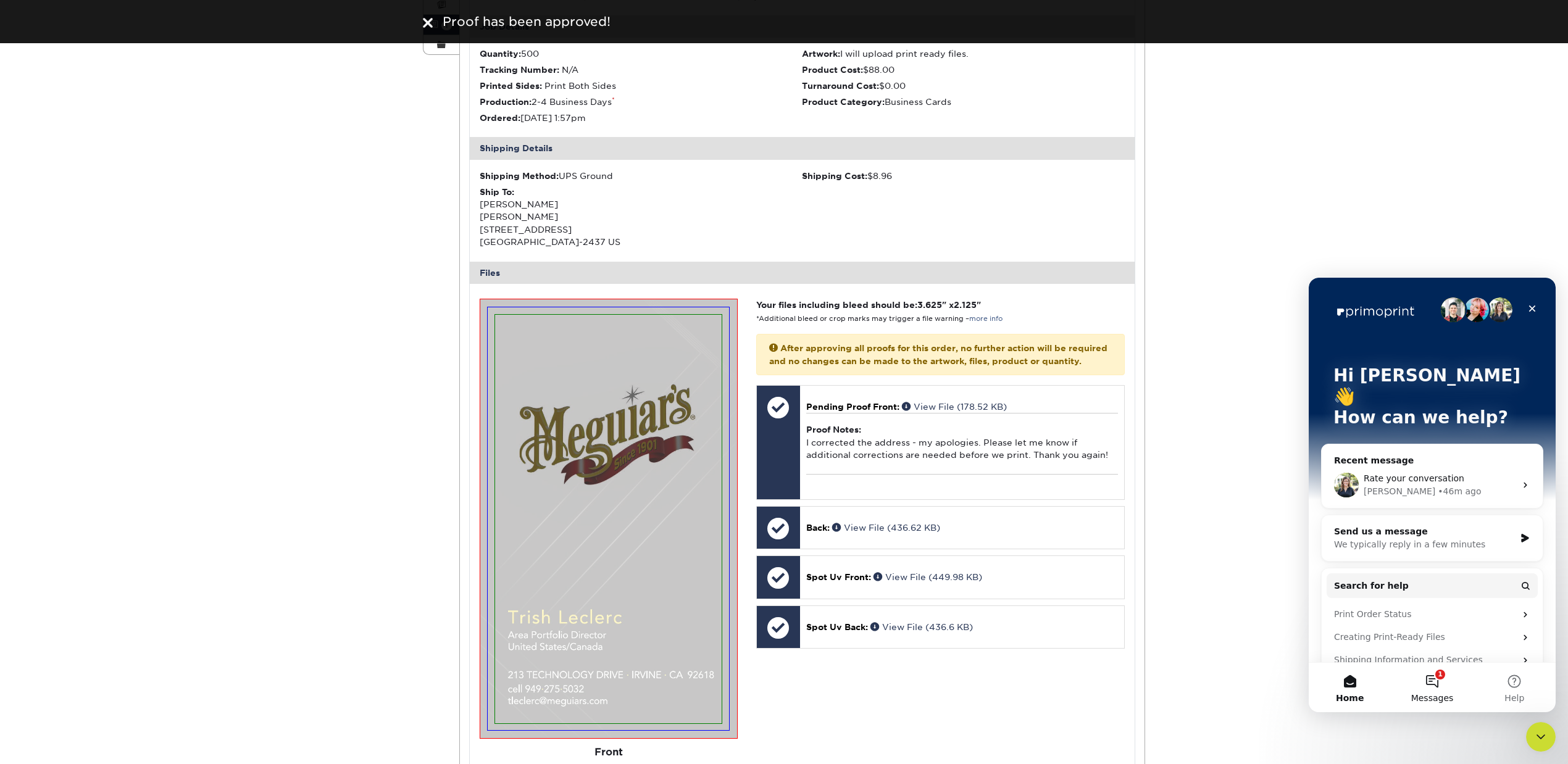
click at [1436, 683] on button "1 Messages" at bounding box center [1432, 687] width 82 height 49
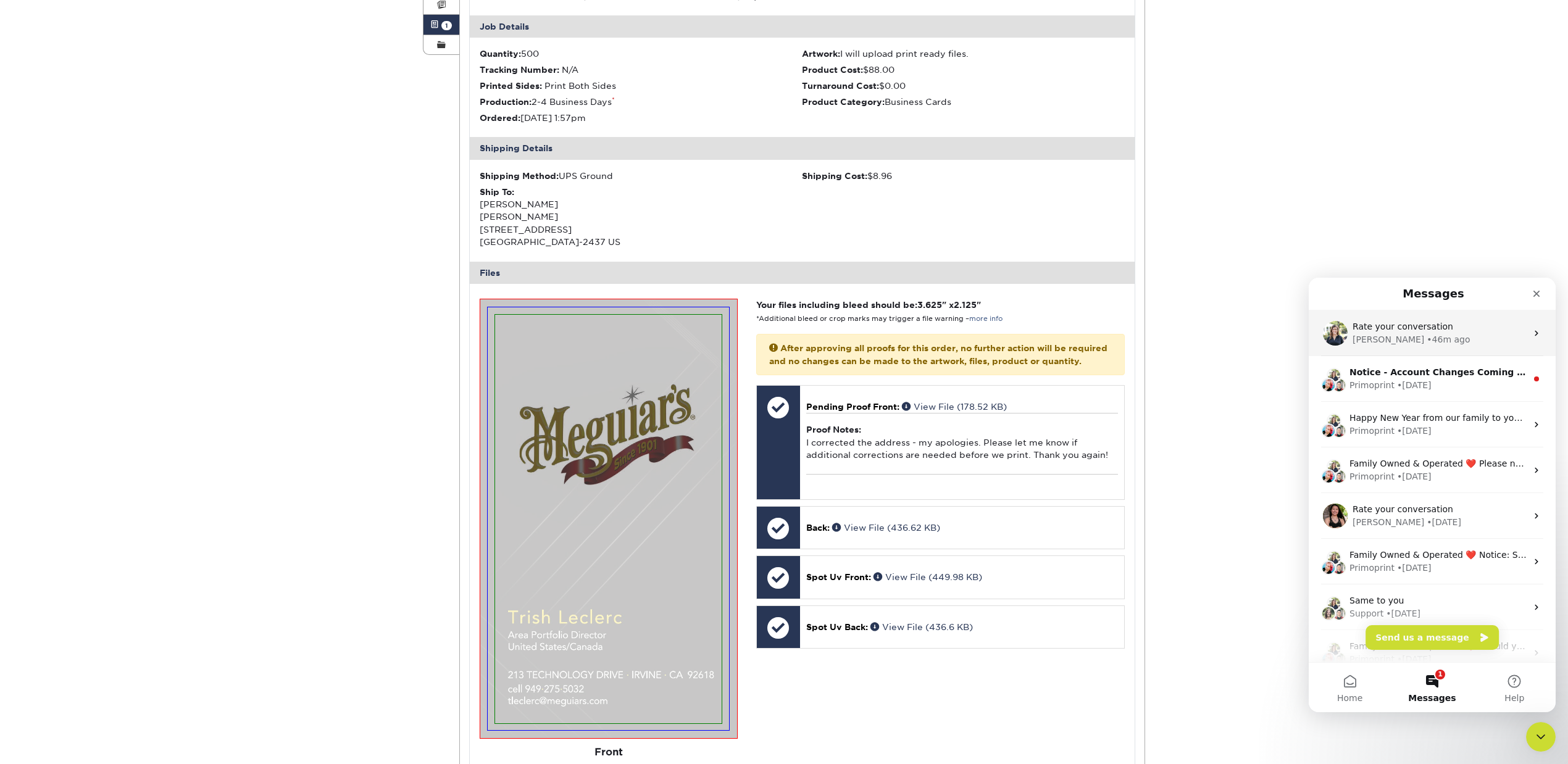
click at [1426, 342] on div "• 46m ago" at bounding box center [1448, 340] width 43 height 13
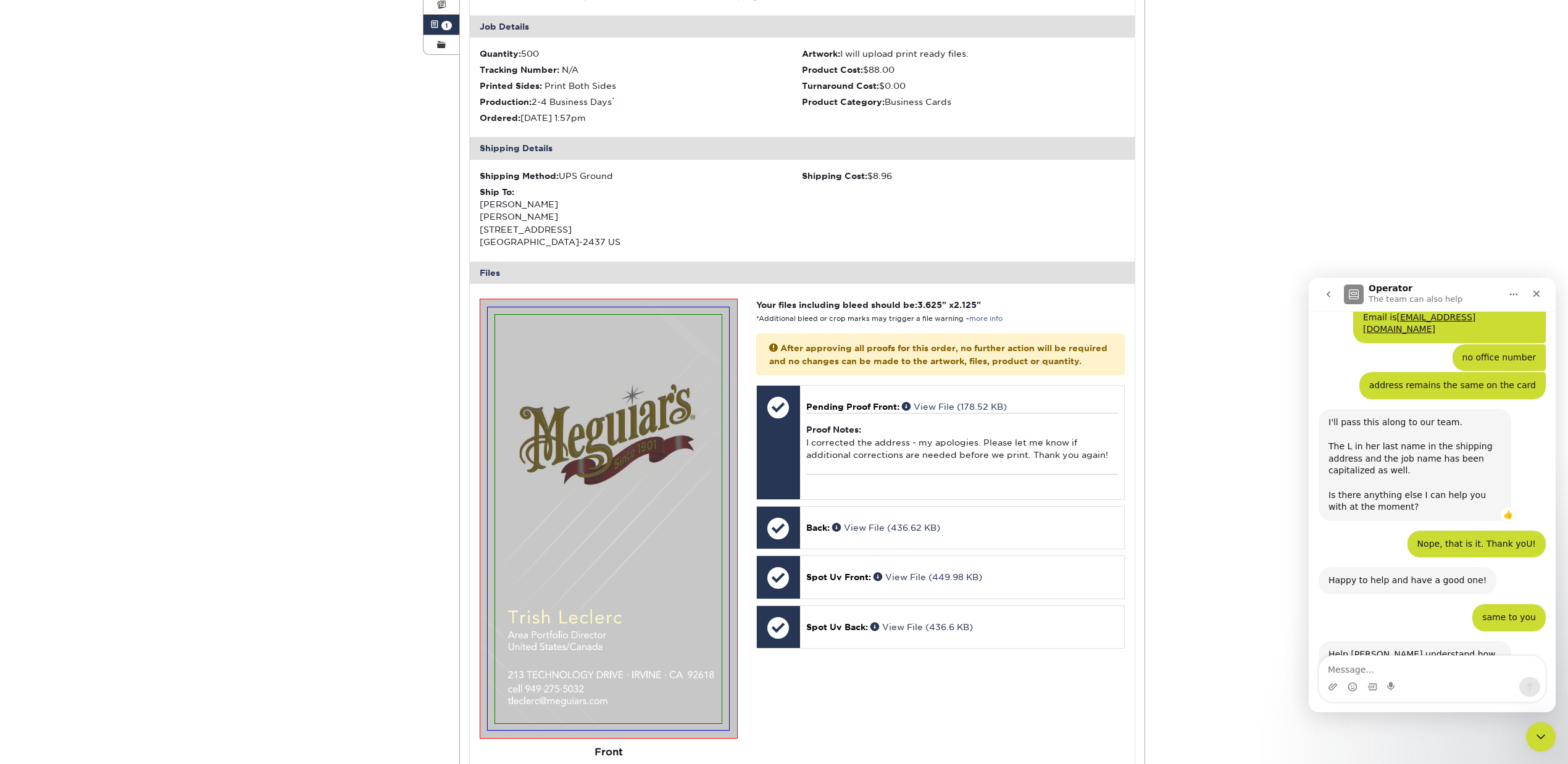
scroll to position [1198, 0]
click at [1320, 295] on button "go back" at bounding box center [1329, 294] width 24 height 24
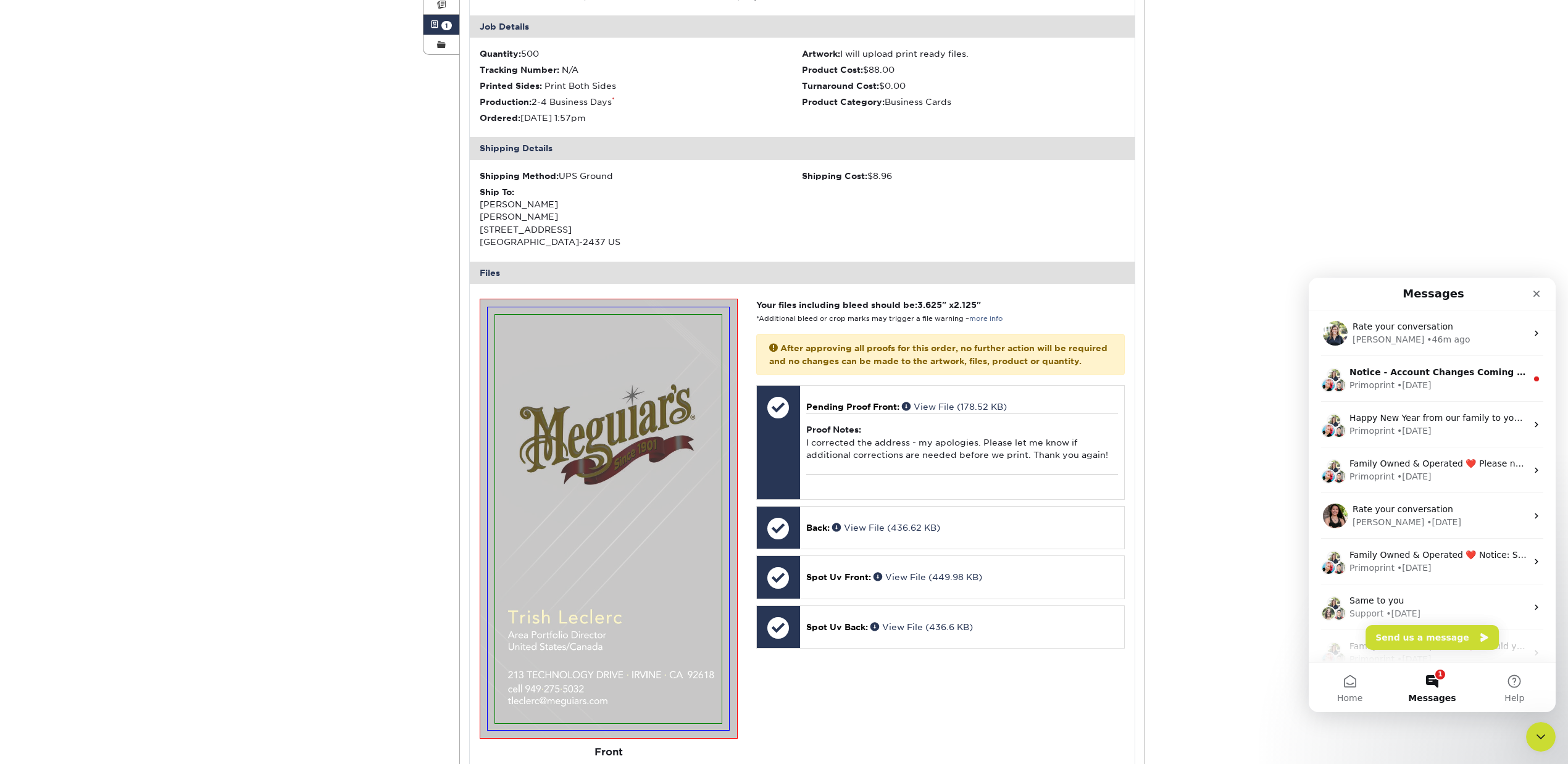
click at [1430, 683] on button "1 Messages" at bounding box center [1432, 687] width 82 height 49
click at [1385, 360] on div "Notice - Account Changes Coming Soon ​ Past Order Files Will Not Transfer: Whil…" at bounding box center [1432, 379] width 247 height 46
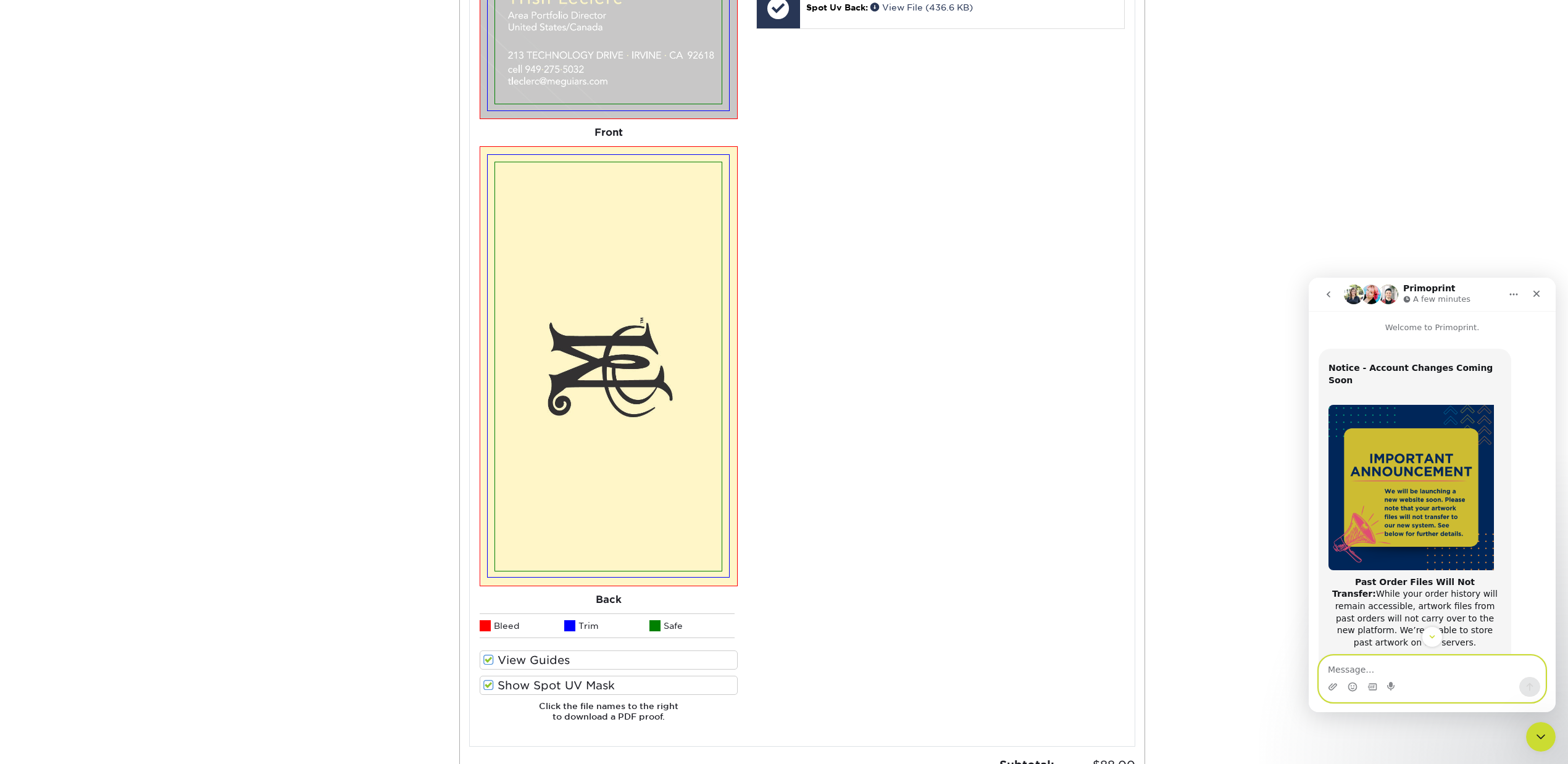
scroll to position [905, 0]
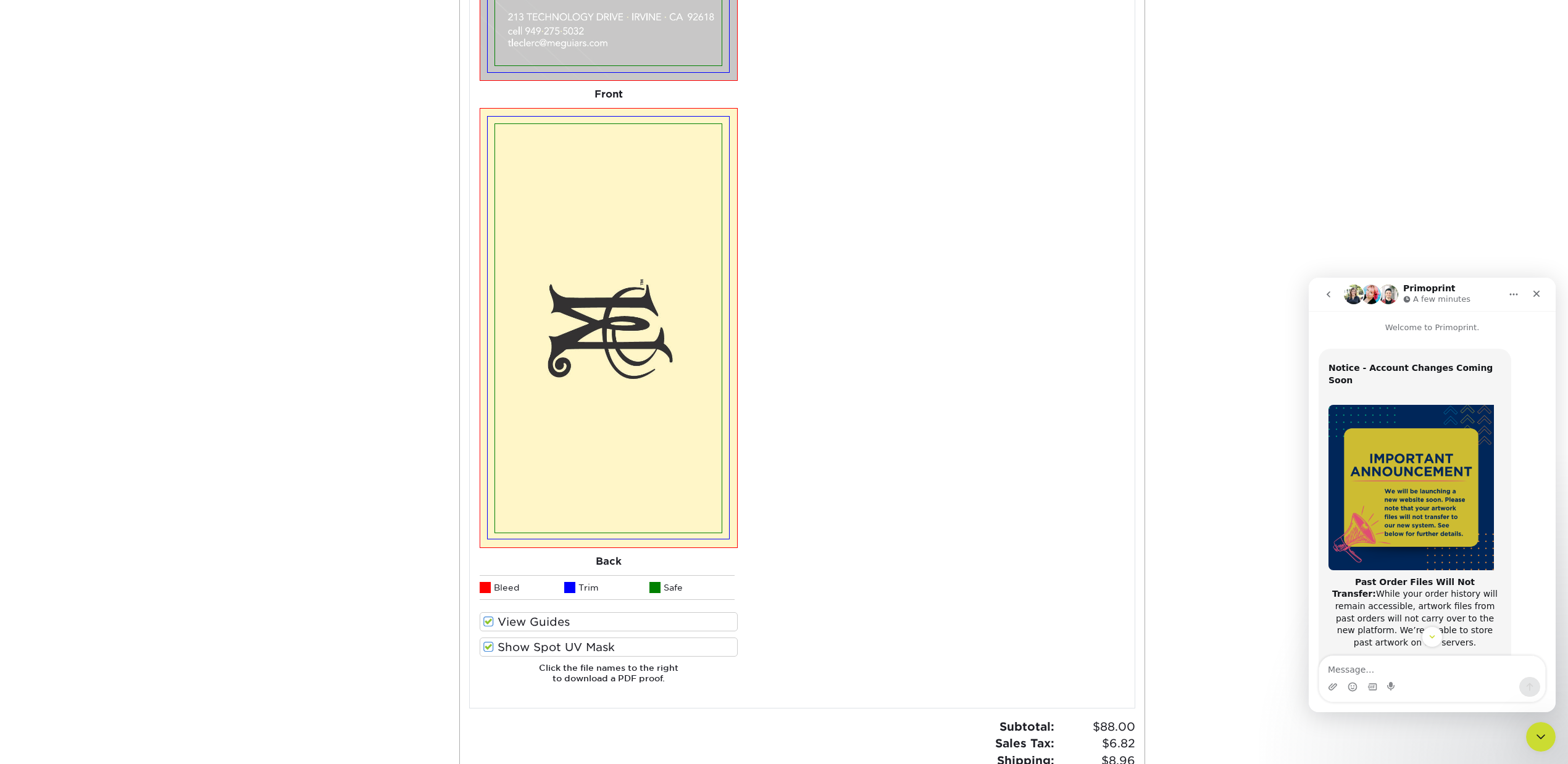
click at [664, 449] on img at bounding box center [608, 328] width 227 height 408
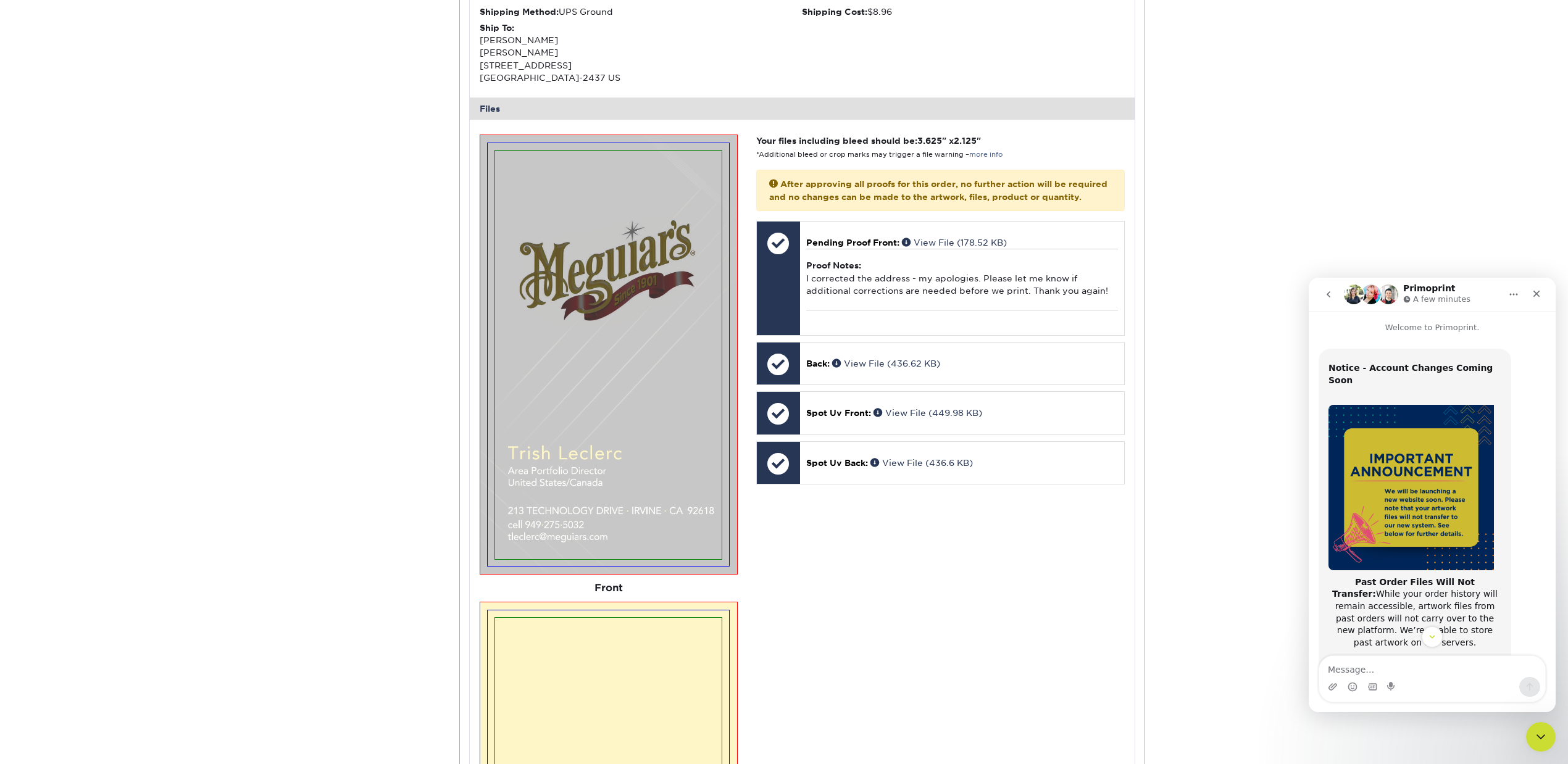
scroll to position [0, 0]
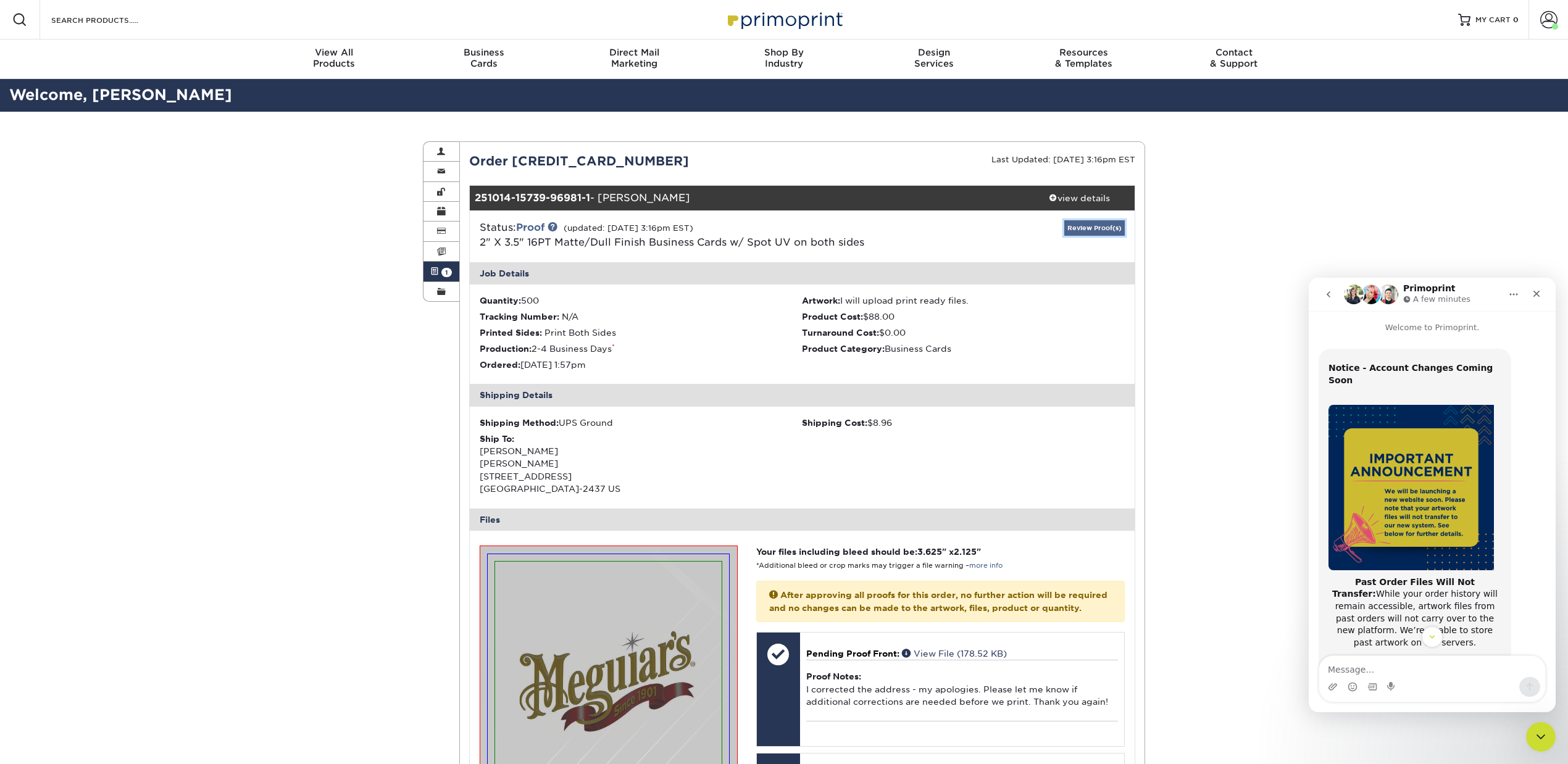
click at [1083, 225] on link "Review Proof(s)" at bounding box center [1095, 228] width 60 height 16
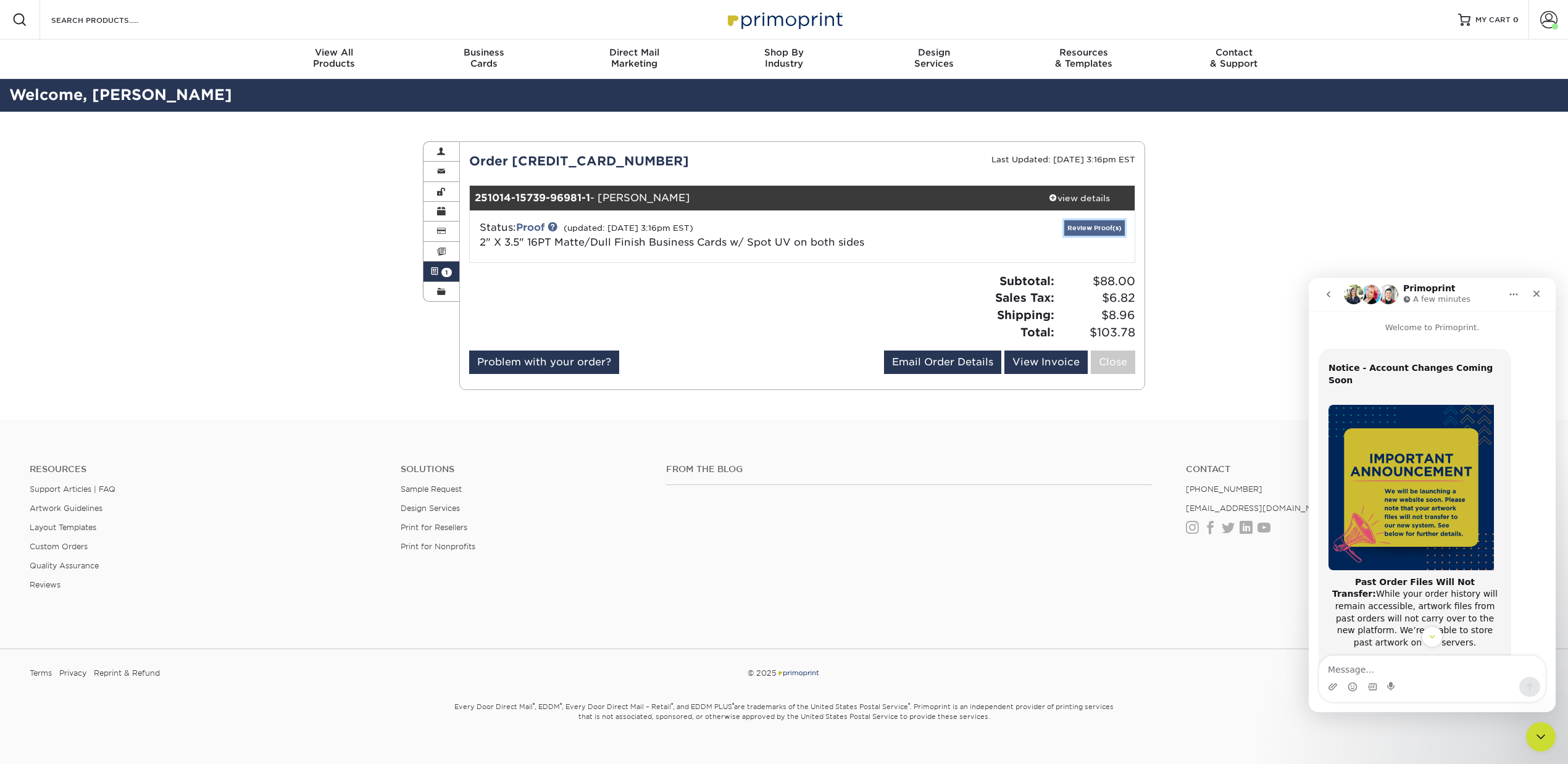
click at [1082, 228] on link "Review Proof(s)" at bounding box center [1095, 228] width 60 height 16
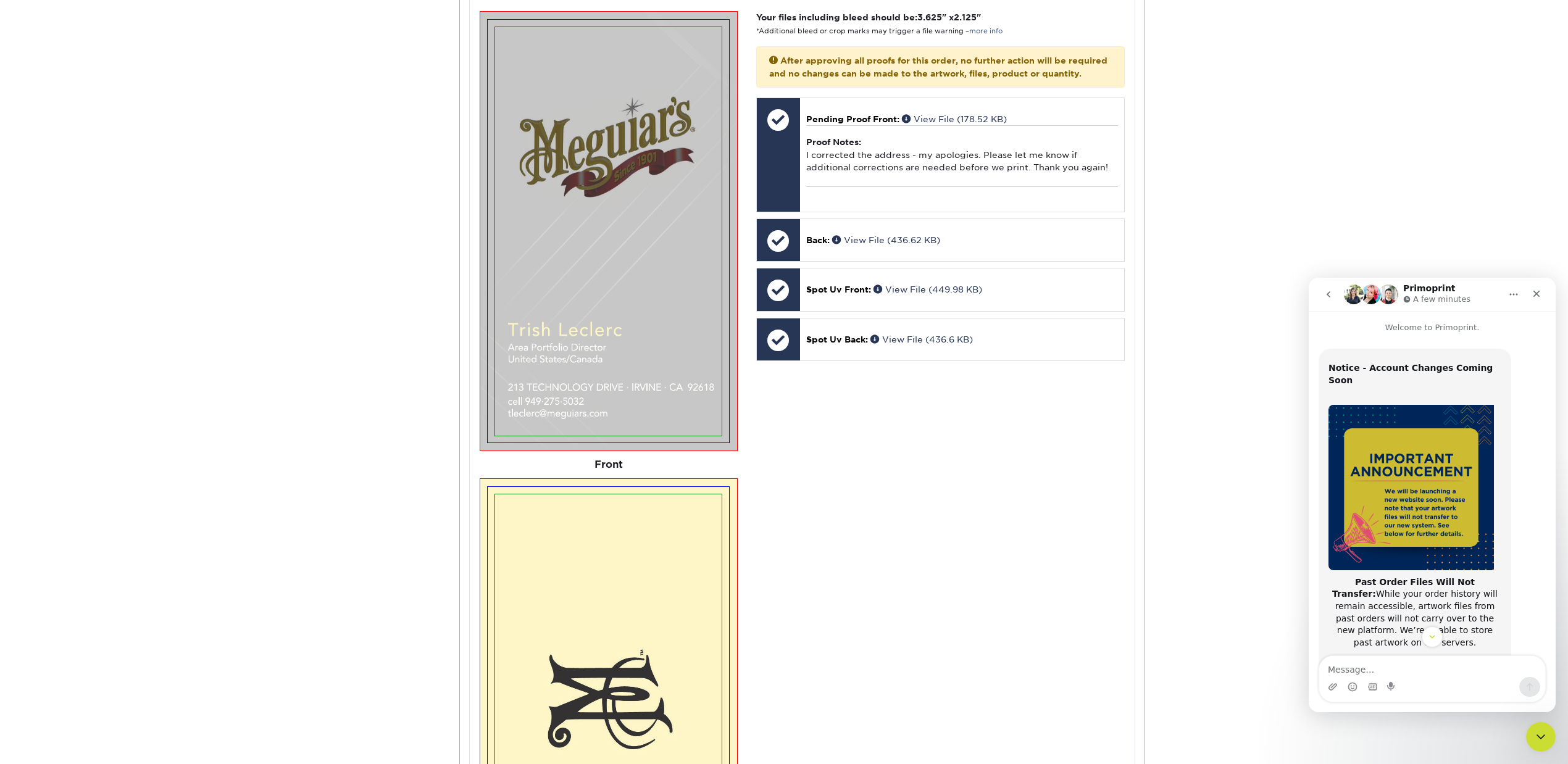
scroll to position [987, 0]
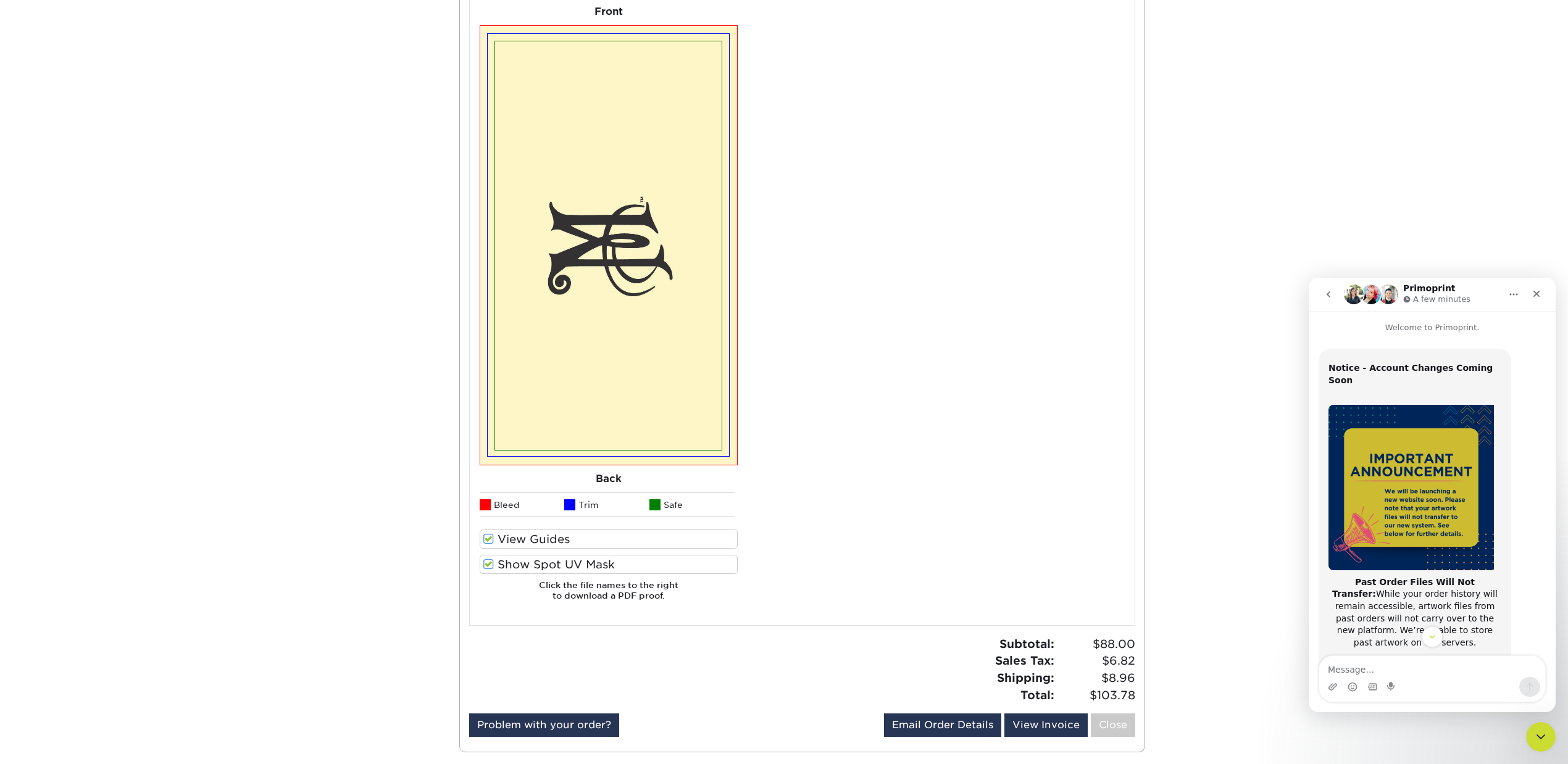
click at [494, 539] on label "View Guides" at bounding box center [609, 539] width 258 height 19
click at [0, 0] on input "View Guides" at bounding box center [0, 0] width 0 height 0
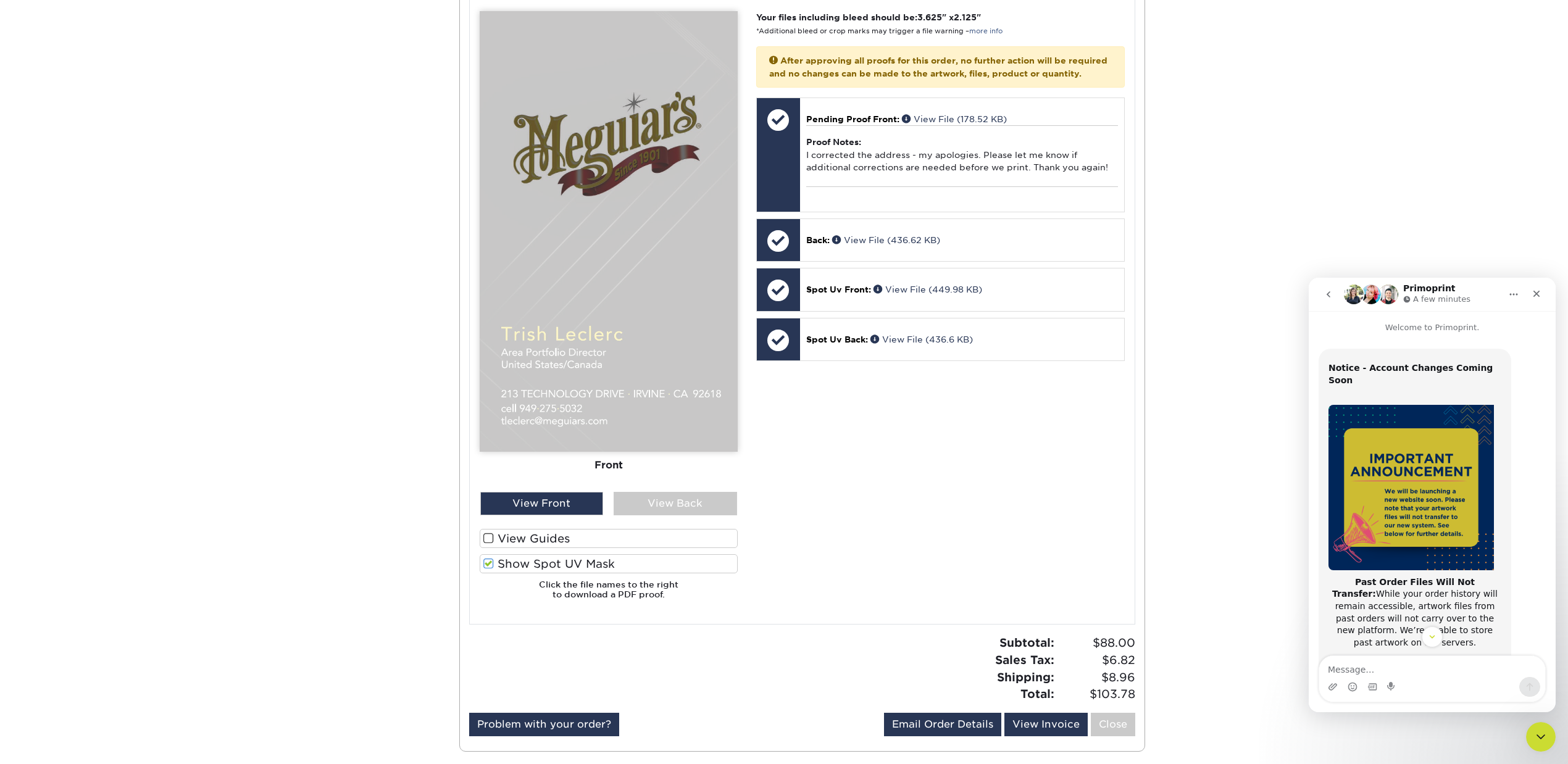
click at [492, 558] on span at bounding box center [488, 563] width 10 height 12
click at [0, 0] on input "Show Spot UV Mask" at bounding box center [0, 0] width 0 height 0
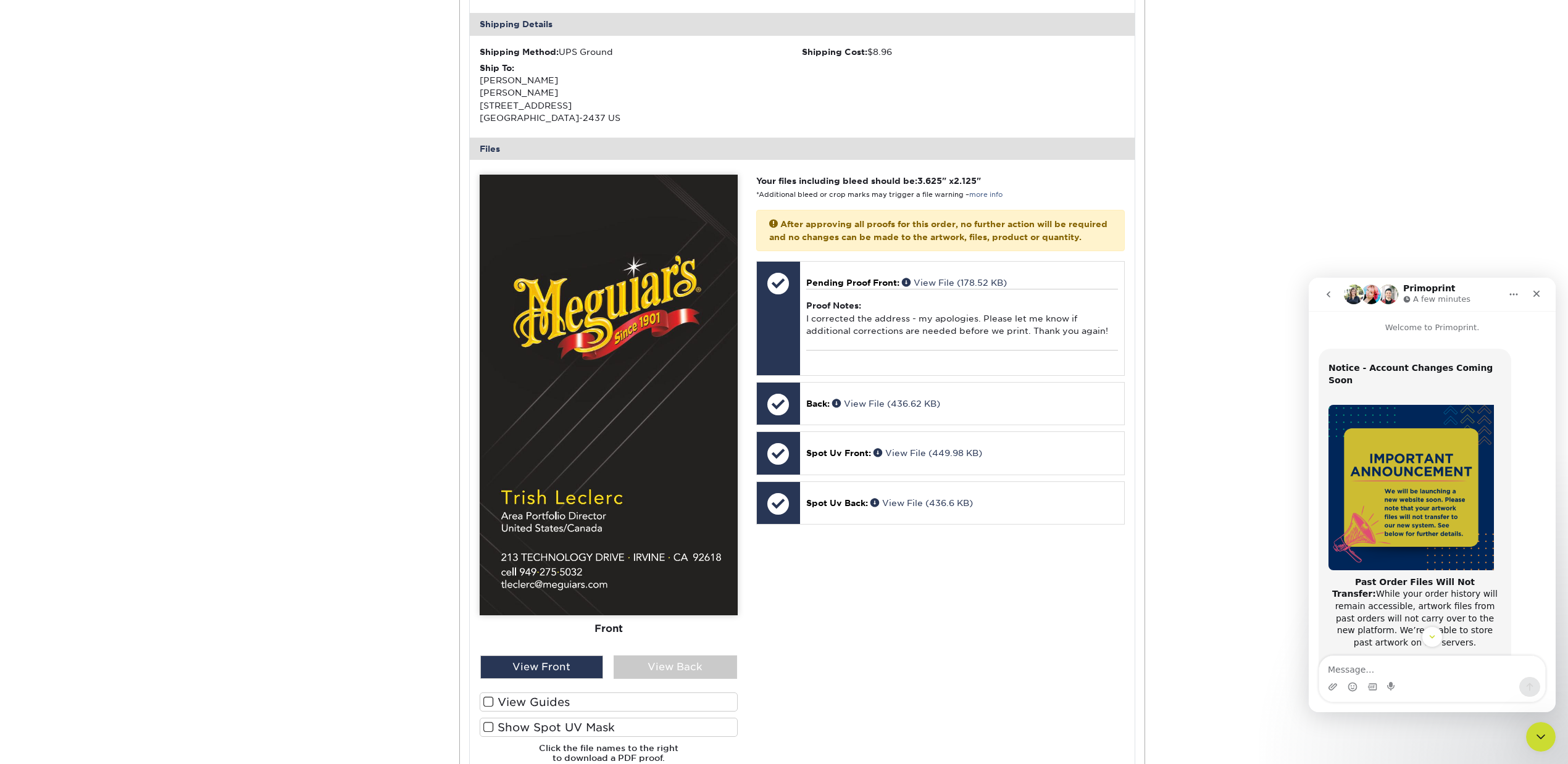
scroll to position [617, 0]
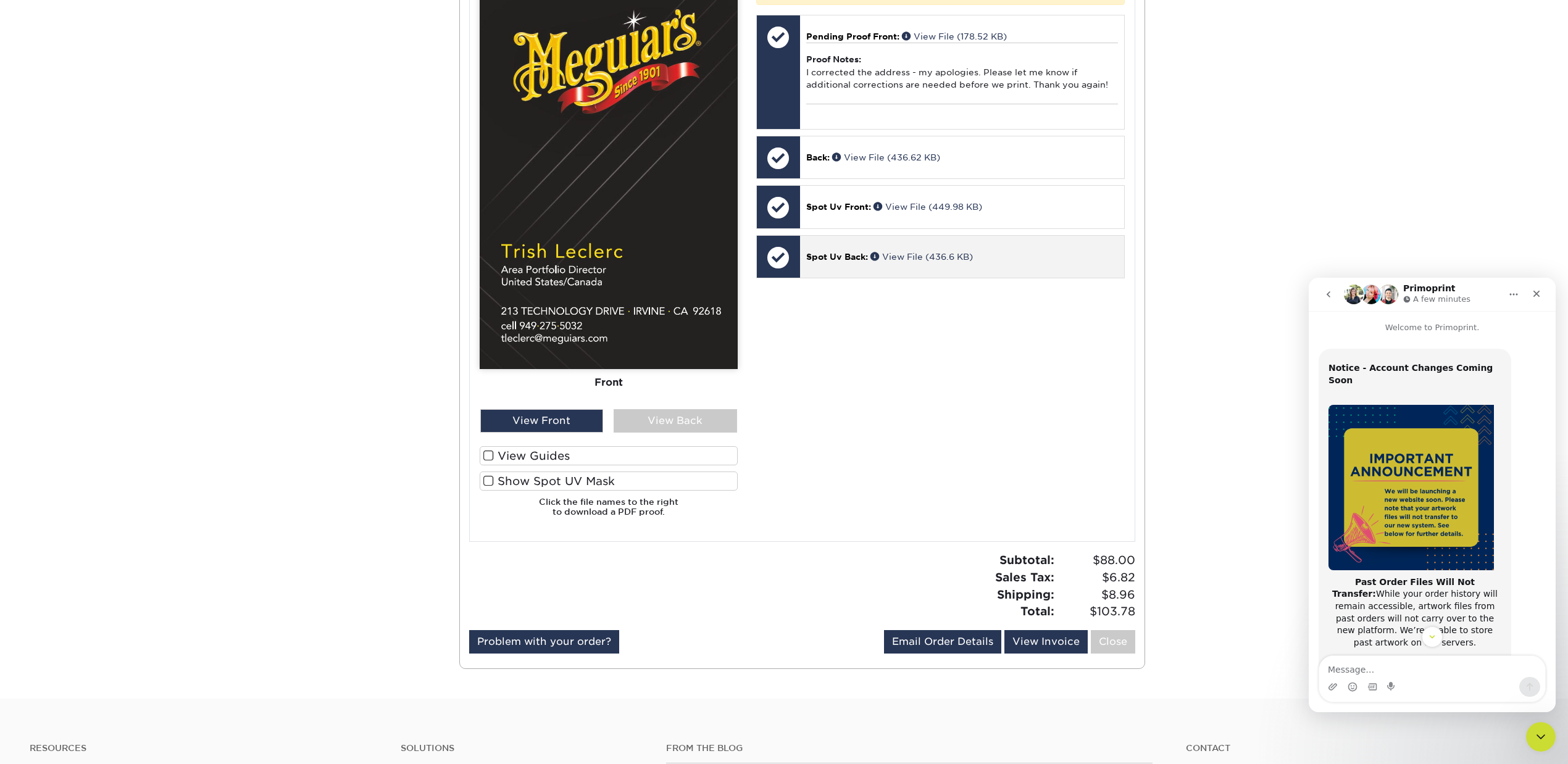
click at [791, 275] on div at bounding box center [779, 258] width 43 height 43
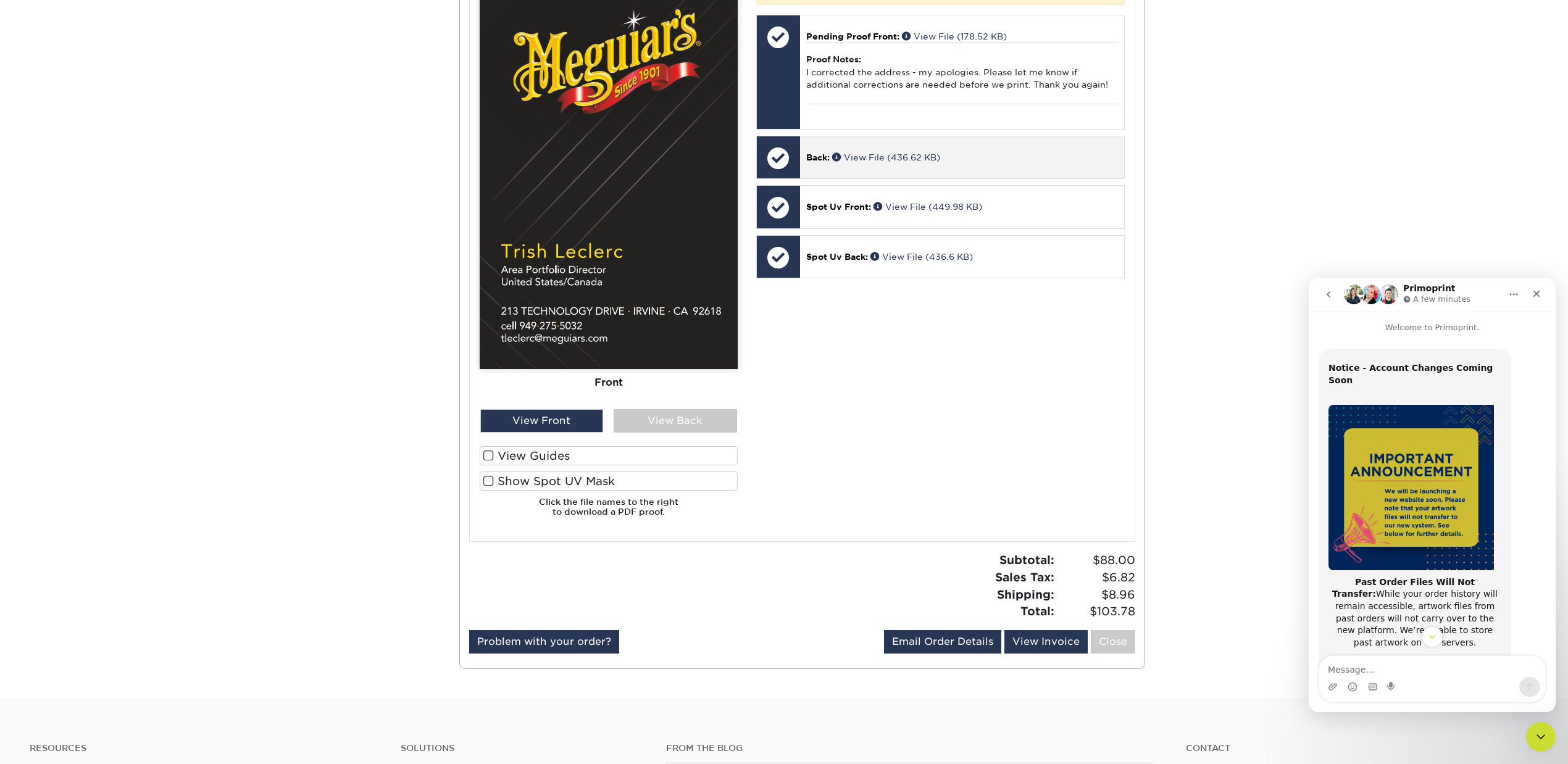
click at [789, 173] on div at bounding box center [779, 158] width 43 height 43
click at [777, 176] on div at bounding box center [779, 158] width 43 height 43
click at [901, 178] on div "Back: View File (436.62 KB)" at bounding box center [962, 157] width 324 height 42
click at [1542, 290] on div "Close" at bounding box center [1537, 294] width 22 height 22
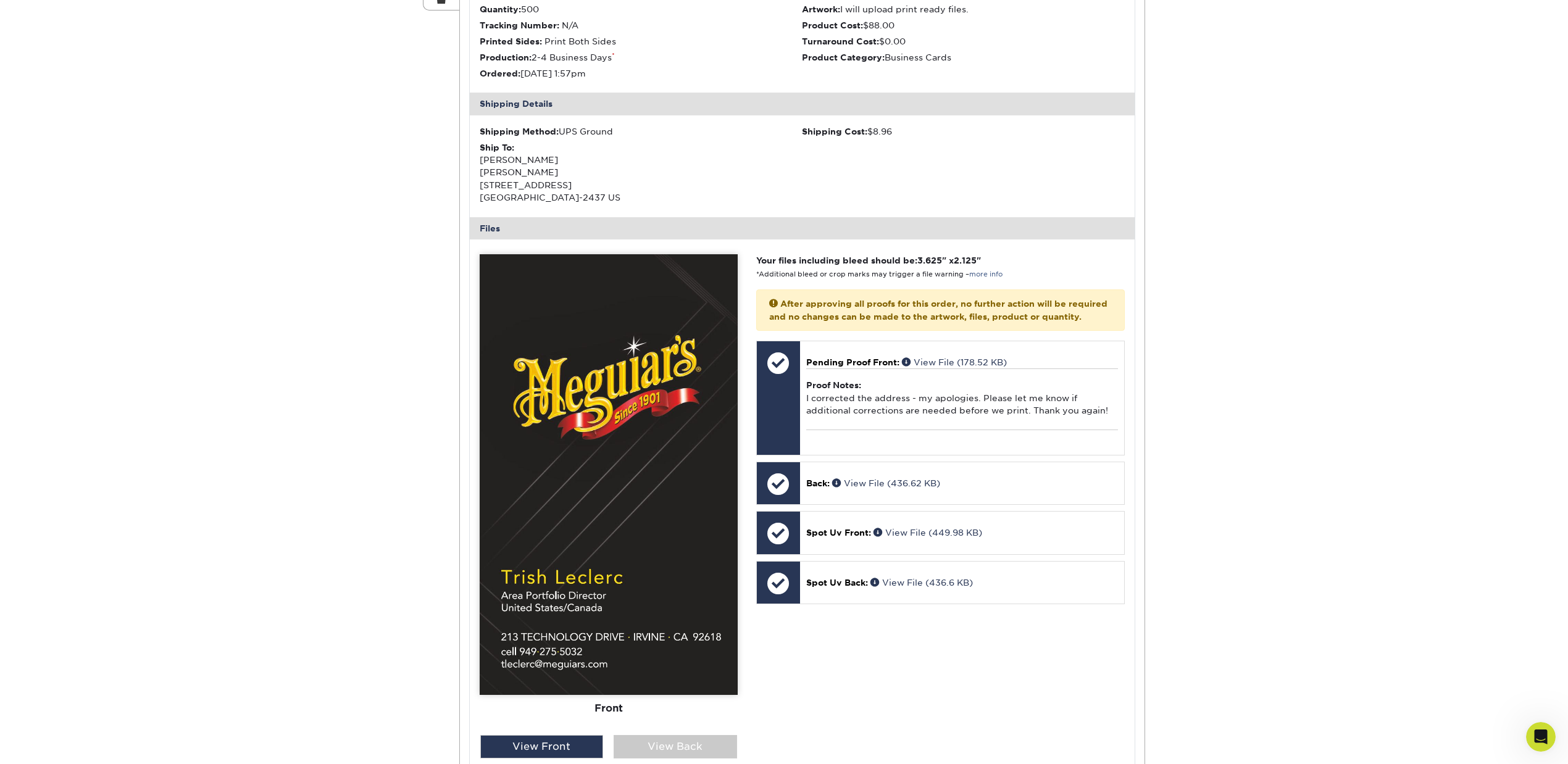
scroll to position [0, 0]
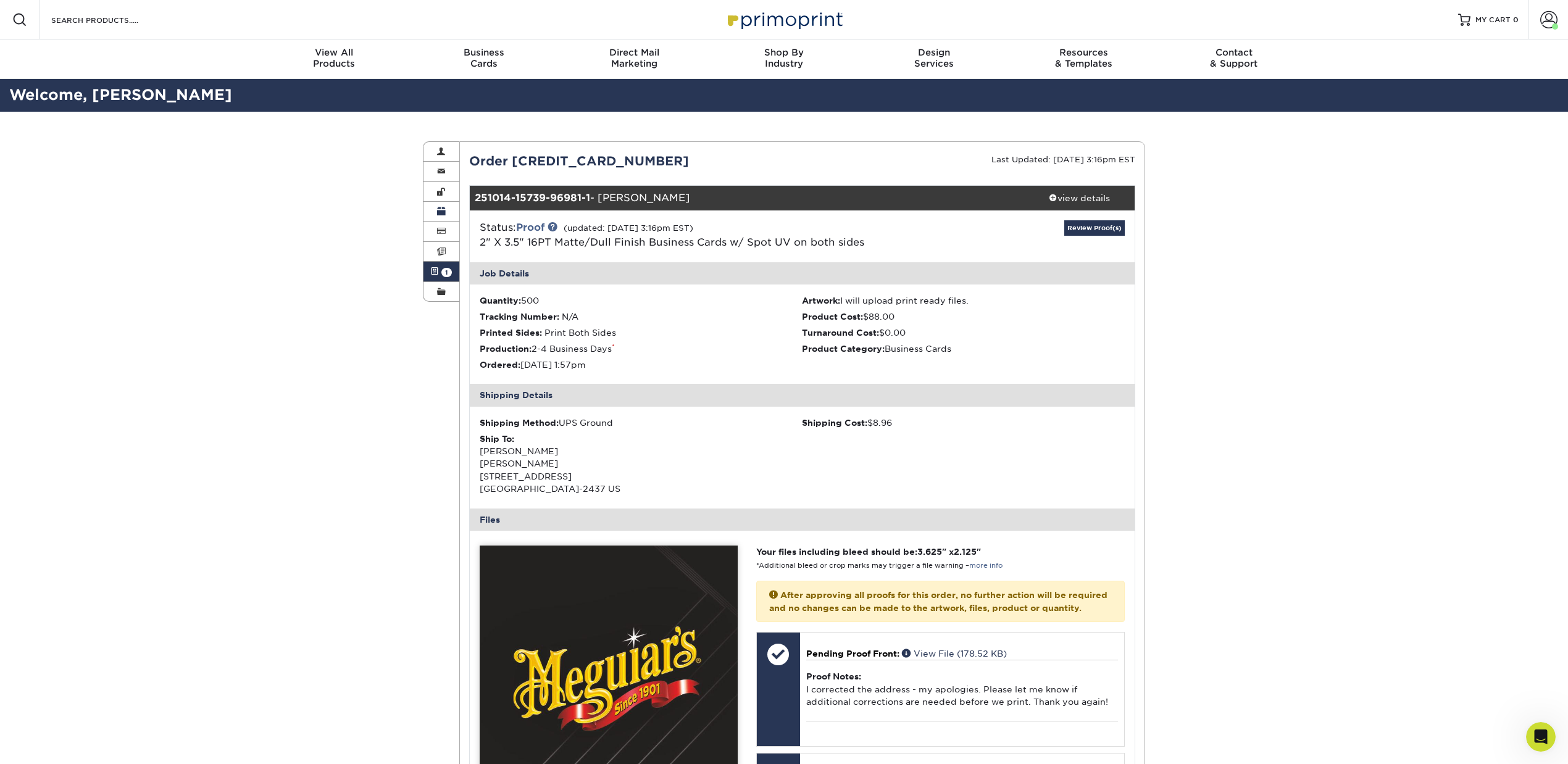
click at [440, 208] on span at bounding box center [441, 211] width 9 height 10
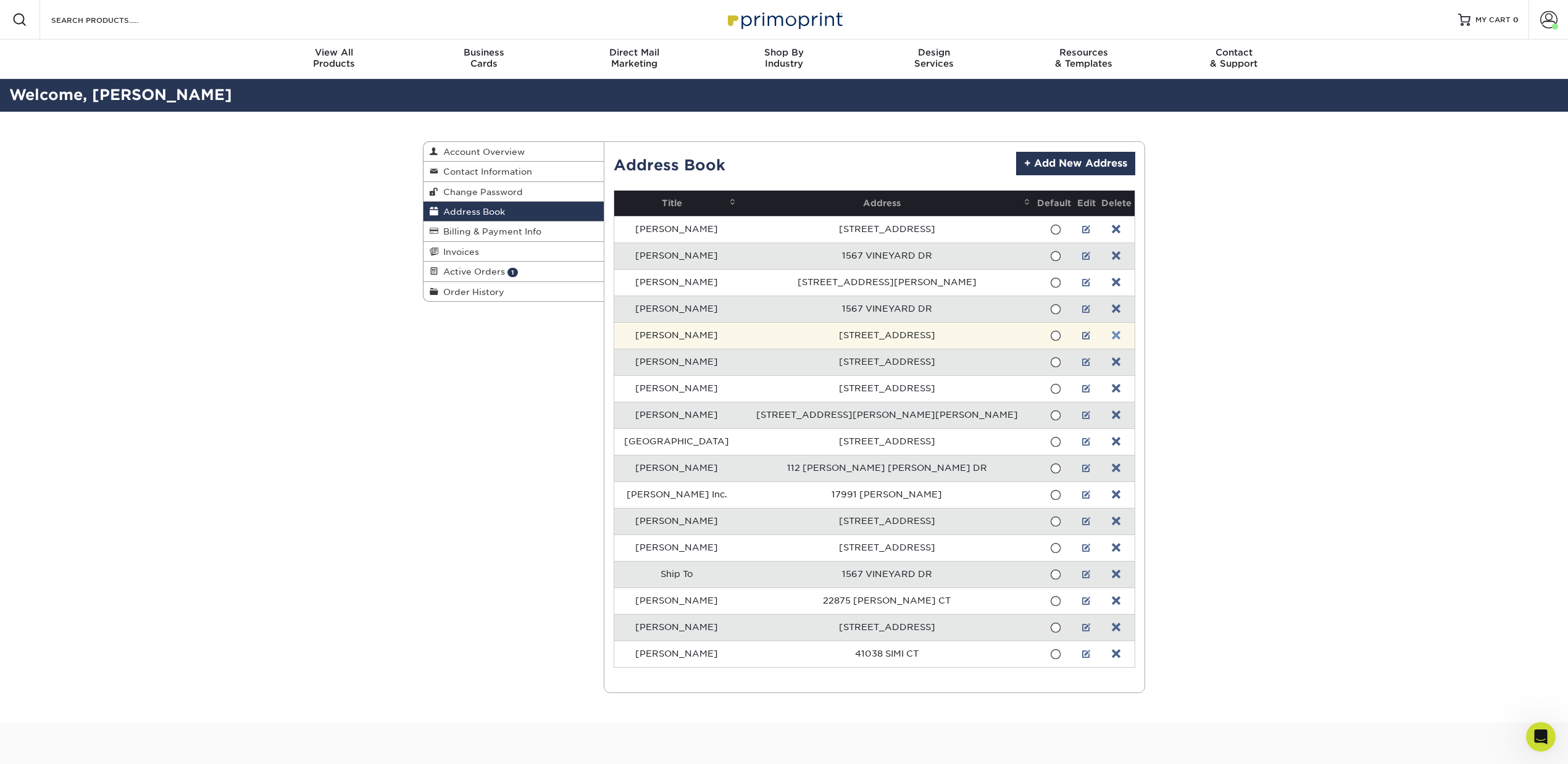
click at [1112, 339] on link at bounding box center [1116, 335] width 9 height 10
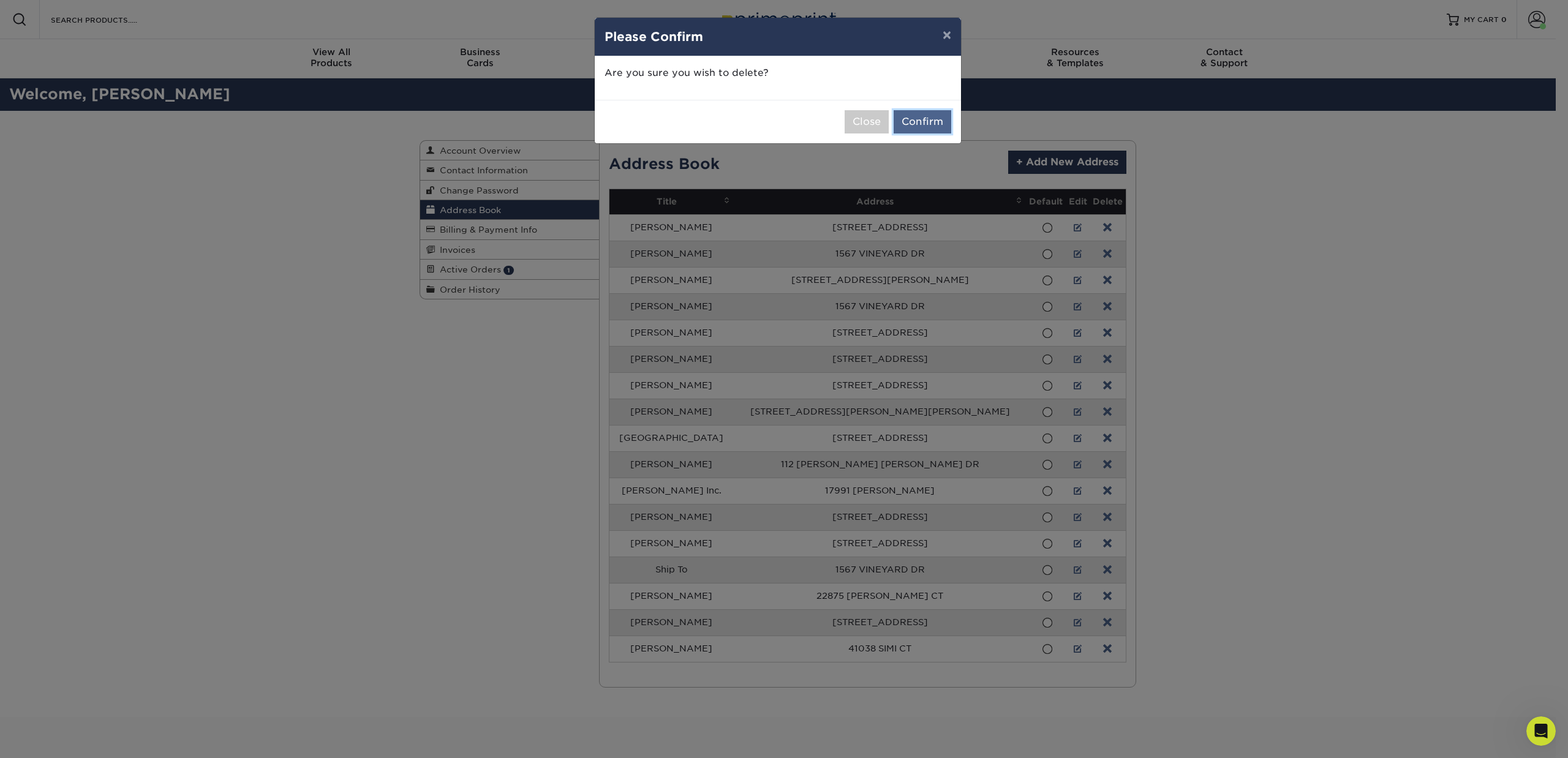
click at [931, 124] on button "Confirm" at bounding box center [922, 122] width 58 height 23
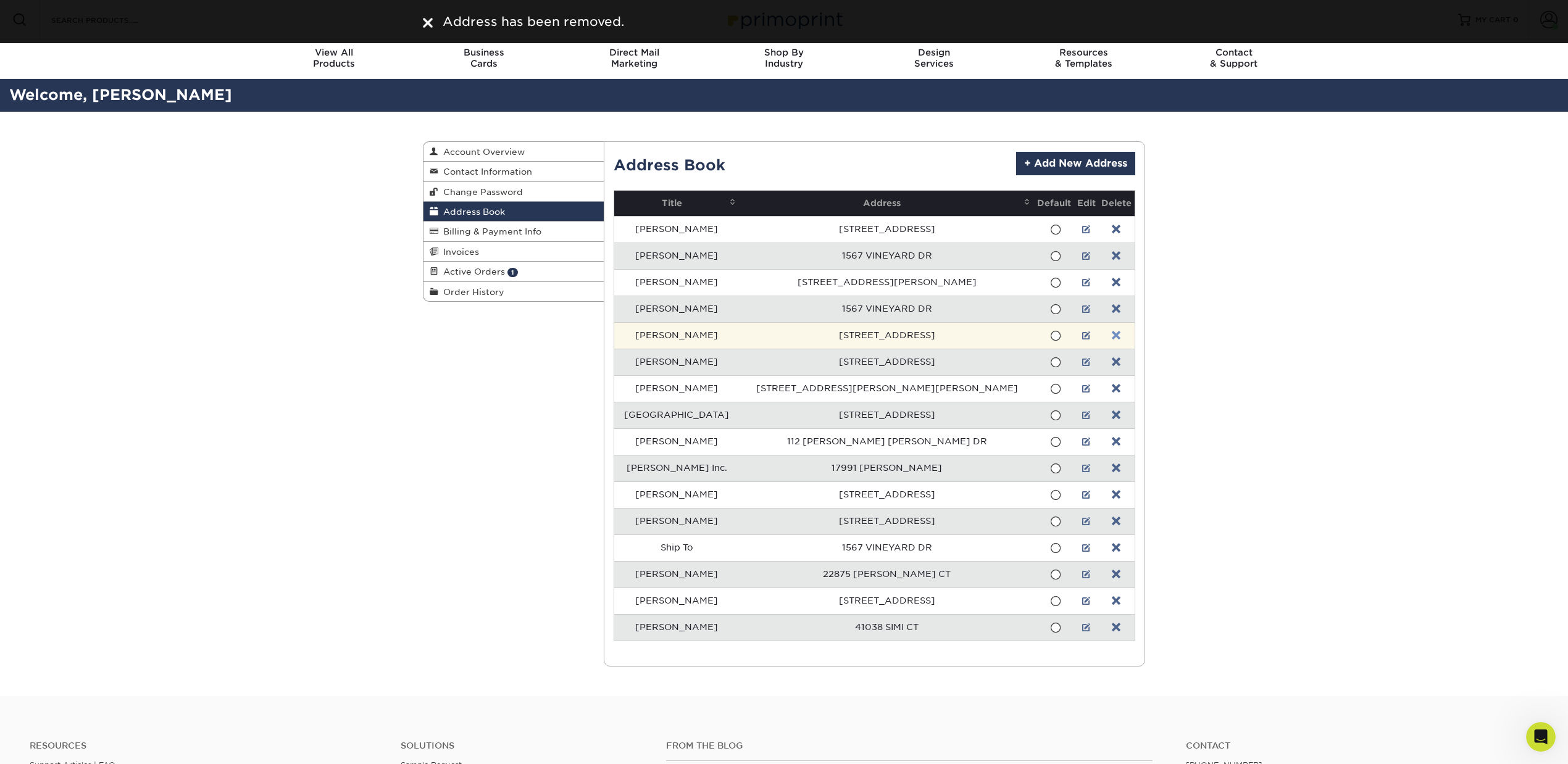
click at [1112, 336] on link at bounding box center [1116, 335] width 9 height 10
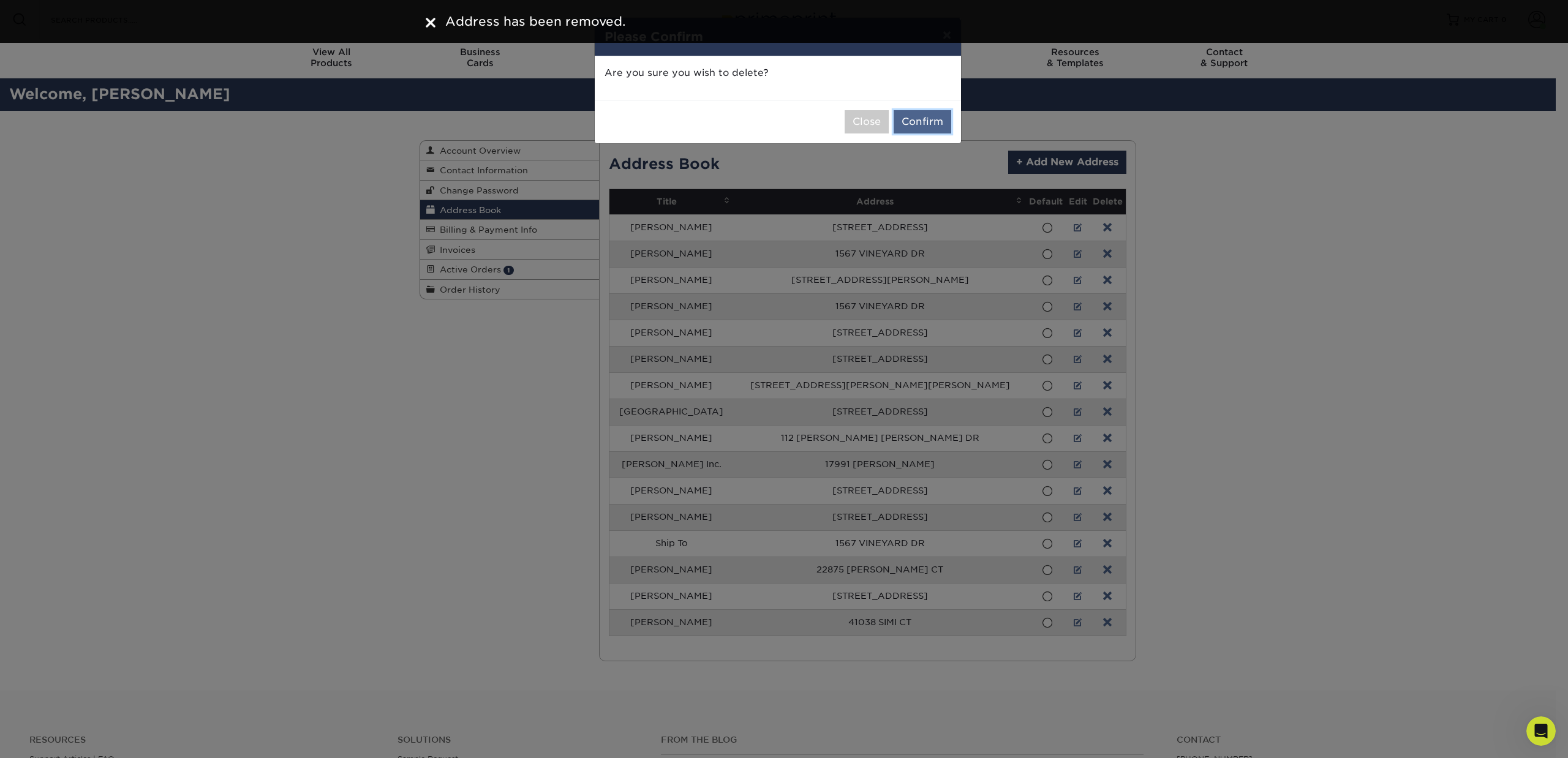
click at [929, 116] on button "Confirm" at bounding box center [922, 122] width 58 height 23
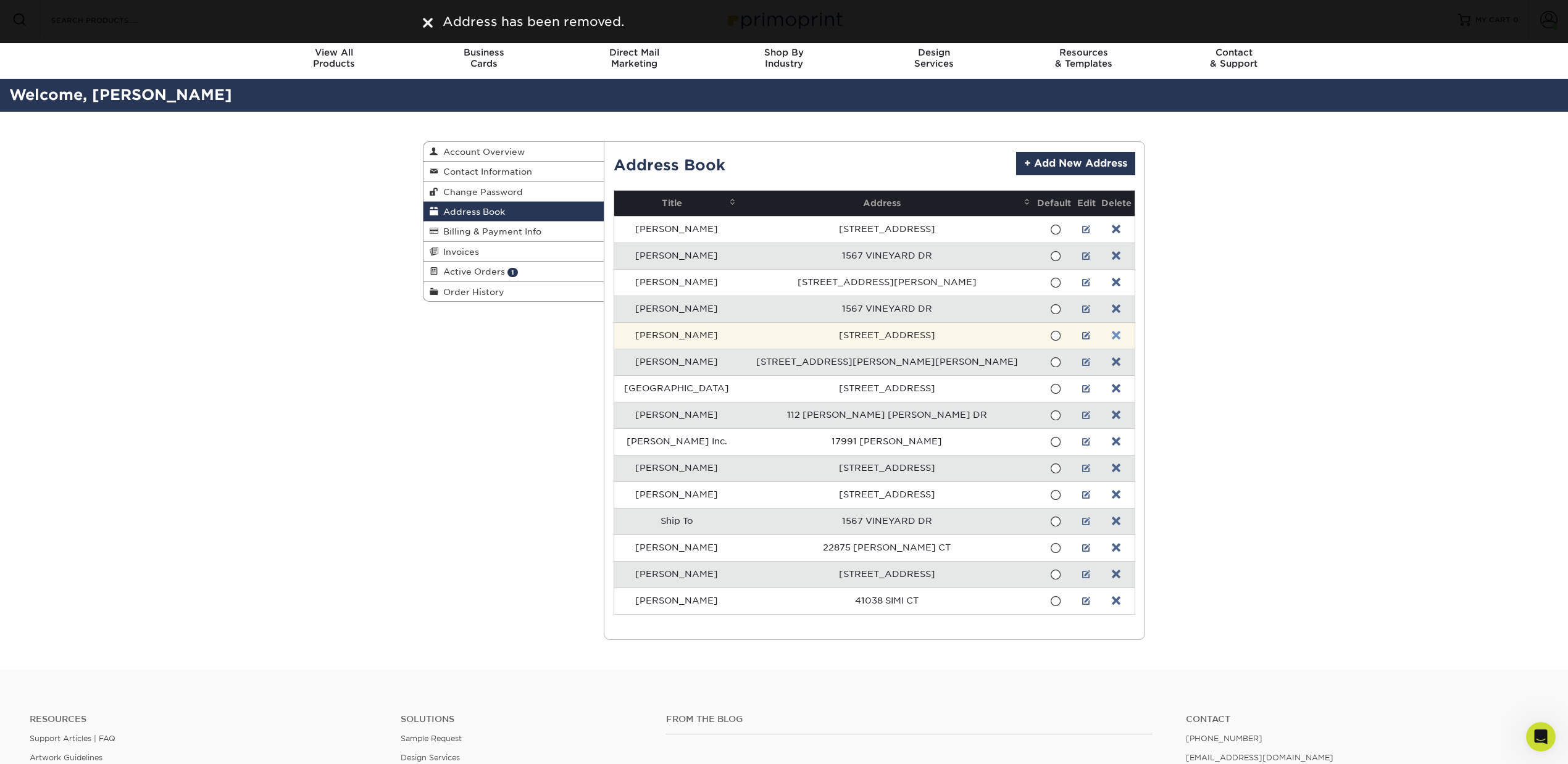
click at [1112, 341] on link at bounding box center [1116, 335] width 9 height 10
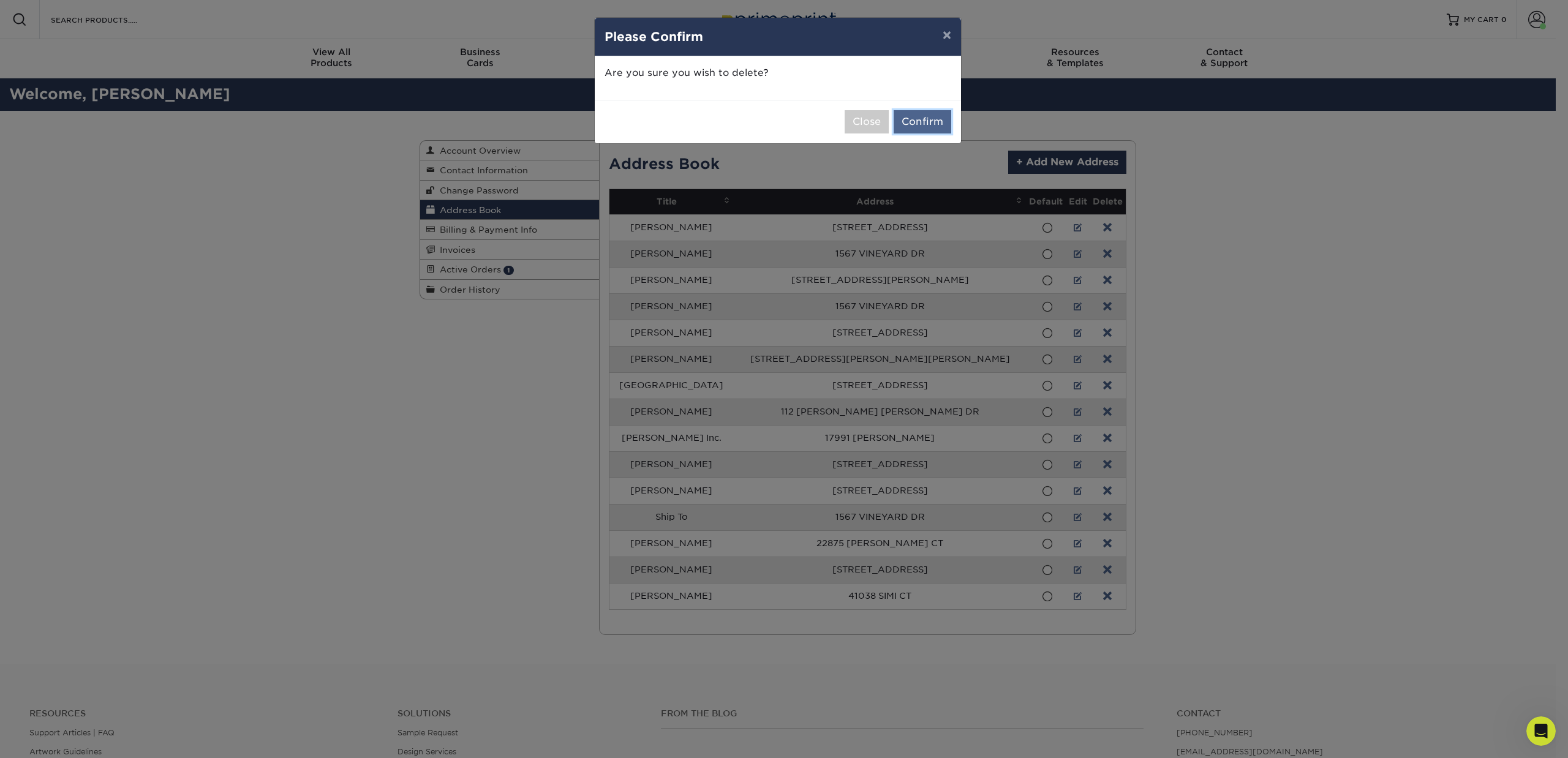
click at [921, 118] on button "Confirm" at bounding box center [922, 122] width 58 height 23
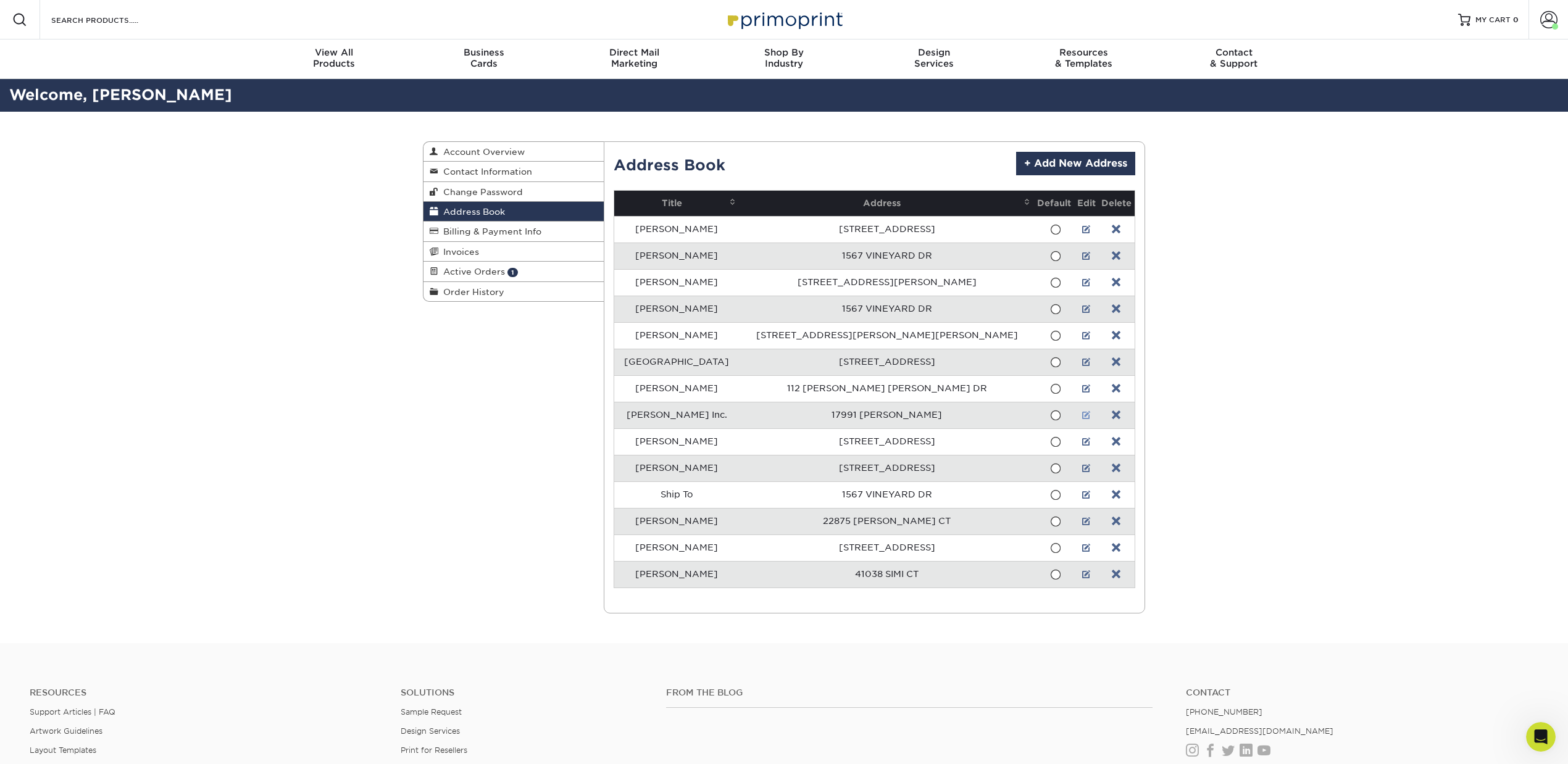
click at [1082, 417] on link at bounding box center [1086, 415] width 9 height 10
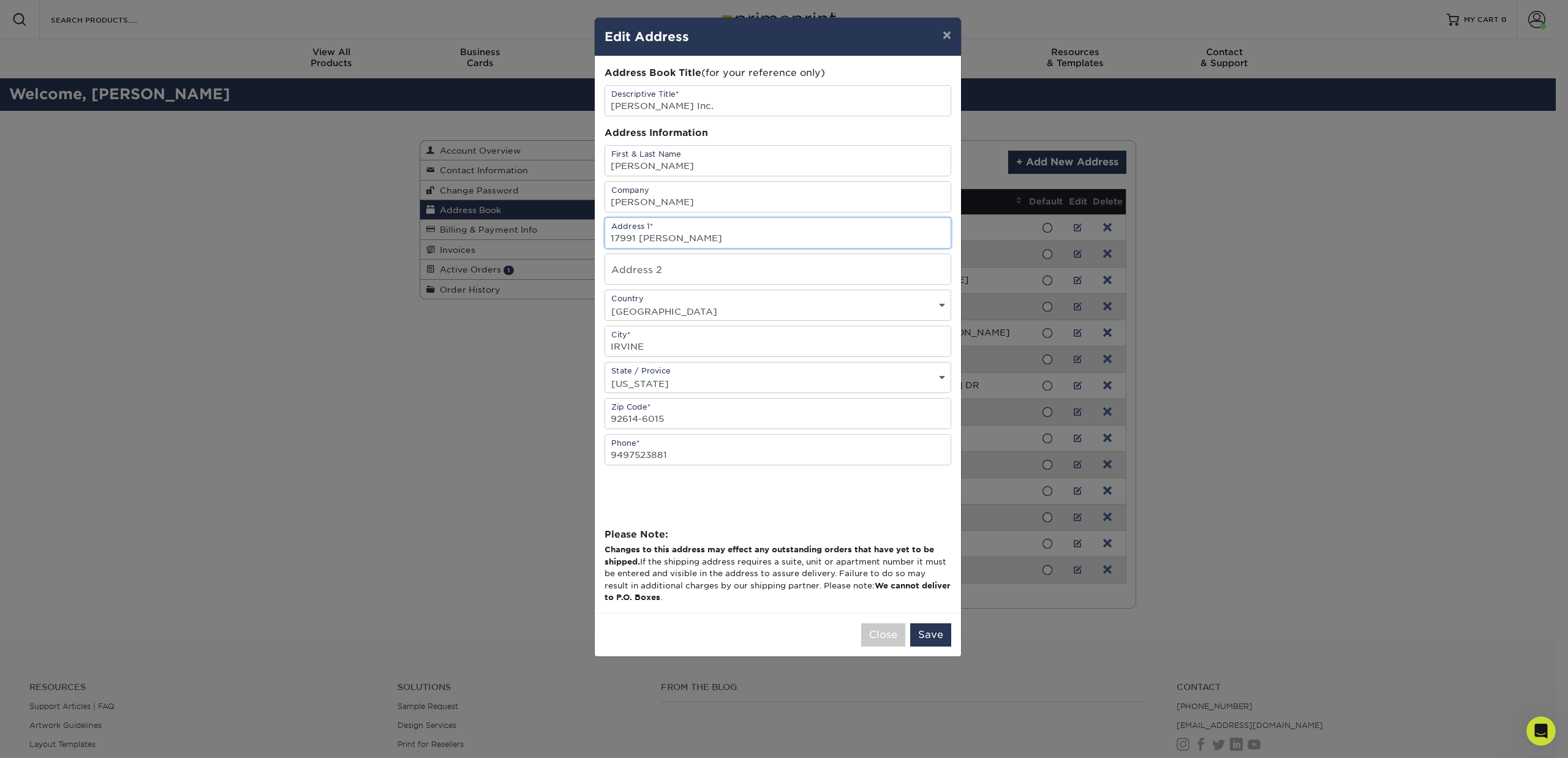
drag, startPoint x: 709, startPoint y: 246, endPoint x: 369, endPoint y: 250, distance: 340.0
click at [369, 250] on div "× Edit Address Address Book Title (for your reference only) Descriptive Title* …" at bounding box center [784, 379] width 1568 height 758
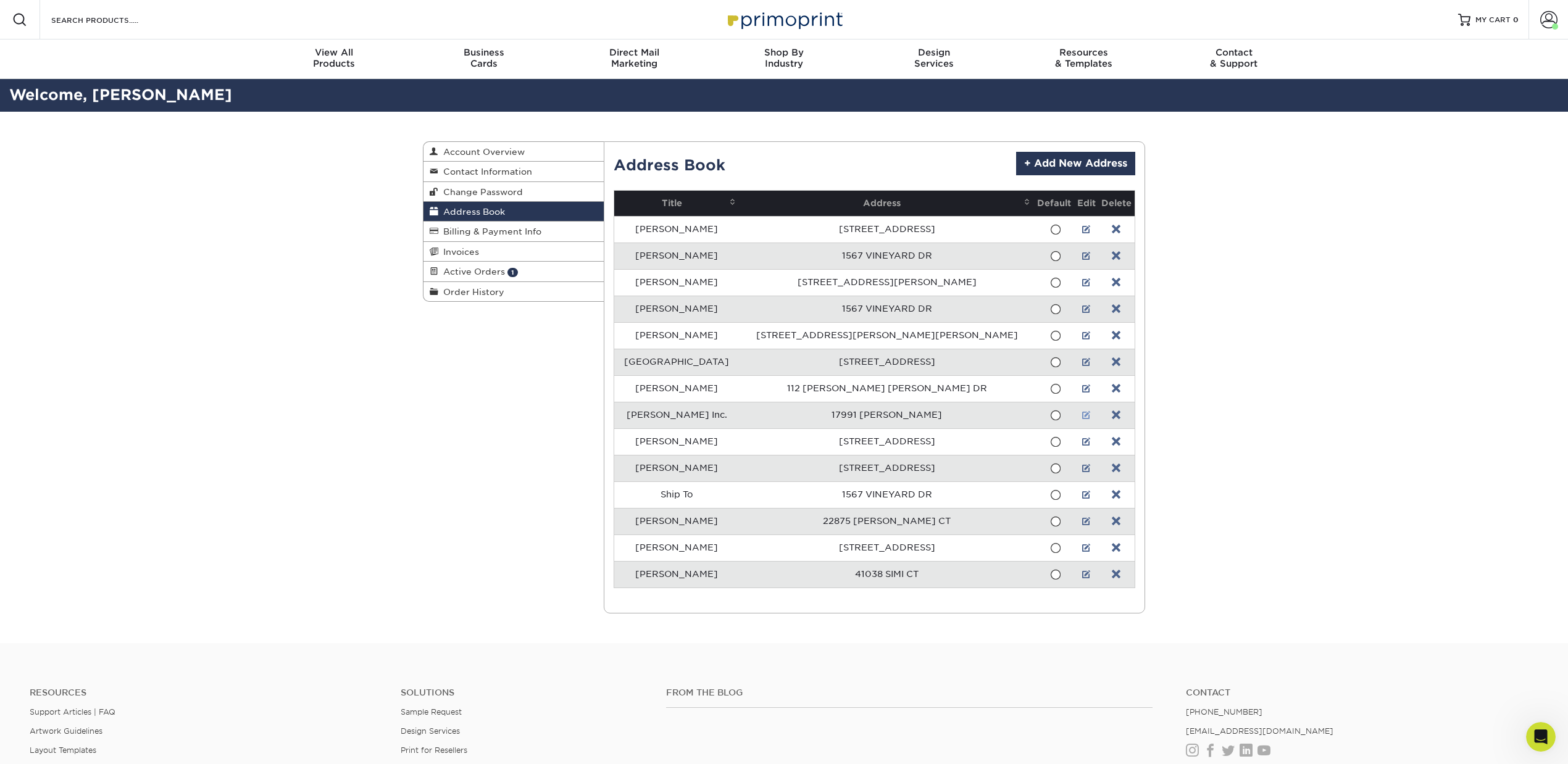
click at [1082, 420] on link at bounding box center [1086, 415] width 9 height 10
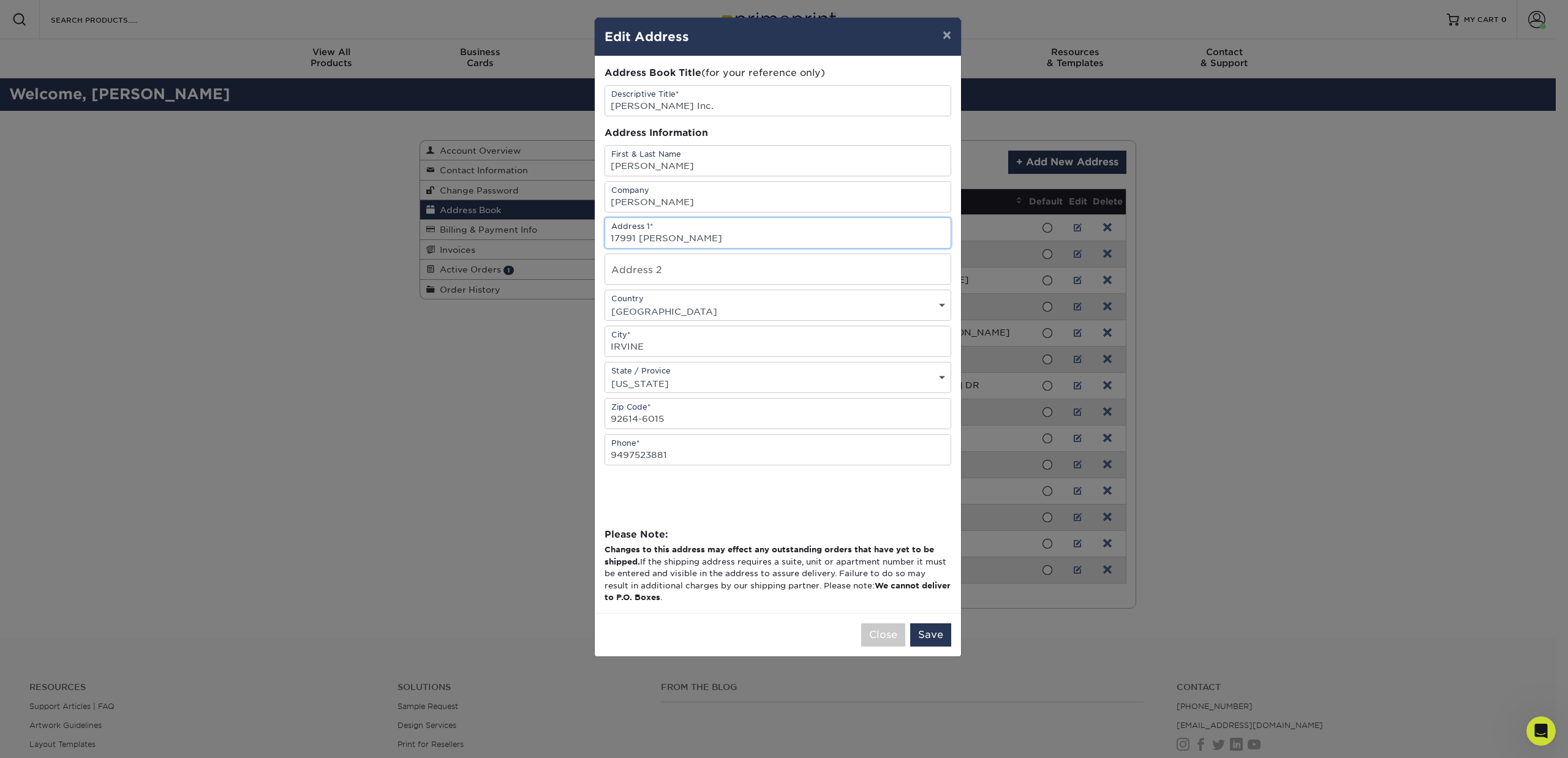
click at [694, 231] on input "17991 MITCHELL S" at bounding box center [777, 233] width 345 height 30
click at [713, 233] on input "17991 MITCHELL S" at bounding box center [777, 233] width 345 height 30
type input "1"
type input "213 Technology Drive"
type input "92618"
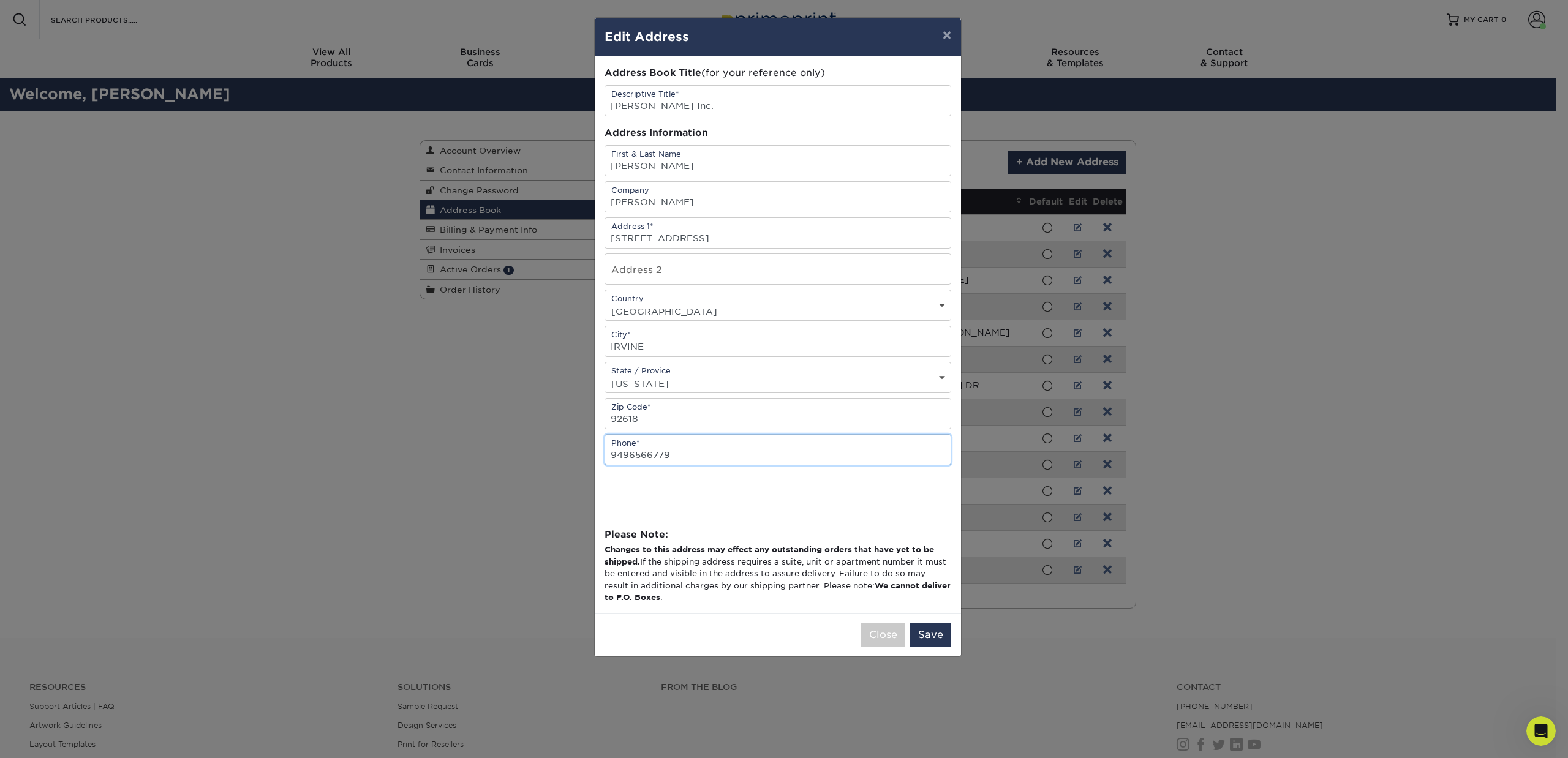
type input "9496566779"
drag, startPoint x: 691, startPoint y: 170, endPoint x: 388, endPoint y: 175, distance: 303.0
click at [388, 175] on div "× Edit Address Address Book Title (for your reference only) Descriptive Title* …" at bounding box center [784, 379] width 1568 height 758
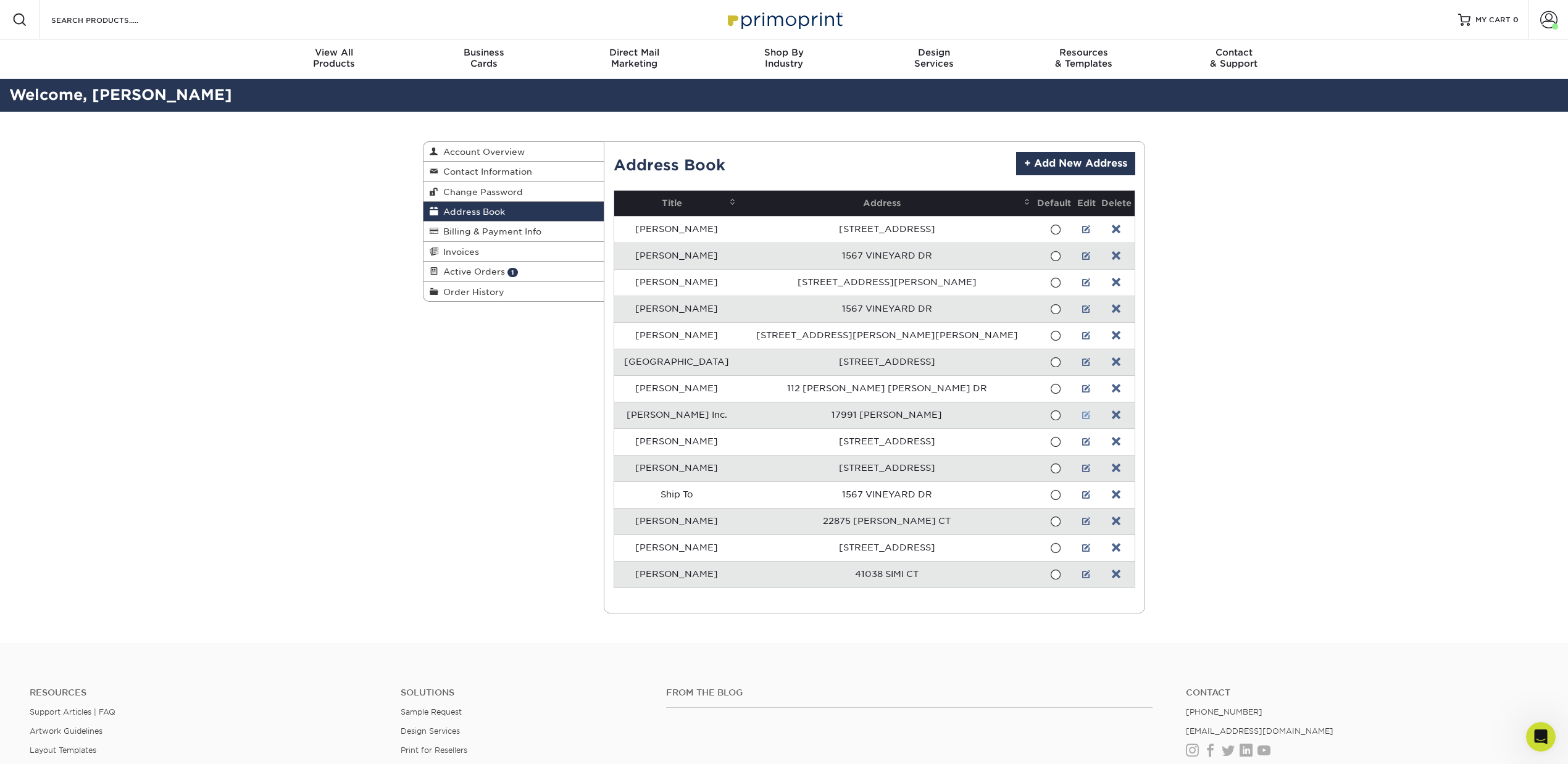
click at [1082, 415] on link at bounding box center [1086, 415] width 9 height 10
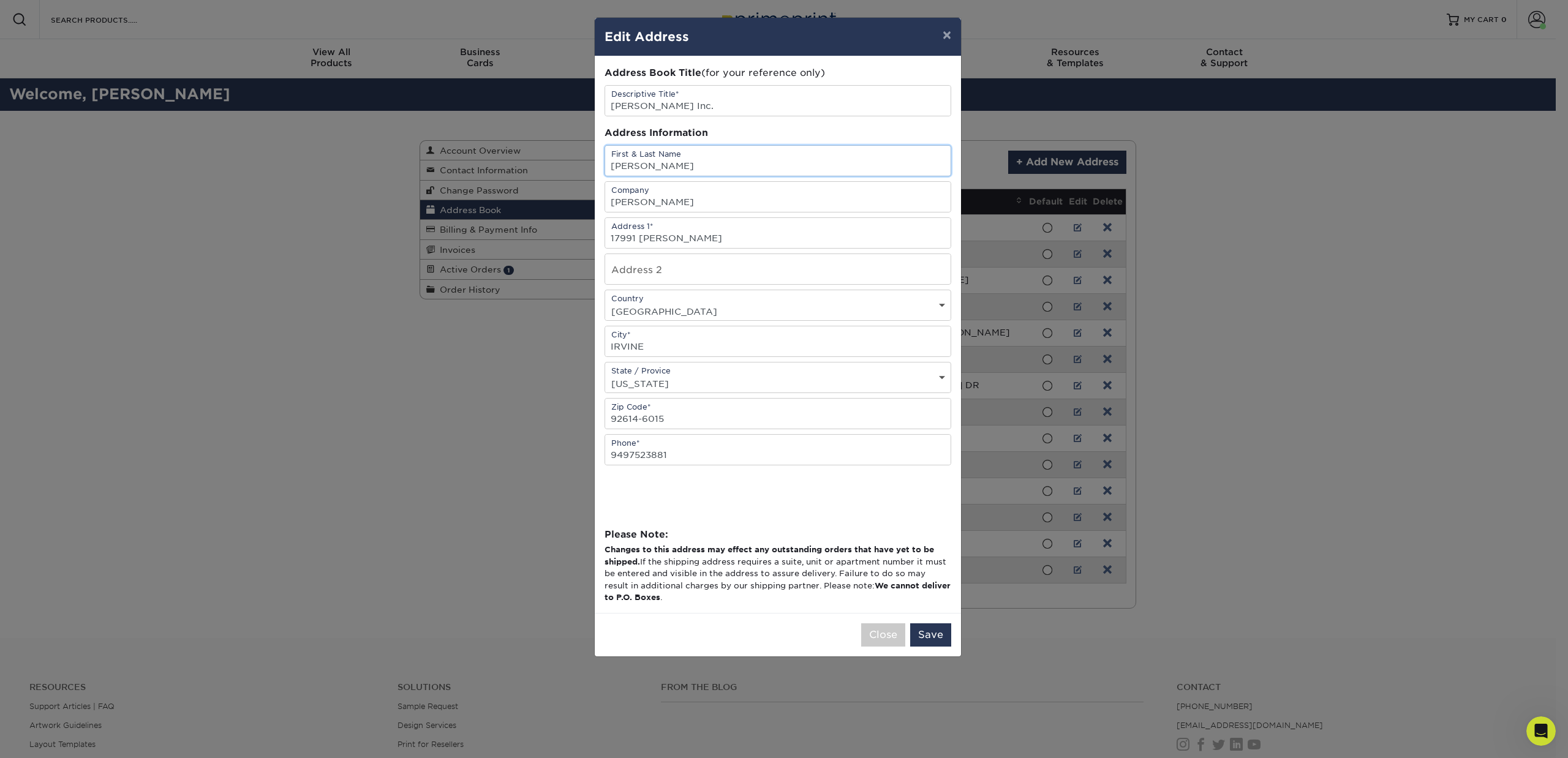
drag, startPoint x: 684, startPoint y: 160, endPoint x: 603, endPoint y: 155, distance: 81.2
click at [603, 155] on div "Address Book Title (for your reference only) Descriptive Title* Meguiar's Inc. …" at bounding box center [777, 335] width 366 height 556
type input "Arianne Rice"
type input "213 Technology Drive"
type input "92618"
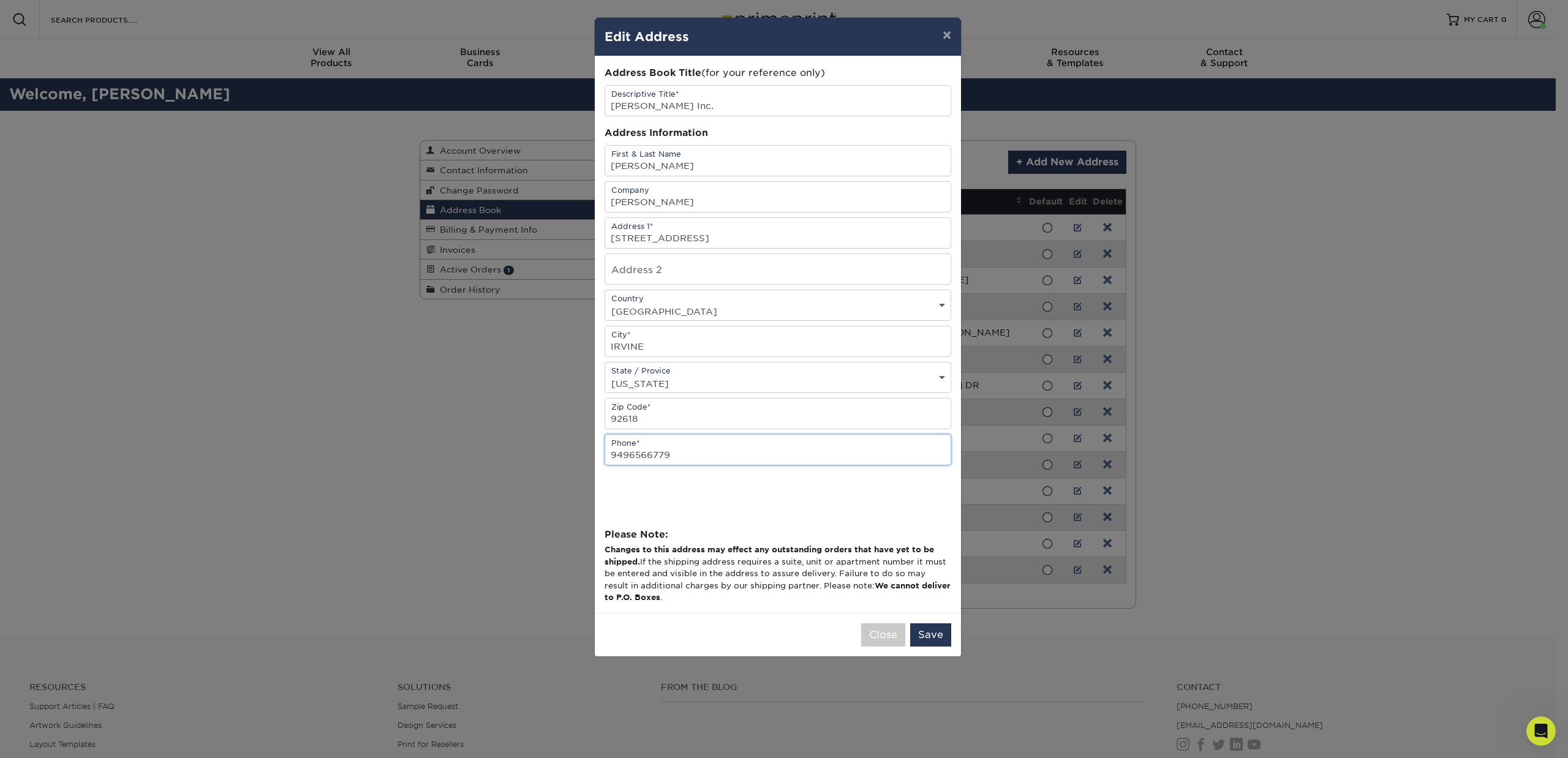
type input "9496566779"
click at [927, 634] on button "Save" at bounding box center [930, 635] width 41 height 23
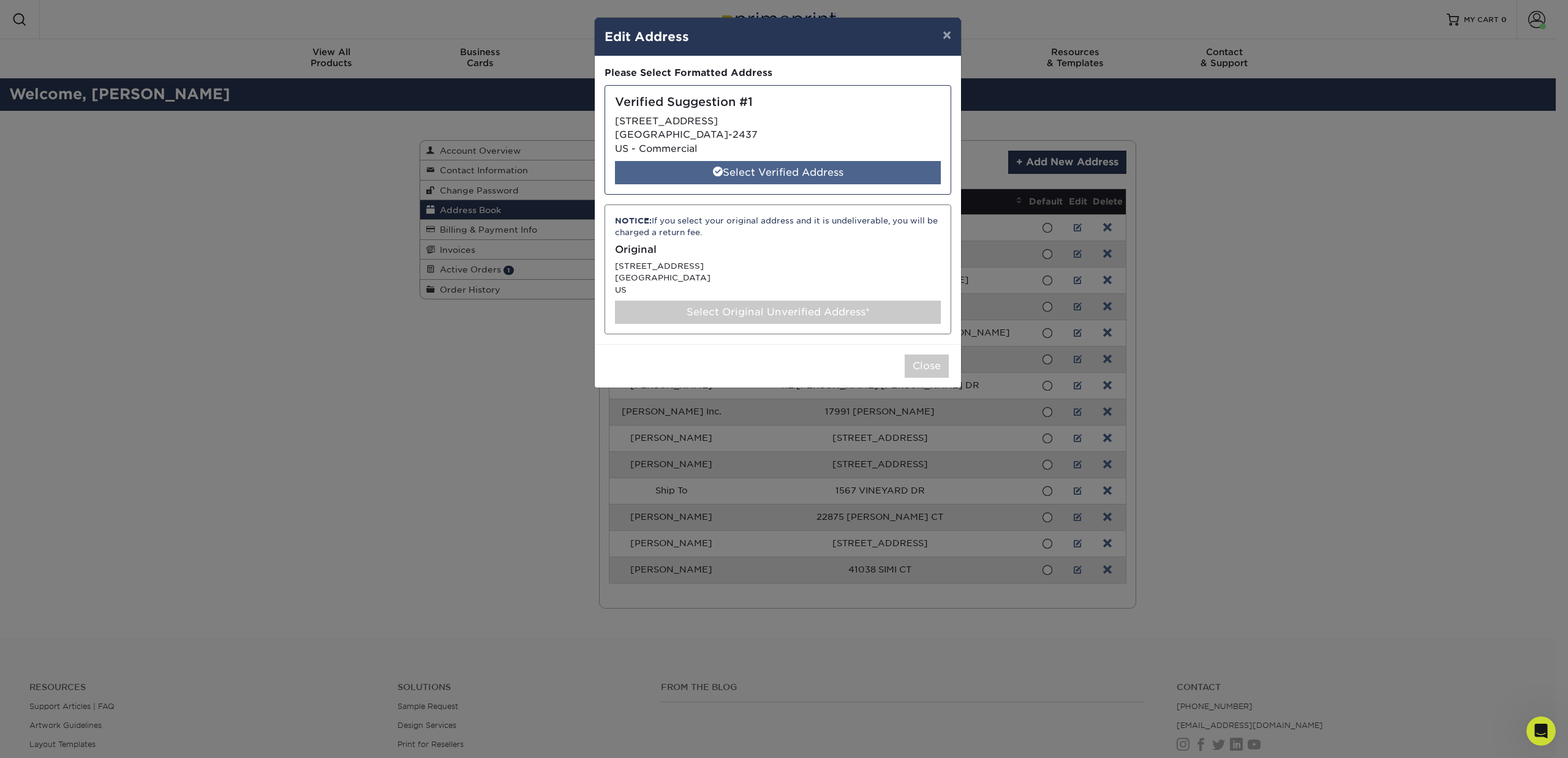
click at [853, 174] on div "Select Verified Address" at bounding box center [778, 173] width 326 height 23
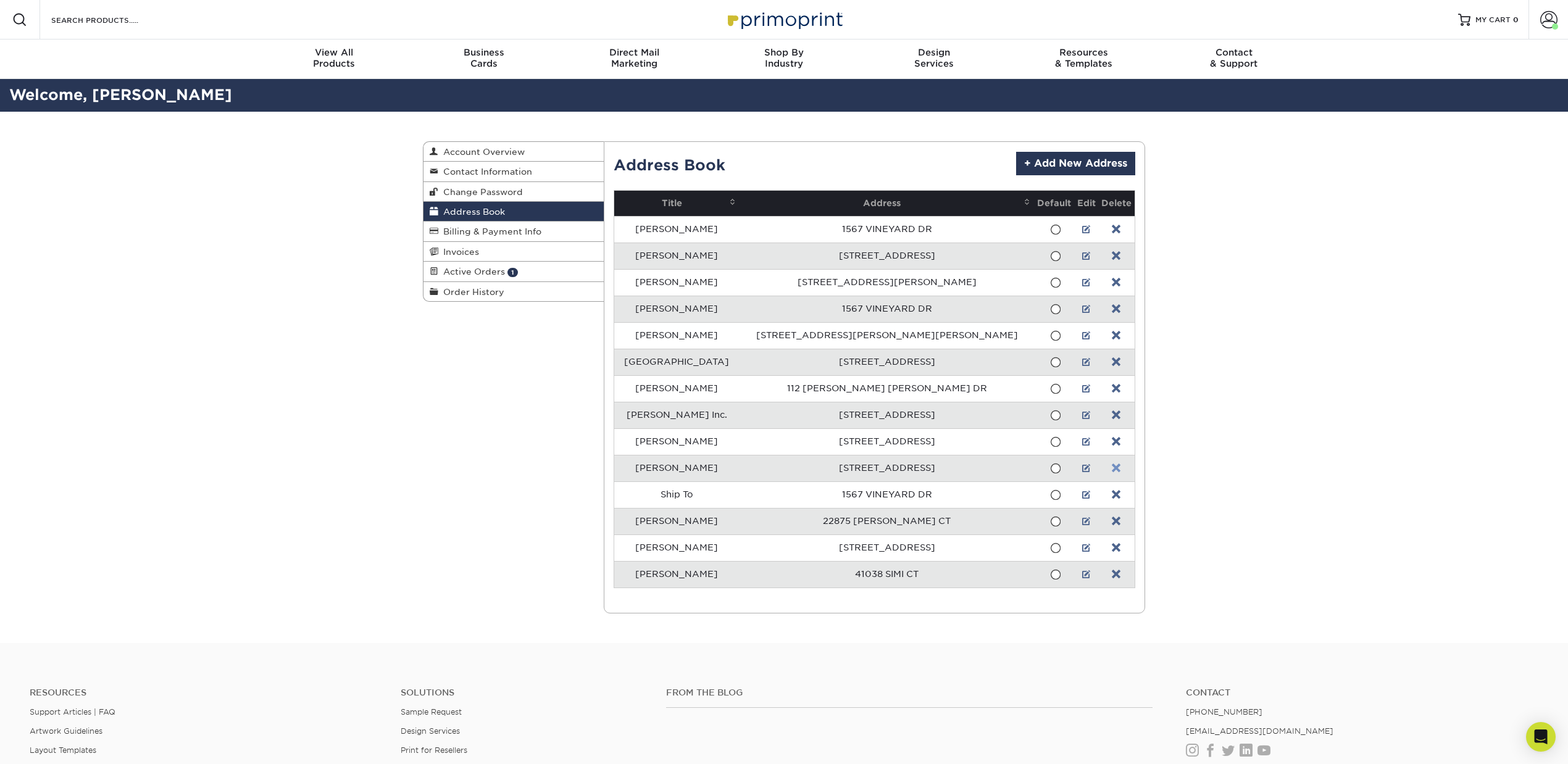
click at [1112, 473] on link at bounding box center [1116, 468] width 9 height 10
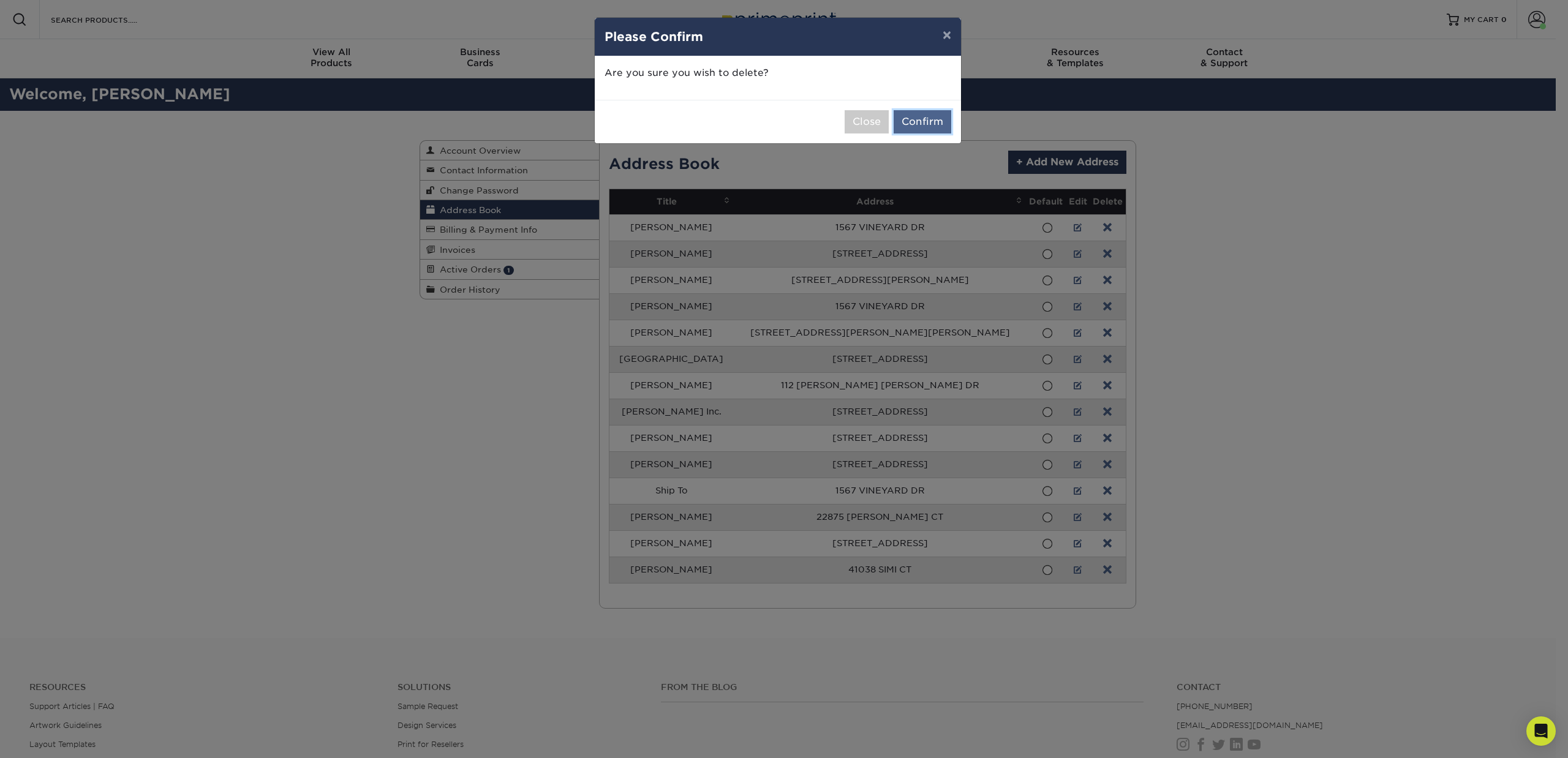
click at [912, 125] on button "Confirm" at bounding box center [922, 122] width 58 height 23
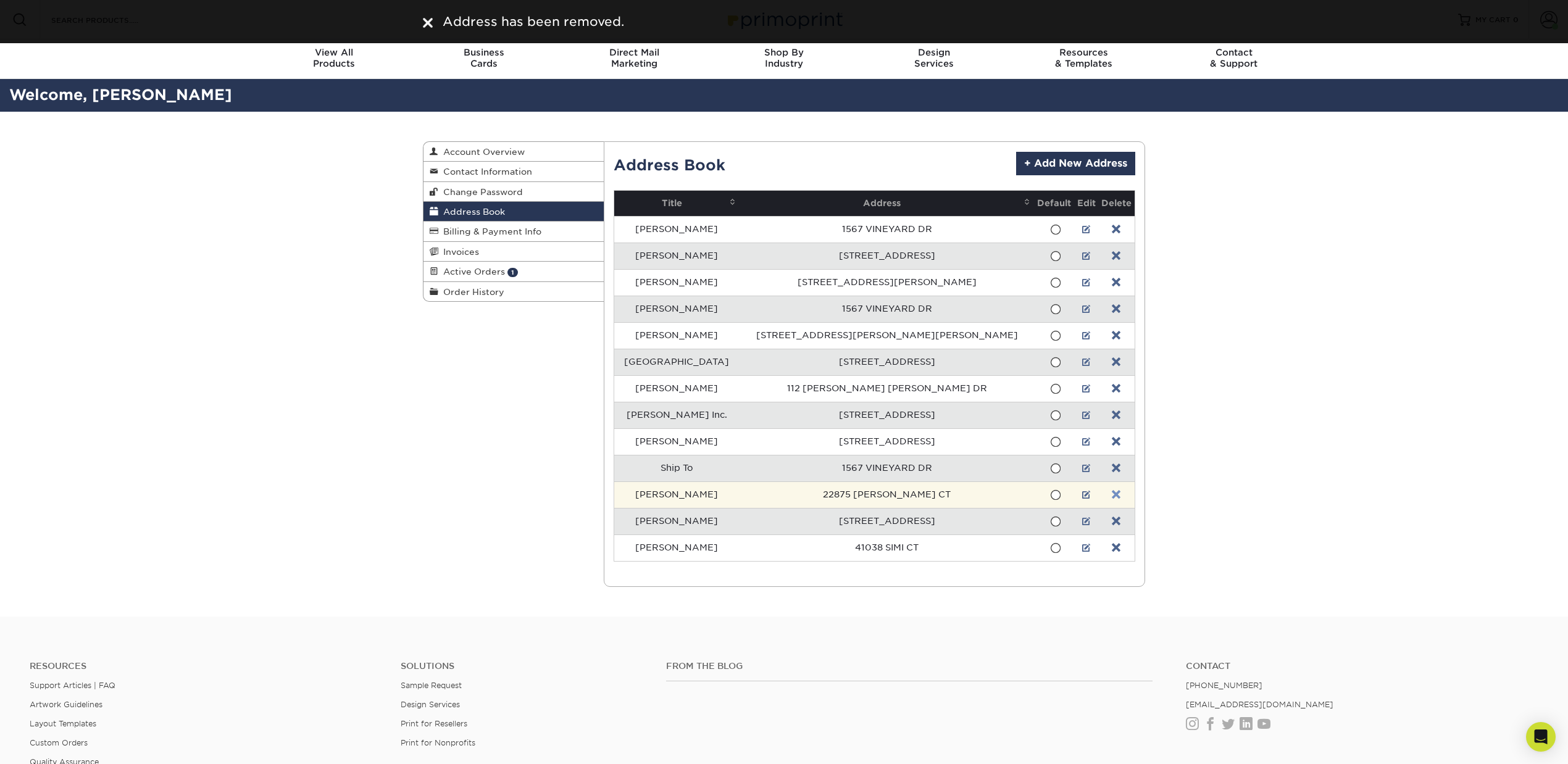
click at [1112, 499] on link at bounding box center [1116, 495] width 9 height 10
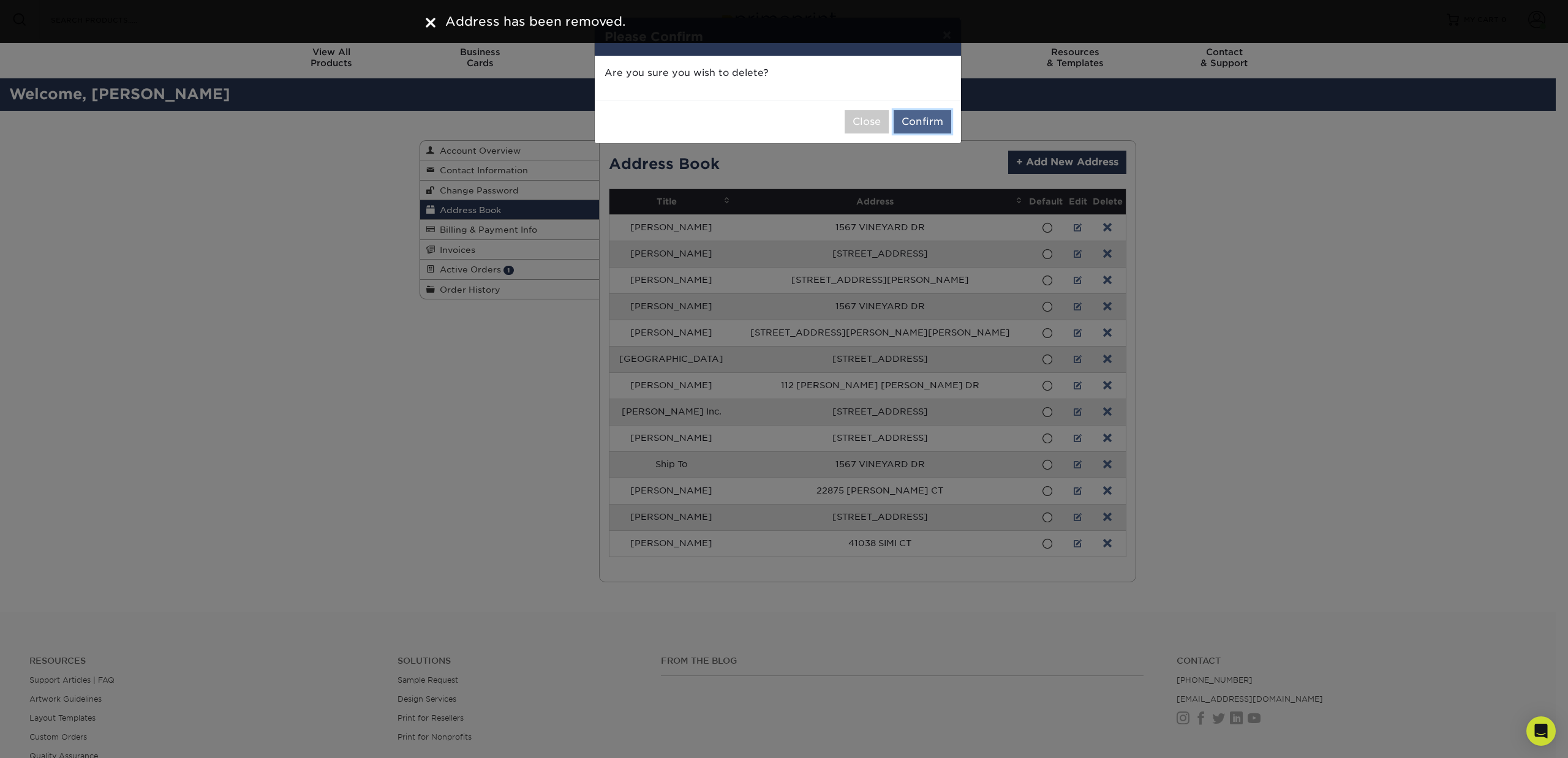
click at [914, 123] on button "Confirm" at bounding box center [922, 122] width 58 height 23
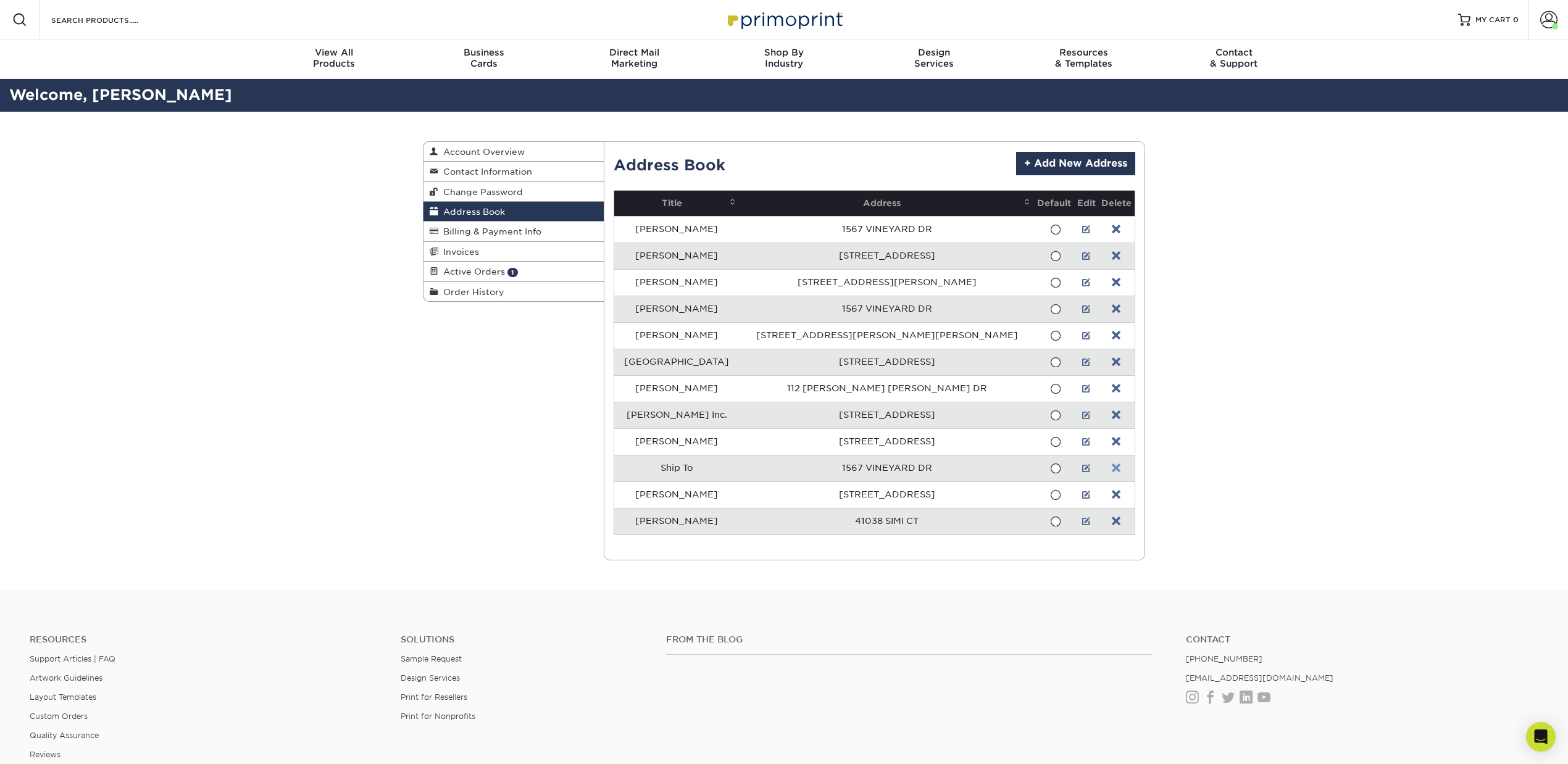
click at [1112, 472] on link at bounding box center [1116, 468] width 9 height 10
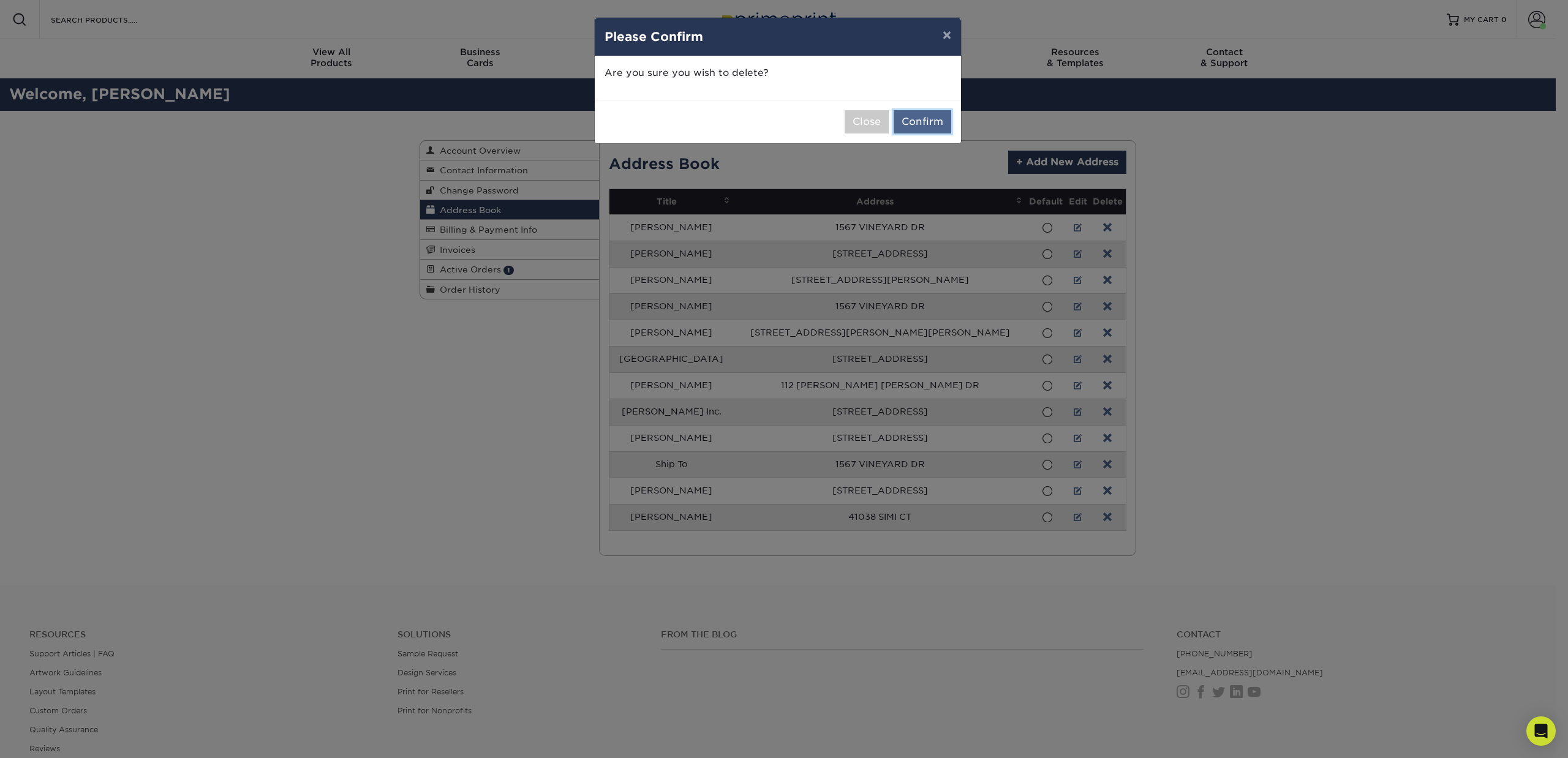
click at [918, 124] on button "Confirm" at bounding box center [922, 122] width 58 height 23
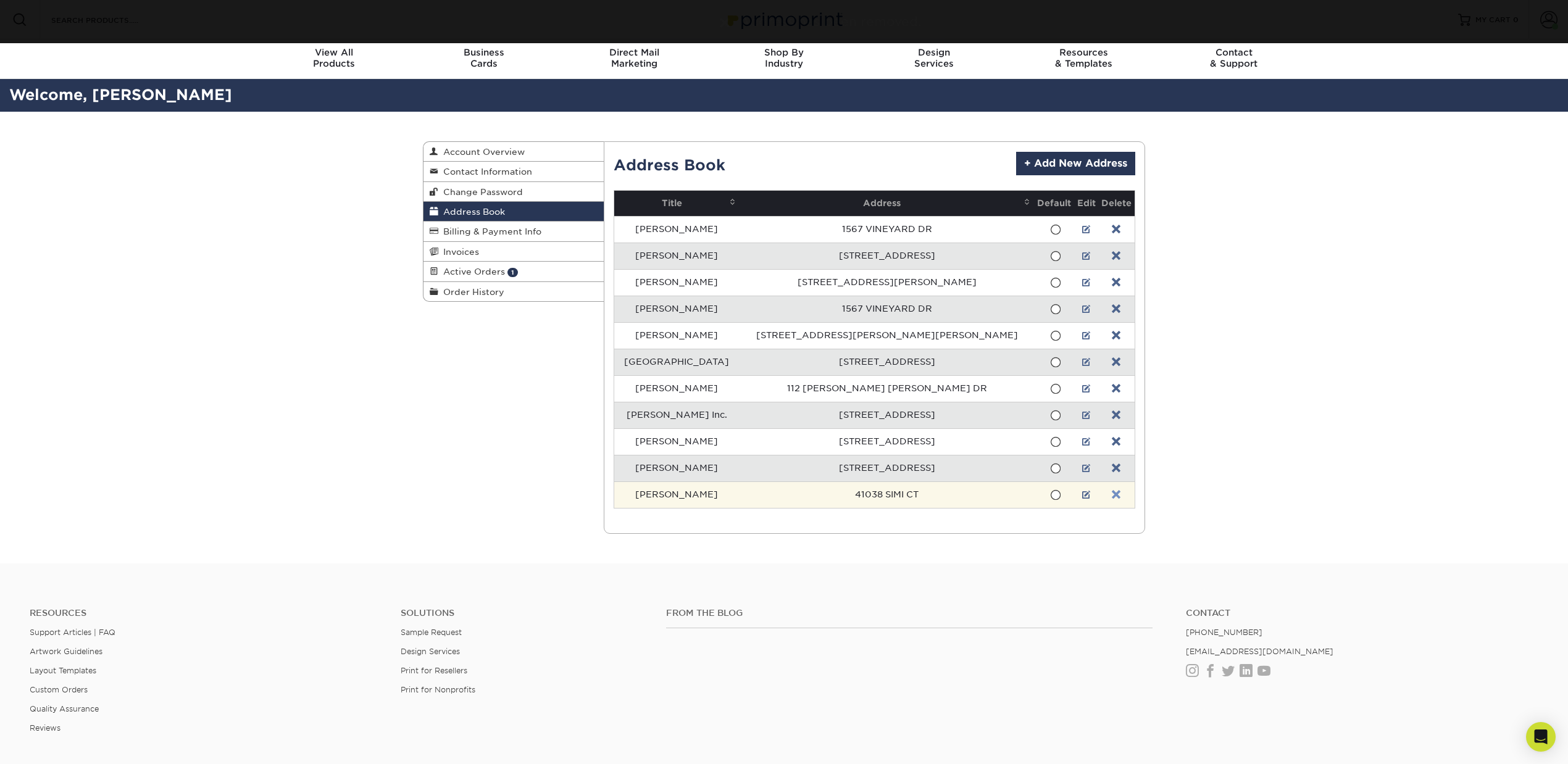
click at [1112, 497] on link at bounding box center [1116, 495] width 9 height 10
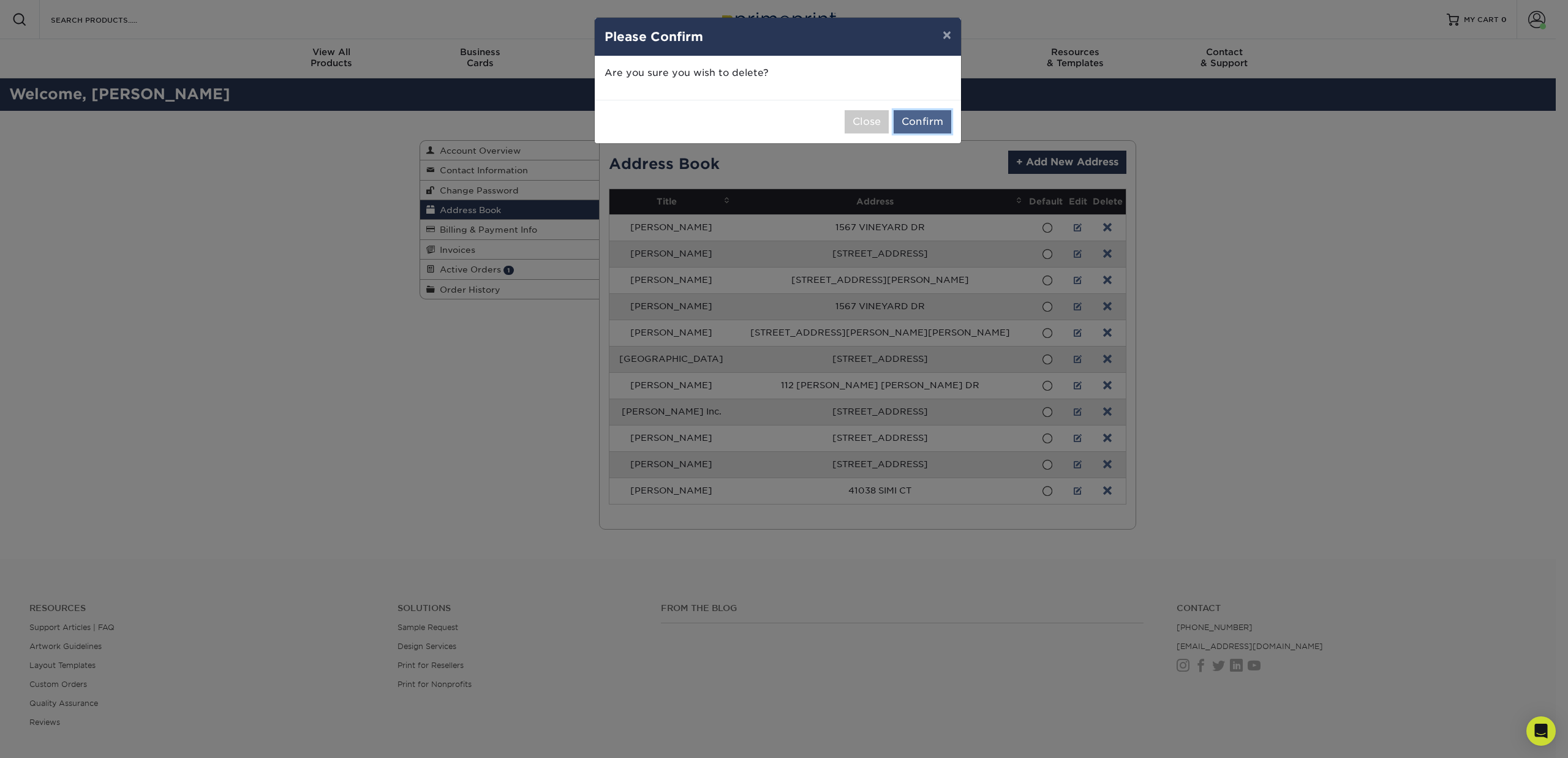
click at [924, 112] on button "Confirm" at bounding box center [922, 122] width 58 height 23
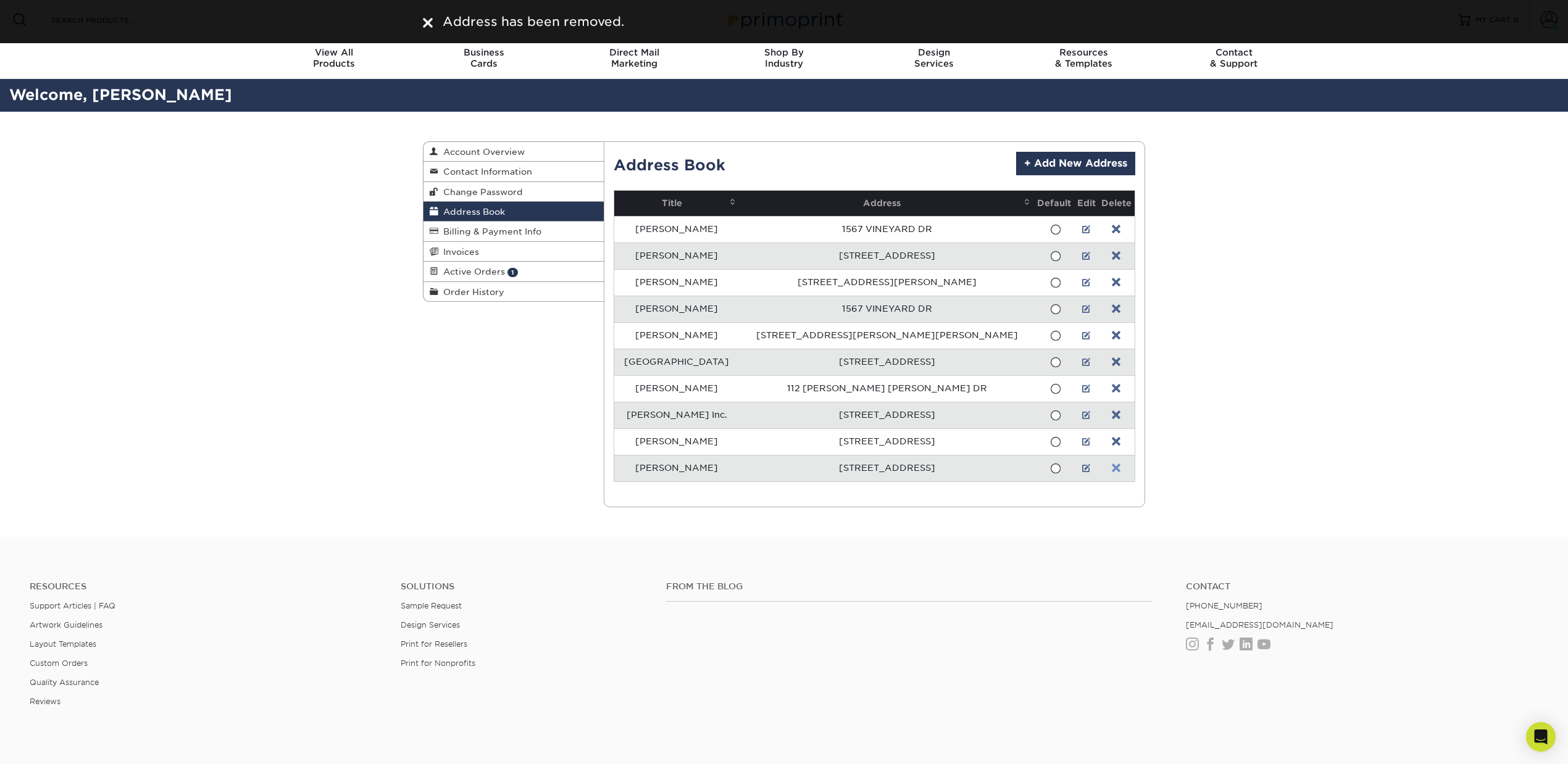
click at [1112, 470] on link at bounding box center [1116, 468] width 9 height 10
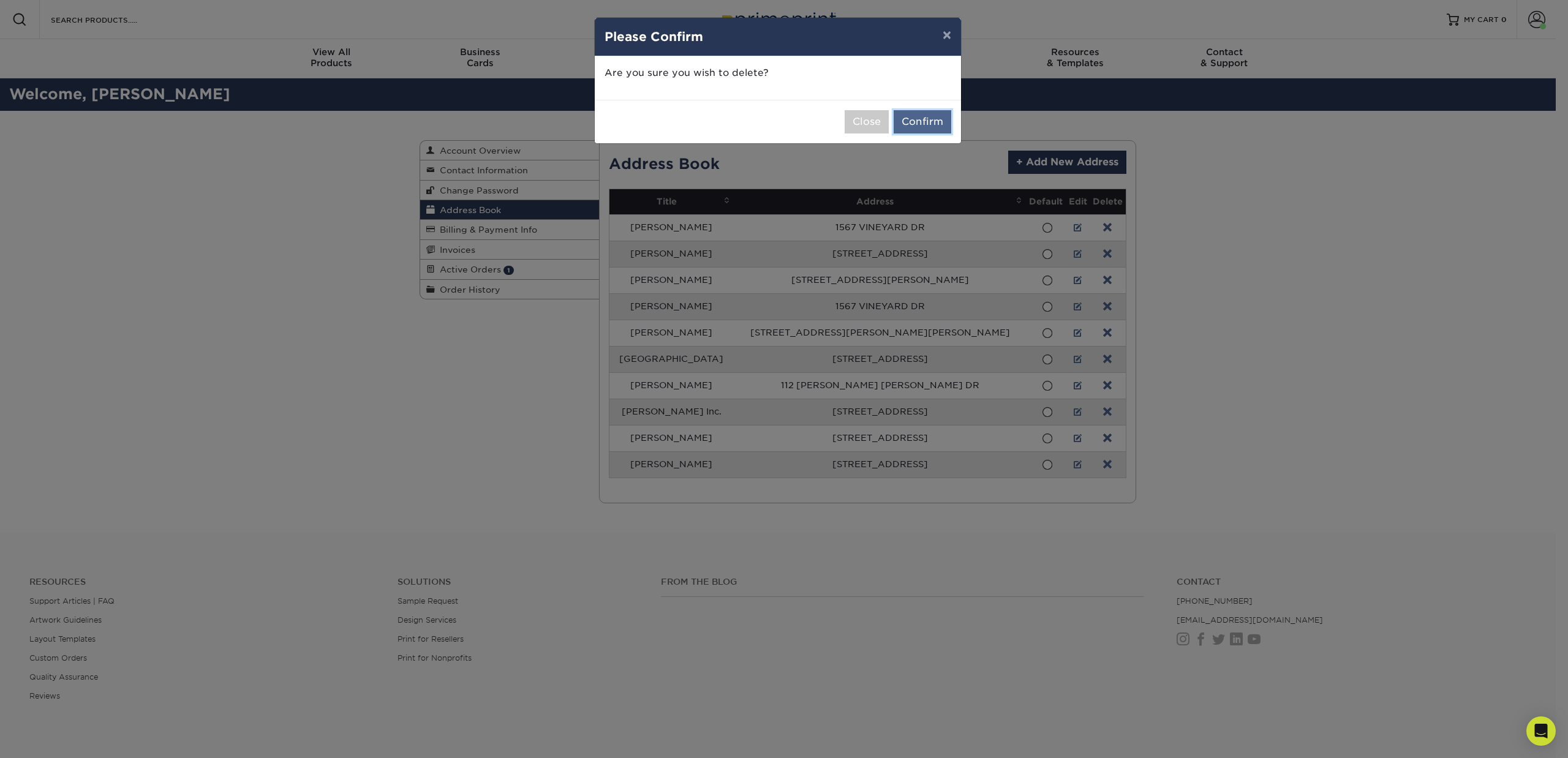
click at [918, 120] on button "Confirm" at bounding box center [922, 122] width 58 height 23
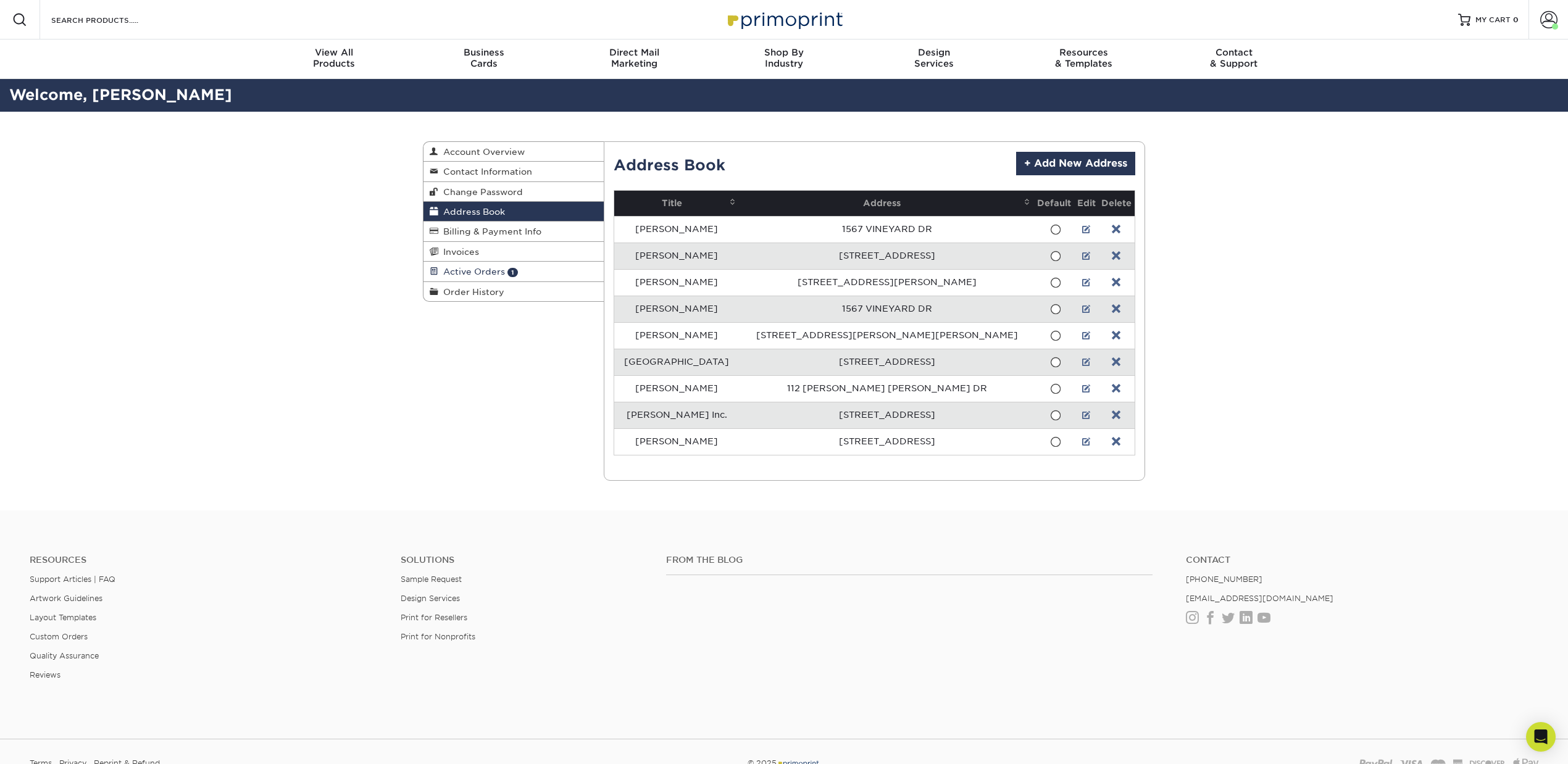
click at [524, 269] on link "Active Orders 1" at bounding box center [513, 271] width 180 height 20
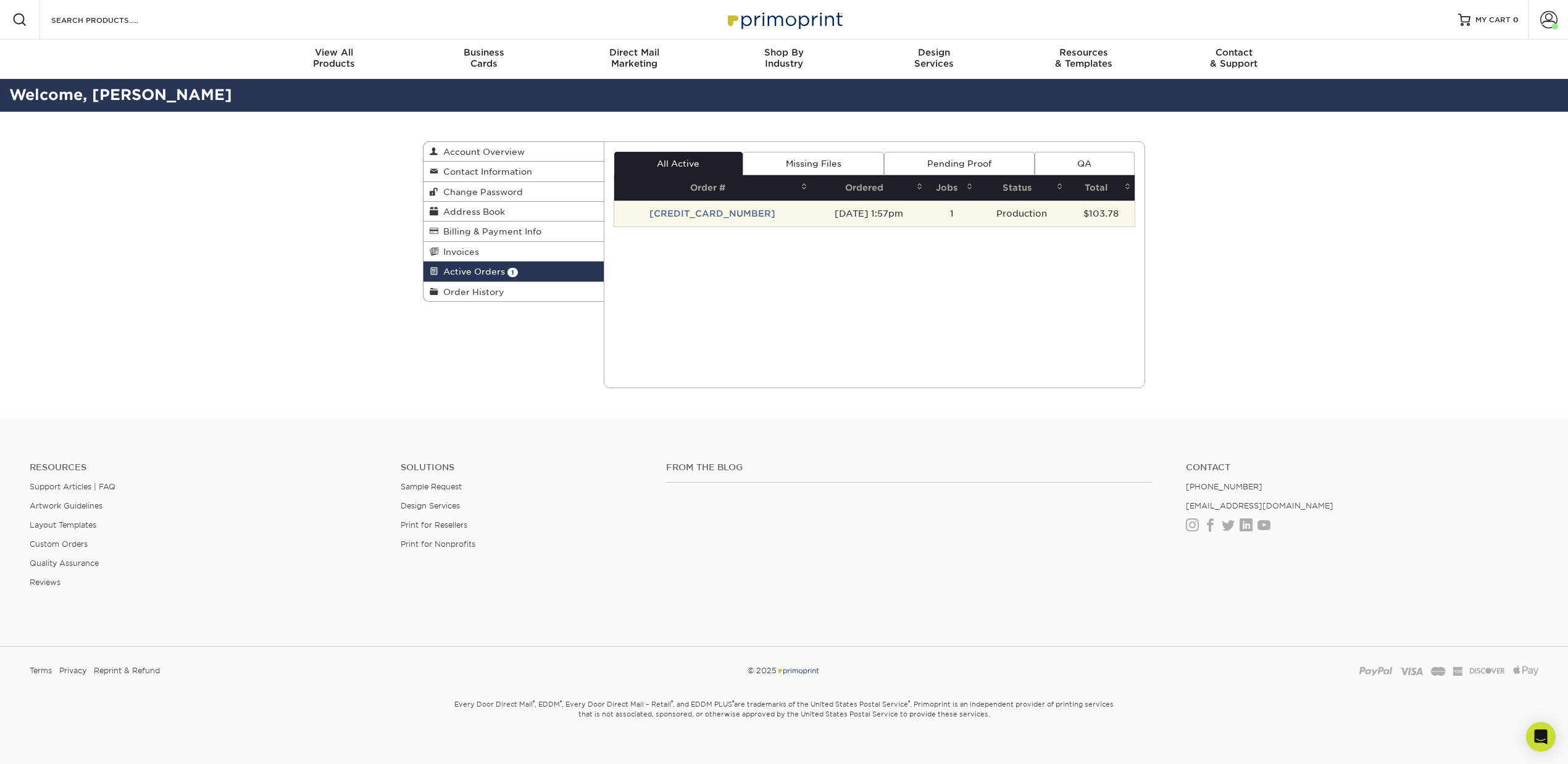
click at [661, 208] on td "[CREDIT_CARD_NUMBER]" at bounding box center [713, 214] width 197 height 26
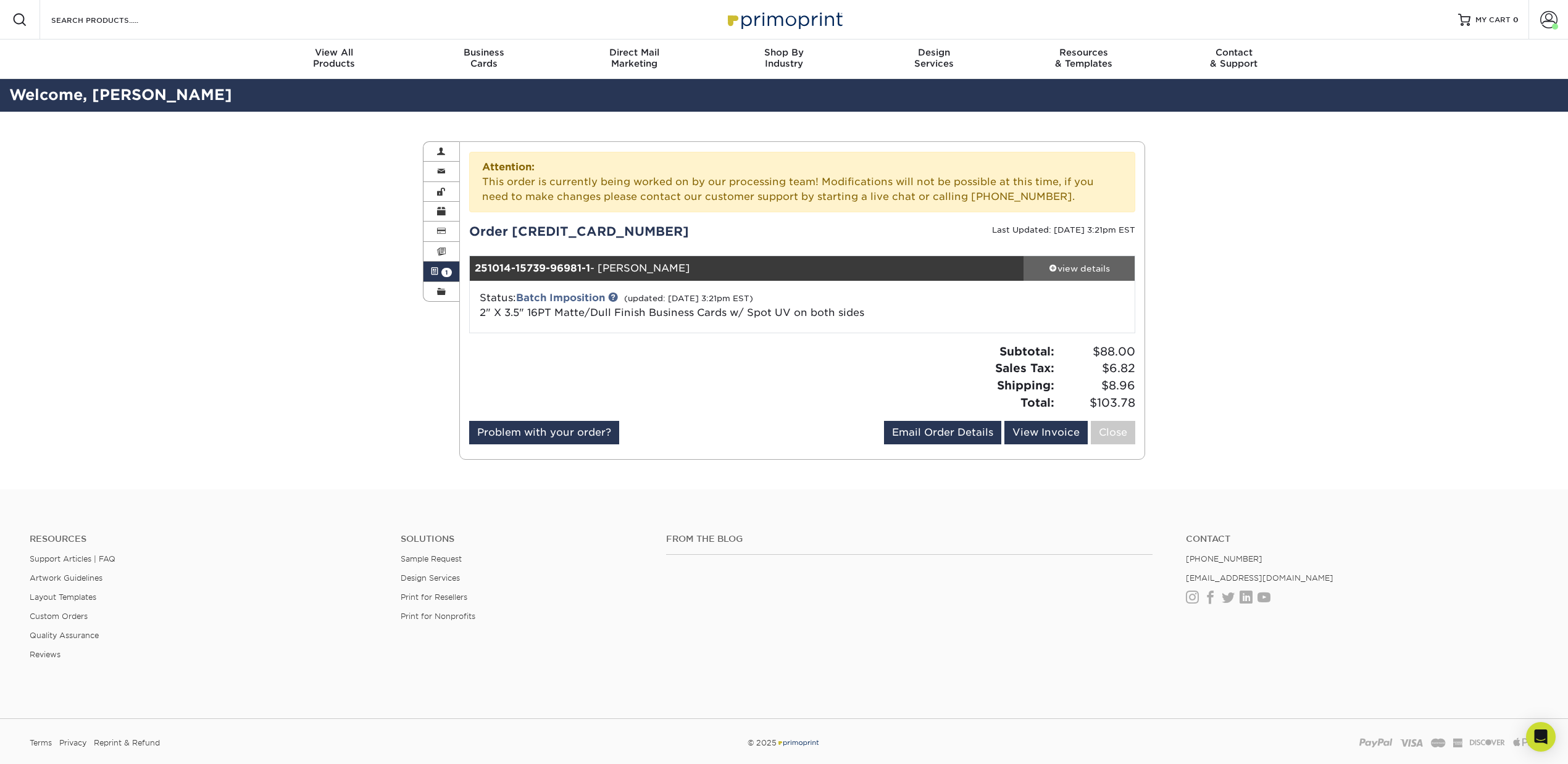
click at [1073, 265] on div "view details" at bounding box center [1079, 268] width 111 height 12
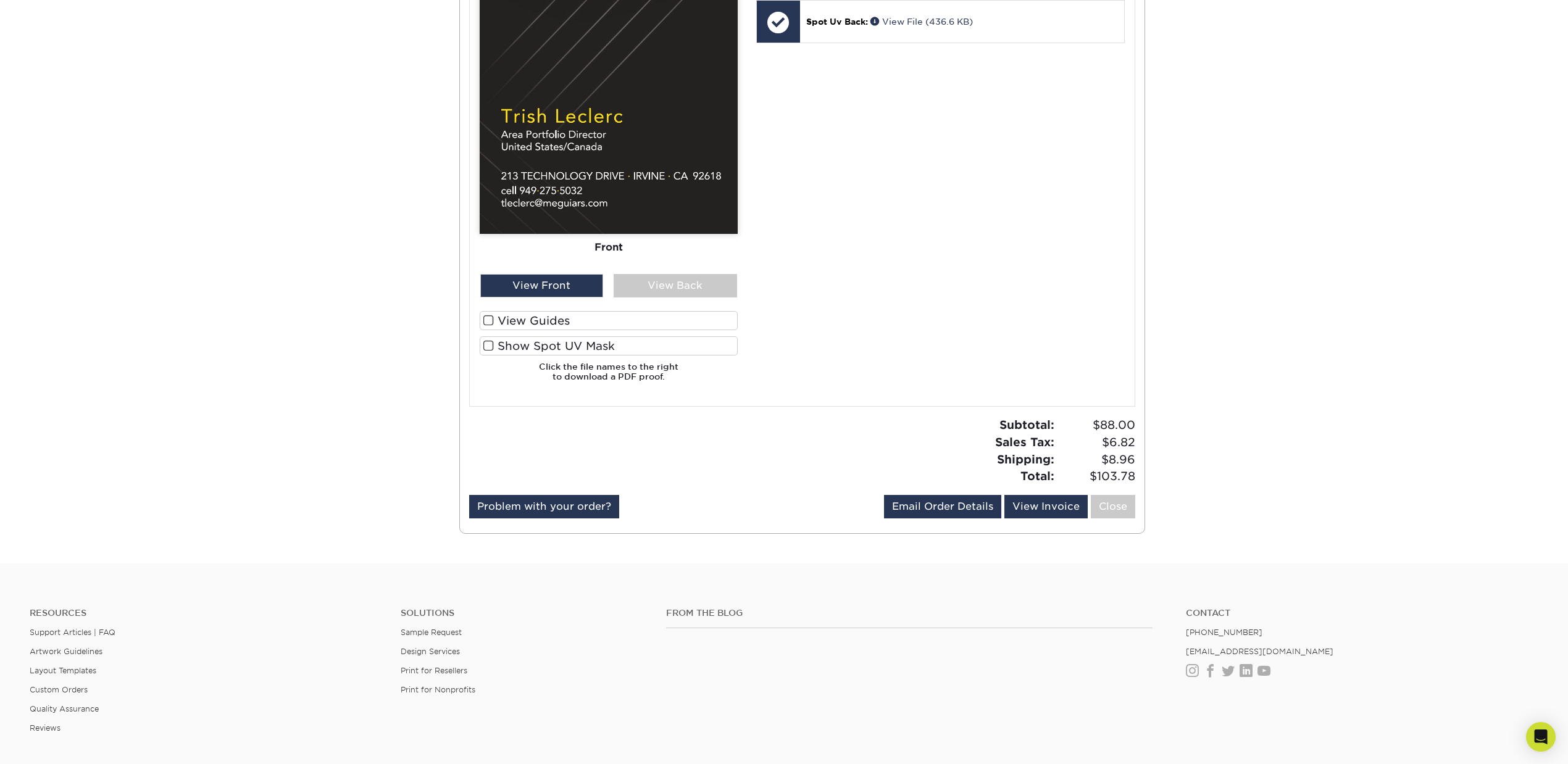
scroll to position [820, 0]
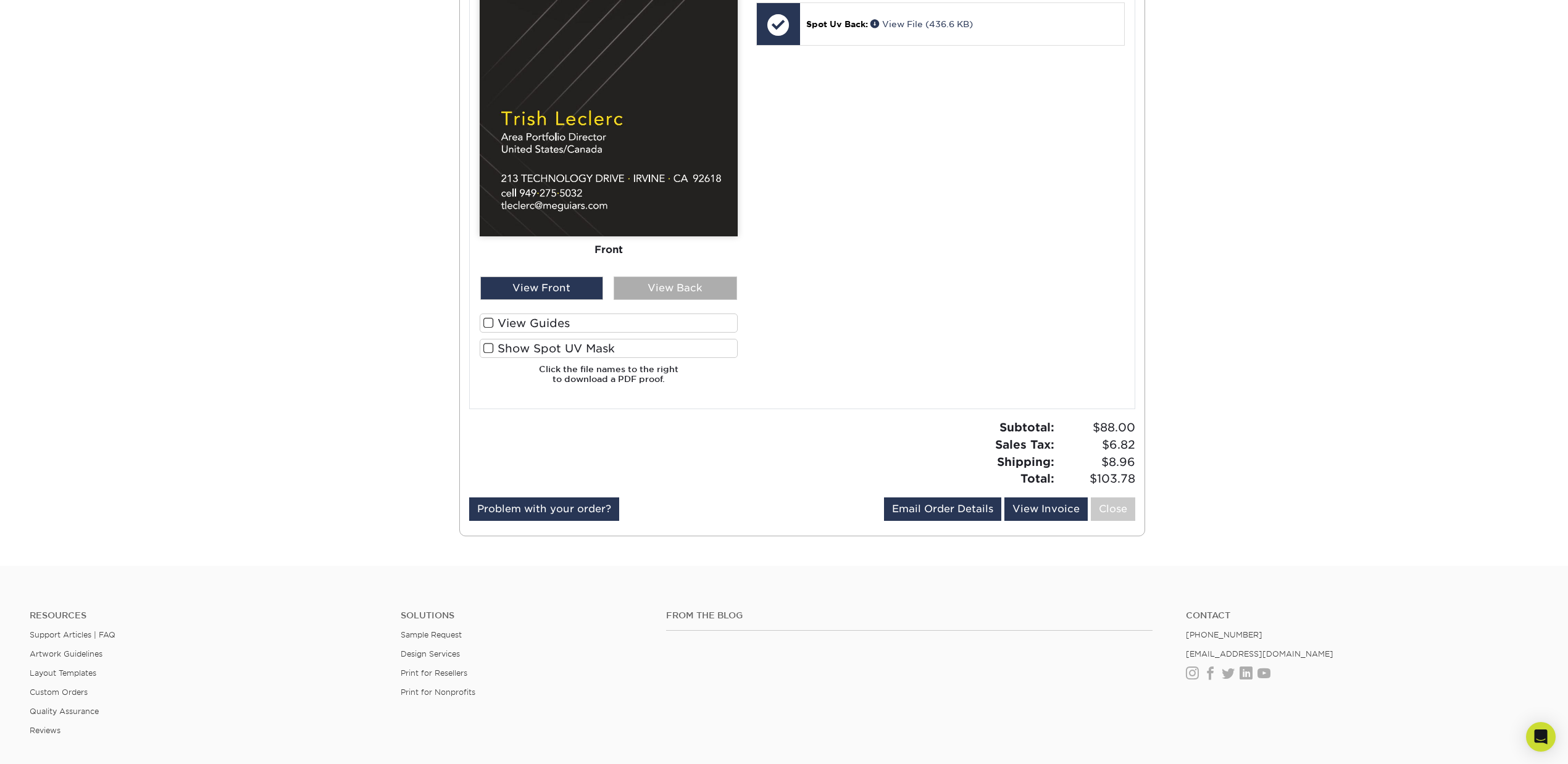
click at [665, 299] on div "View Back" at bounding box center [675, 288] width 123 height 24
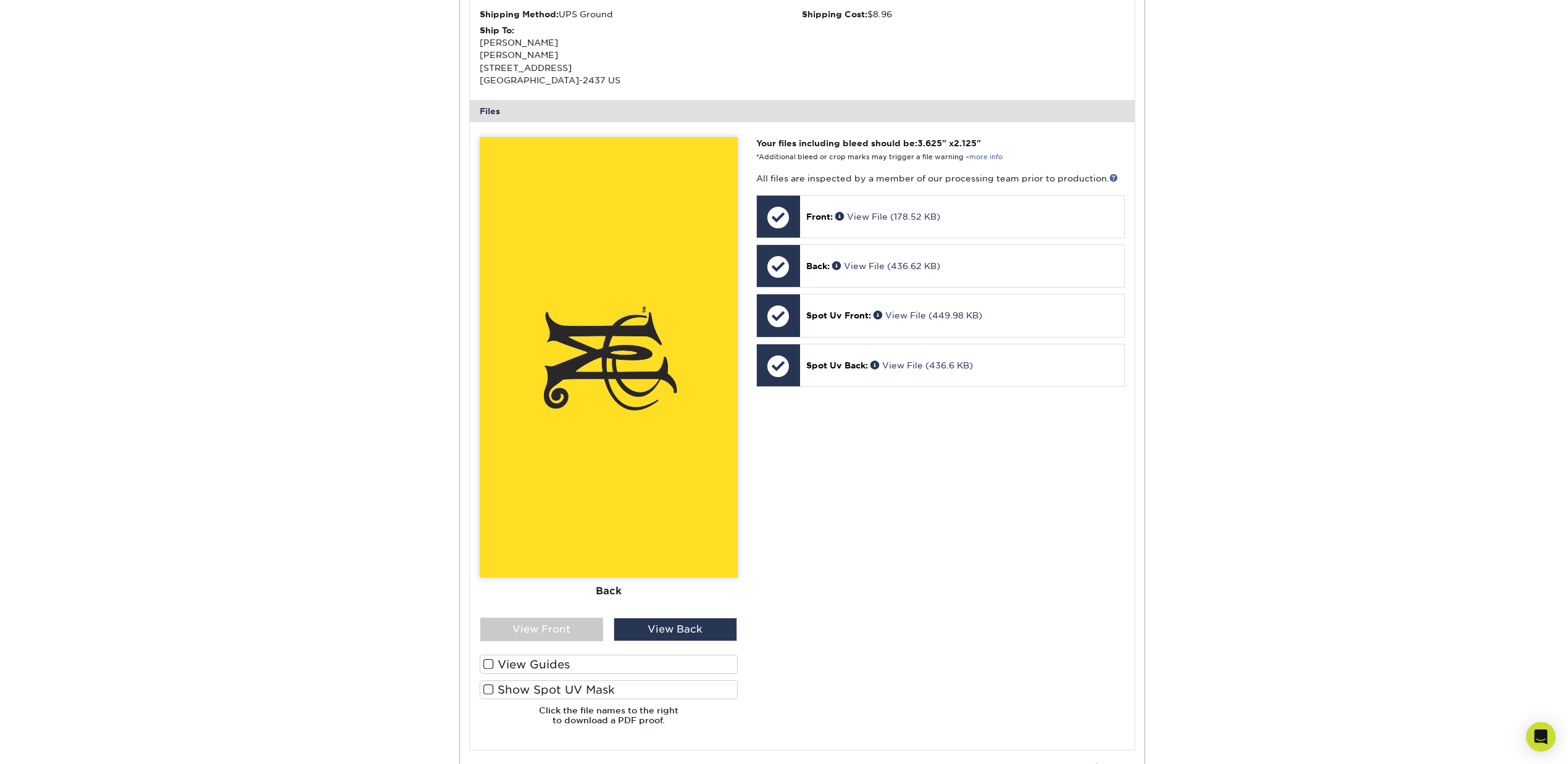
scroll to position [408, 0]
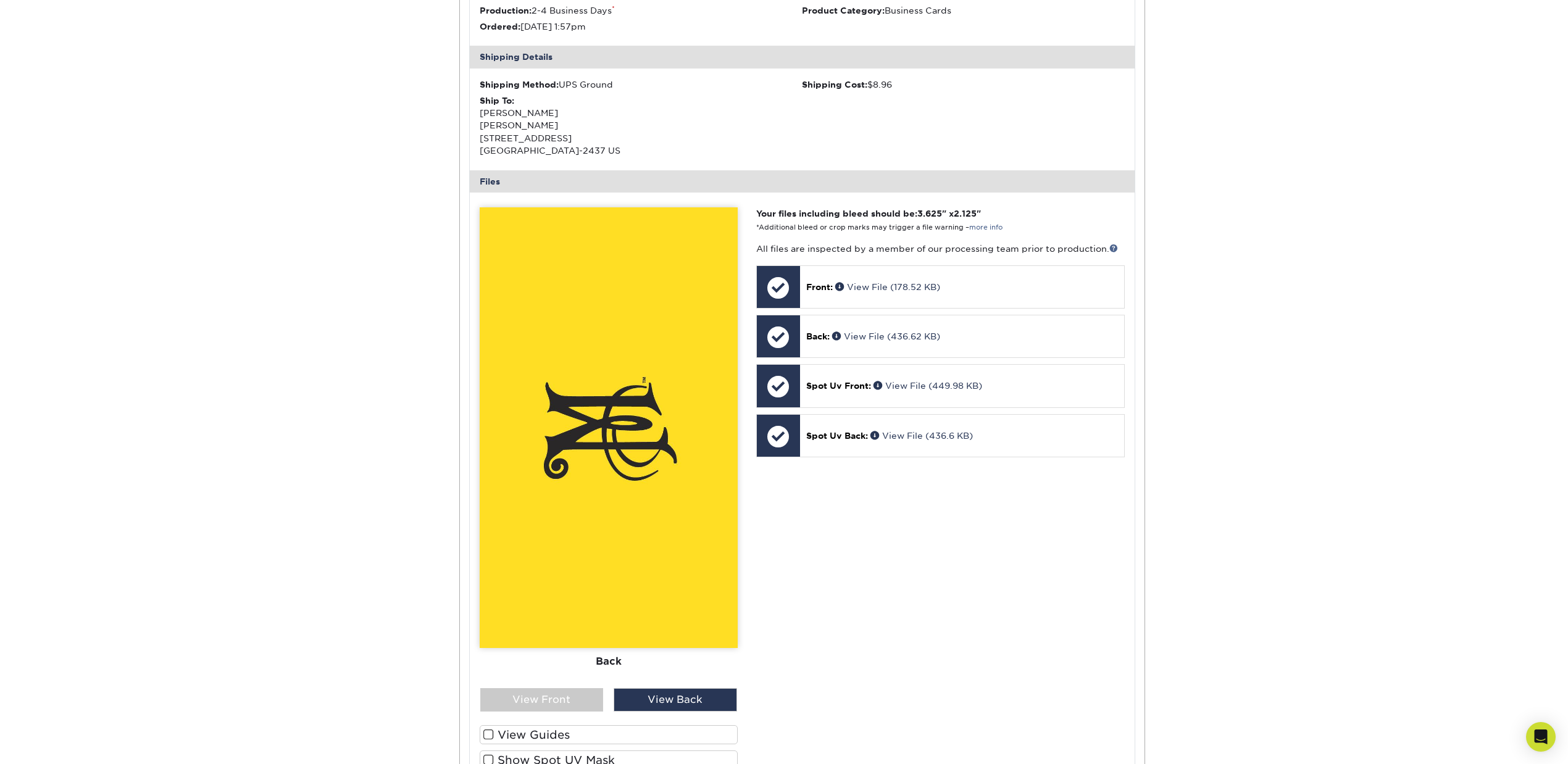
click at [1329, 54] on div "Active Orders Account Overview Contact Information Change Password Address Book…" at bounding box center [784, 340] width 1568 height 1274
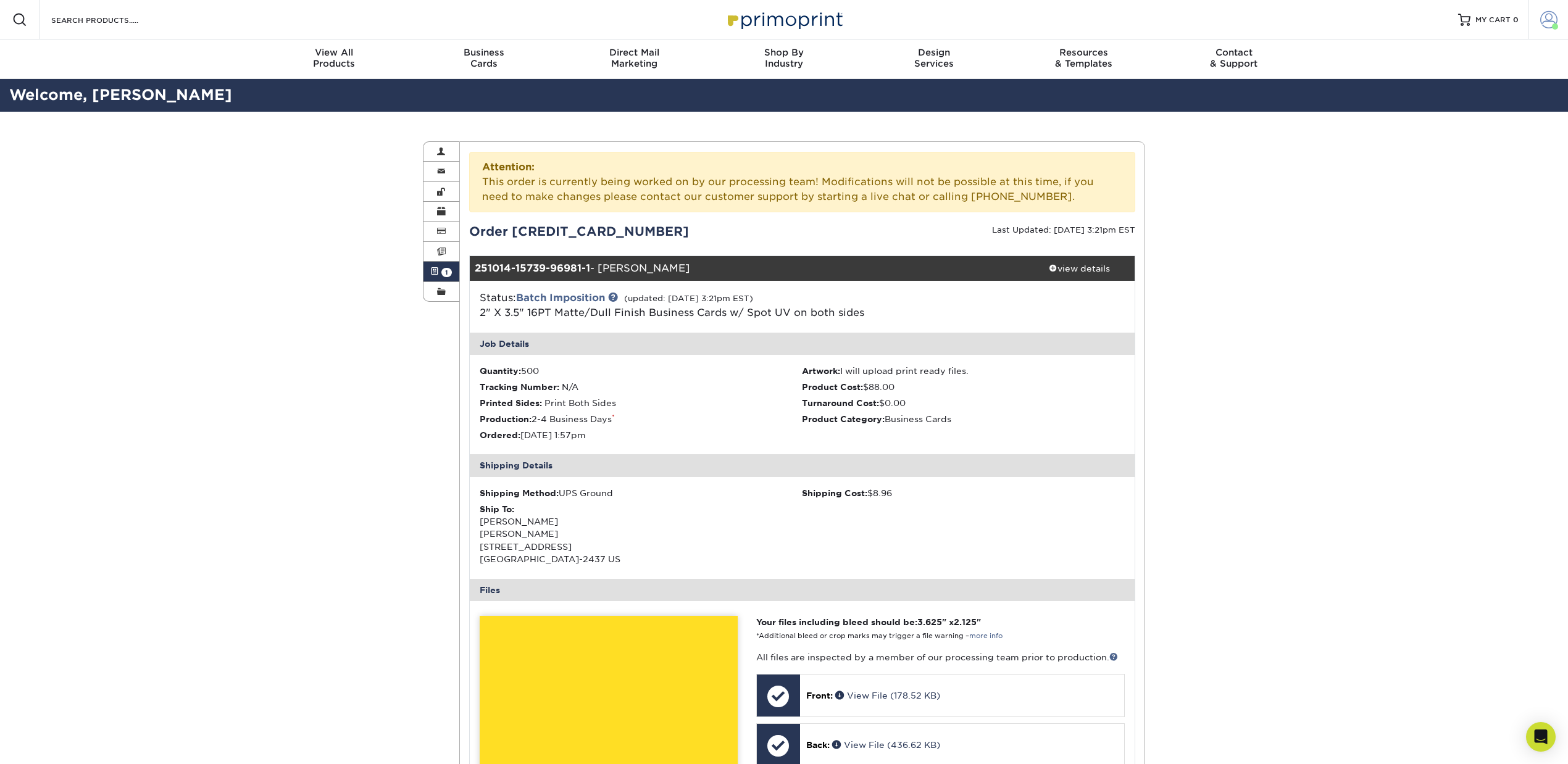
click at [1554, 20] on span at bounding box center [1549, 20] width 17 height 17
click at [1455, 119] on link "Order History" at bounding box center [1476, 120] width 155 height 16
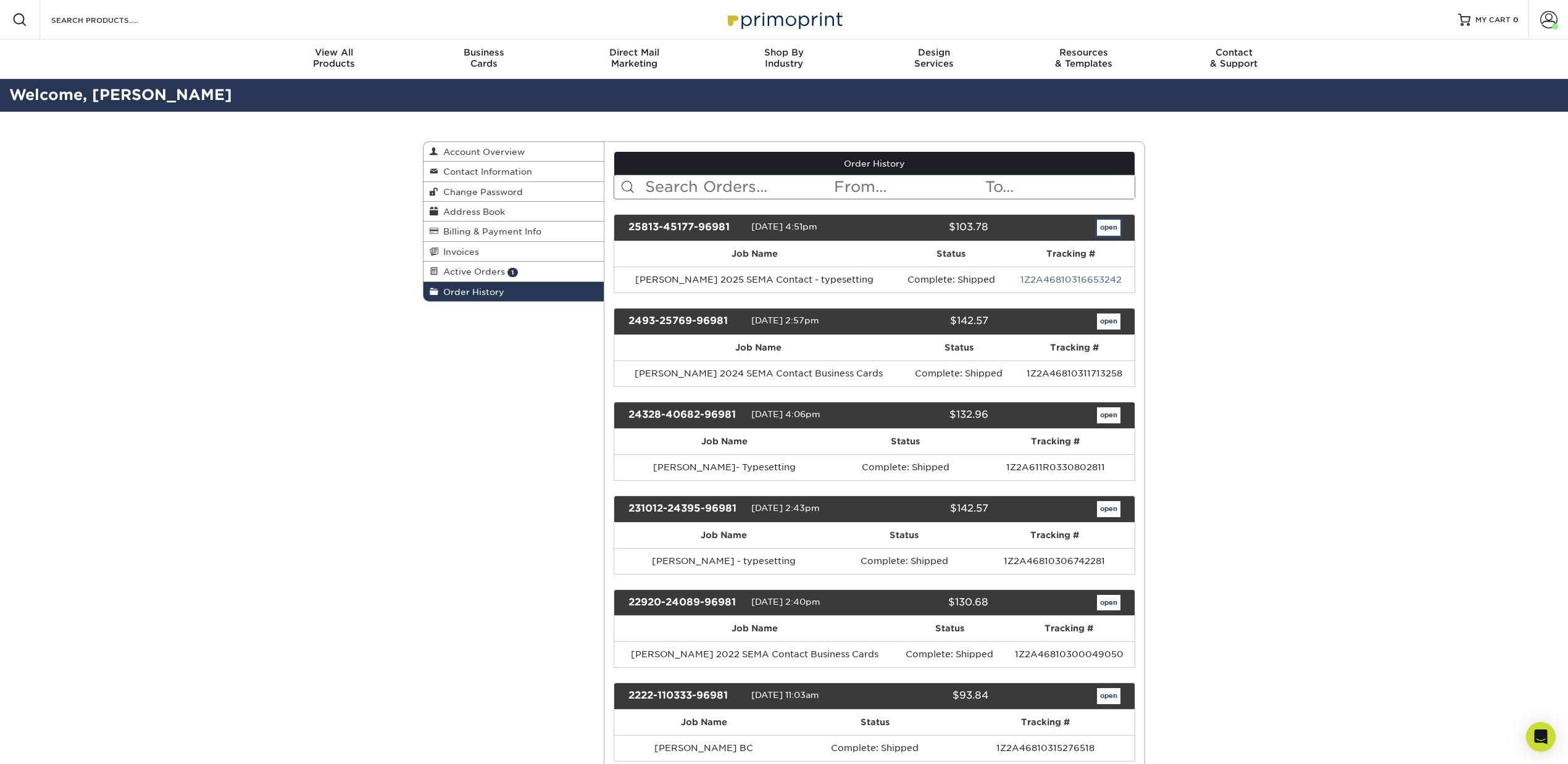
click at [1104, 225] on link "open" at bounding box center [1108, 227] width 24 height 16
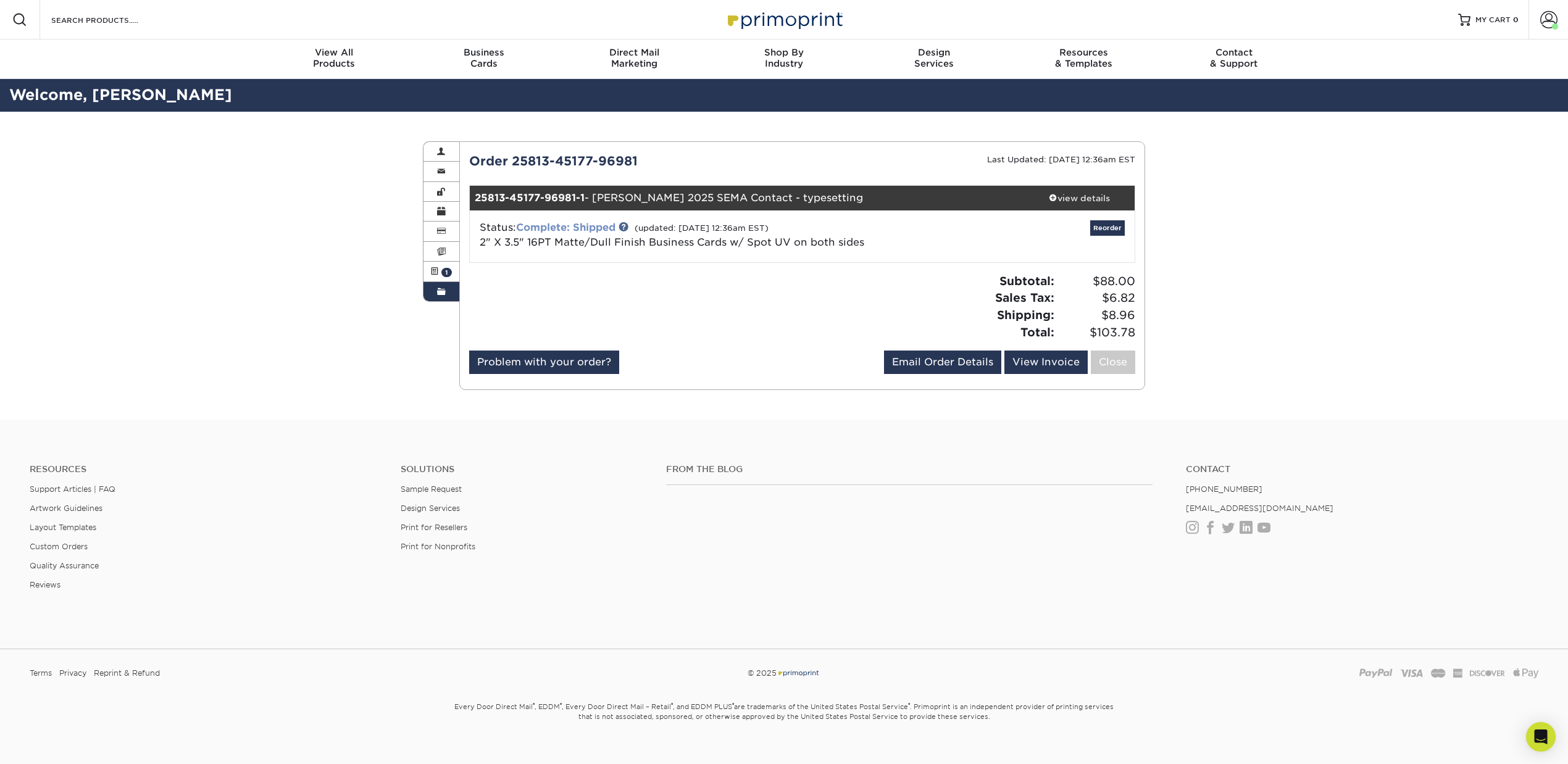
click at [608, 229] on link "Complete: Shipped" at bounding box center [566, 227] width 100 height 12
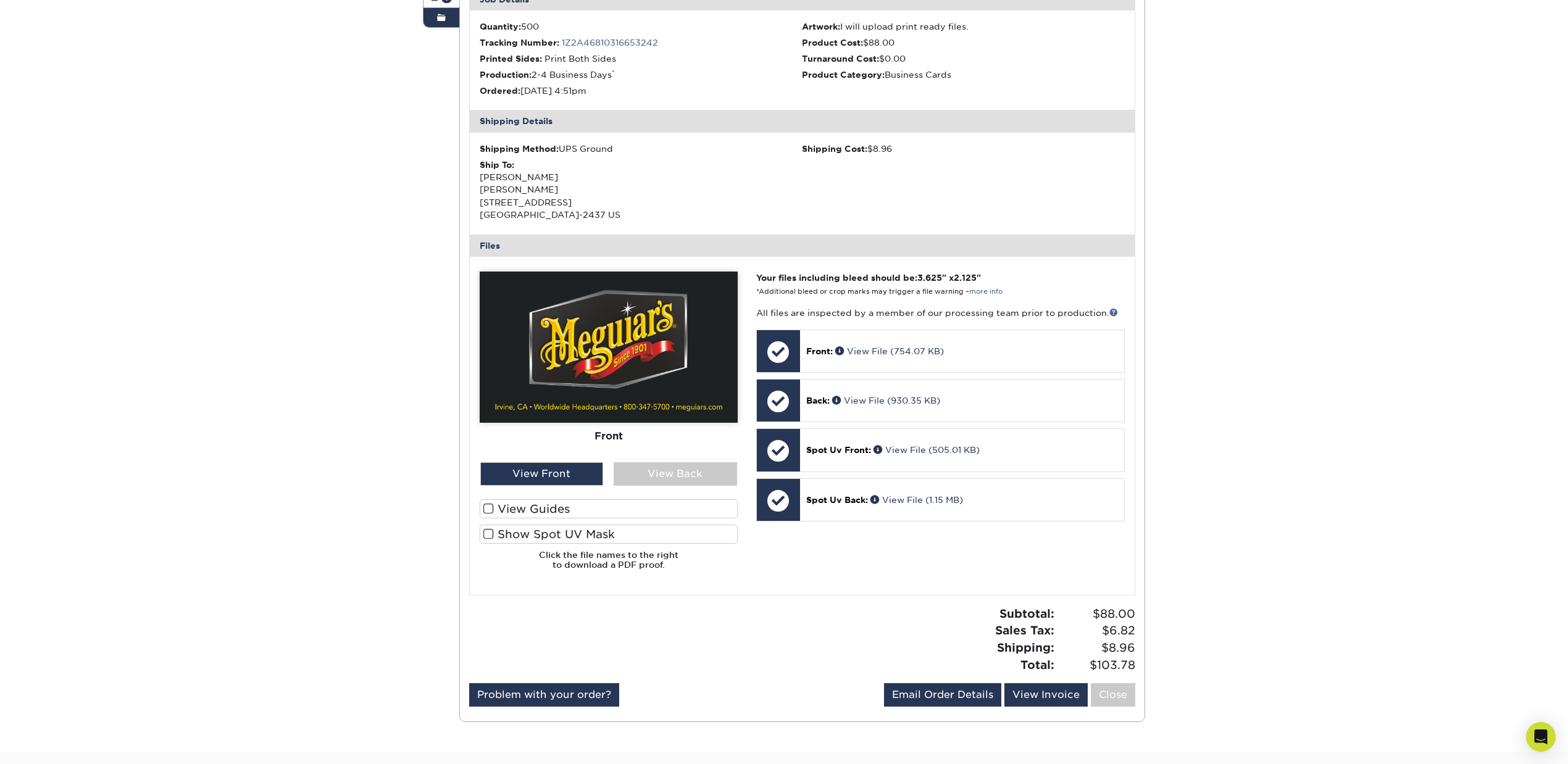
scroll to position [411, 0]
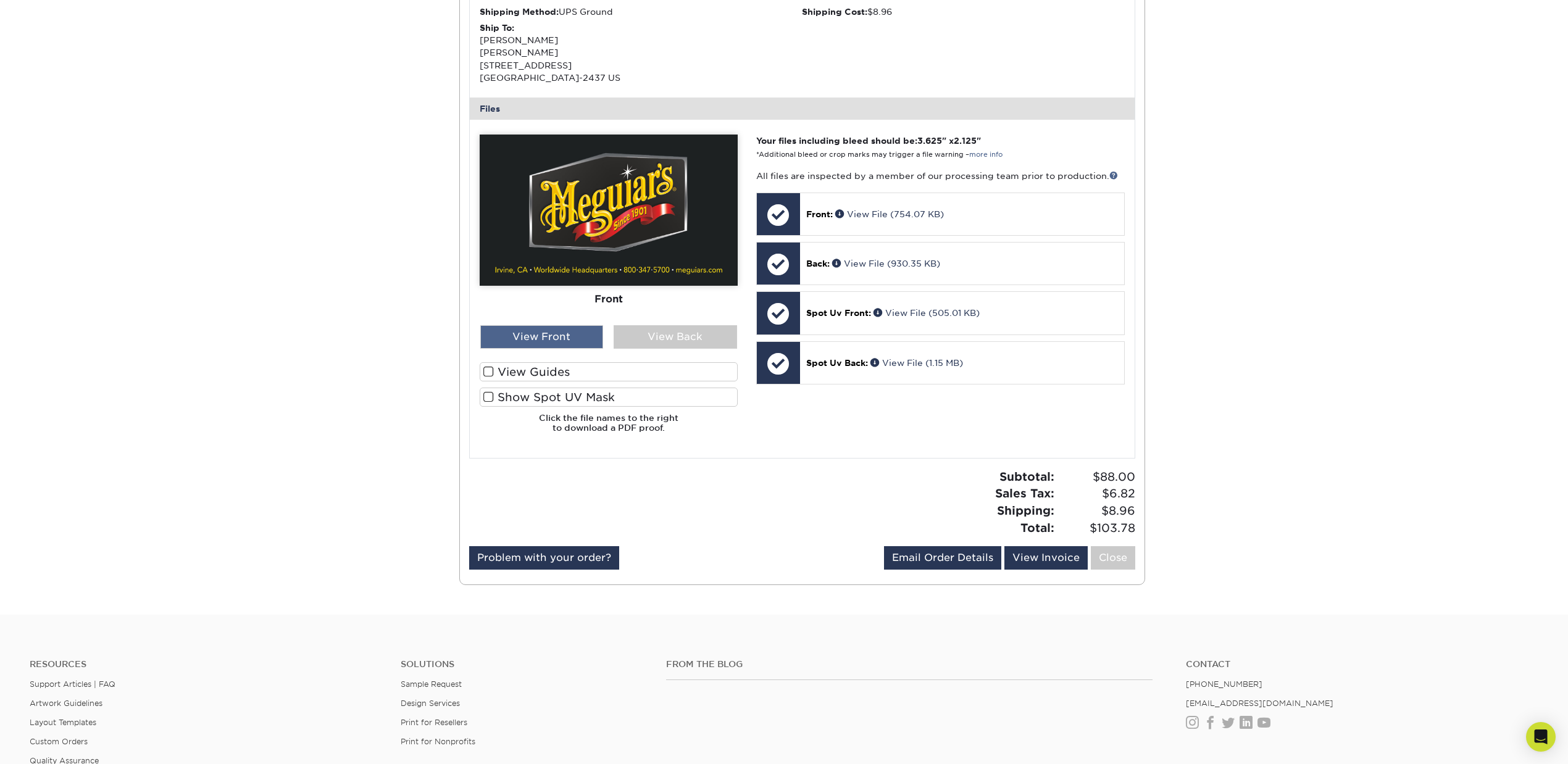
click at [559, 328] on div "View Front" at bounding box center [542, 337] width 123 height 24
click at [641, 335] on div "View Back" at bounding box center [675, 337] width 123 height 24
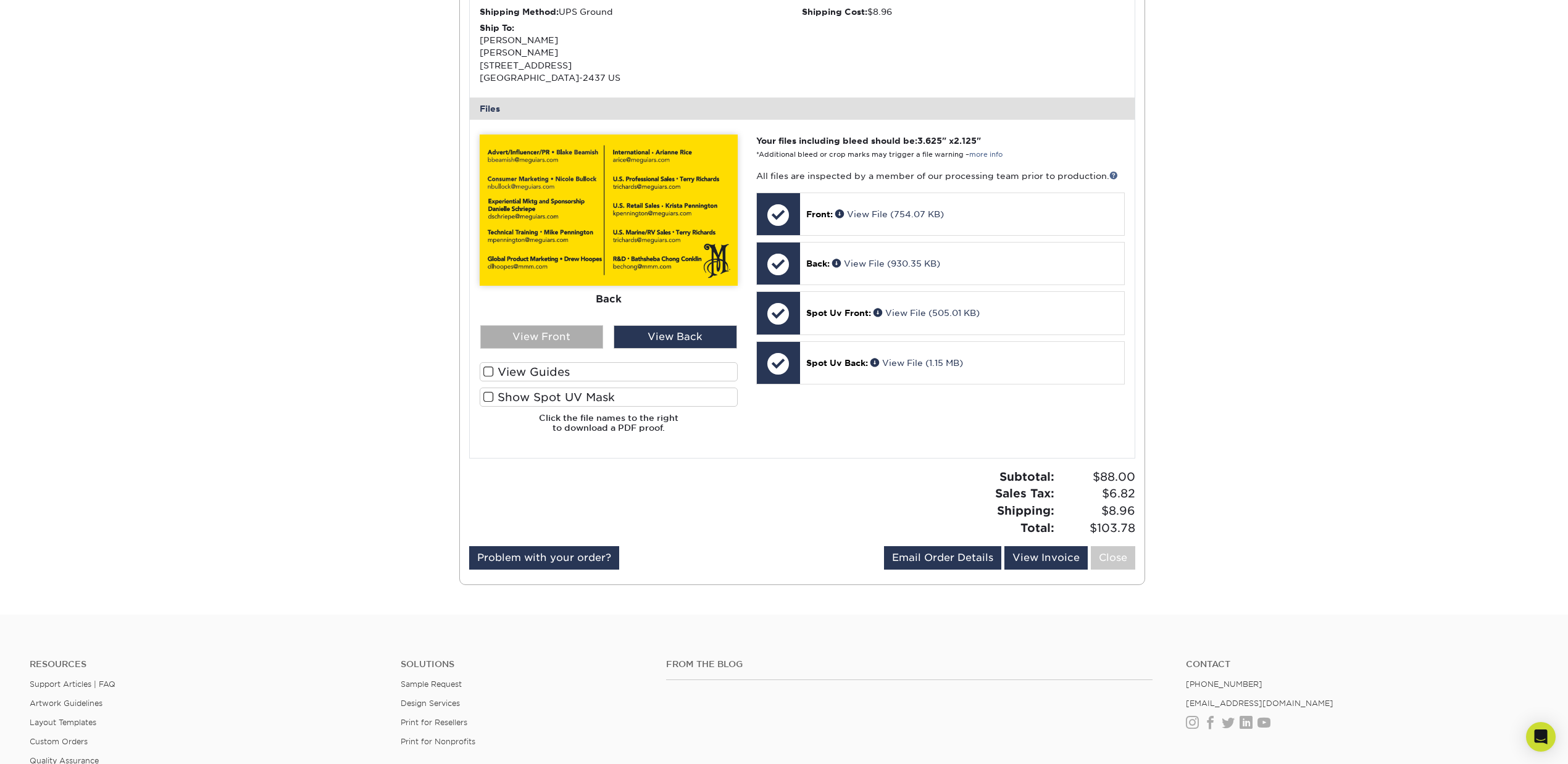
click at [585, 339] on div "View Front" at bounding box center [542, 337] width 123 height 24
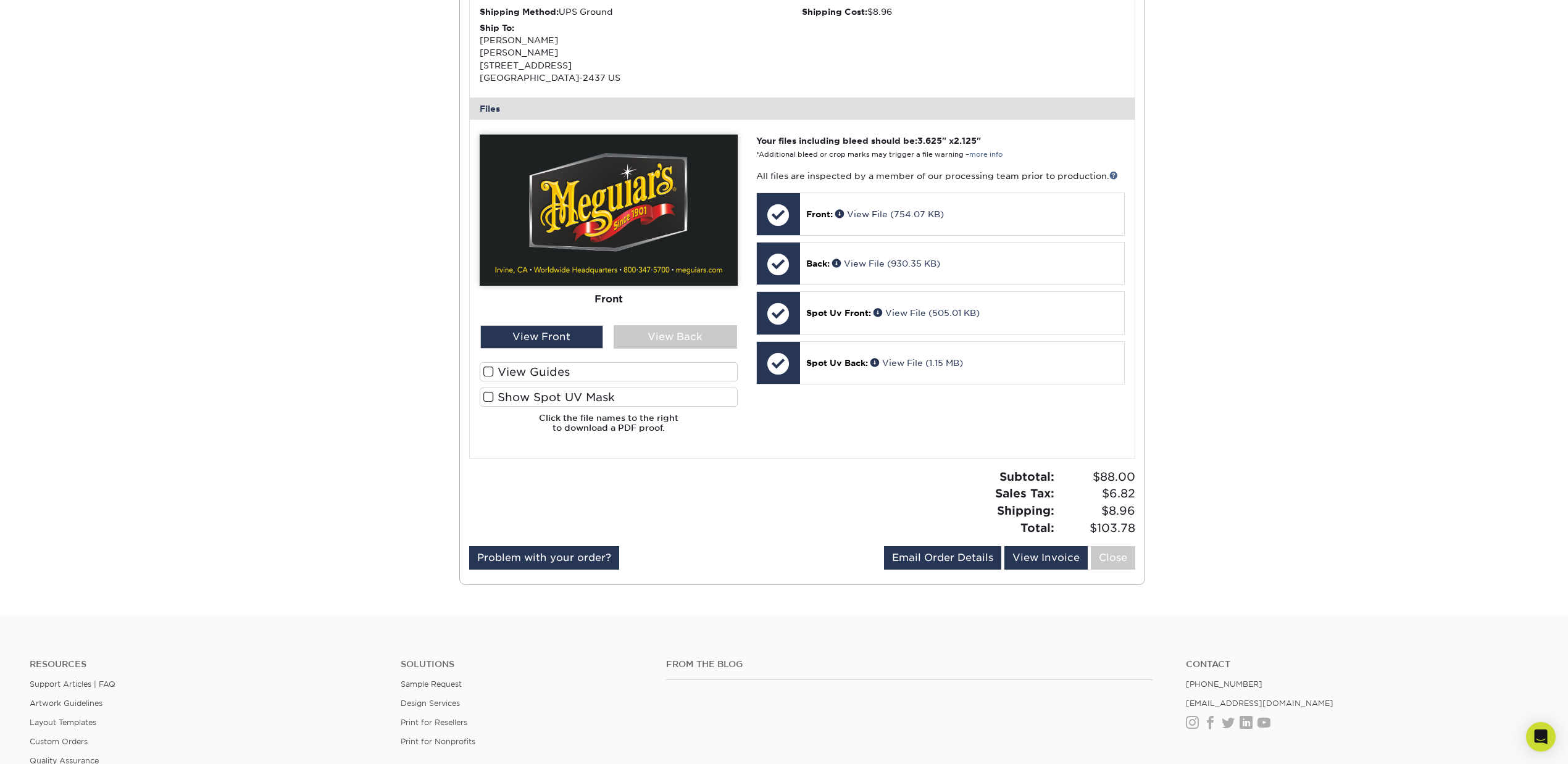
click at [556, 240] on img at bounding box center [609, 210] width 258 height 151
click at [580, 329] on div "View Front" at bounding box center [542, 337] width 123 height 24
click at [815, 210] on span "Front:" at bounding box center [819, 214] width 26 height 10
drag, startPoint x: 885, startPoint y: 208, endPoint x: 855, endPoint y: 216, distance: 31.0
click at [855, 216] on link "View File (754.07 KB)" at bounding box center [890, 214] width 109 height 10
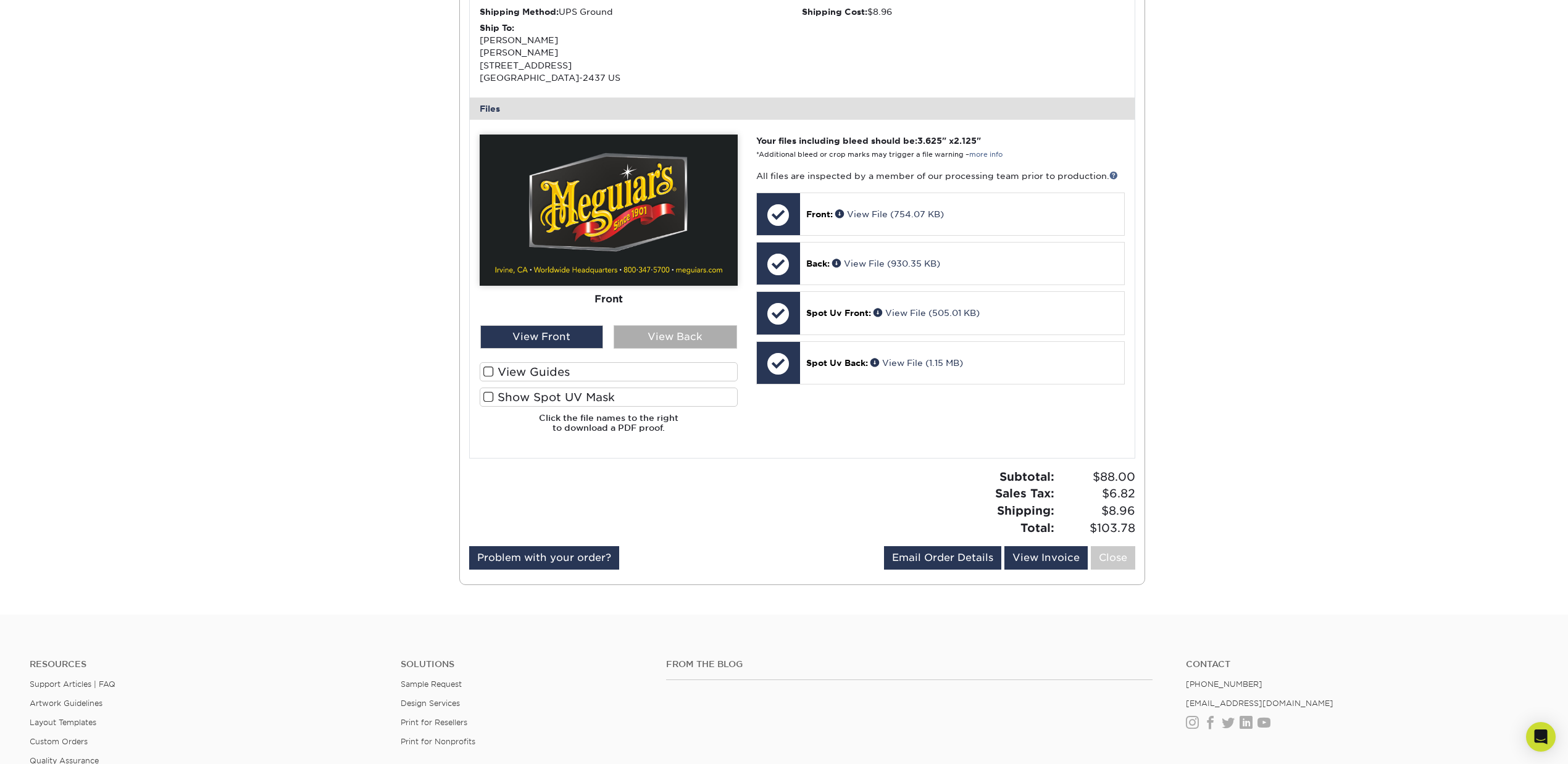
click at [655, 338] on div "View Back" at bounding box center [675, 337] width 123 height 24
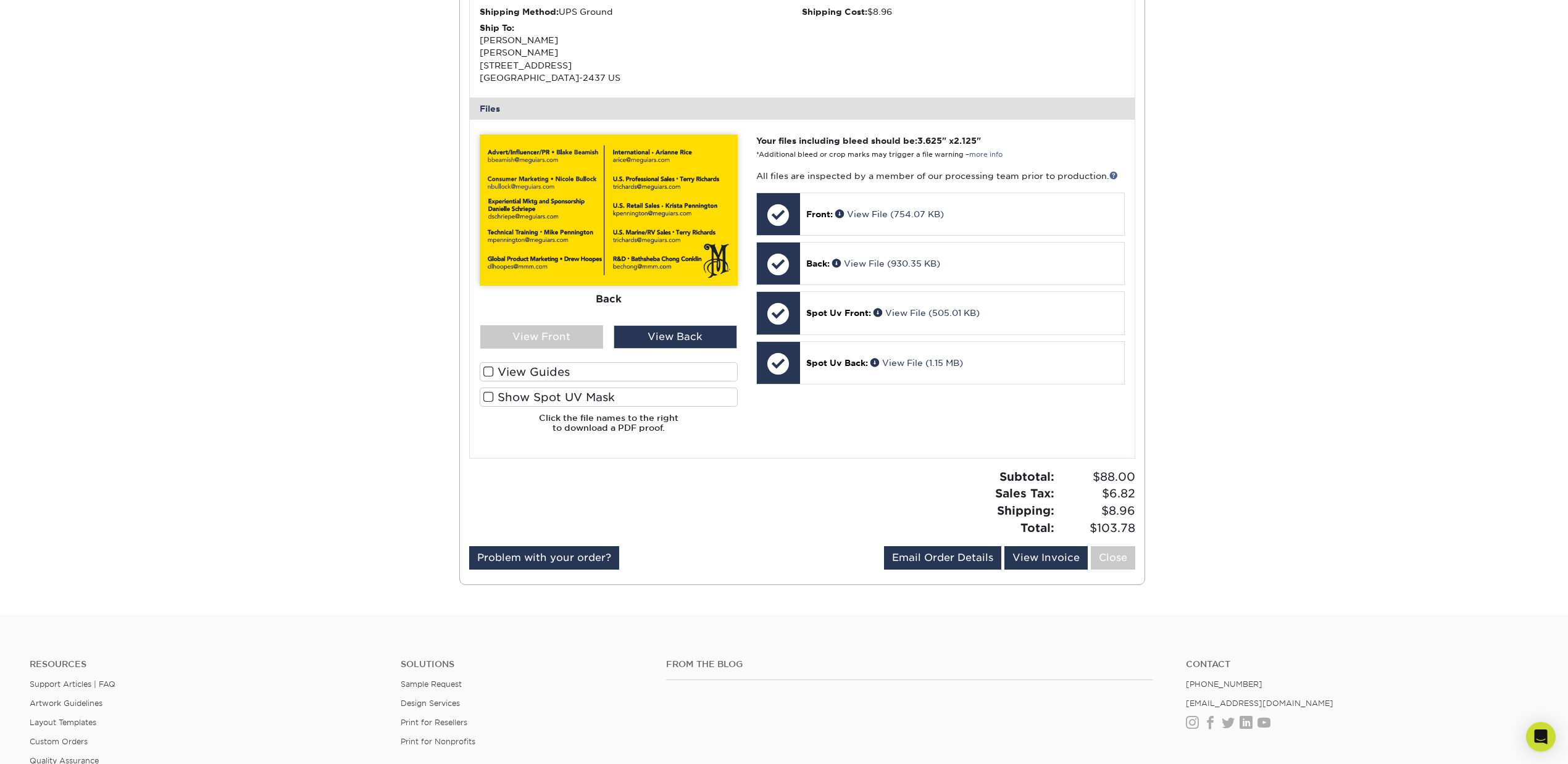
click at [638, 238] on img at bounding box center [609, 210] width 258 height 151
click at [842, 210] on span at bounding box center [841, 213] width 12 height 9
click at [833, 258] on p "Back: View File (930.35 KB)" at bounding box center [962, 263] width 312 height 12
click at [837, 265] on span at bounding box center [838, 263] width 12 height 9
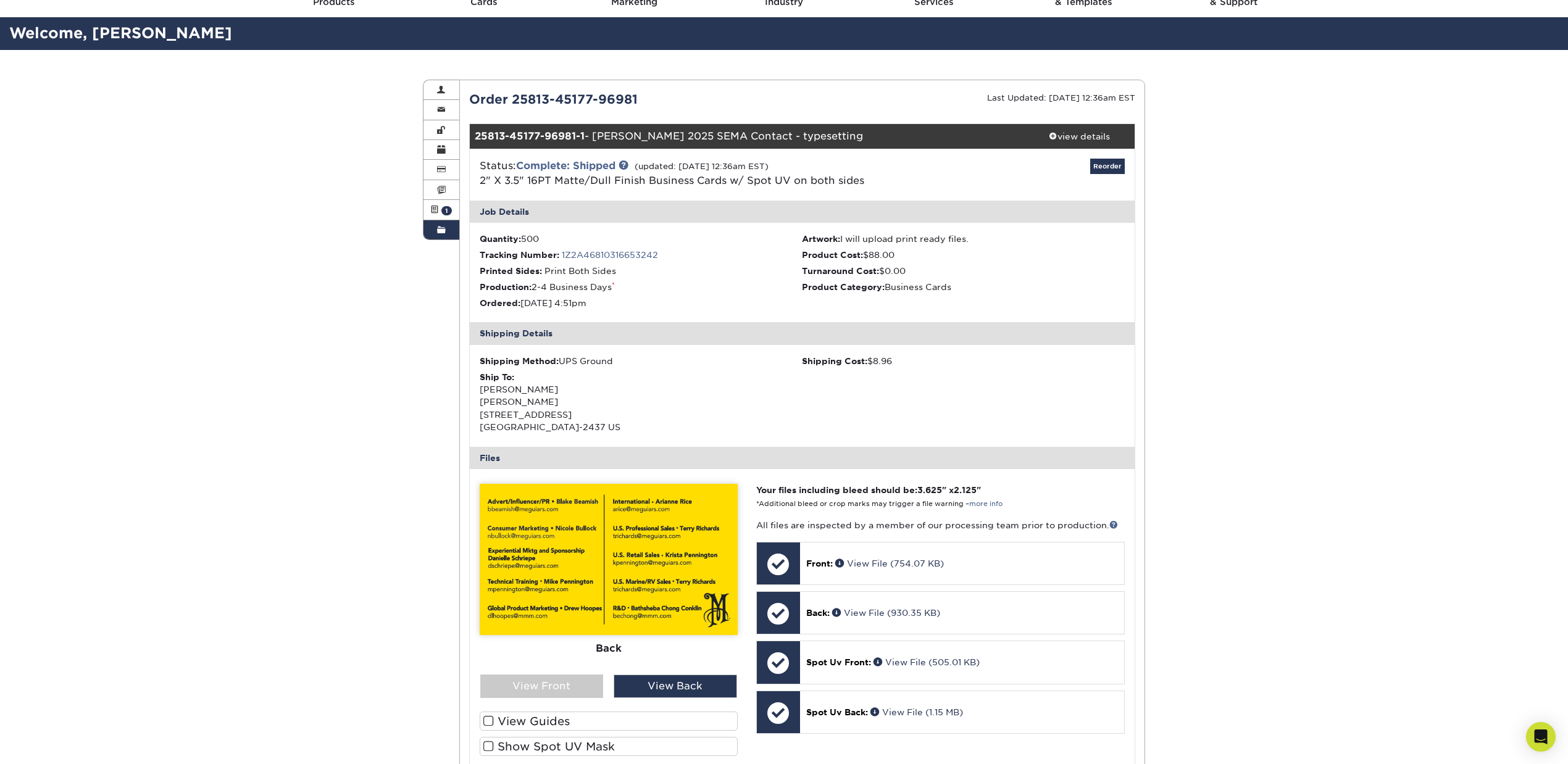
scroll to position [0, 0]
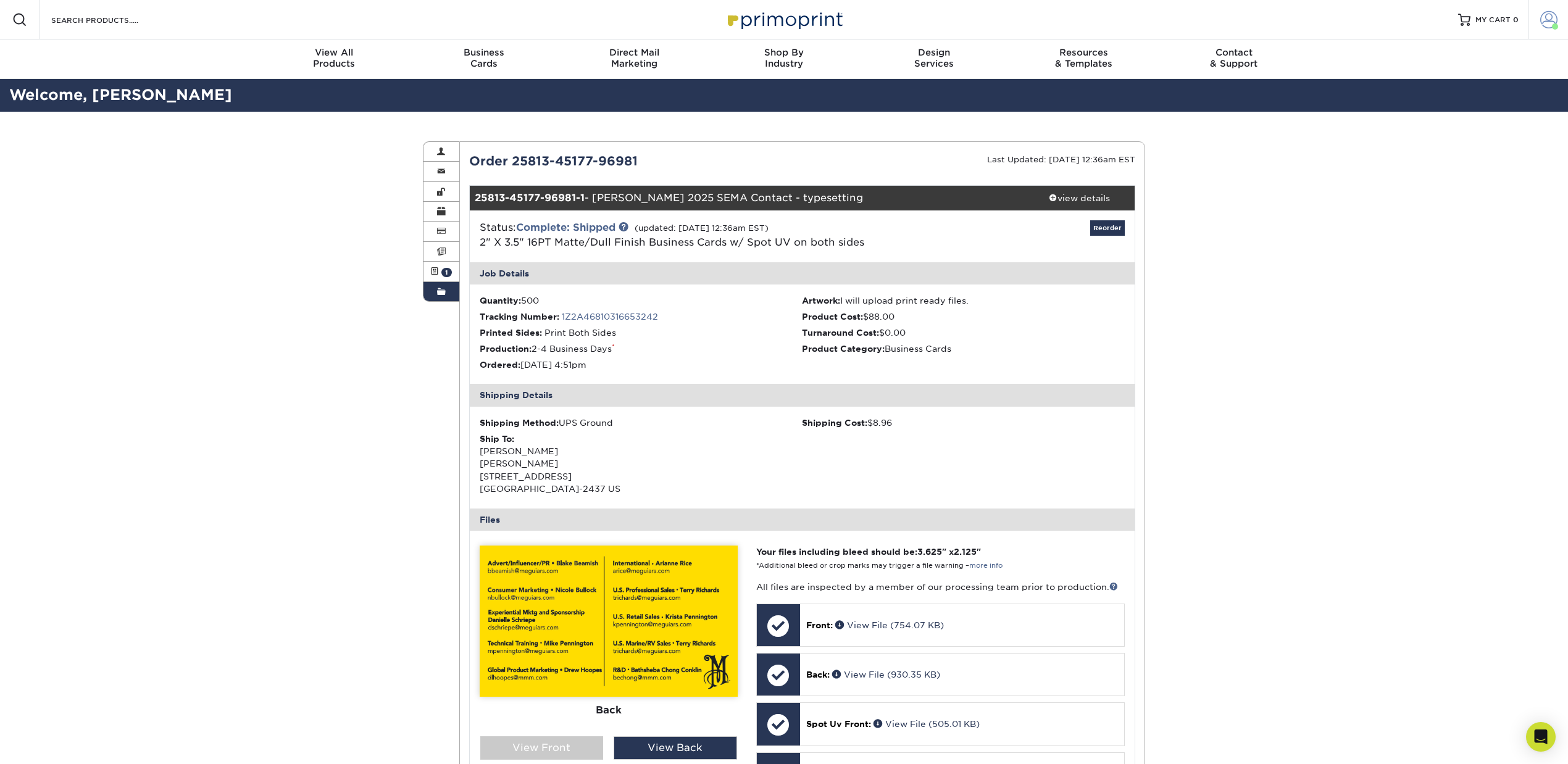
click at [1544, 14] on span at bounding box center [1549, 20] width 17 height 17
click at [1442, 122] on link "Order History" at bounding box center [1476, 120] width 155 height 16
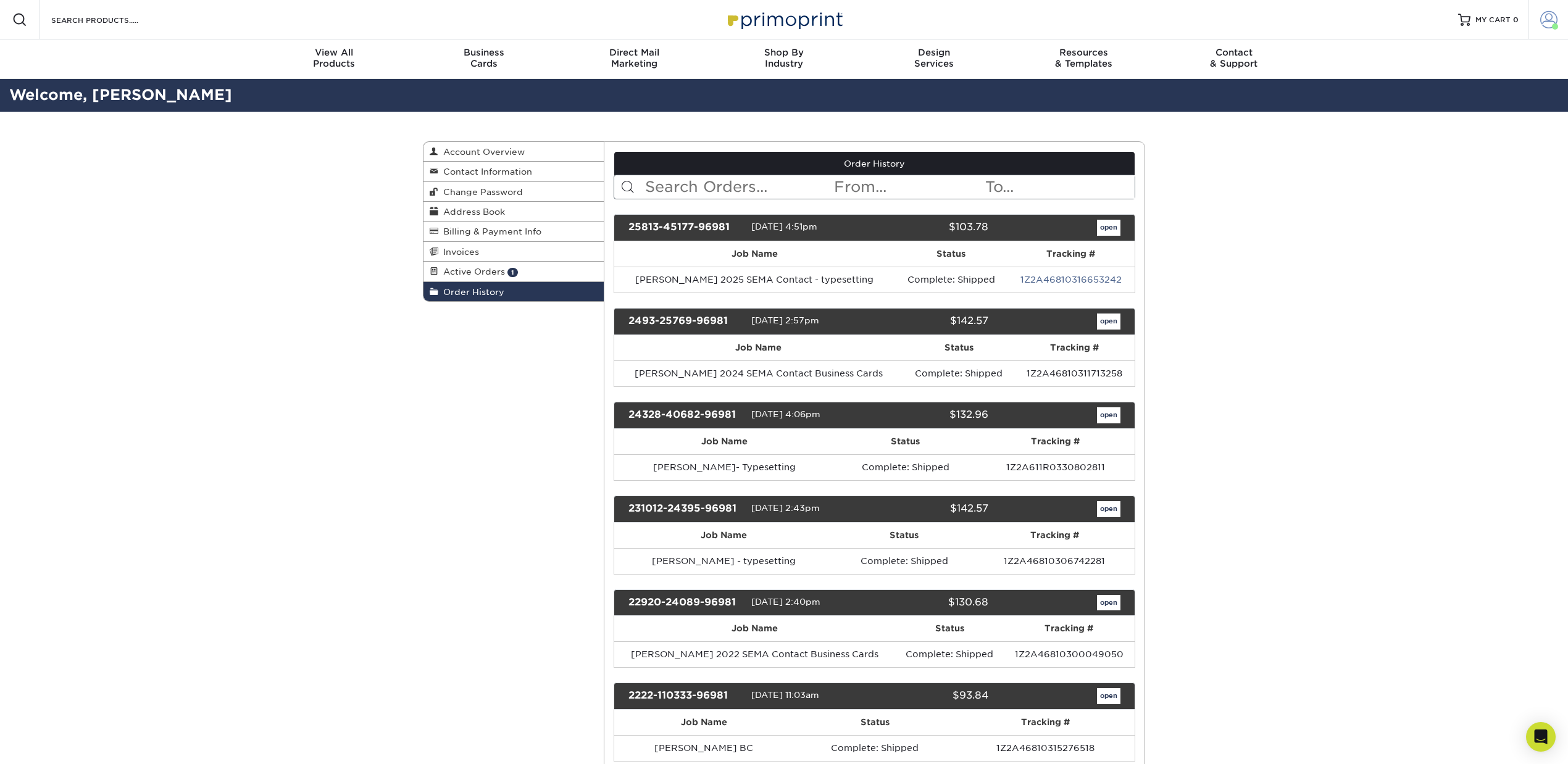
click at [1546, 13] on span at bounding box center [1549, 20] width 17 height 17
click at [1440, 101] on link "Active Orders" at bounding box center [1476, 104] width 155 height 16
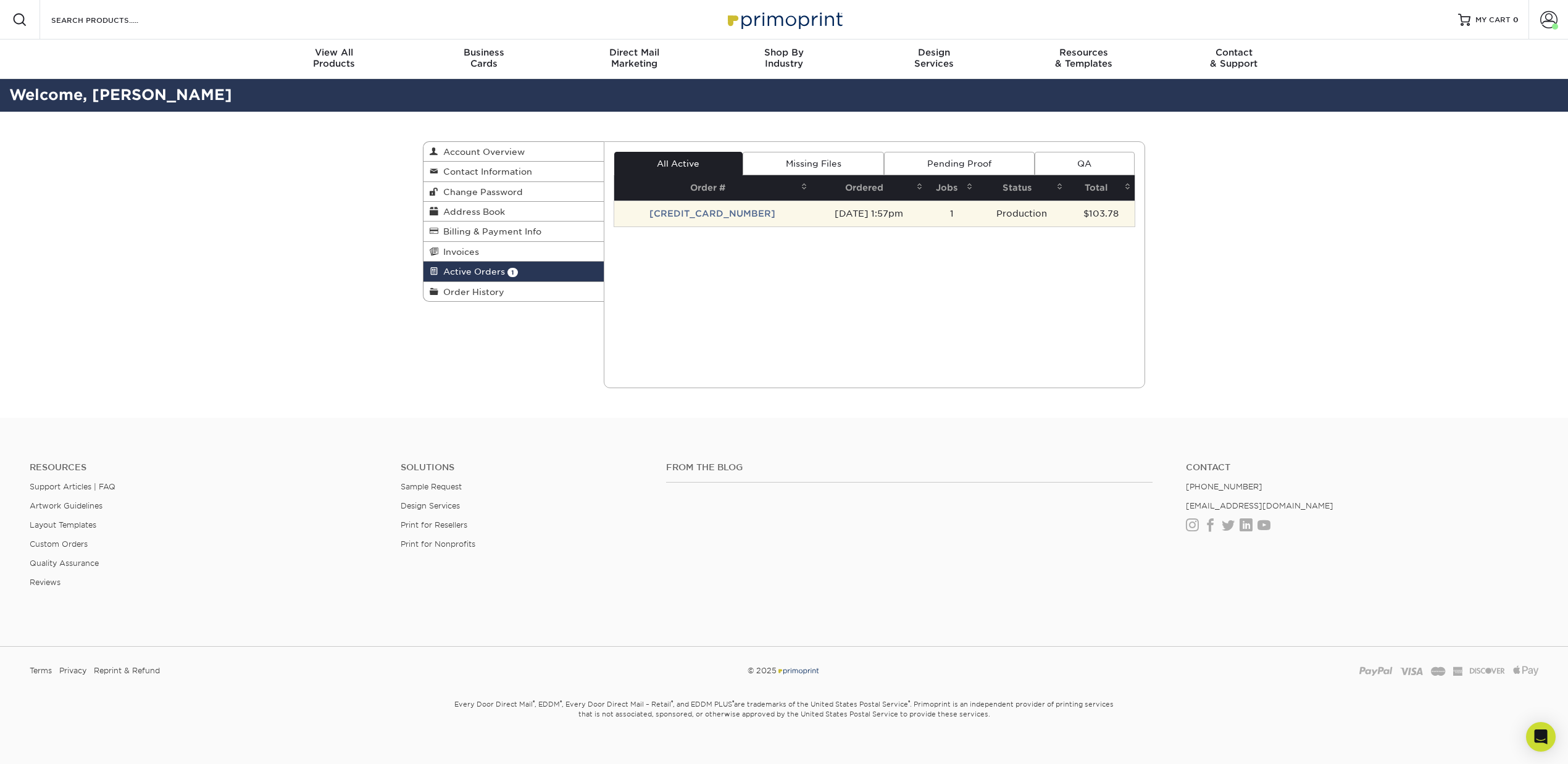
click at [737, 213] on td "[CREDIT_CARD_NUMBER]" at bounding box center [713, 214] width 197 height 26
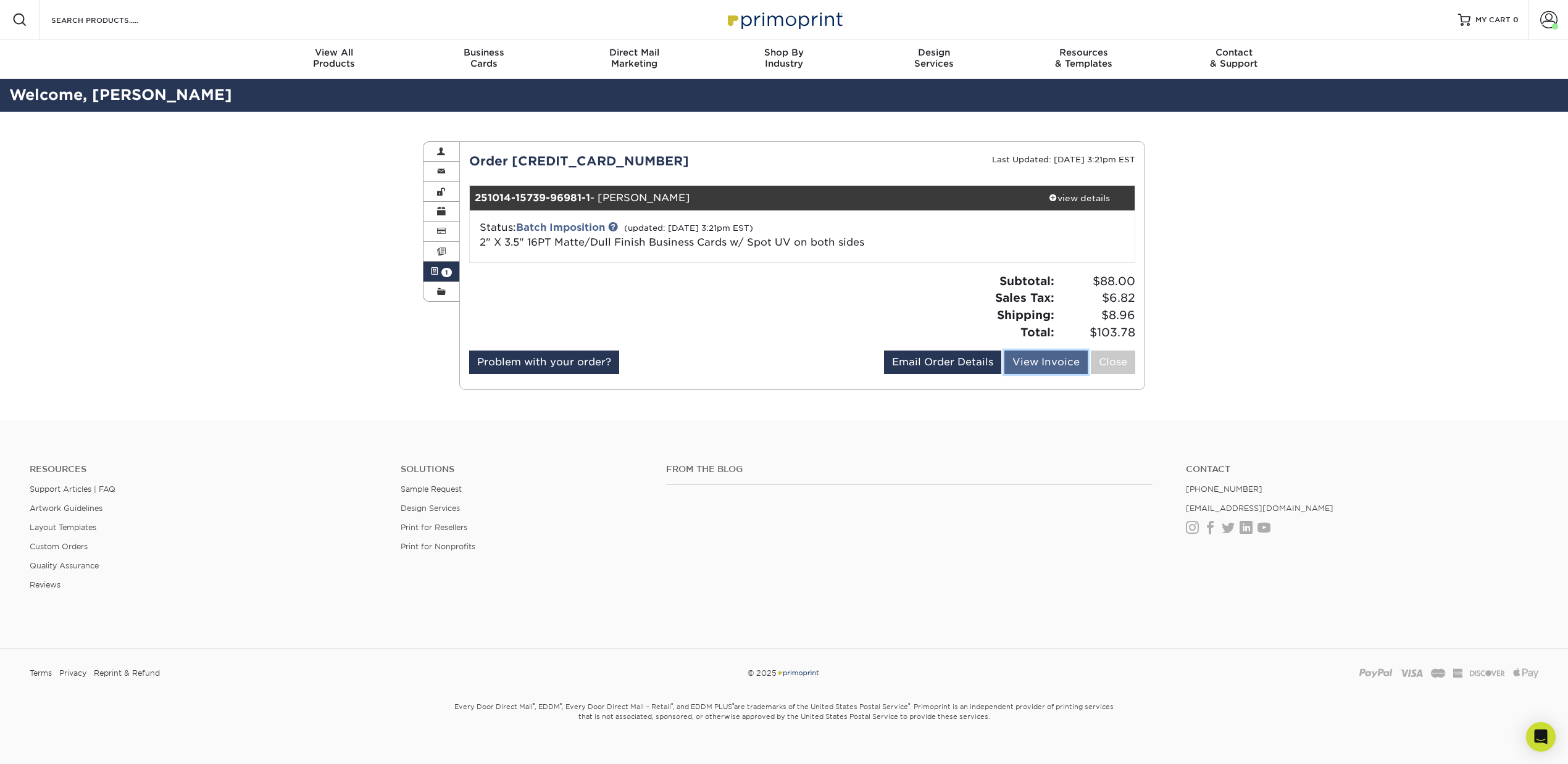
click at [1041, 361] on link "View Invoice" at bounding box center [1046, 362] width 83 height 24
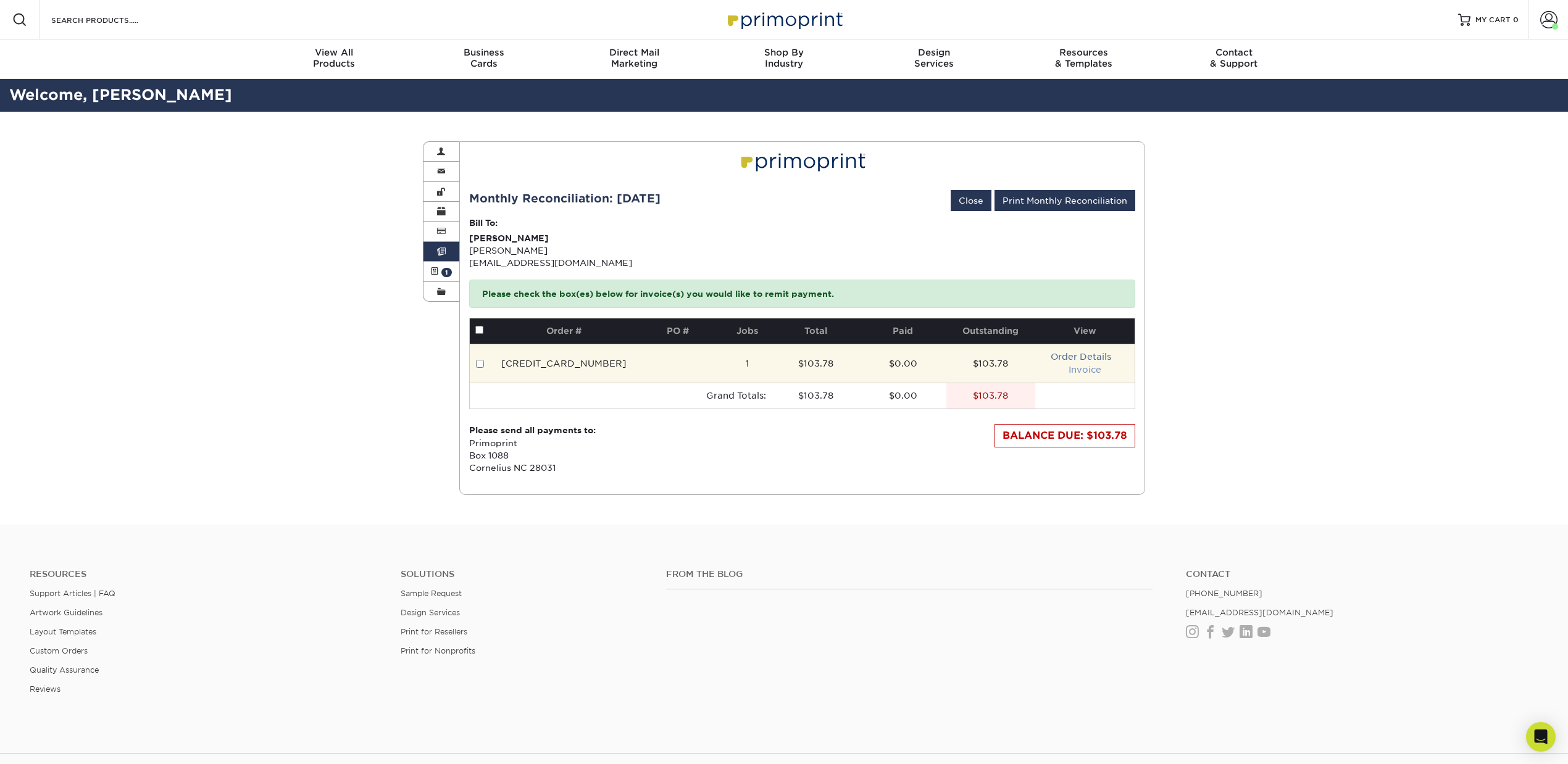
click at [1083, 372] on link "Invoice" at bounding box center [1085, 370] width 33 height 10
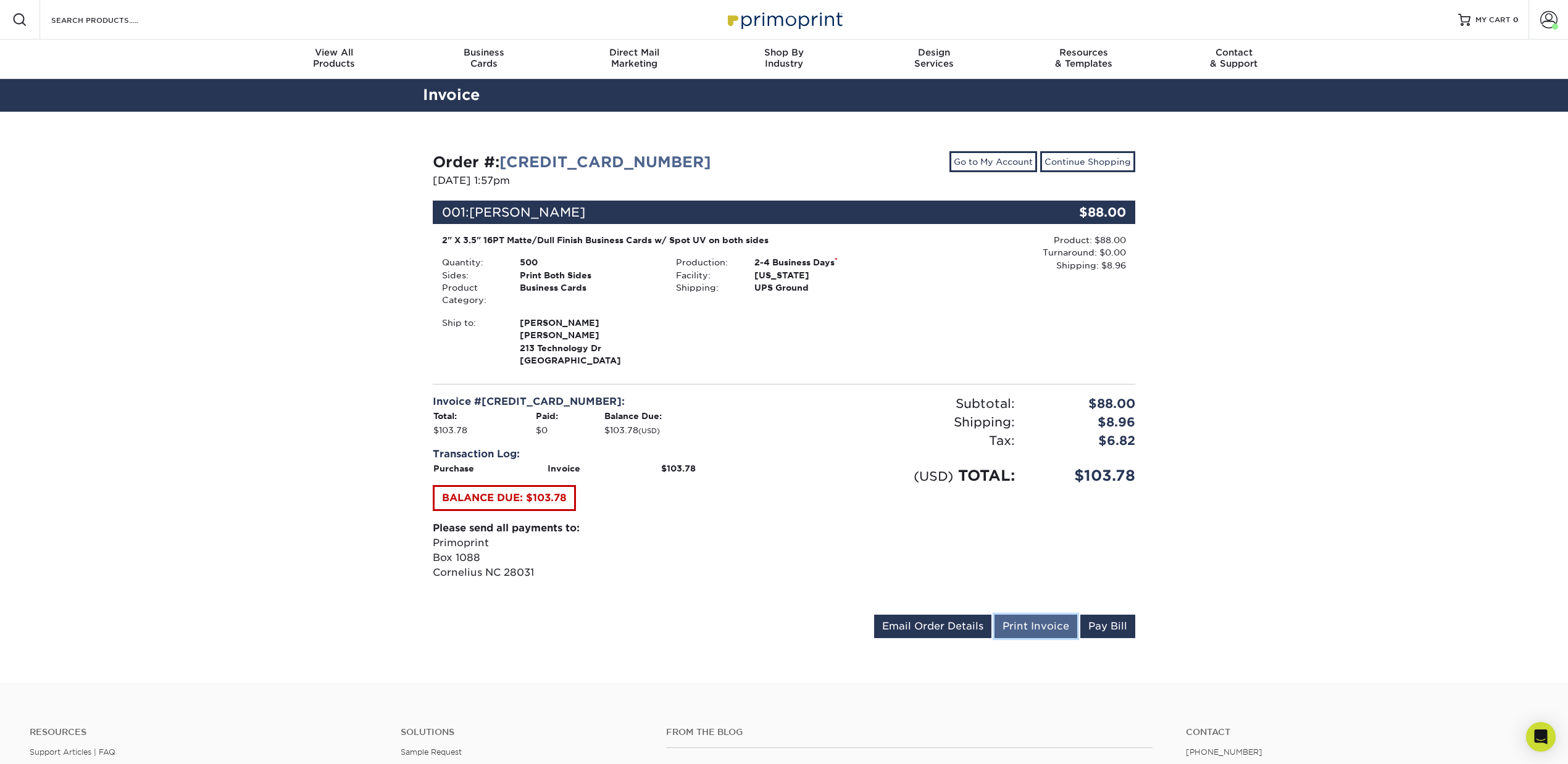
click at [1033, 622] on link "Print Invoice" at bounding box center [1036, 626] width 83 height 24
